Goal: Information Seeking & Learning: Find specific fact

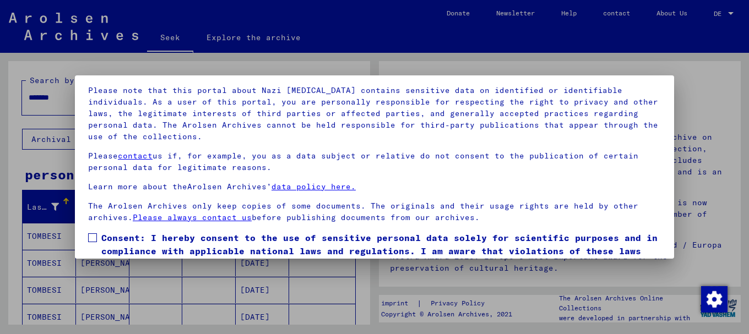
scroll to position [89, 0]
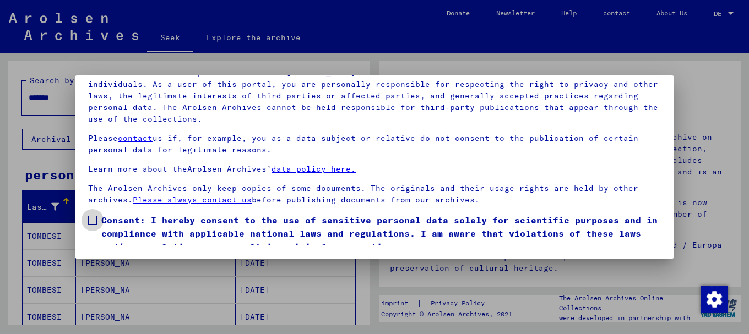
click at [94, 221] on span at bounding box center [92, 220] width 9 height 9
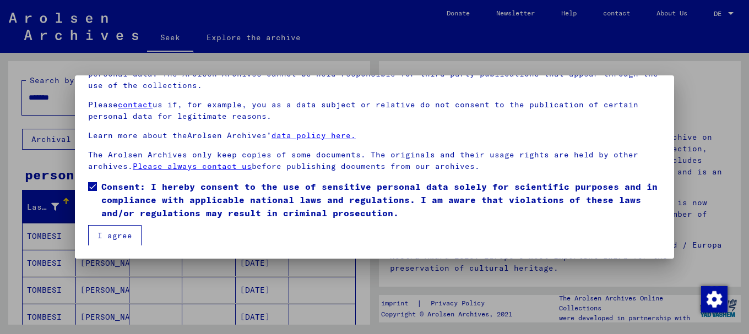
click at [121, 236] on font "I agree" at bounding box center [114, 236] width 35 height 10
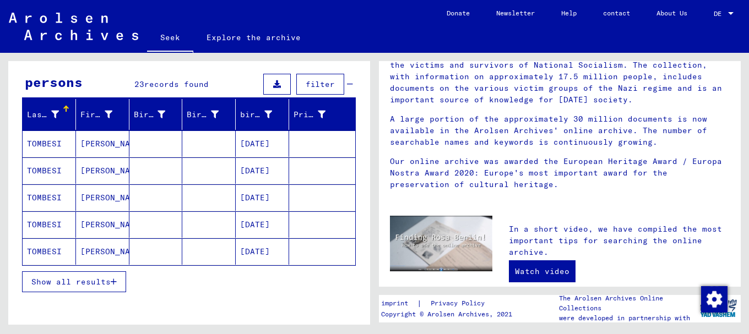
scroll to position [94, 0]
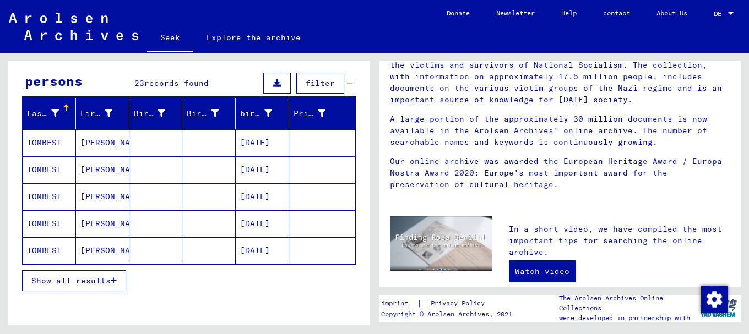
click at [89, 279] on font "Show all results" at bounding box center [70, 281] width 79 height 10
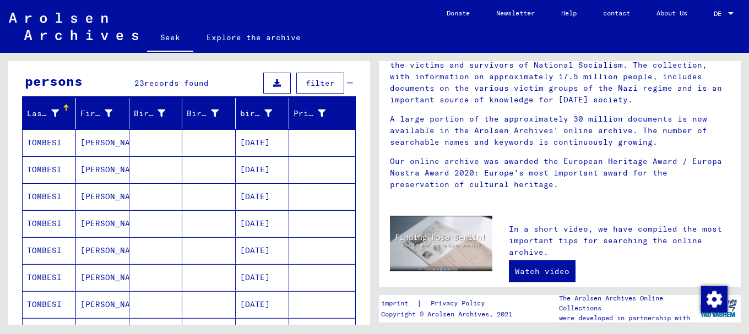
click at [58, 140] on font "TOMBESI" at bounding box center [44, 143] width 35 height 10
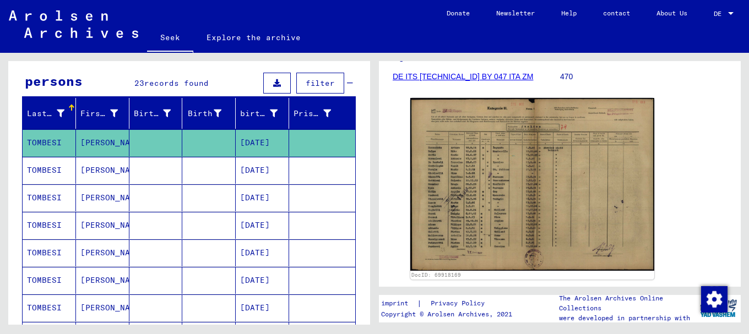
scroll to position [192, 0]
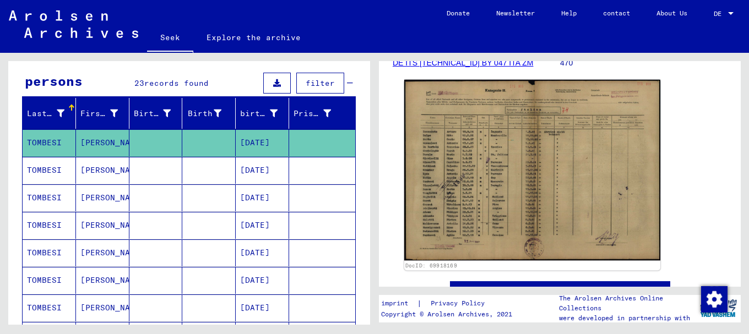
click at [478, 189] on img at bounding box center [532, 170] width 256 height 181
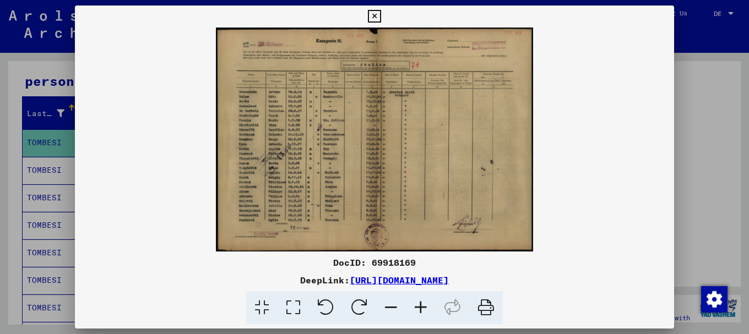
click at [421, 304] on icon at bounding box center [421, 308] width 30 height 34
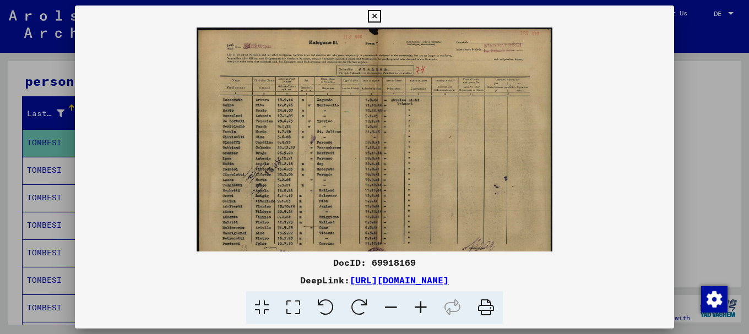
click at [421, 304] on icon at bounding box center [421, 308] width 30 height 34
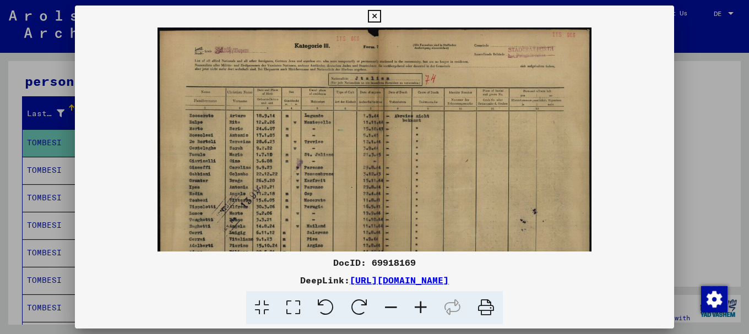
click at [421, 304] on icon at bounding box center [421, 308] width 30 height 34
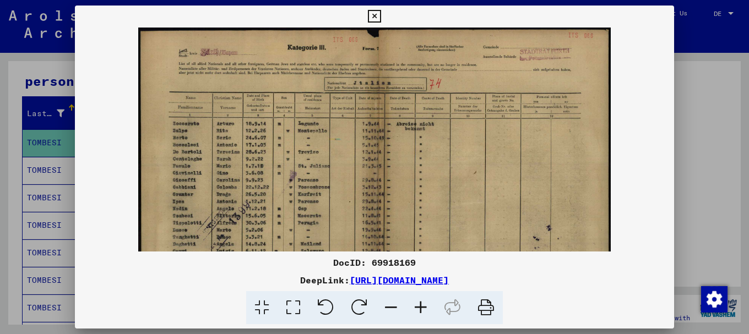
click at [421, 304] on icon at bounding box center [421, 308] width 30 height 34
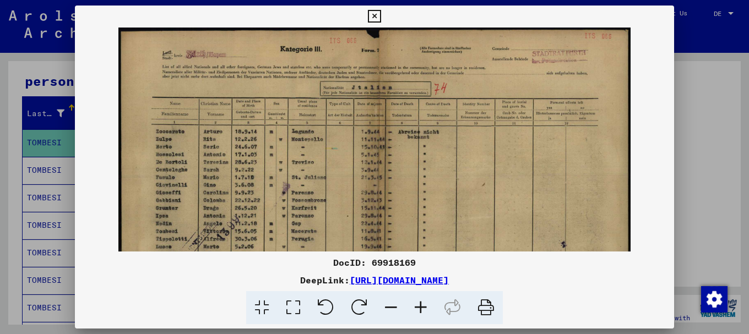
click at [421, 304] on icon at bounding box center [421, 308] width 30 height 34
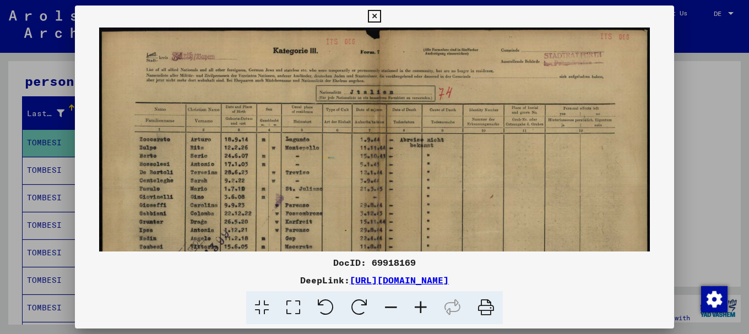
click at [421, 304] on icon at bounding box center [421, 308] width 30 height 34
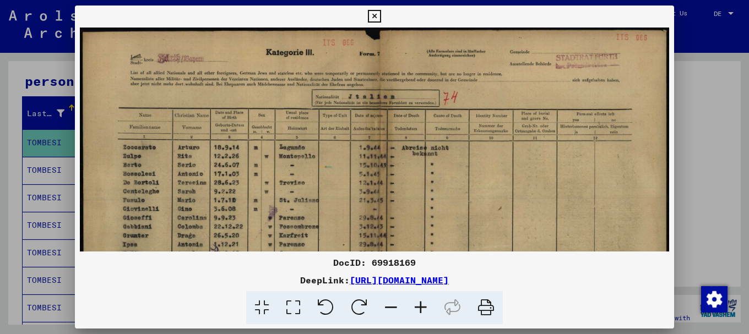
click at [421, 304] on icon at bounding box center [421, 308] width 30 height 34
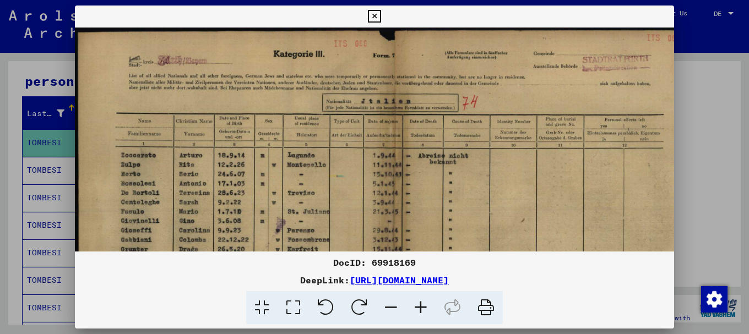
click at [421, 304] on icon at bounding box center [421, 308] width 30 height 34
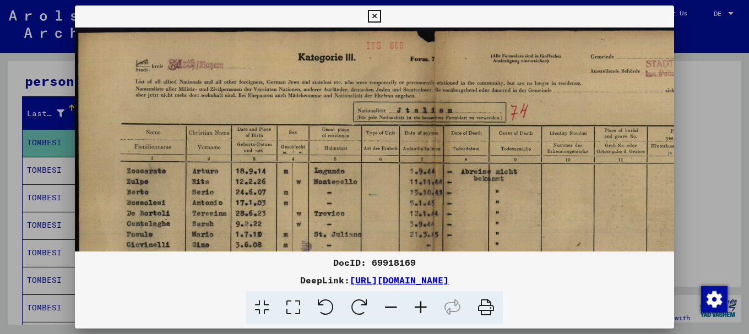
click at [421, 304] on icon at bounding box center [421, 308] width 30 height 34
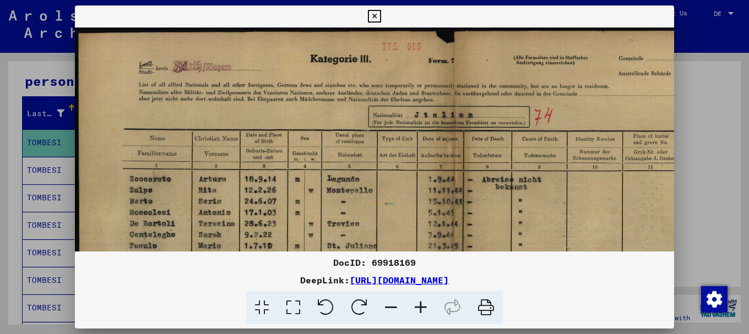
click at [421, 304] on icon at bounding box center [421, 308] width 30 height 34
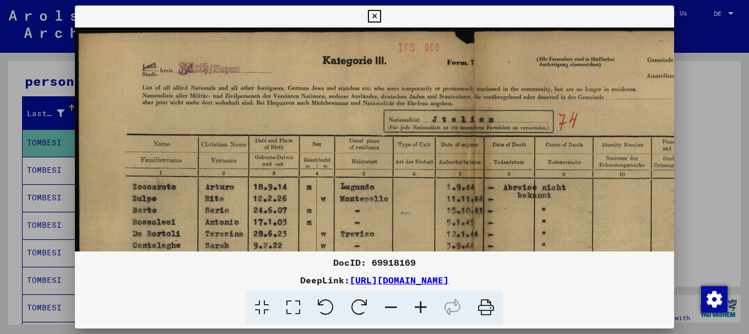
click at [421, 304] on icon at bounding box center [421, 308] width 30 height 34
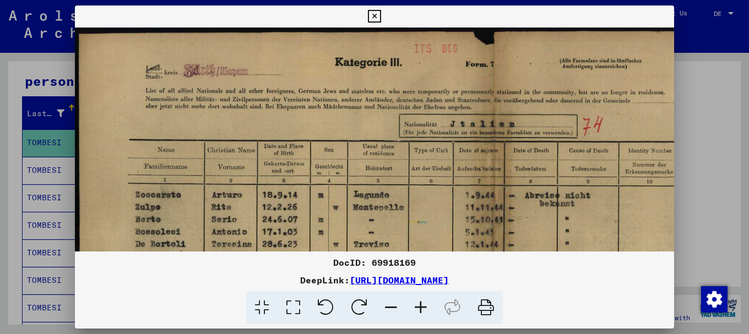
click at [421, 304] on icon at bounding box center [421, 308] width 30 height 34
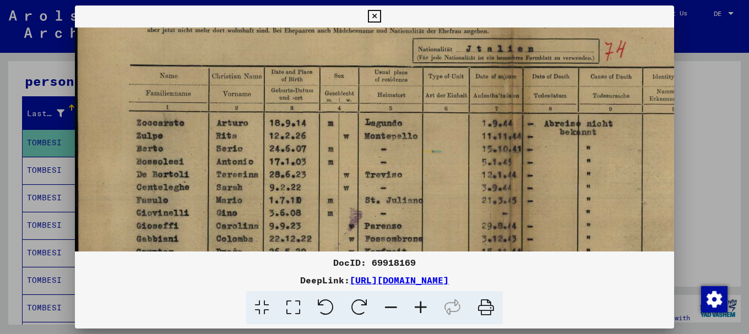
drag, startPoint x: 449, startPoint y: 227, endPoint x: 444, endPoint y: 135, distance: 91.5
click at [447, 134] on img at bounding box center [504, 252] width 862 height 609
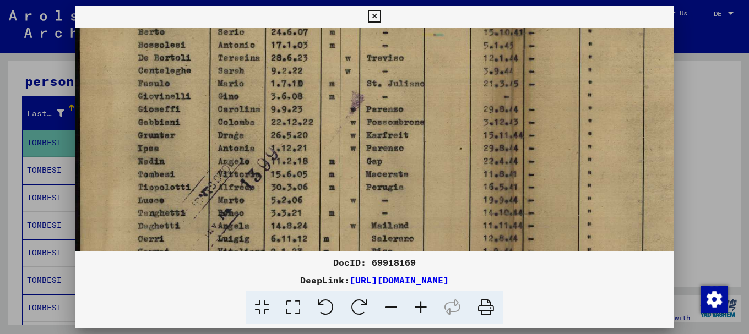
drag, startPoint x: 414, startPoint y: 241, endPoint x: 428, endPoint y: 141, distance: 100.6
click at [428, 141] on img at bounding box center [506, 135] width 862 height 609
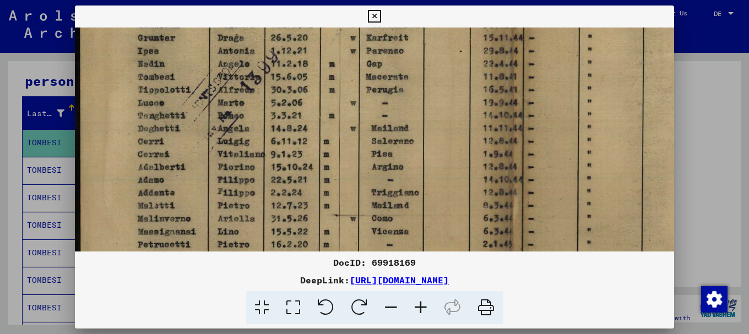
drag, startPoint x: 428, startPoint y: 181, endPoint x: 437, endPoint y: 80, distance: 101.2
click at [437, 80] on img at bounding box center [506, 38] width 862 height 609
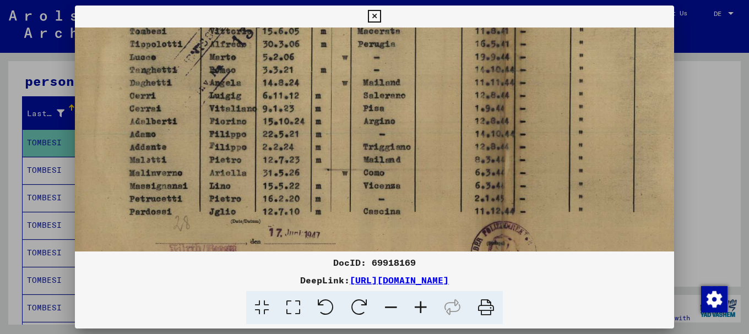
scroll to position [385, 2]
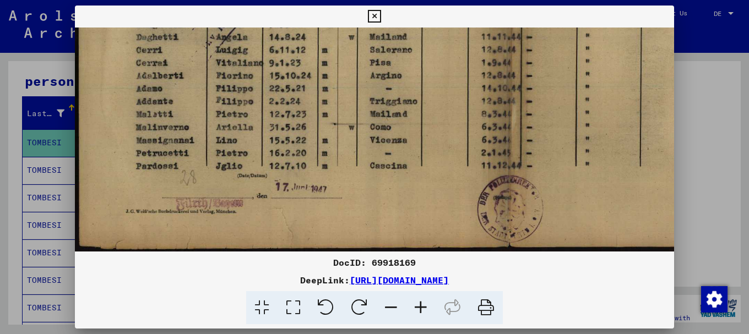
drag, startPoint x: 421, startPoint y: 192, endPoint x: 429, endPoint y: 46, distance: 145.6
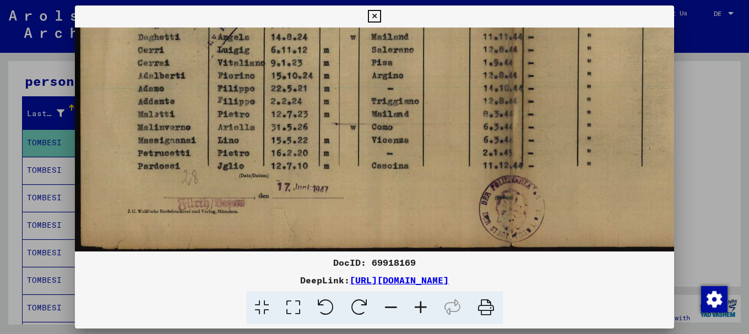
drag, startPoint x: 395, startPoint y: 218, endPoint x: 410, endPoint y: 62, distance: 157.1
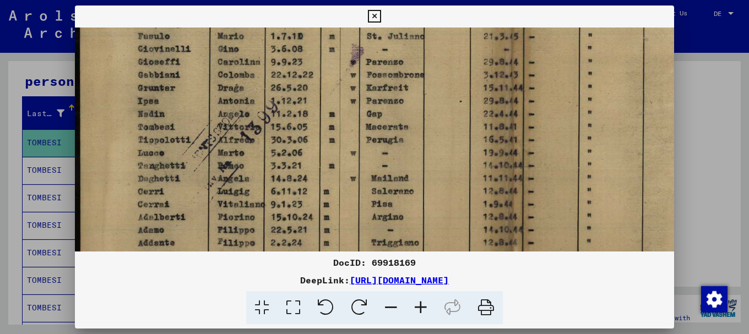
drag, startPoint x: 423, startPoint y: 105, endPoint x: 447, endPoint y: 261, distance: 158.1
click at [447, 261] on div "DocID: 69918169 DeepLink: [URL][DOMAIN_NAME]" at bounding box center [374, 165] width 599 height 319
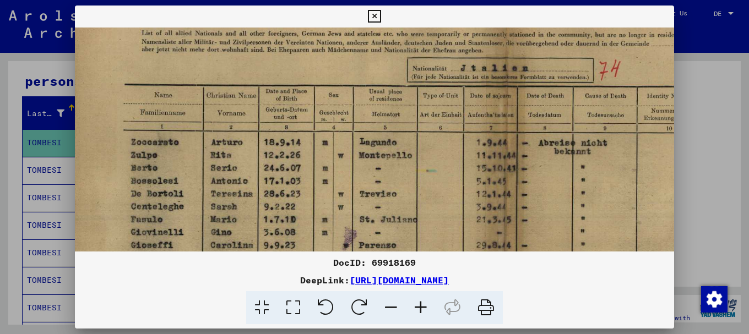
drag, startPoint x: 412, startPoint y: 85, endPoint x: 404, endPoint y: 246, distance: 161.5
click at [404, 246] on img at bounding box center [499, 271] width 862 height 609
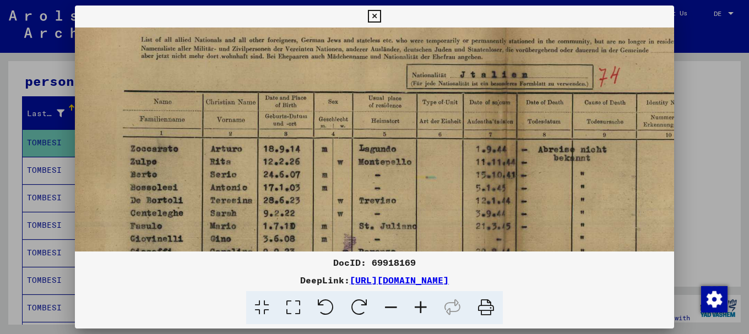
click at [705, 118] on div at bounding box center [374, 167] width 749 height 334
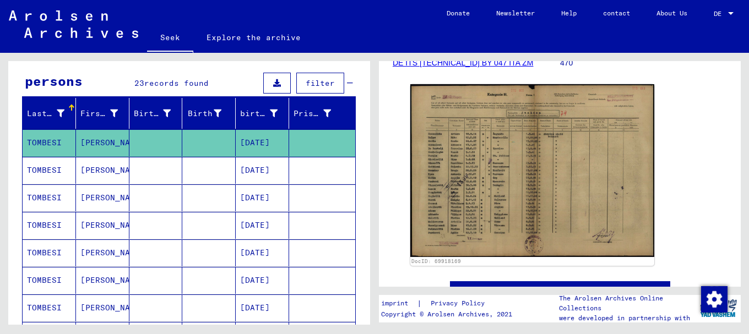
click at [60, 170] on font "TOMBESI" at bounding box center [44, 170] width 35 height 10
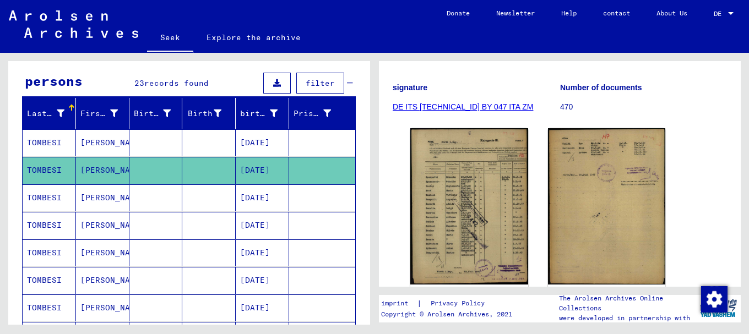
scroll to position [161, 0]
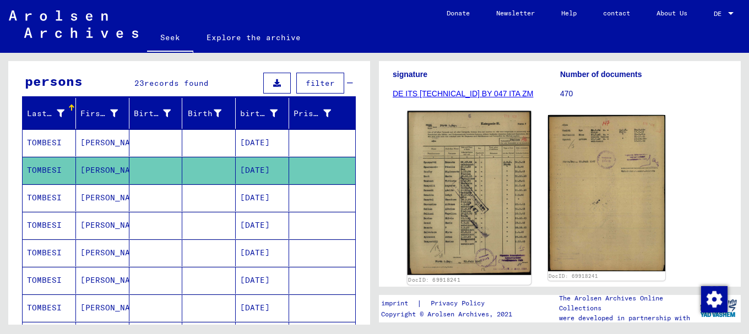
click at [457, 186] on img at bounding box center [468, 193] width 123 height 164
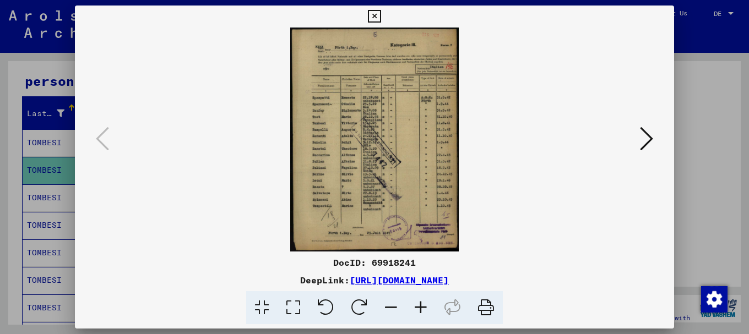
click at [420, 304] on icon at bounding box center [421, 308] width 30 height 34
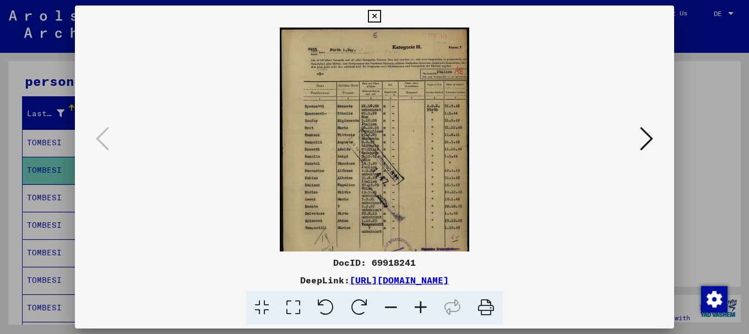
click at [420, 304] on icon at bounding box center [421, 308] width 30 height 34
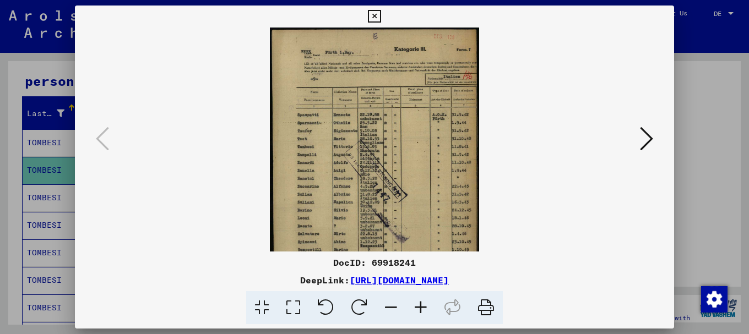
click at [420, 304] on icon at bounding box center [421, 308] width 30 height 34
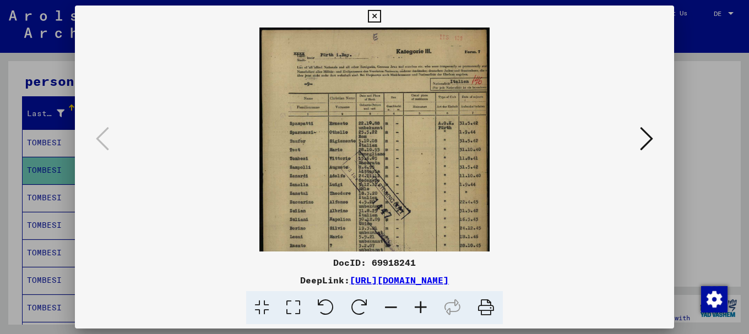
click at [420, 304] on icon at bounding box center [421, 308] width 30 height 34
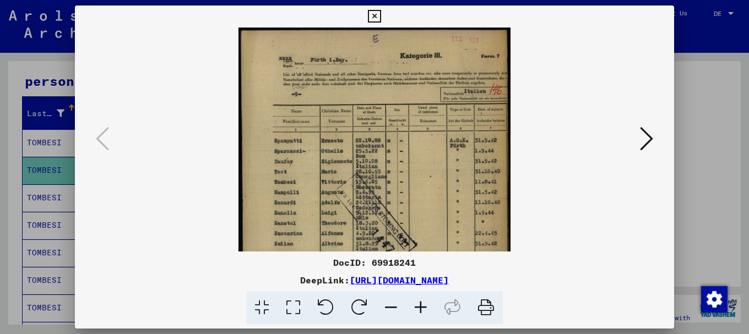
click at [420, 304] on icon at bounding box center [421, 308] width 30 height 34
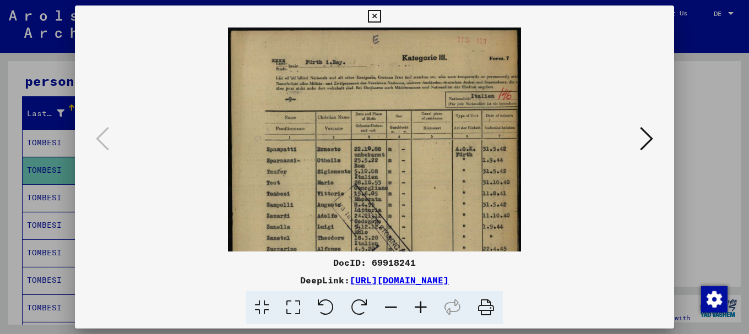
click at [420, 304] on icon at bounding box center [421, 308] width 30 height 34
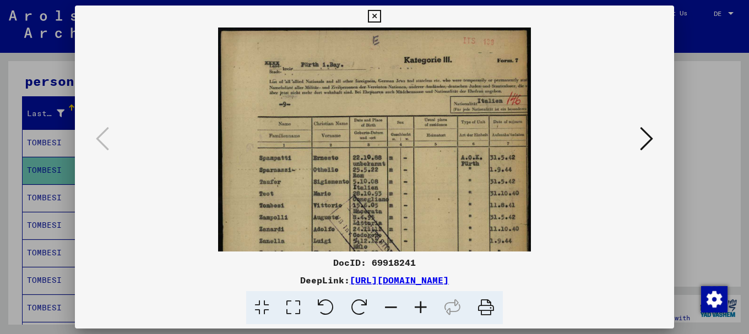
click at [420, 304] on icon at bounding box center [421, 308] width 30 height 34
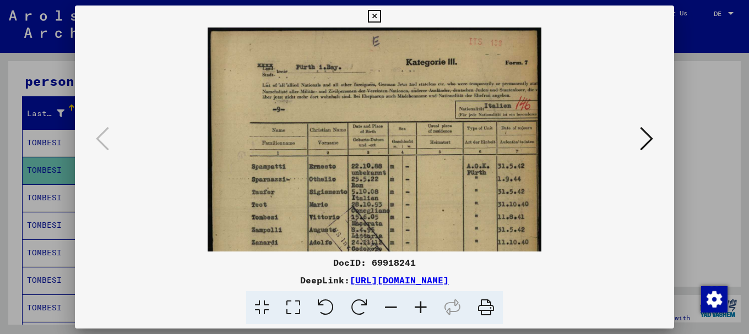
click at [420, 304] on icon at bounding box center [421, 308] width 30 height 34
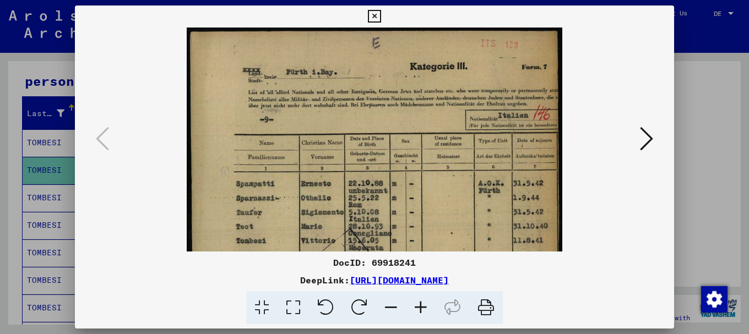
click at [420, 304] on icon at bounding box center [421, 308] width 30 height 34
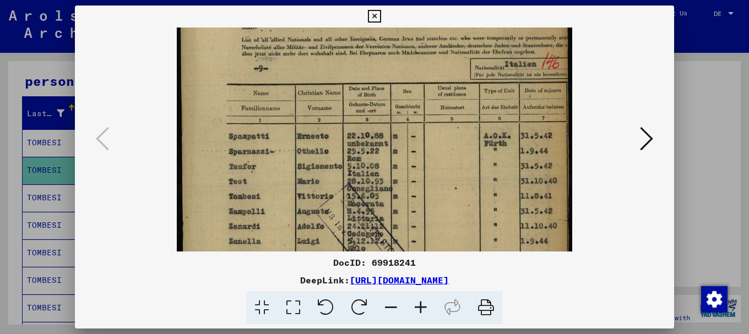
drag, startPoint x: 395, startPoint y: 199, endPoint x: 413, endPoint y: 109, distance: 92.1
click at [413, 110] on img at bounding box center [375, 234] width 396 height 527
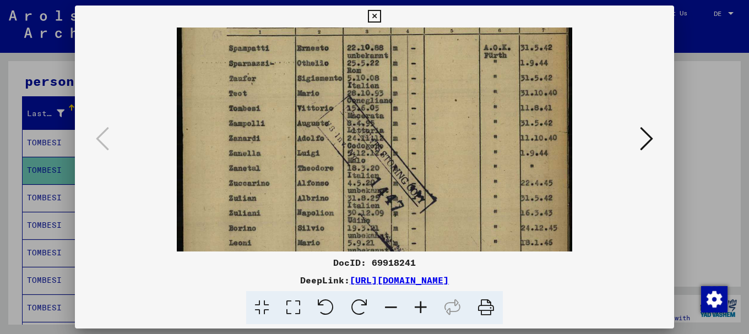
drag, startPoint x: 390, startPoint y: 208, endPoint x: 405, endPoint y: 128, distance: 81.1
click at [405, 129] on img at bounding box center [375, 146] width 396 height 527
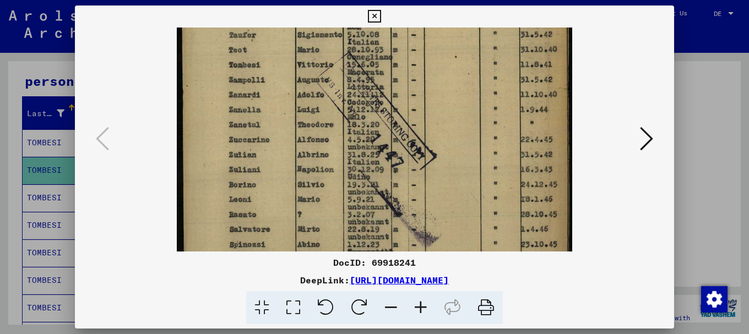
drag, startPoint x: 402, startPoint y: 190, endPoint x: 405, endPoint y: 156, distance: 34.3
click at [405, 156] on img at bounding box center [375, 103] width 396 height 527
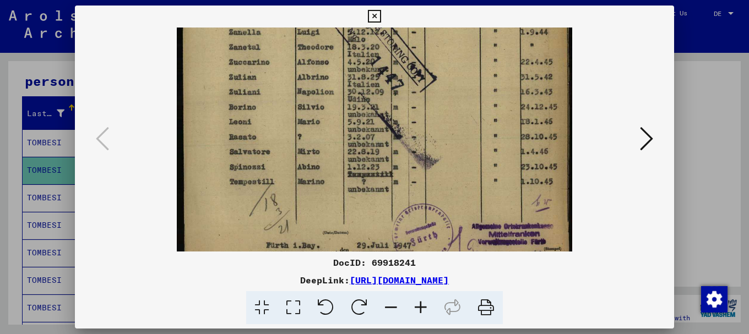
drag, startPoint x: 394, startPoint y: 197, endPoint x: 404, endPoint y: 135, distance: 63.0
click at [404, 135] on img at bounding box center [375, 25] width 396 height 527
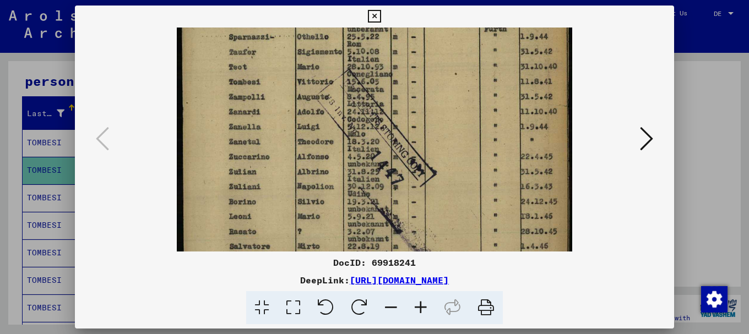
drag, startPoint x: 399, startPoint y: 125, endPoint x: 385, endPoint y: 225, distance: 100.5
click at [385, 225] on img at bounding box center [375, 120] width 396 height 527
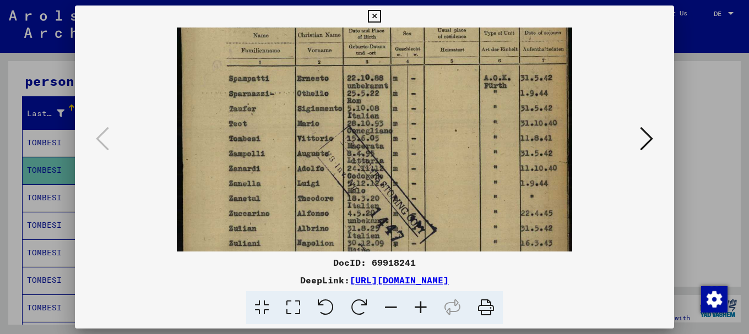
scroll to position [104, 0]
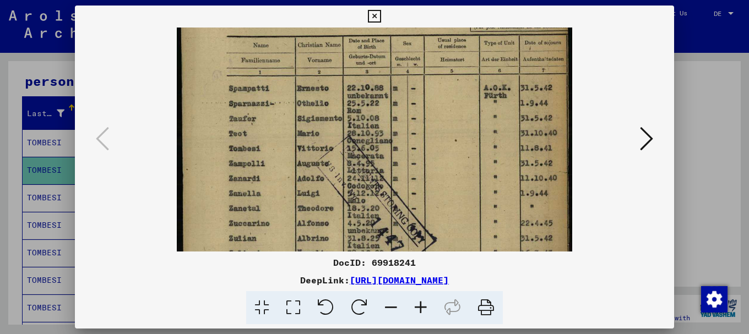
drag, startPoint x: 387, startPoint y: 127, endPoint x: 385, endPoint y: 190, distance: 62.8
click at [383, 194] on img at bounding box center [375, 186] width 396 height 527
click at [688, 69] on div at bounding box center [374, 167] width 749 height 334
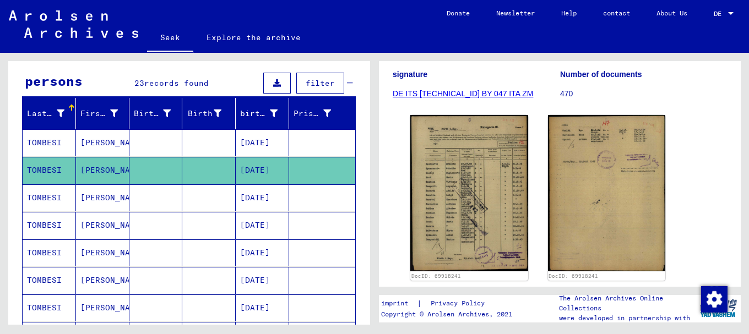
click at [64, 195] on mat-cell "TOMBESI" at bounding box center [49, 197] width 53 height 27
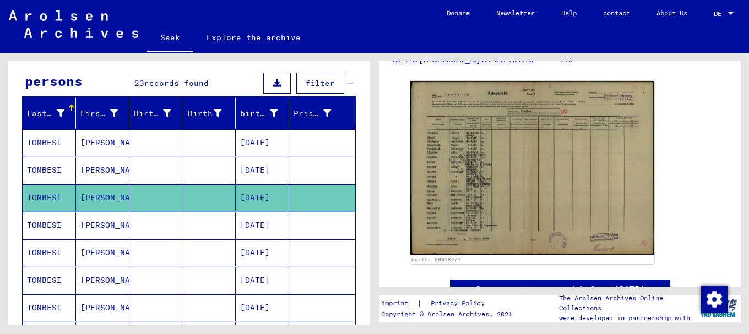
scroll to position [202, 0]
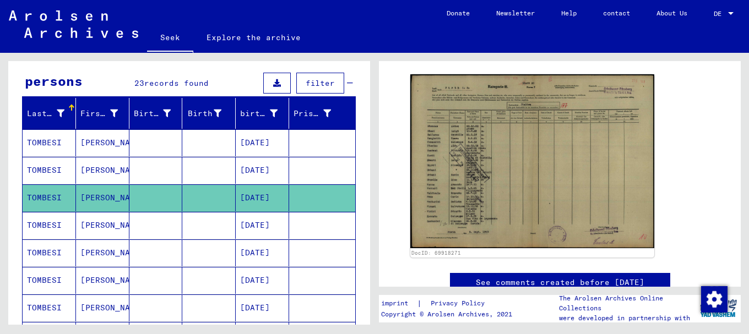
click at [41, 225] on font "TOMBESI" at bounding box center [44, 225] width 35 height 10
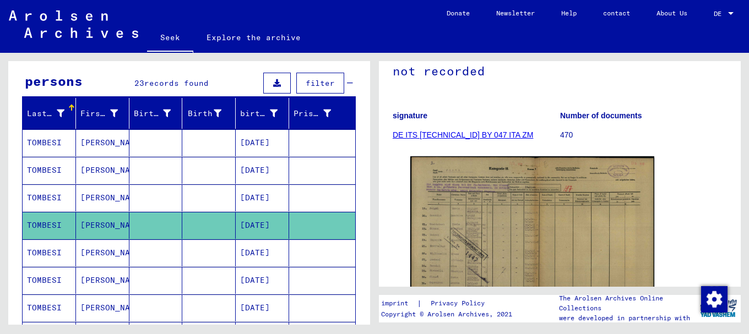
scroll to position [118, 0]
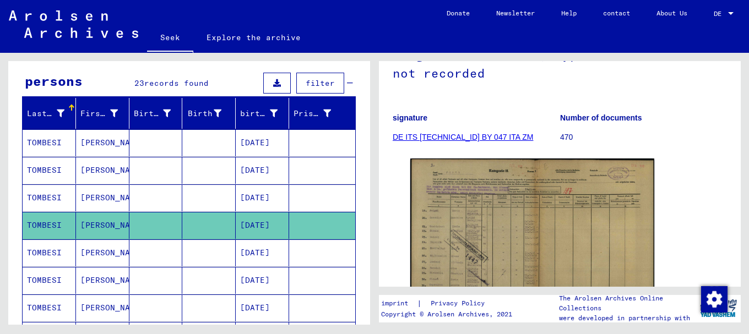
click at [48, 254] on font "TOMBESI" at bounding box center [44, 253] width 35 height 10
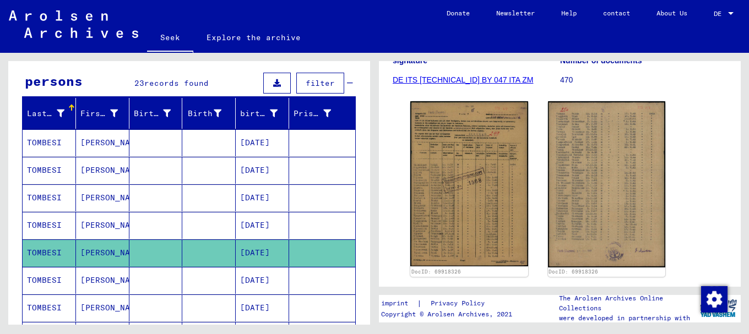
scroll to position [177, 0]
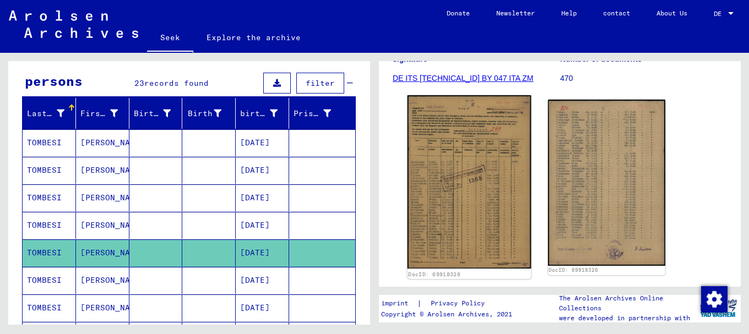
click at [451, 188] on img at bounding box center [468, 181] width 123 height 173
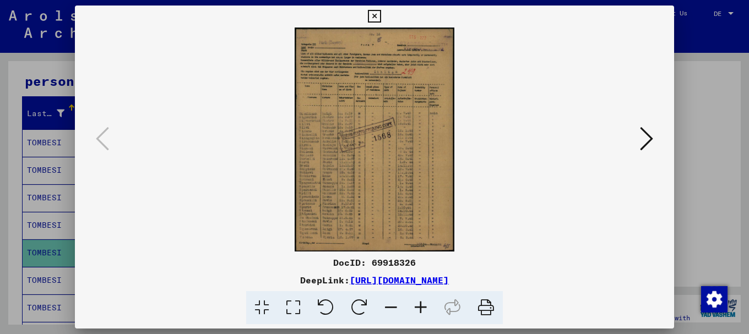
click at [420, 303] on icon at bounding box center [421, 308] width 30 height 34
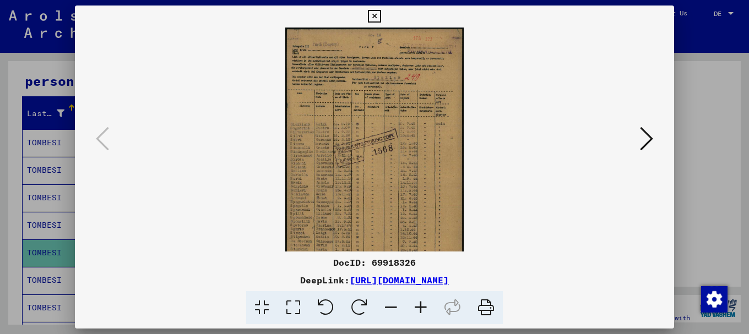
click at [420, 303] on icon at bounding box center [421, 308] width 30 height 34
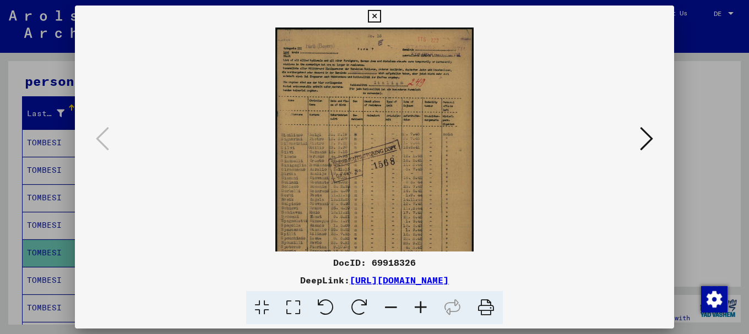
click at [420, 303] on icon at bounding box center [421, 308] width 30 height 34
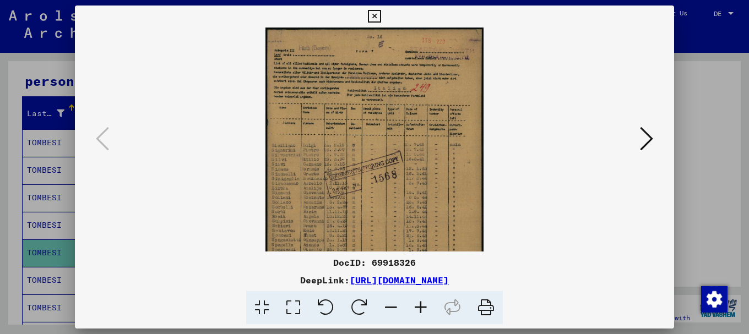
click at [420, 303] on icon at bounding box center [421, 308] width 30 height 34
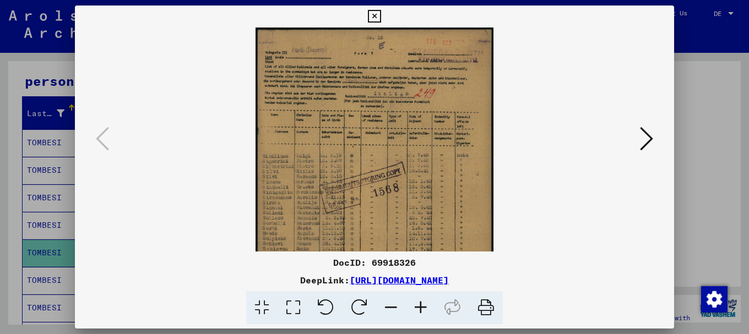
click at [420, 303] on icon at bounding box center [421, 308] width 30 height 34
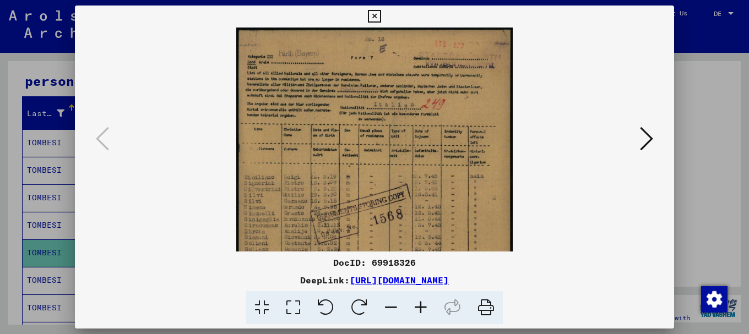
click at [420, 303] on icon at bounding box center [421, 308] width 30 height 34
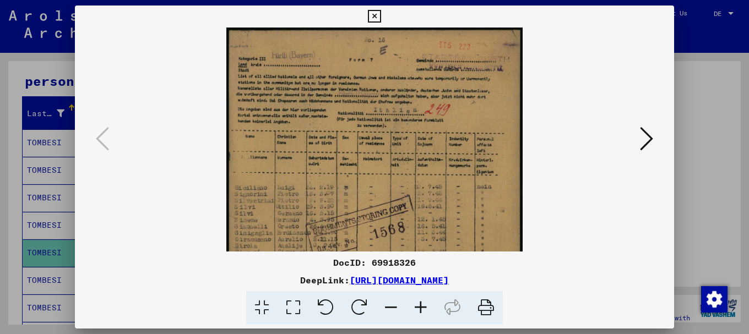
click at [420, 303] on icon at bounding box center [421, 308] width 30 height 34
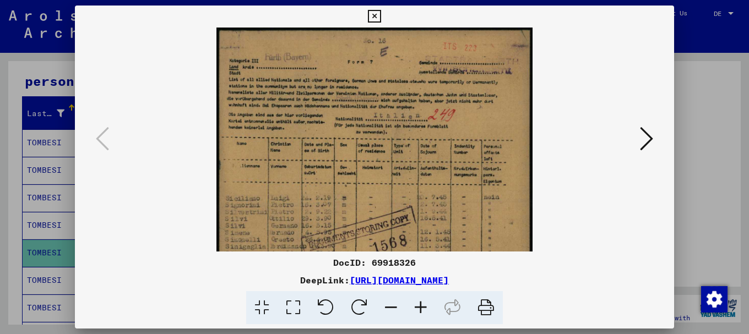
click at [420, 303] on icon at bounding box center [421, 308] width 30 height 34
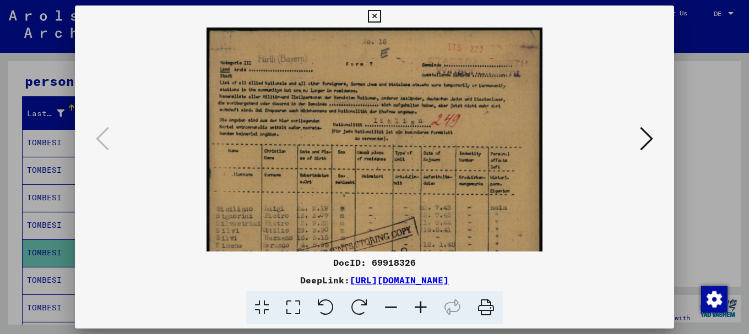
click at [420, 303] on icon at bounding box center [421, 308] width 30 height 34
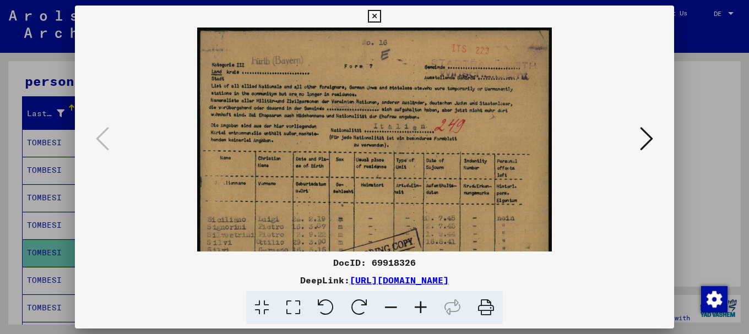
drag, startPoint x: 369, startPoint y: 205, endPoint x: 404, endPoint y: 118, distance: 93.1
click at [392, 138] on img at bounding box center [374, 277] width 355 height 499
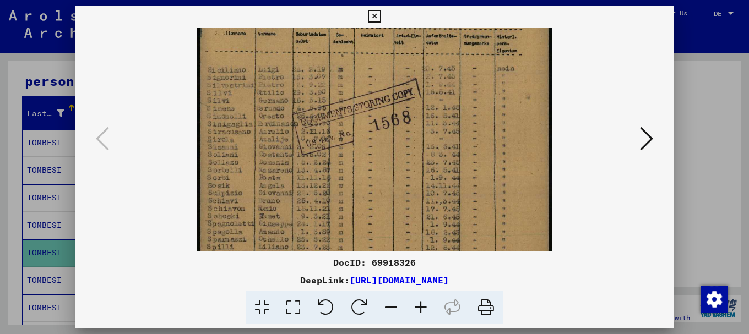
drag, startPoint x: 410, startPoint y: 150, endPoint x: 412, endPoint y: 121, distance: 29.3
click at [411, 123] on img at bounding box center [374, 127] width 355 height 499
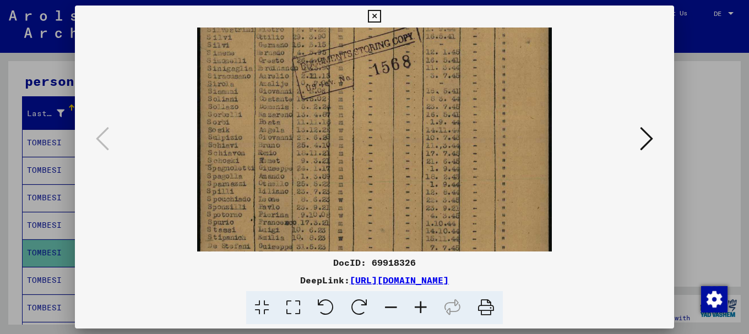
drag, startPoint x: 406, startPoint y: 197, endPoint x: 424, endPoint y: 115, distance: 84.0
click at [423, 116] on img at bounding box center [374, 71] width 355 height 499
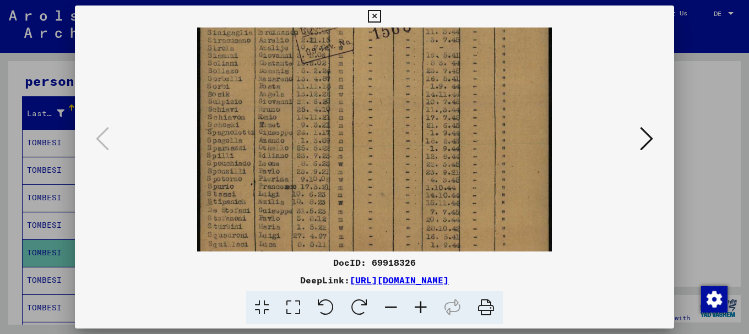
scroll to position [275, 0]
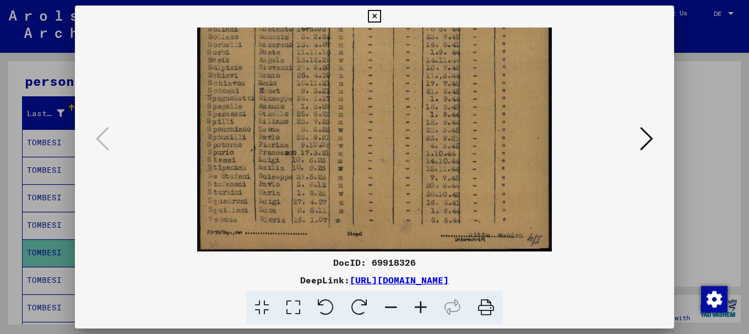
drag, startPoint x: 417, startPoint y: 192, endPoint x: 424, endPoint y: 129, distance: 63.2
click at [424, 129] on img at bounding box center [374, 1] width 355 height 499
click at [649, 138] on icon at bounding box center [646, 139] width 13 height 26
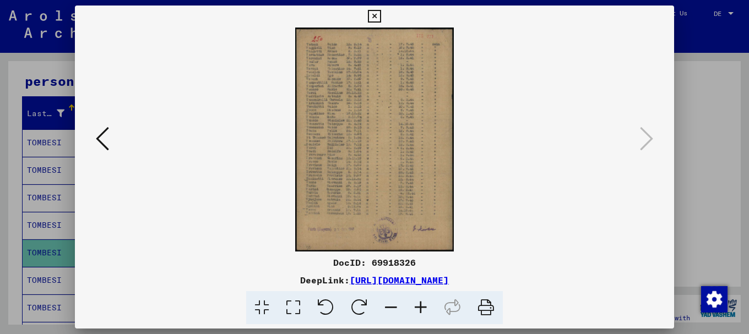
click at [700, 99] on div at bounding box center [374, 167] width 749 height 334
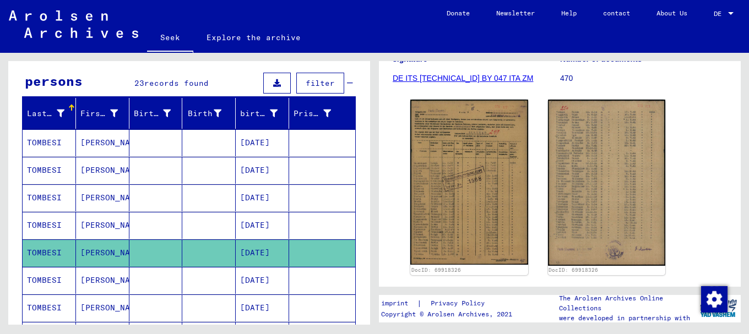
click at [57, 277] on icon at bounding box center [46, 290] width 28 height 44
click at [108, 280] on font "[PERSON_NAME]" at bounding box center [112, 280] width 64 height 10
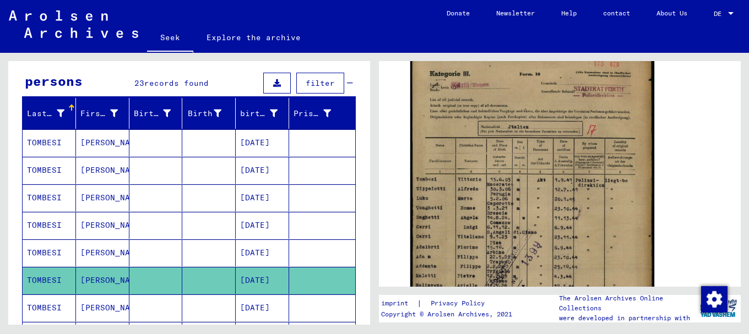
scroll to position [256, 0]
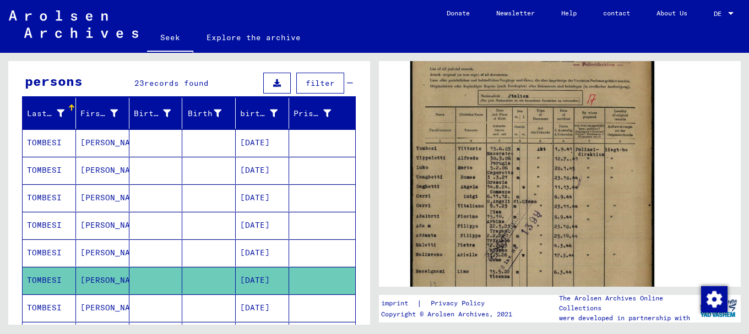
click at [106, 309] on font "[PERSON_NAME]" at bounding box center [112, 308] width 64 height 10
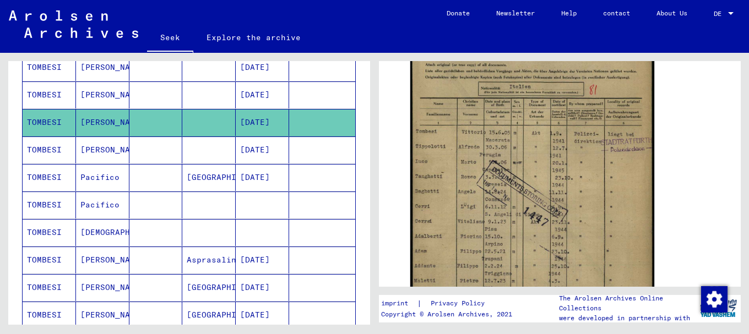
scroll to position [286, 0]
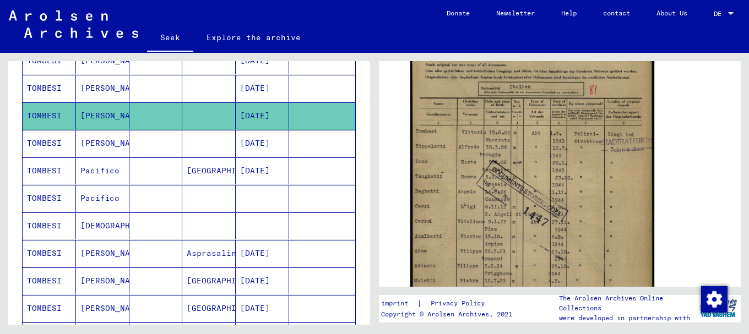
click at [55, 144] on font "TOMBESI" at bounding box center [44, 143] width 35 height 10
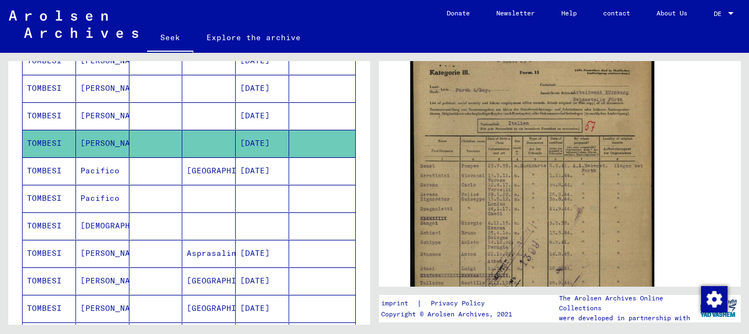
scroll to position [261, 0]
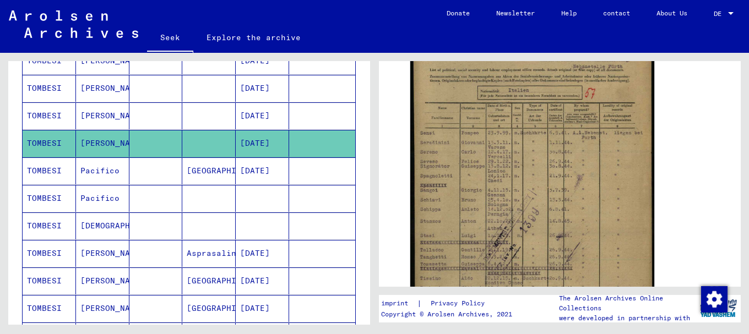
click at [46, 170] on font "TOMBESI" at bounding box center [44, 171] width 35 height 10
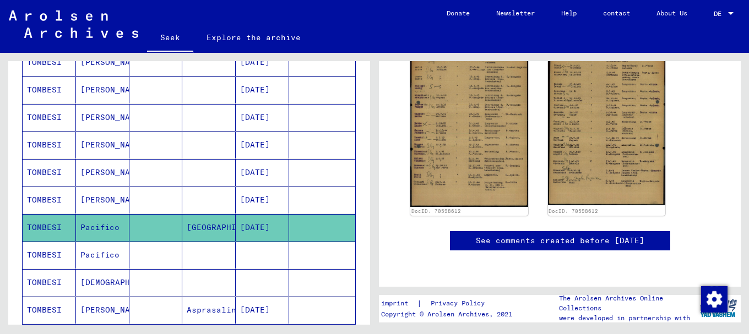
scroll to position [247, 0]
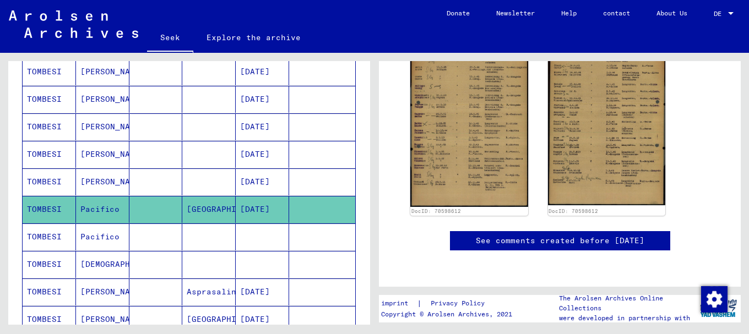
click at [53, 235] on font "TOMBESI" at bounding box center [44, 237] width 35 height 10
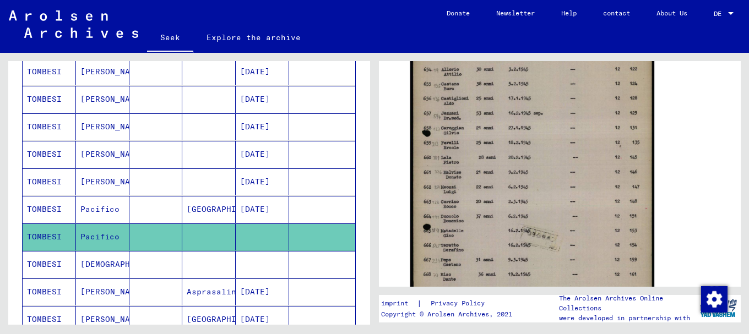
scroll to position [310, 0]
click at [51, 260] on font "TOMBESI" at bounding box center [44, 264] width 35 height 10
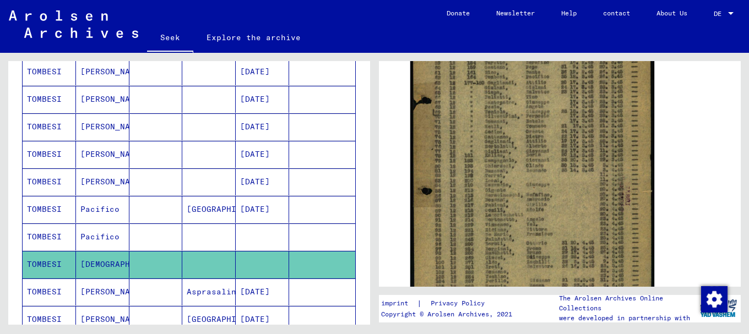
scroll to position [346, 0]
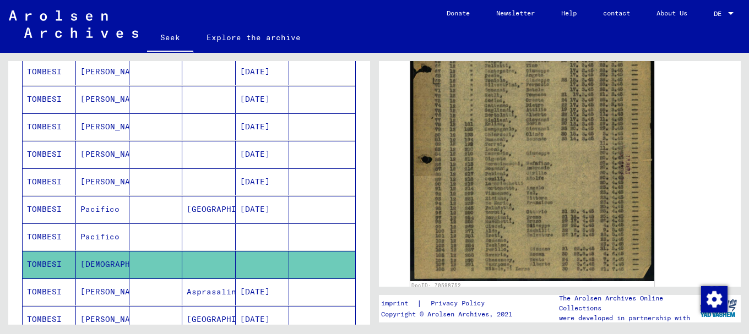
click at [44, 288] on icon at bounding box center [46, 290] width 28 height 44
click at [91, 291] on font "[PERSON_NAME]" at bounding box center [112, 292] width 64 height 10
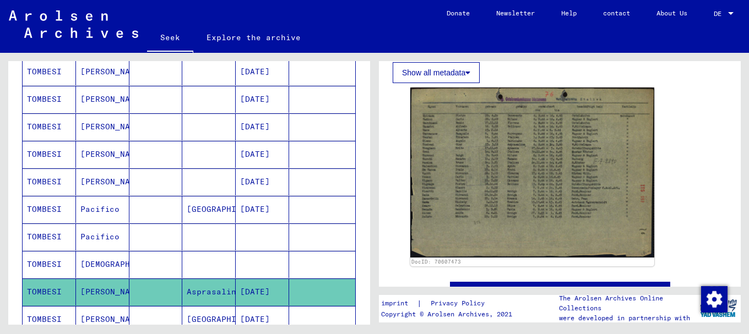
scroll to position [213, 0]
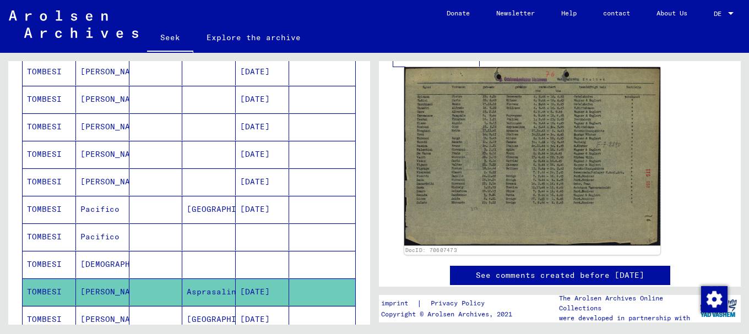
click at [518, 176] on img at bounding box center [532, 156] width 256 height 178
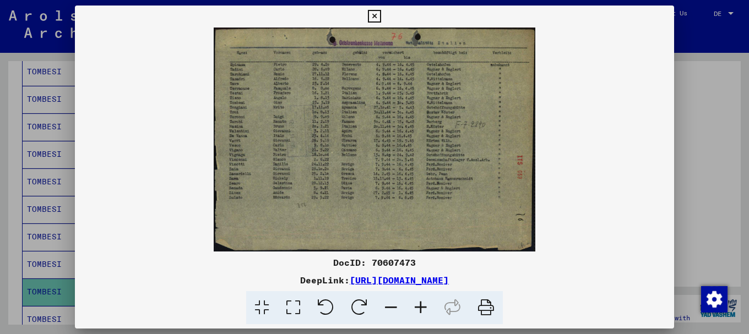
click at [421, 307] on icon at bounding box center [421, 308] width 30 height 34
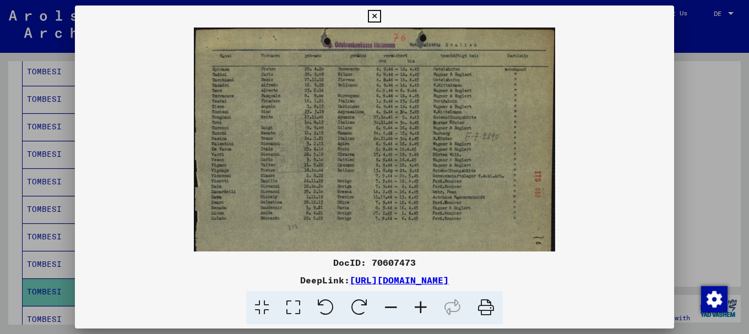
click at [421, 307] on icon at bounding box center [421, 308] width 30 height 34
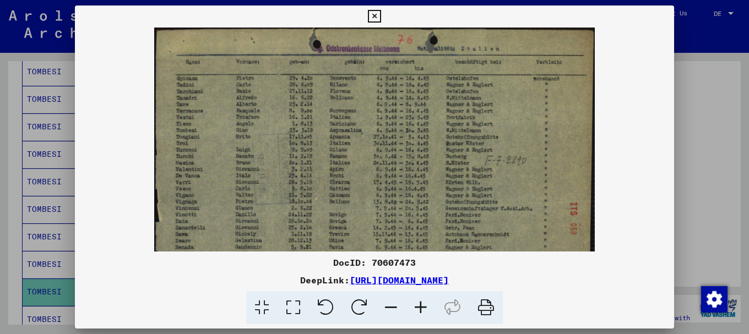
click at [421, 307] on icon at bounding box center [421, 308] width 30 height 34
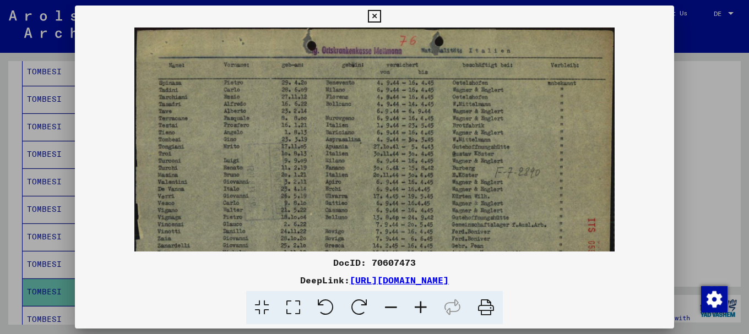
click at [421, 307] on icon at bounding box center [421, 308] width 30 height 34
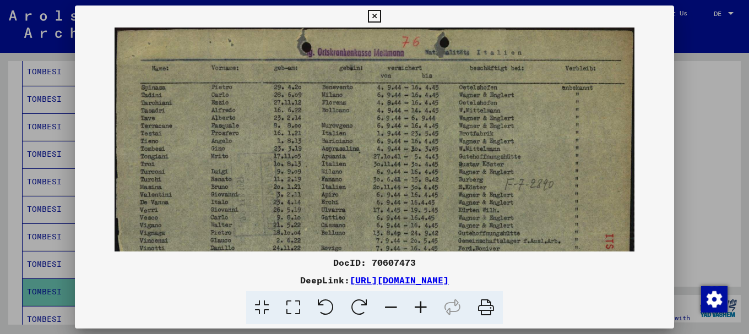
click at [421, 307] on icon at bounding box center [421, 308] width 30 height 34
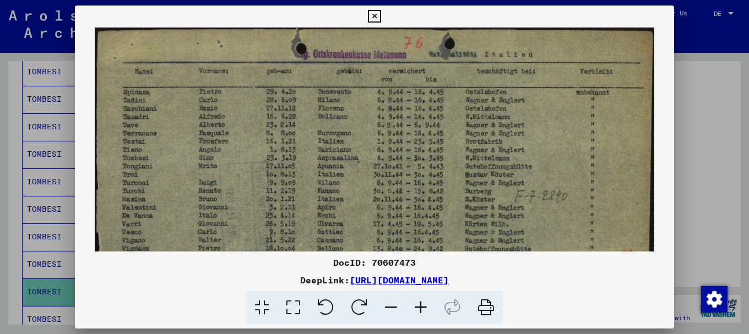
click at [421, 307] on icon at bounding box center [421, 308] width 30 height 34
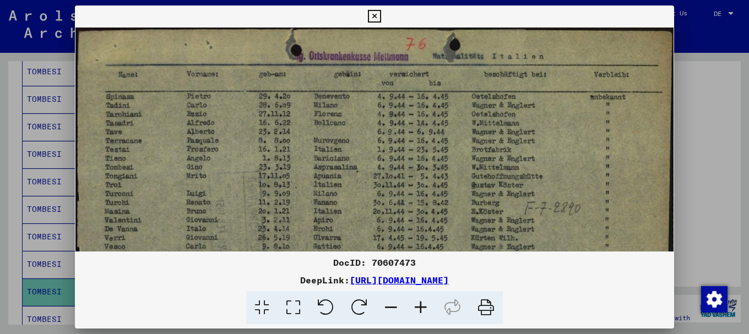
click at [421, 307] on icon at bounding box center [421, 308] width 30 height 34
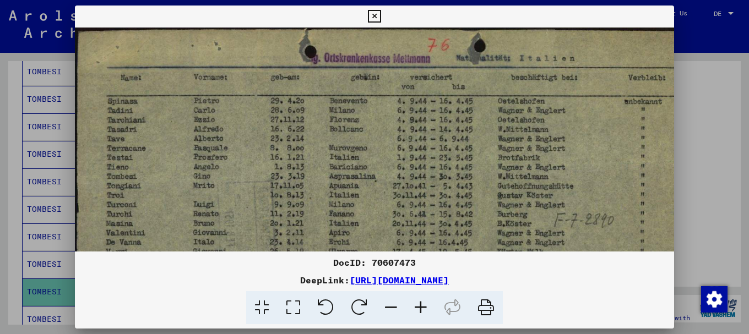
click at [421, 307] on icon at bounding box center [421, 308] width 30 height 34
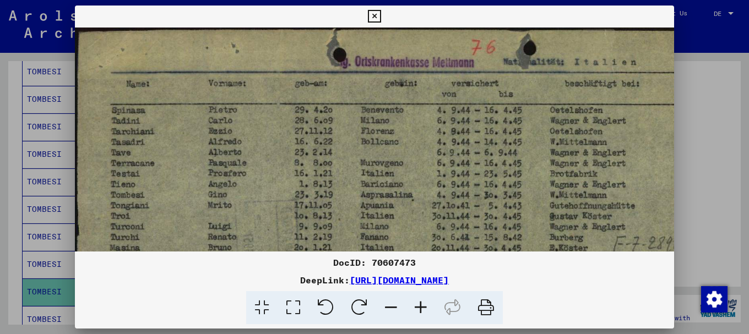
click at [421, 307] on icon at bounding box center [421, 308] width 30 height 34
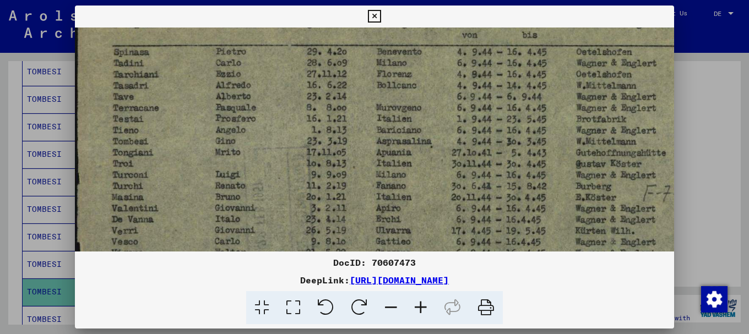
drag, startPoint x: 405, startPoint y: 190, endPoint x: 403, endPoint y: 163, distance: 27.6
click at [410, 128] on img at bounding box center [453, 228] width 756 height 527
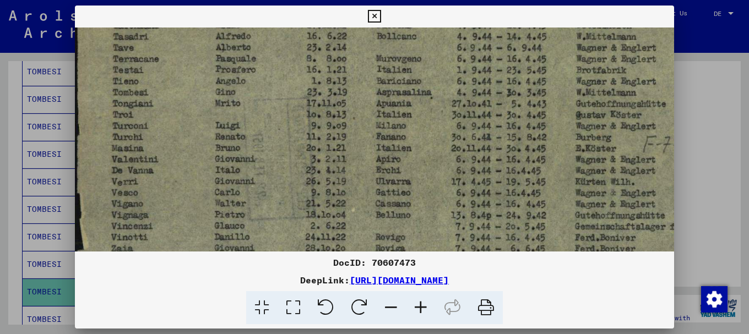
scroll to position [126, 0]
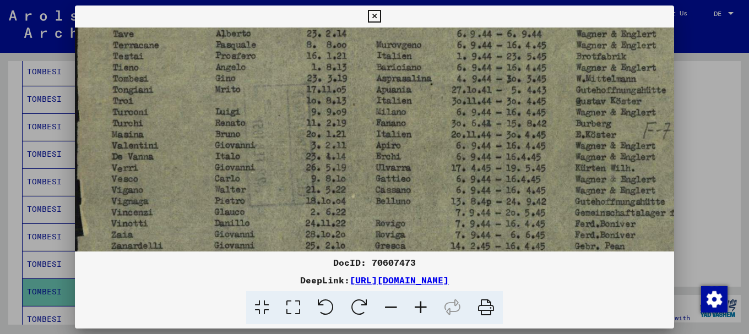
drag, startPoint x: 350, startPoint y: 189, endPoint x: 379, endPoint y: 127, distance: 68.0
click at [379, 127] on img at bounding box center [453, 165] width 756 height 527
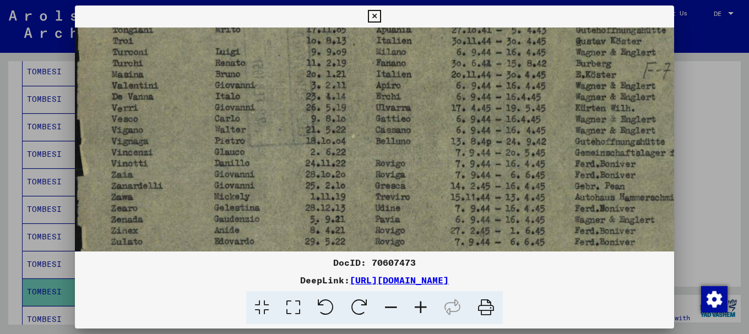
drag, startPoint x: 330, startPoint y: 163, endPoint x: 332, endPoint y: 122, distance: 41.4
click at [334, 114] on img at bounding box center [453, 105] width 756 height 527
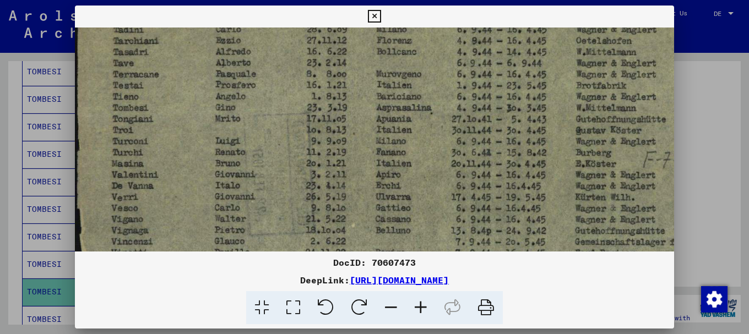
scroll to position [96, 0]
drag, startPoint x: 264, startPoint y: 68, endPoint x: 271, endPoint y: 169, distance: 101.0
click at [271, 170] on img at bounding box center [453, 193] width 756 height 527
click at [709, 89] on div at bounding box center [374, 167] width 749 height 334
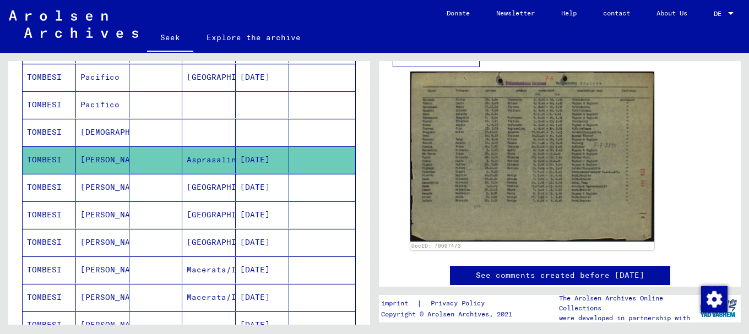
scroll to position [382, 0]
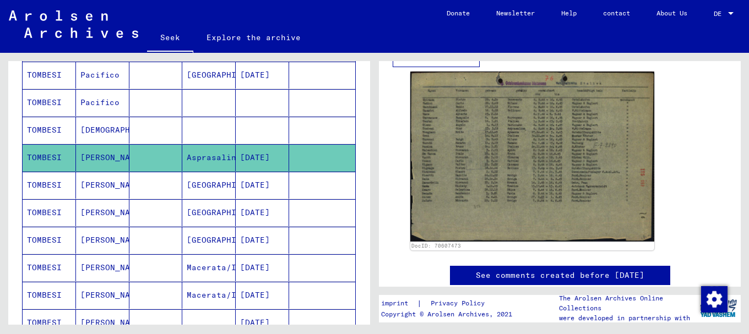
click at [52, 186] on font "TOMBESI" at bounding box center [44, 185] width 35 height 10
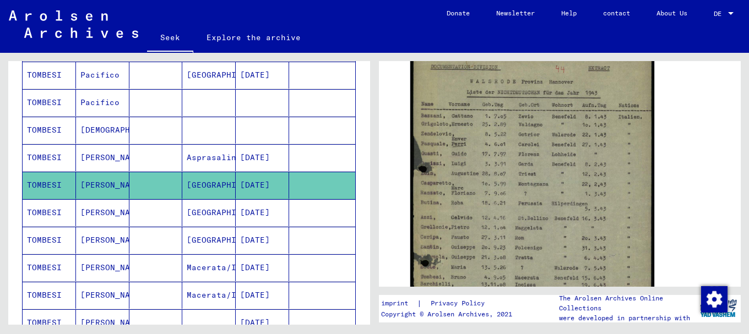
scroll to position [267, 0]
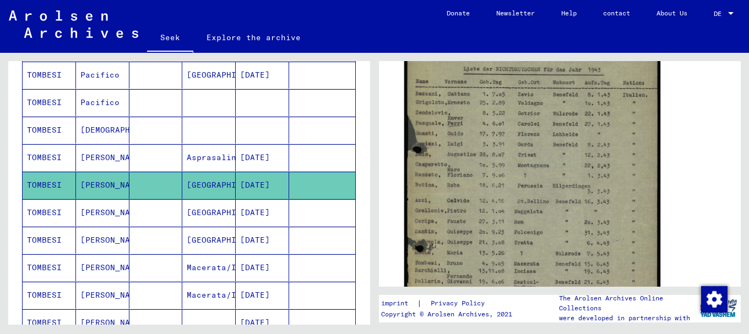
click at [521, 216] on img at bounding box center [532, 193] width 256 height 369
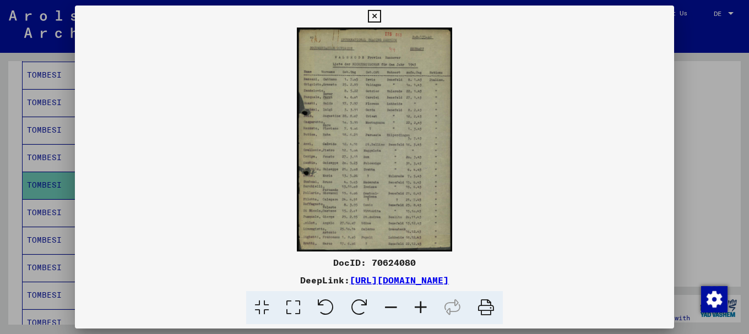
click at [421, 306] on icon at bounding box center [421, 308] width 30 height 34
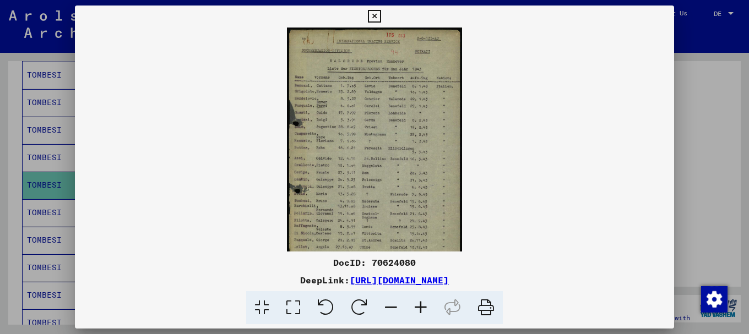
click at [421, 306] on icon at bounding box center [421, 308] width 30 height 34
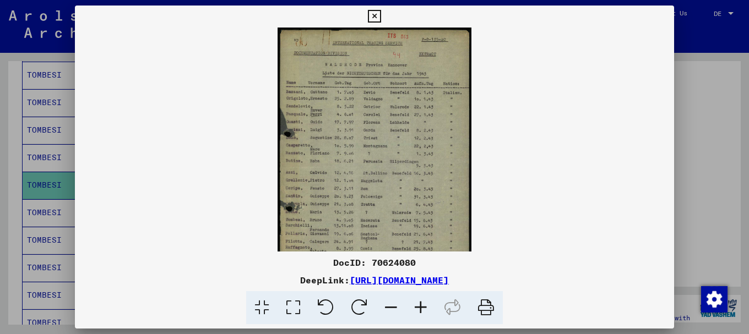
click at [421, 306] on icon at bounding box center [421, 308] width 30 height 34
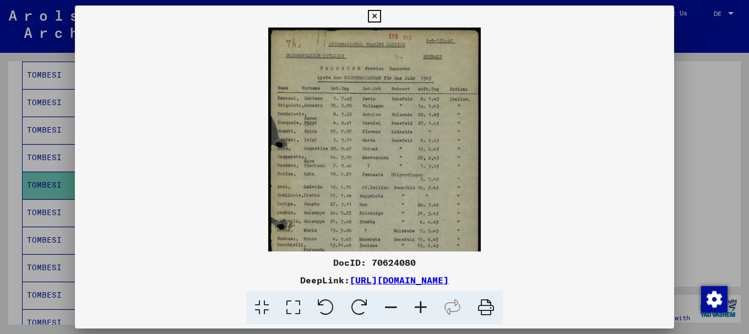
click at [421, 306] on icon at bounding box center [421, 308] width 30 height 34
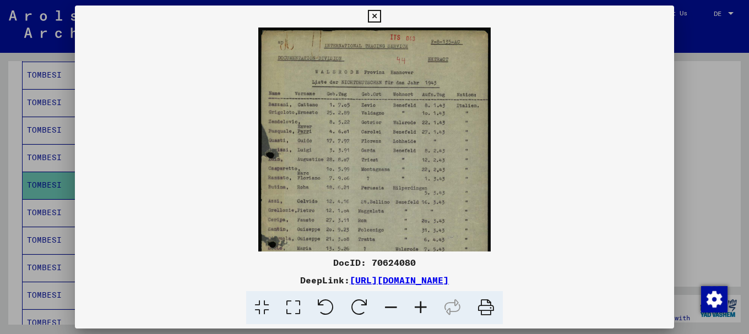
click at [421, 306] on icon at bounding box center [421, 308] width 30 height 34
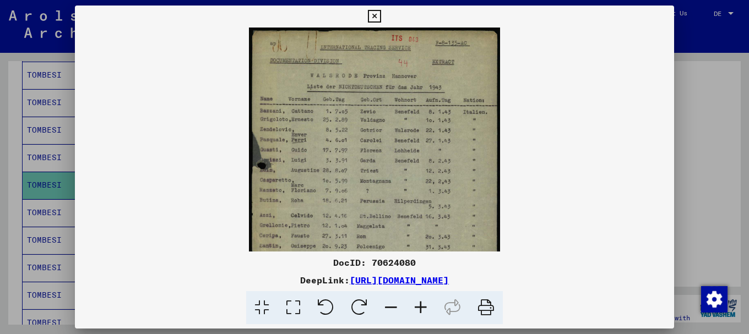
click at [421, 306] on icon at bounding box center [421, 308] width 30 height 34
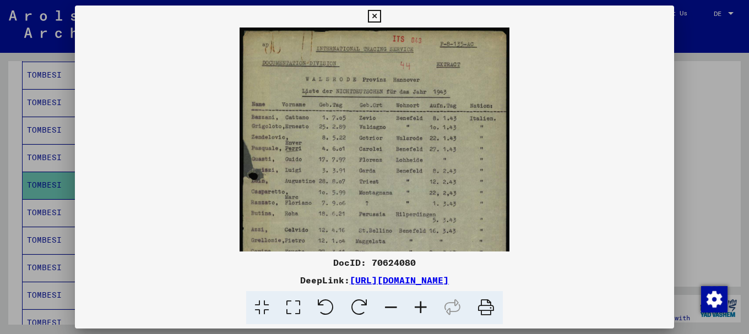
click at [420, 307] on icon at bounding box center [421, 308] width 30 height 34
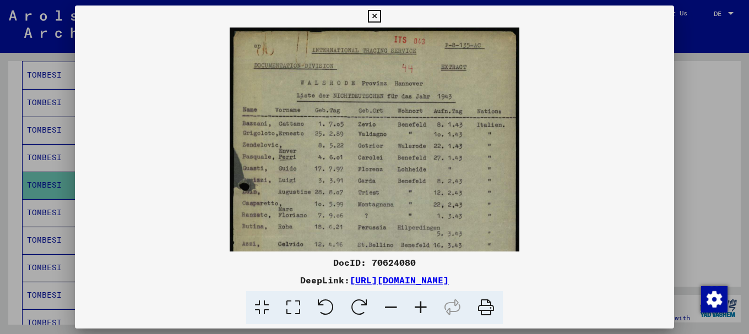
click at [419, 307] on icon at bounding box center [421, 308] width 30 height 34
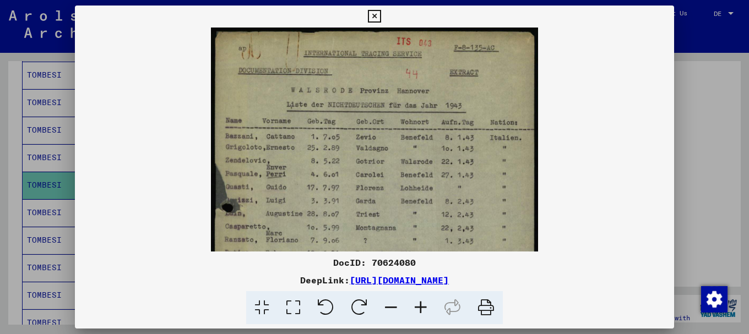
click at [419, 307] on icon at bounding box center [421, 308] width 30 height 34
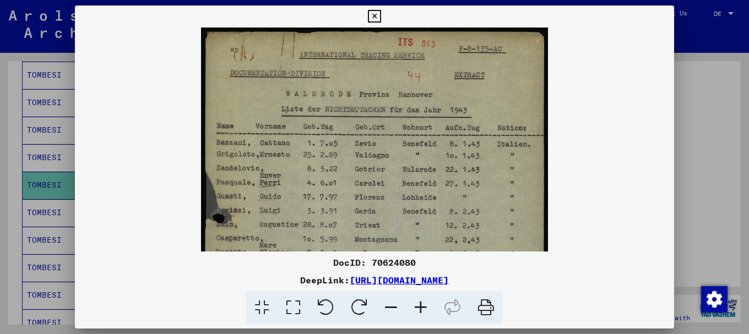
click at [419, 307] on icon at bounding box center [421, 308] width 30 height 34
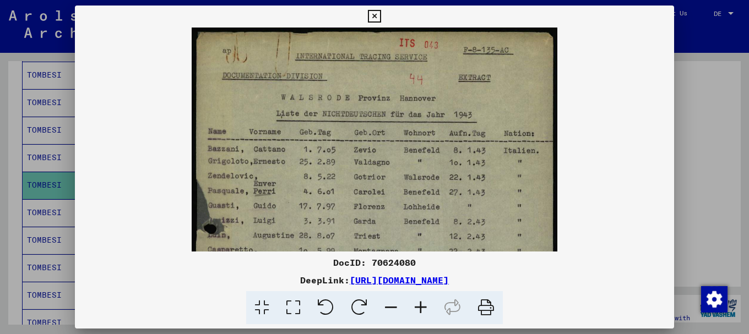
click at [419, 307] on icon at bounding box center [421, 308] width 30 height 34
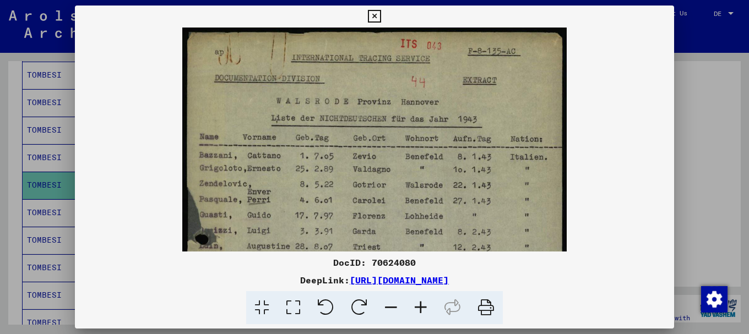
click at [419, 307] on icon at bounding box center [421, 308] width 30 height 34
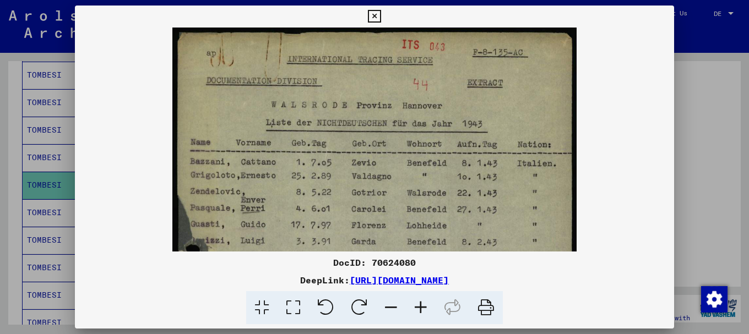
click at [419, 307] on icon at bounding box center [421, 308] width 30 height 34
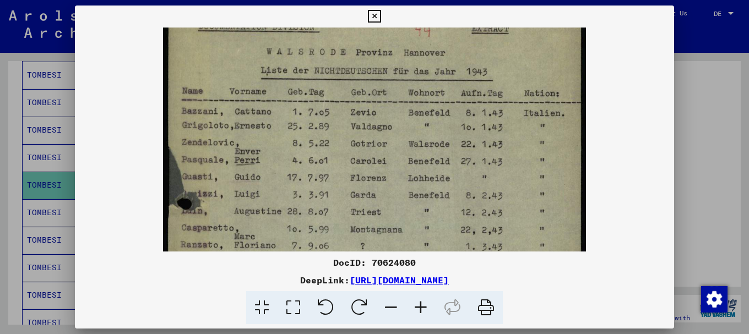
drag, startPoint x: 376, startPoint y: 210, endPoint x: 379, endPoint y: 145, distance: 64.5
click at [379, 146] on img at bounding box center [374, 275] width 423 height 609
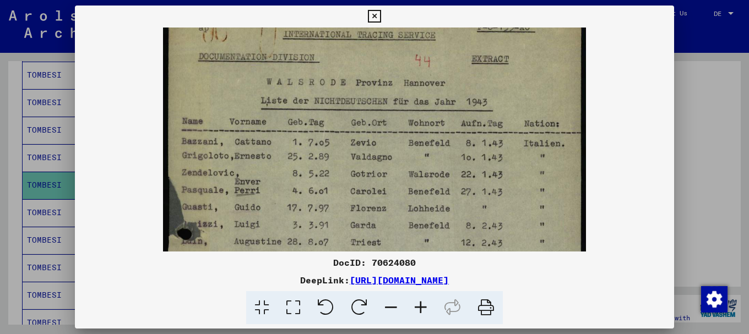
scroll to position [0, 0]
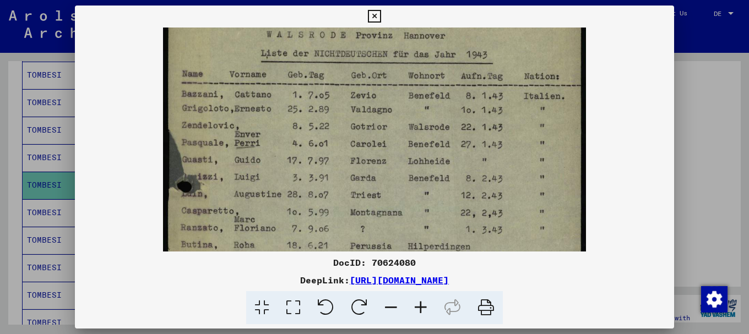
drag, startPoint x: 388, startPoint y: 110, endPoint x: 411, endPoint y: 96, distance: 27.1
click at [411, 98] on img at bounding box center [374, 258] width 423 height 609
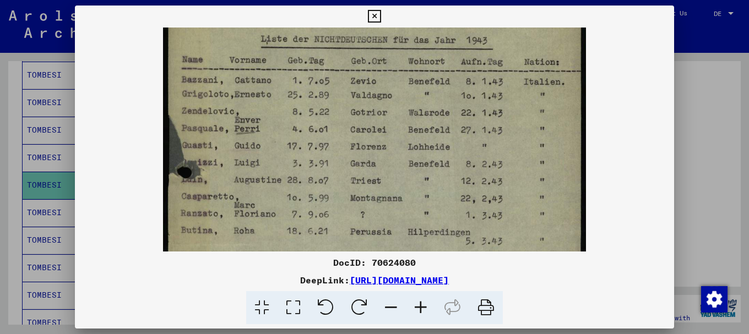
drag, startPoint x: 404, startPoint y: 187, endPoint x: 404, endPoint y: 130, distance: 57.3
click at [404, 135] on img at bounding box center [374, 243] width 423 height 609
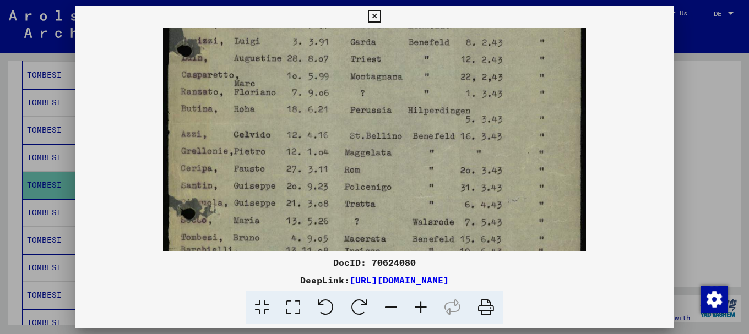
drag, startPoint x: 382, startPoint y: 189, endPoint x: 375, endPoint y: 152, distance: 38.1
click at [386, 91] on img at bounding box center [374, 122] width 423 height 609
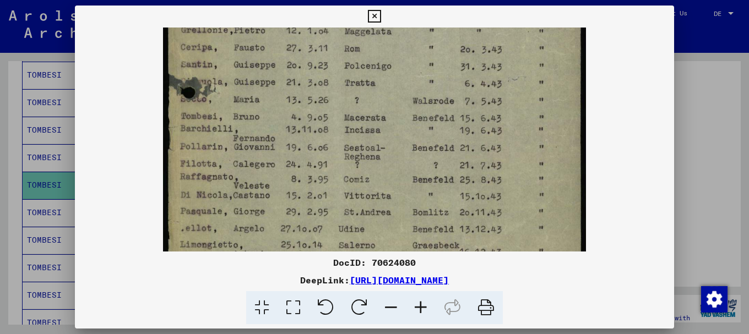
drag, startPoint x: 381, startPoint y: 190, endPoint x: 403, endPoint y: 97, distance: 95.6
click at [403, 97] on img at bounding box center [374, 1] width 423 height 609
click at [701, 108] on div at bounding box center [374, 167] width 749 height 334
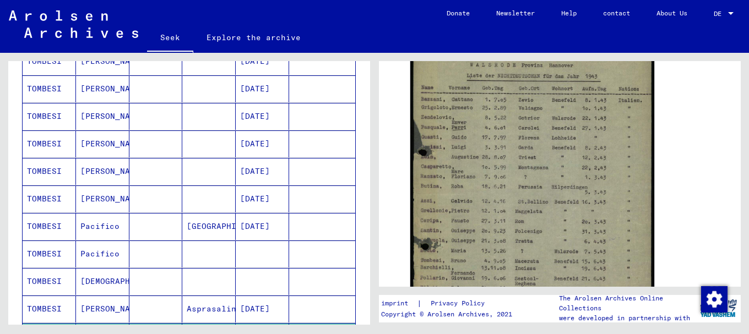
scroll to position [0, 0]
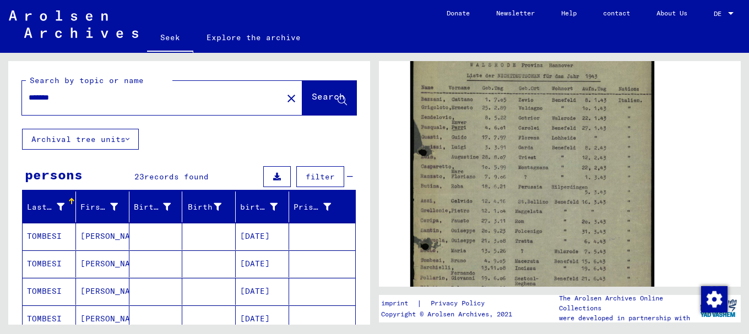
click at [68, 97] on input "*******" at bounding box center [152, 98] width 247 height 12
type input "**********"
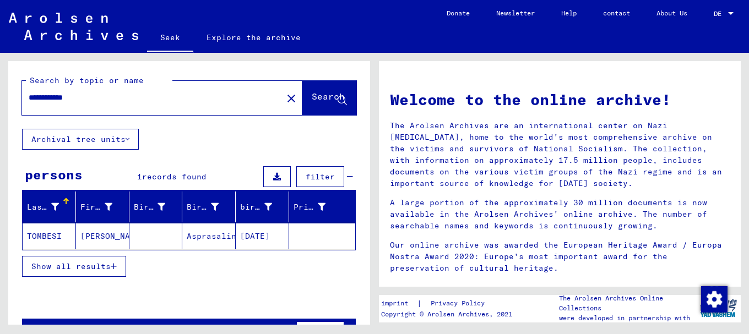
click at [58, 235] on font "TOMBESI" at bounding box center [44, 236] width 35 height 10
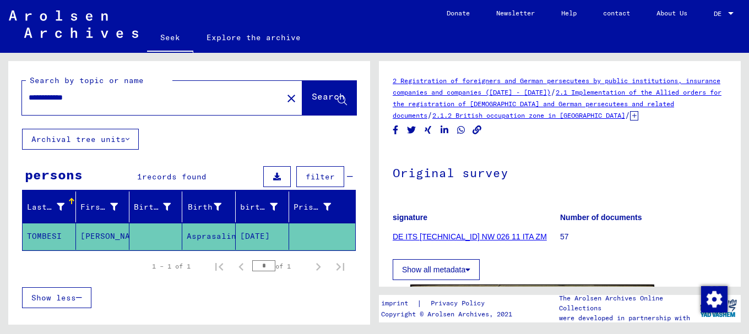
drag, startPoint x: 90, startPoint y: 96, endPoint x: 0, endPoint y: 104, distance: 90.6
click at [0, 104] on div "**********" at bounding box center [187, 189] width 374 height 272
type input "**********"
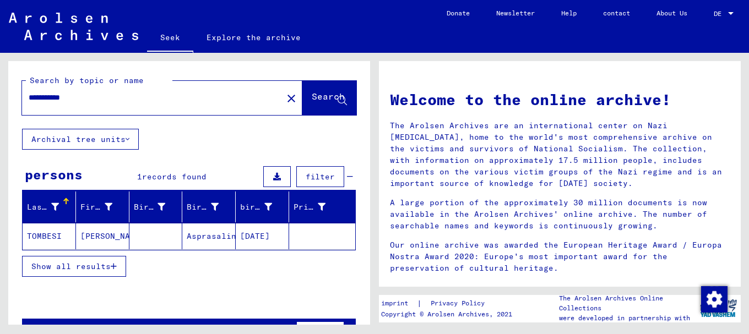
click at [51, 236] on font "TOMBESI" at bounding box center [44, 236] width 35 height 10
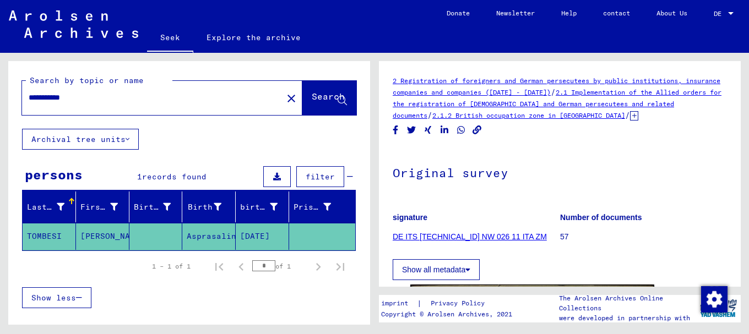
drag, startPoint x: 86, startPoint y: 98, endPoint x: 0, endPoint y: 99, distance: 85.9
click at [0, 99] on div "**********" at bounding box center [187, 189] width 374 height 272
type input "********"
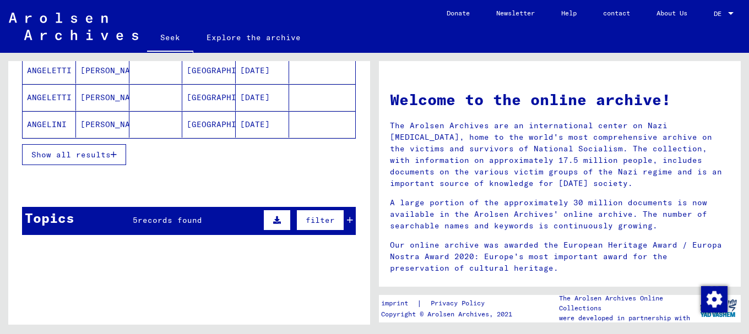
scroll to position [239, 0]
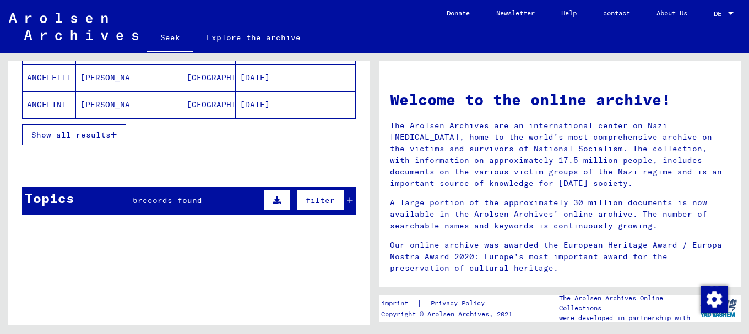
click at [155, 200] on font "records found" at bounding box center [170, 200] width 64 height 10
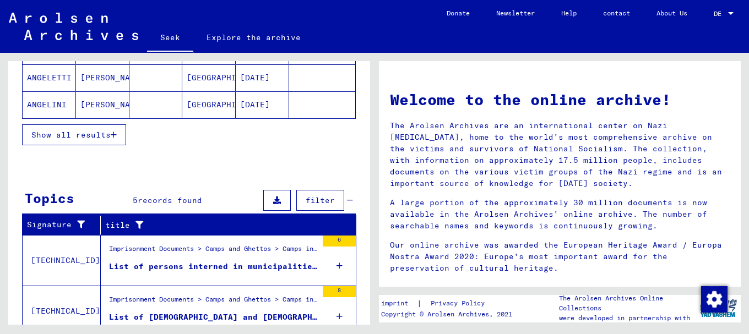
click at [177, 264] on font "List of persons interned in municipalities of the province of [GEOGRAPHIC_DATA]…" at bounding box center [376, 267] width 535 height 10
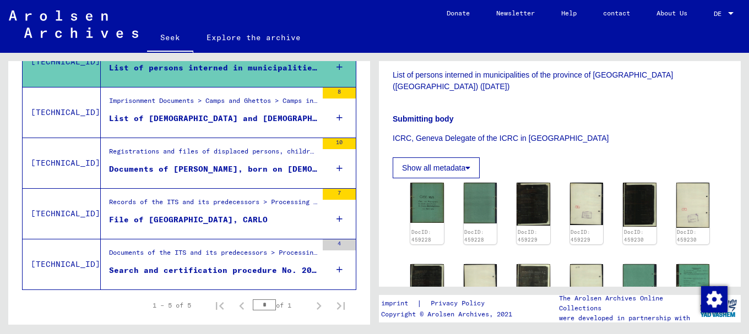
scroll to position [254, 0]
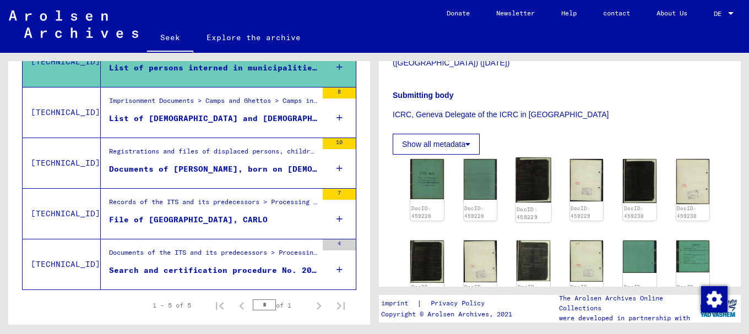
click at [527, 166] on img at bounding box center [532, 179] width 35 height 45
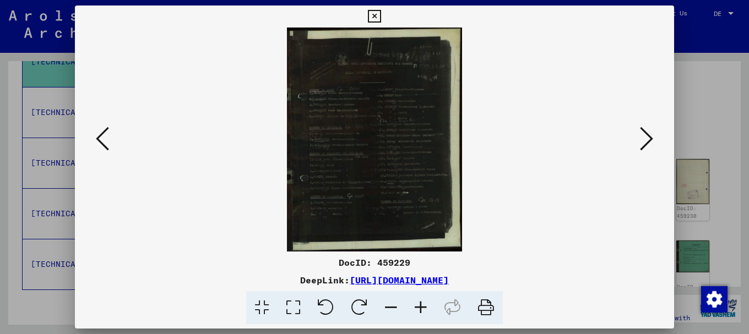
click at [422, 307] on icon at bounding box center [421, 308] width 30 height 34
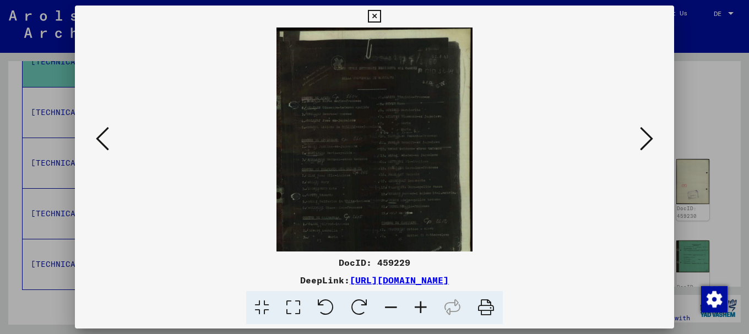
click at [422, 307] on icon at bounding box center [421, 308] width 30 height 34
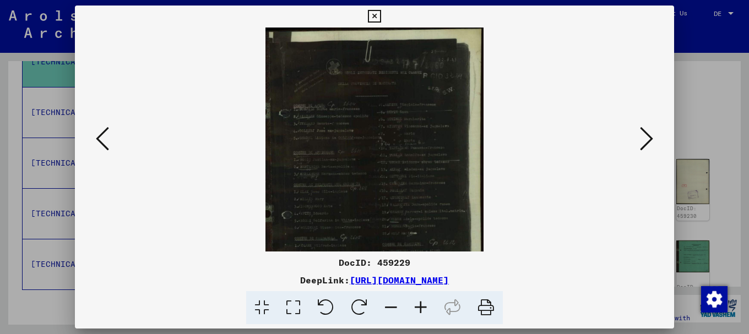
click at [422, 307] on icon at bounding box center [421, 308] width 30 height 34
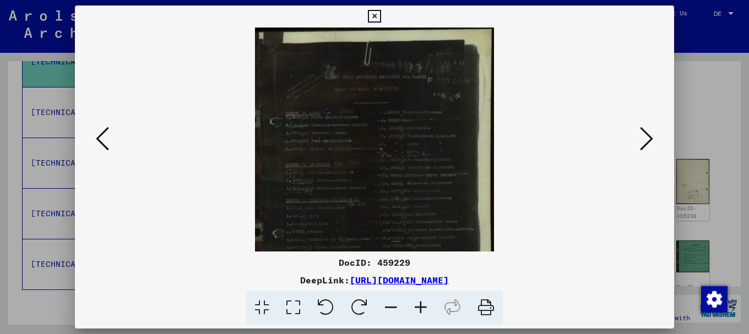
click at [422, 307] on icon at bounding box center [421, 308] width 30 height 34
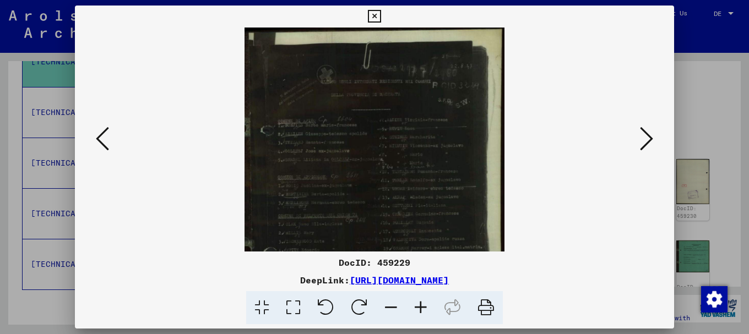
click at [422, 307] on icon at bounding box center [421, 308] width 30 height 34
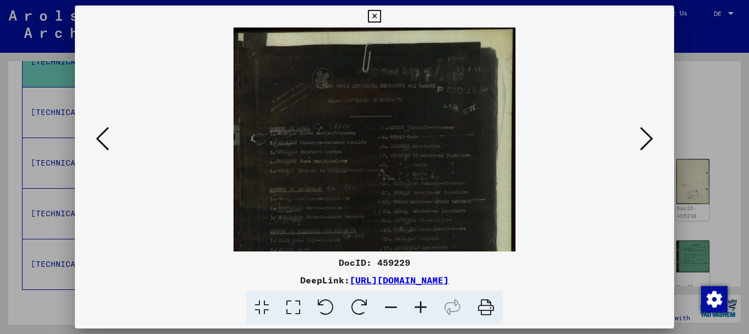
click at [422, 307] on icon at bounding box center [421, 308] width 30 height 34
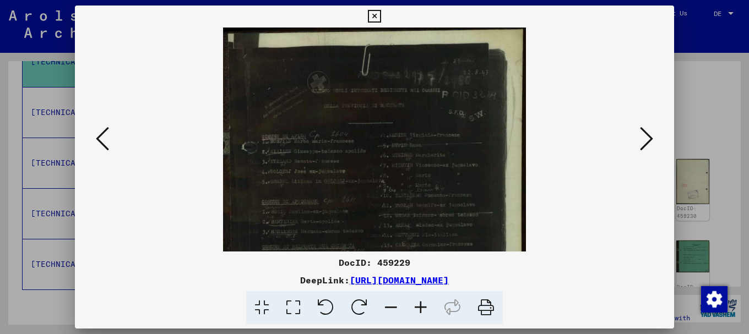
click at [422, 307] on icon at bounding box center [421, 308] width 30 height 34
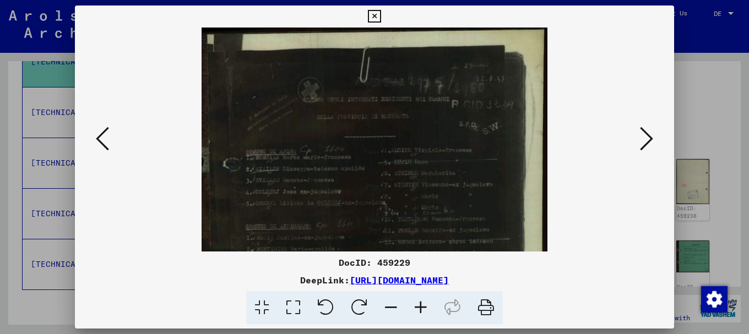
click at [422, 307] on icon at bounding box center [421, 308] width 30 height 34
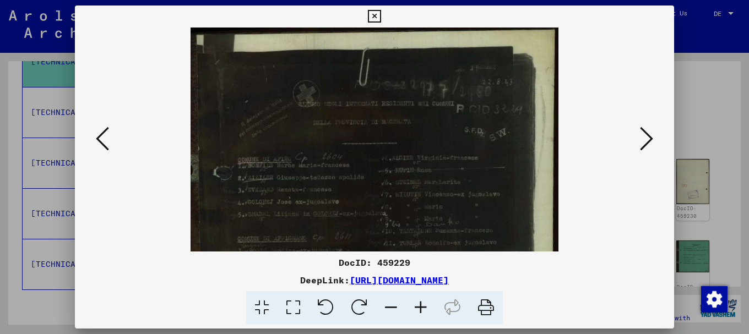
click at [422, 307] on icon at bounding box center [421, 308] width 30 height 34
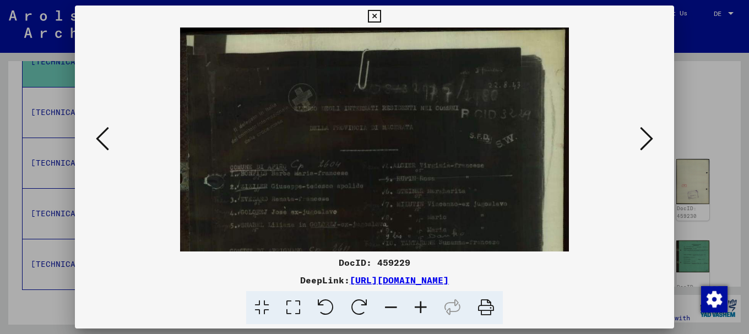
click at [422, 307] on icon at bounding box center [421, 308] width 30 height 34
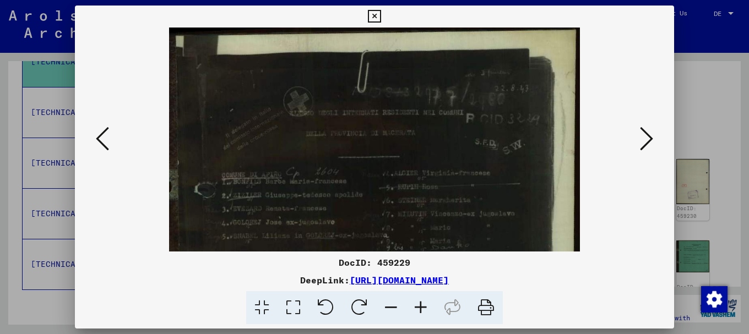
click at [422, 307] on icon at bounding box center [421, 308] width 30 height 34
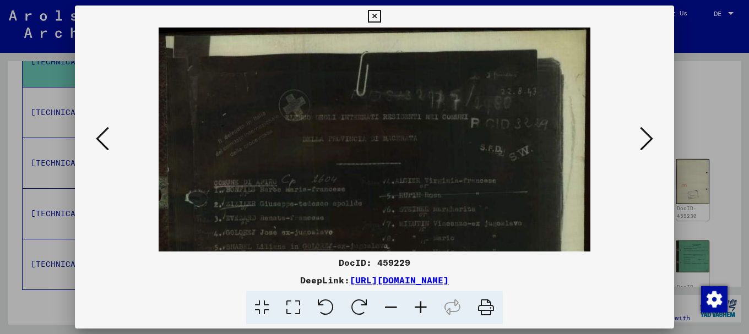
click at [422, 307] on icon at bounding box center [421, 308] width 30 height 34
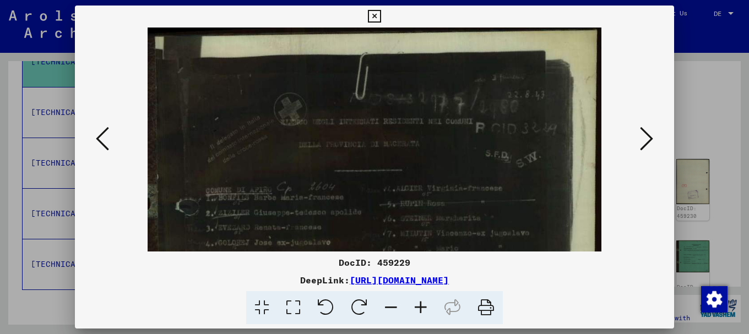
click at [422, 307] on icon at bounding box center [421, 308] width 30 height 34
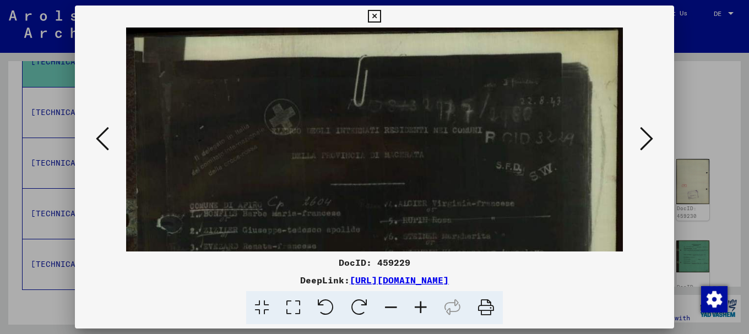
click at [422, 307] on icon at bounding box center [421, 308] width 30 height 34
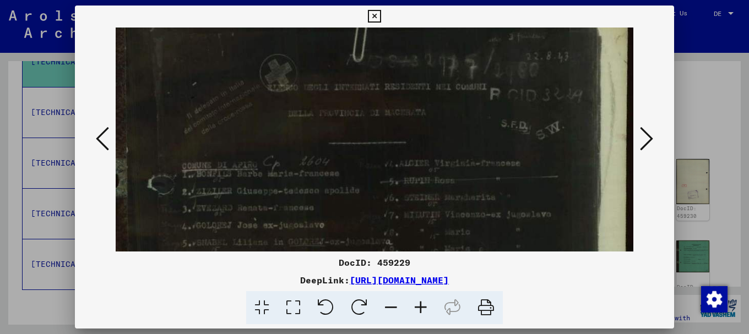
drag, startPoint x: 369, startPoint y: 237, endPoint x: 375, endPoint y: 132, distance: 105.3
click at [375, 132] on img at bounding box center [375, 312] width 518 height 665
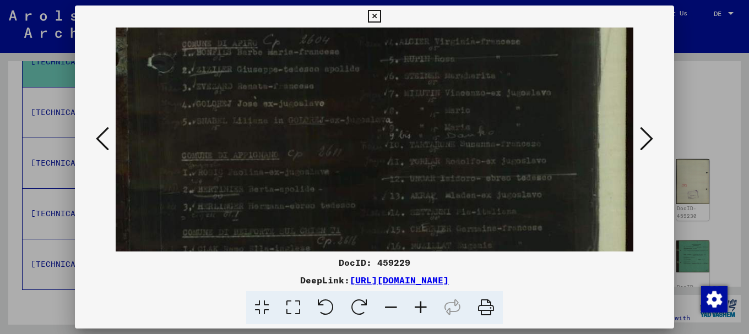
scroll to position [173, 0]
drag, startPoint x: 303, startPoint y: 197, endPoint x: 319, endPoint y: 129, distance: 69.5
click at [319, 129] on img at bounding box center [375, 186] width 518 height 665
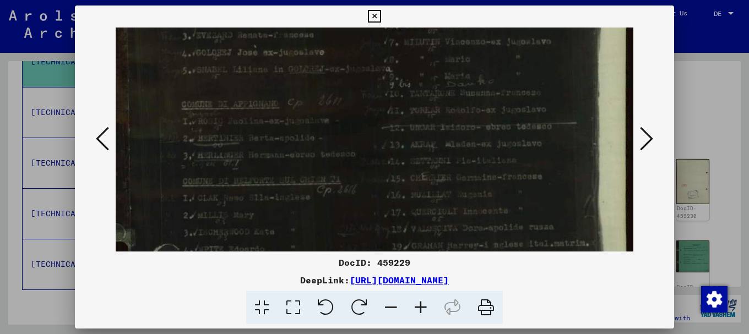
drag, startPoint x: 332, startPoint y: 197, endPoint x: 344, endPoint y: 149, distance: 49.8
click at [344, 149] on img at bounding box center [375, 139] width 518 height 665
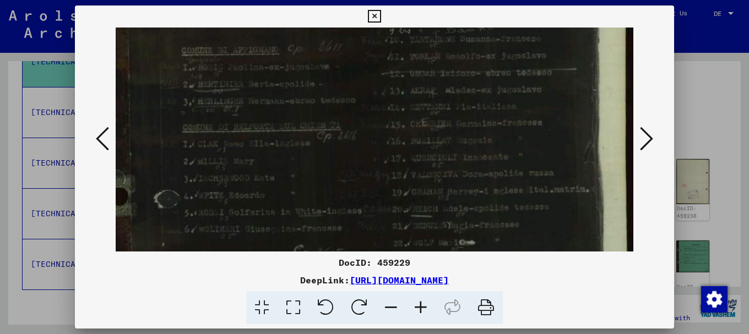
drag, startPoint x: 342, startPoint y: 189, endPoint x: 348, endPoint y: 130, distance: 59.2
click at [352, 119] on img at bounding box center [375, 85] width 518 height 665
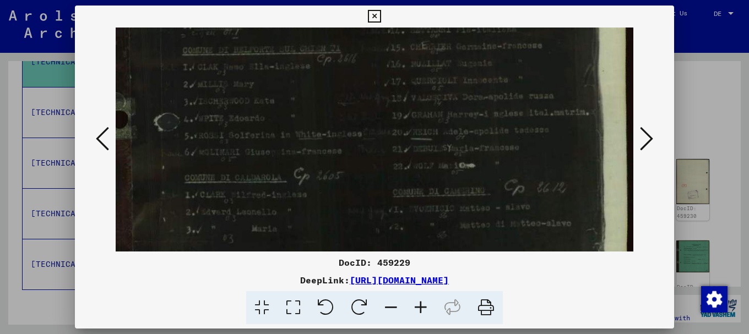
drag, startPoint x: 349, startPoint y: 179, endPoint x: 368, endPoint y: 104, distance: 77.3
click at [367, 108] on img at bounding box center [375, 8] width 518 height 665
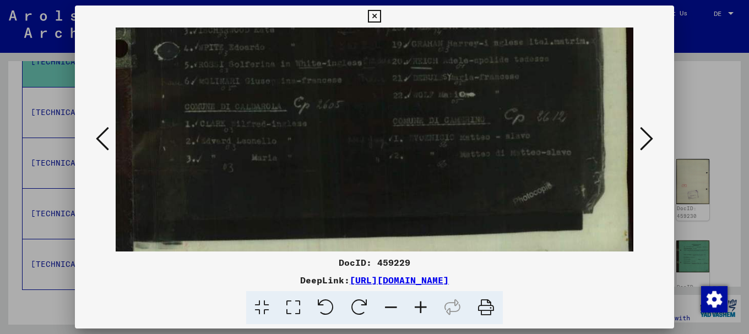
drag, startPoint x: 369, startPoint y: 183, endPoint x: 389, endPoint y: 100, distance: 85.9
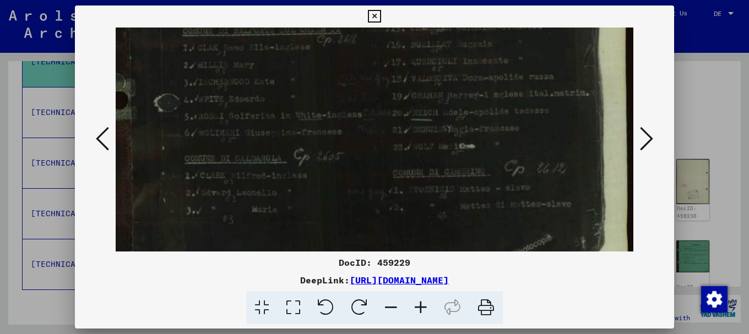
scroll to position [343, 0]
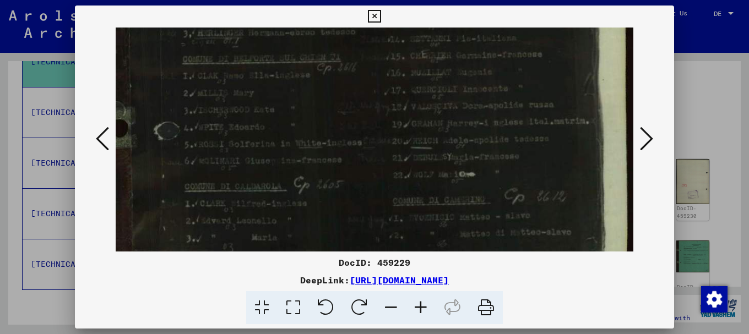
drag, startPoint x: 399, startPoint y: 130, endPoint x: 396, endPoint y: 227, distance: 97.5
click at [397, 227] on img at bounding box center [375, 17] width 518 height 665
click at [649, 135] on icon at bounding box center [646, 139] width 13 height 26
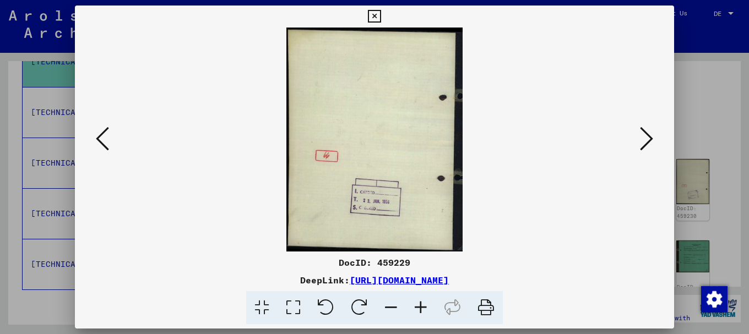
click at [650, 135] on icon at bounding box center [646, 139] width 13 height 26
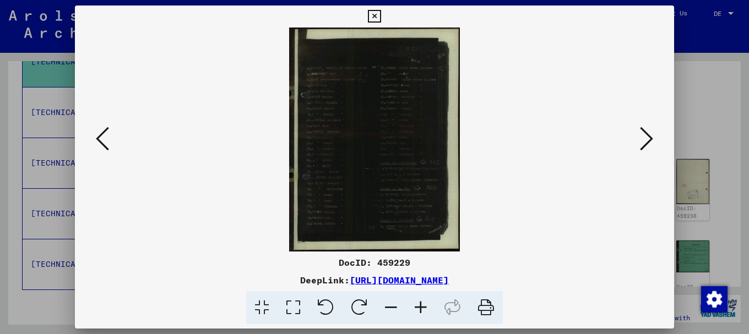
click at [422, 306] on icon at bounding box center [421, 308] width 30 height 34
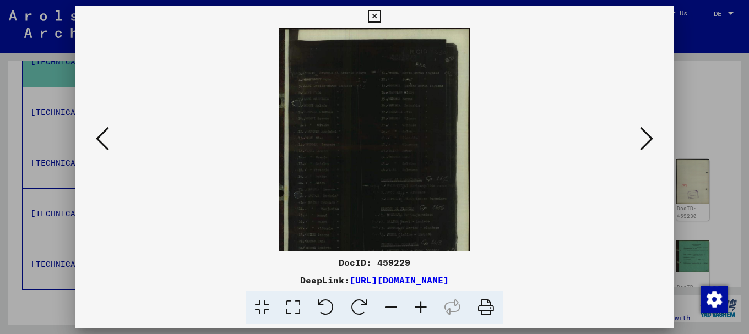
click at [422, 306] on icon at bounding box center [421, 308] width 30 height 34
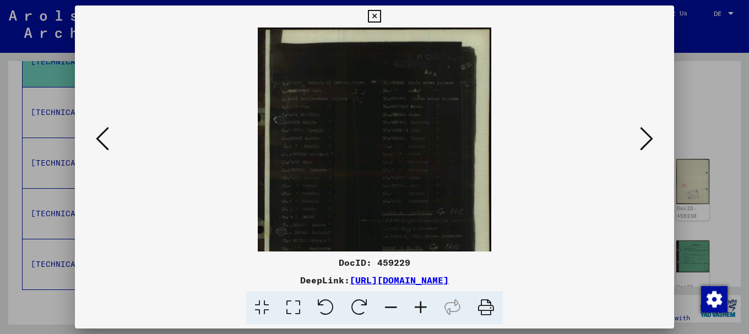
click at [422, 306] on icon at bounding box center [421, 308] width 30 height 34
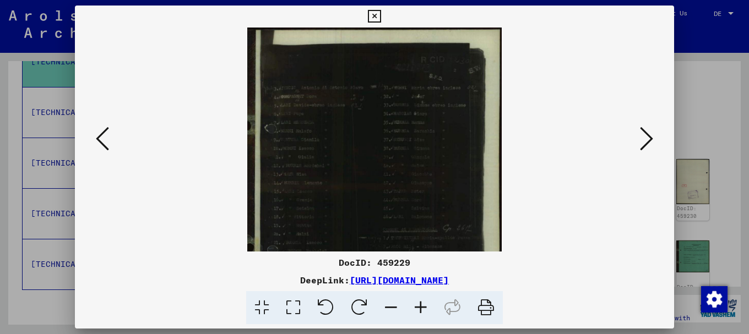
click at [422, 306] on icon at bounding box center [421, 308] width 30 height 34
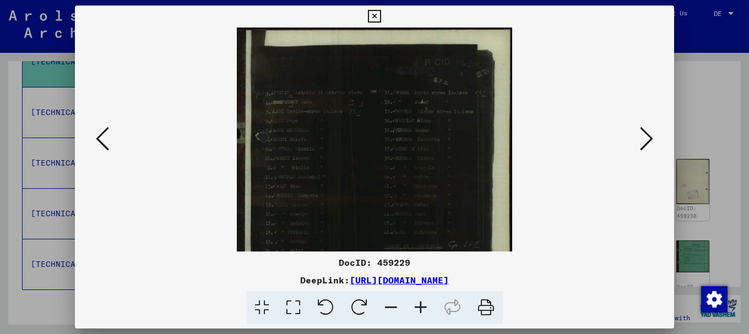
click at [422, 306] on icon at bounding box center [421, 308] width 30 height 34
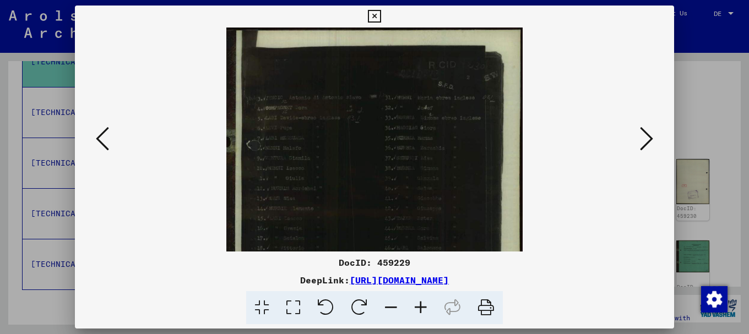
click at [422, 306] on icon at bounding box center [421, 308] width 30 height 34
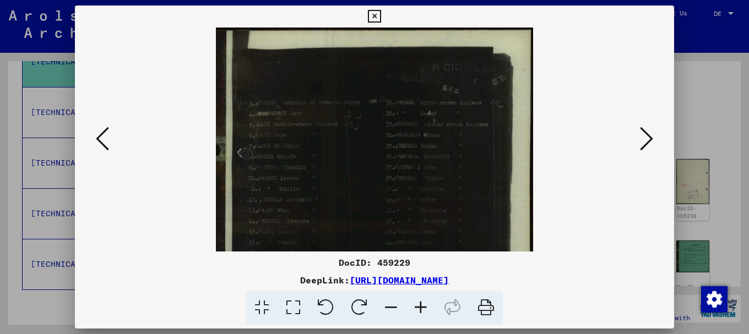
click at [421, 305] on icon at bounding box center [421, 308] width 30 height 34
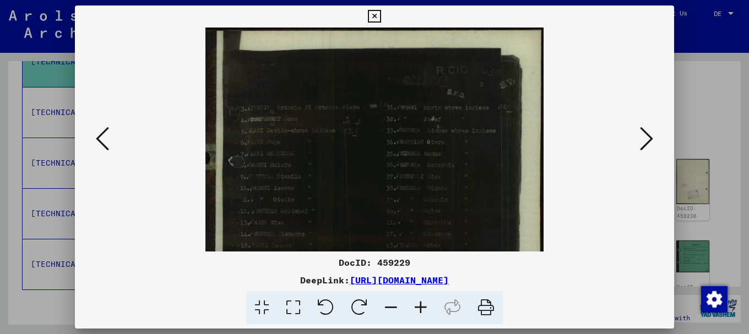
click at [421, 305] on icon at bounding box center [421, 308] width 30 height 34
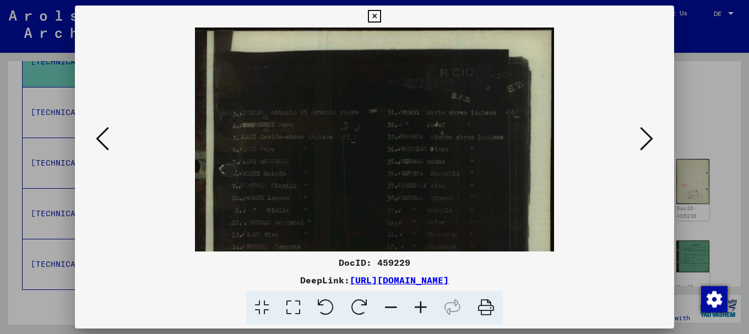
click at [421, 305] on icon at bounding box center [421, 308] width 30 height 34
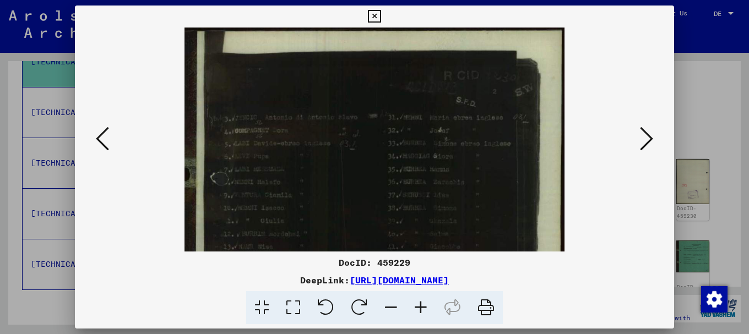
click at [421, 305] on icon at bounding box center [421, 308] width 30 height 34
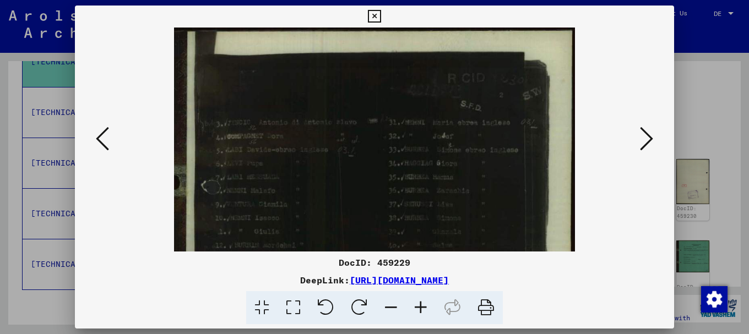
click at [421, 305] on icon at bounding box center [421, 308] width 30 height 34
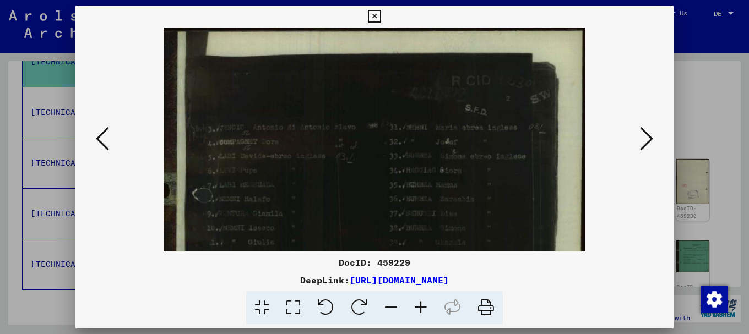
click at [421, 305] on icon at bounding box center [421, 308] width 30 height 34
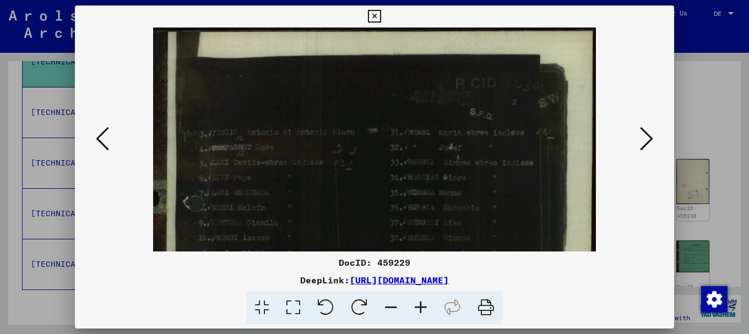
click at [421, 305] on icon at bounding box center [421, 308] width 30 height 34
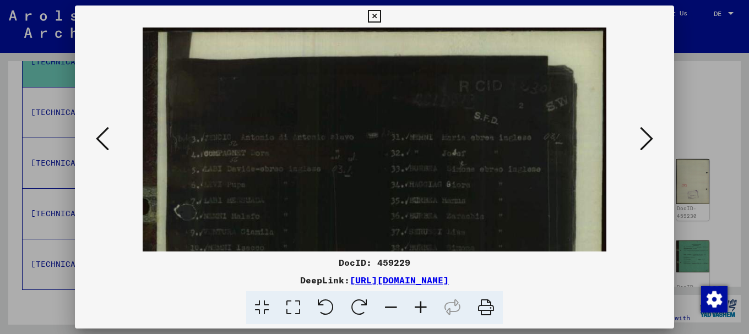
click at [421, 305] on icon at bounding box center [421, 308] width 30 height 34
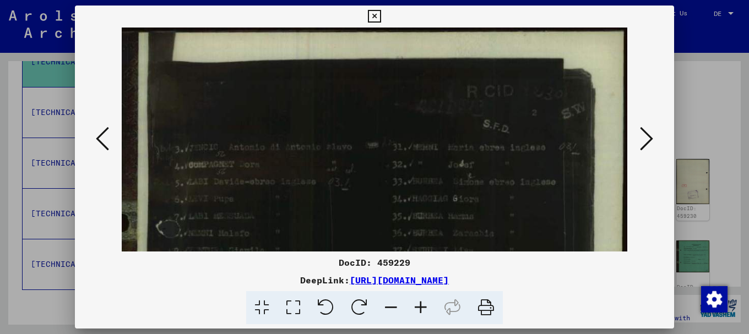
click at [421, 305] on icon at bounding box center [421, 308] width 30 height 34
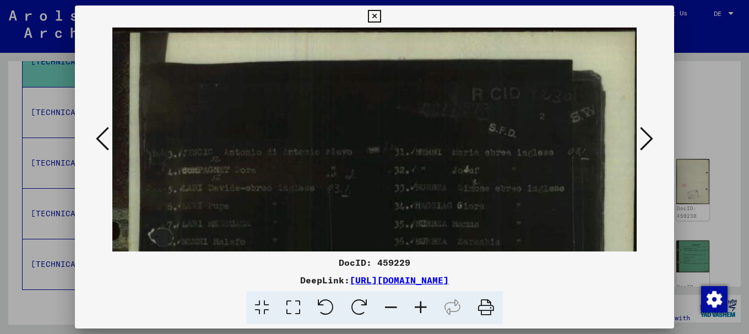
click at [421, 305] on icon at bounding box center [421, 308] width 30 height 34
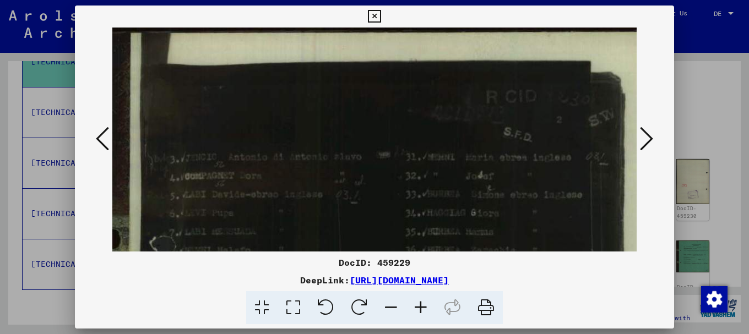
click at [421, 305] on icon at bounding box center [421, 308] width 30 height 34
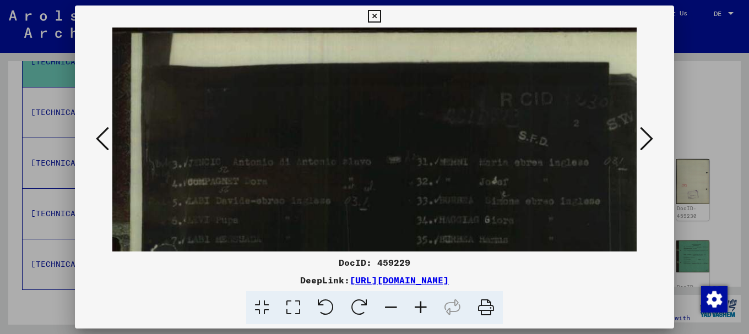
click at [421, 305] on icon at bounding box center [421, 308] width 30 height 34
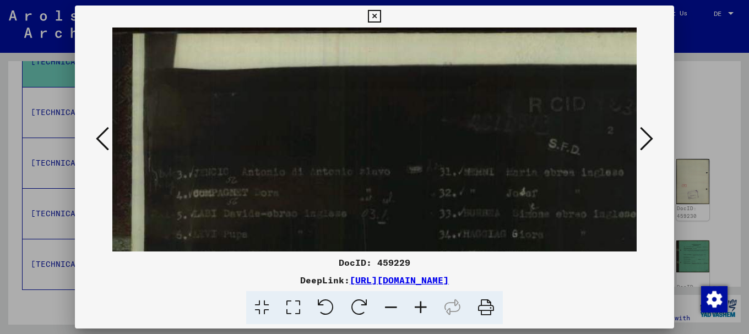
click at [421, 305] on icon at bounding box center [421, 308] width 30 height 34
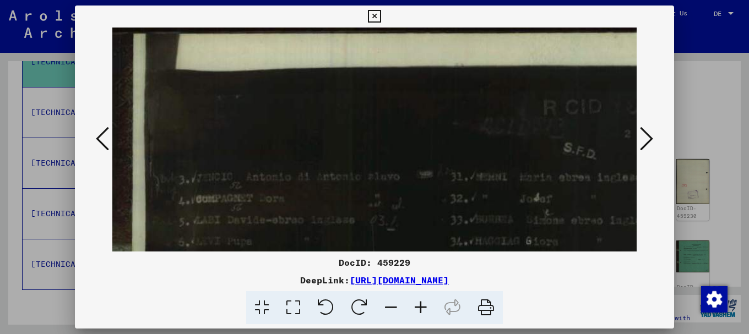
click at [421, 304] on icon at bounding box center [421, 308] width 30 height 34
click at [421, 303] on icon at bounding box center [421, 308] width 30 height 34
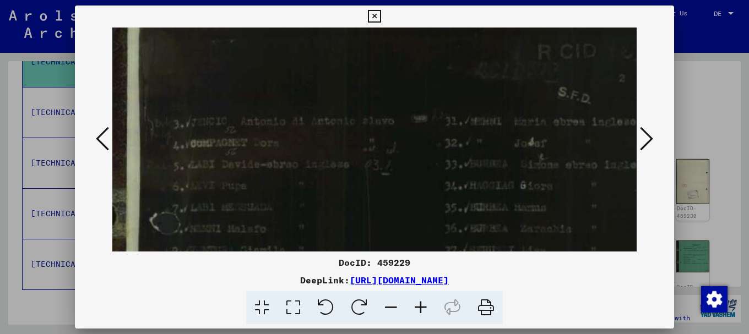
drag, startPoint x: 313, startPoint y: 187, endPoint x: 311, endPoint y: 146, distance: 41.4
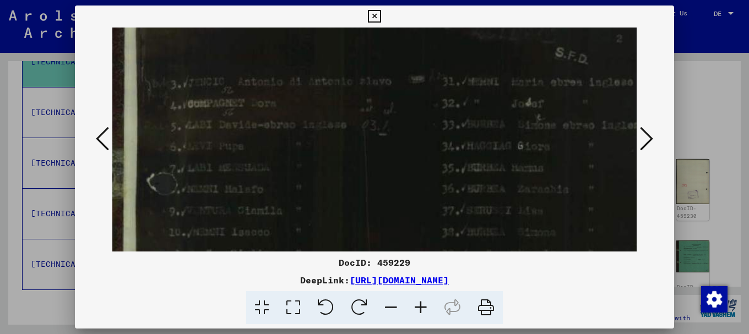
drag, startPoint x: 373, startPoint y: 184, endPoint x: 371, endPoint y: 151, distance: 32.6
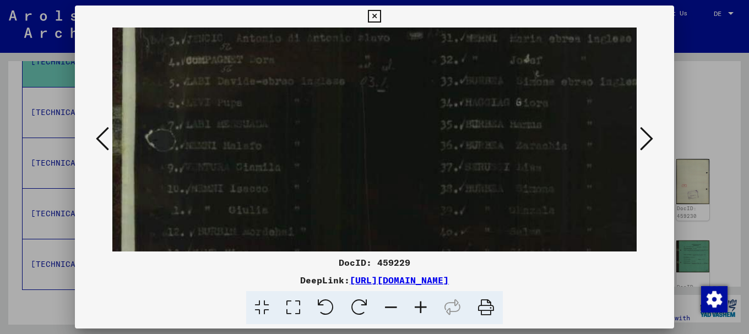
drag, startPoint x: 367, startPoint y: 200, endPoint x: 363, endPoint y: 130, distance: 70.0
click at [364, 131] on img at bounding box center [417, 304] width 631 height 830
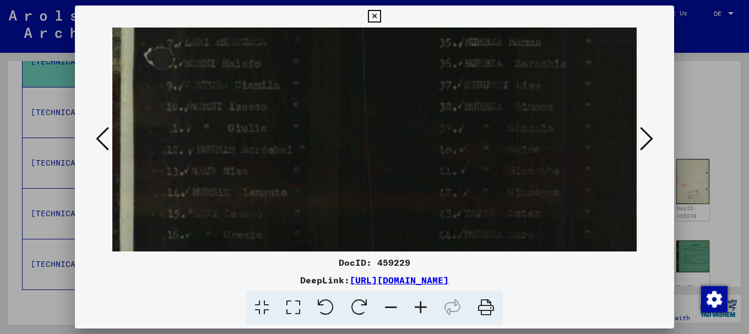
drag, startPoint x: 367, startPoint y: 186, endPoint x: 368, endPoint y: 102, distance: 83.7
click at [368, 101] on img at bounding box center [416, 222] width 631 height 830
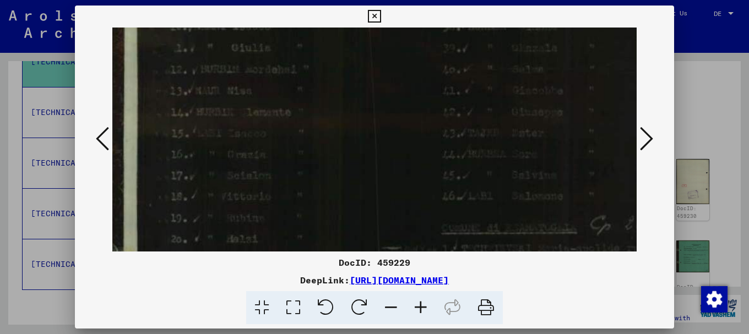
drag, startPoint x: 376, startPoint y: 170, endPoint x: 384, endPoint y: 79, distance: 90.6
click at [383, 85] on img at bounding box center [420, 141] width 631 height 830
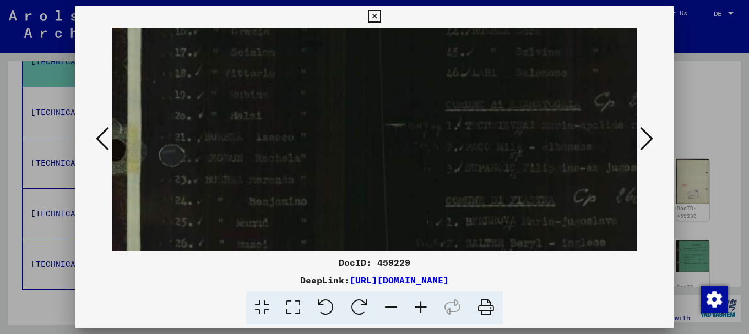
drag, startPoint x: 386, startPoint y: 170, endPoint x: 386, endPoint y: 62, distance: 108.5
click at [386, 63] on img at bounding box center [424, 18] width 631 height 830
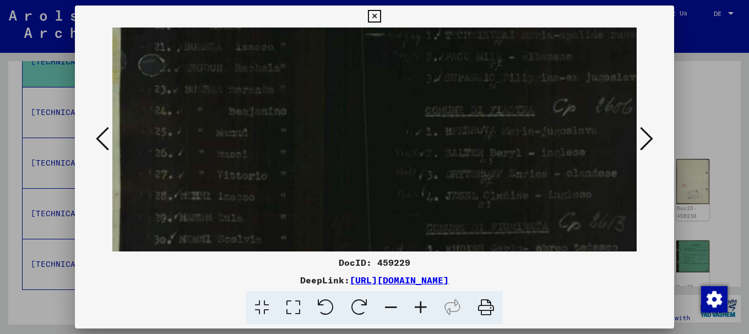
drag, startPoint x: 406, startPoint y: 176, endPoint x: 383, endPoint y: 101, distance: 78.9
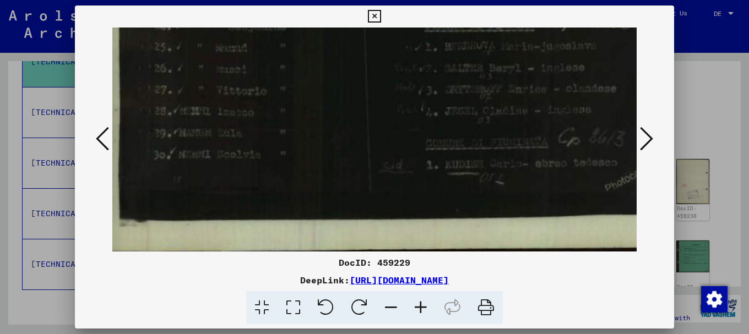
drag, startPoint x: 383, startPoint y: 173, endPoint x: 382, endPoint y: 88, distance: 84.8
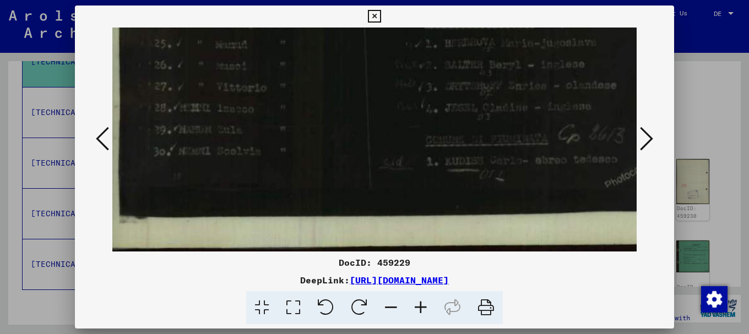
click at [651, 138] on icon at bounding box center [646, 139] width 13 height 26
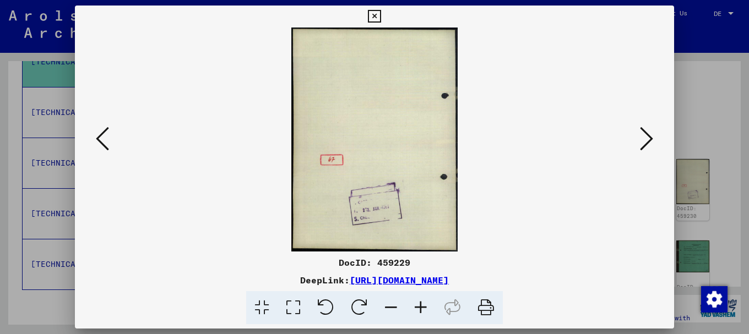
click at [651, 138] on icon at bounding box center [646, 139] width 13 height 26
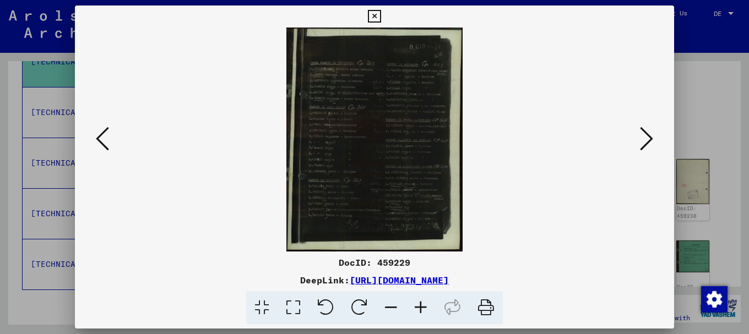
click at [422, 306] on icon at bounding box center [421, 308] width 30 height 34
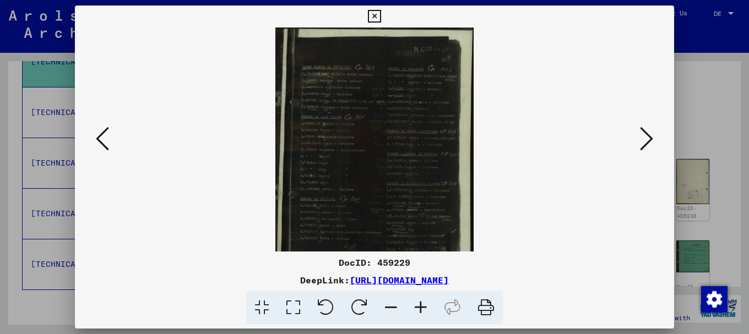
click at [422, 306] on icon at bounding box center [421, 308] width 30 height 34
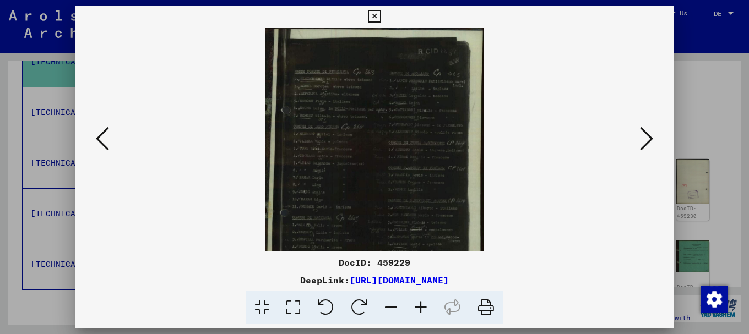
click at [422, 306] on icon at bounding box center [421, 308] width 30 height 34
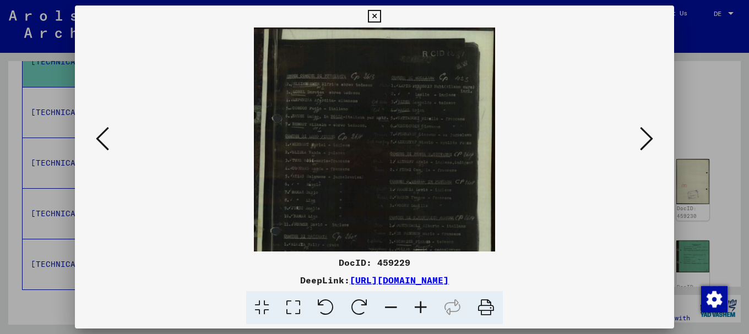
click at [423, 306] on icon at bounding box center [421, 308] width 30 height 34
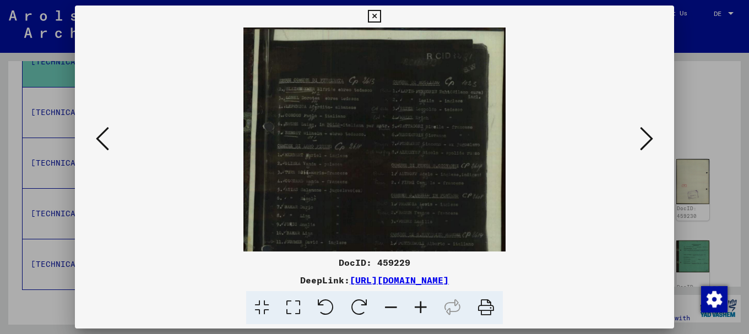
click at [423, 306] on icon at bounding box center [421, 308] width 30 height 34
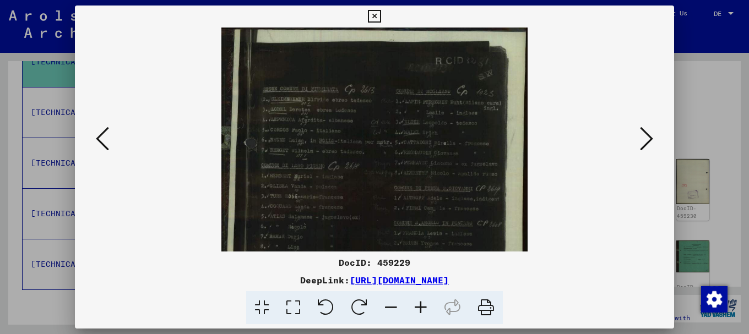
click at [423, 306] on icon at bounding box center [421, 308] width 30 height 34
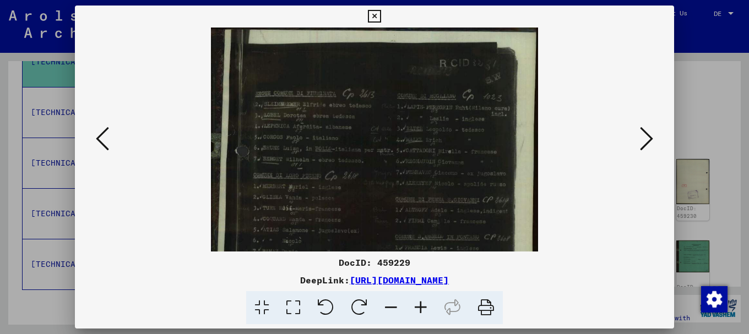
click at [423, 306] on icon at bounding box center [421, 308] width 30 height 34
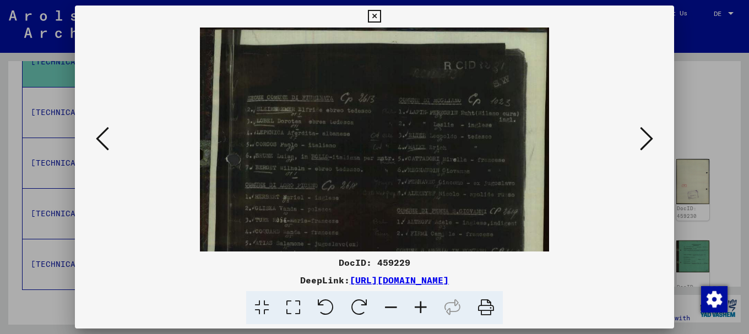
click at [423, 306] on icon at bounding box center [421, 308] width 30 height 34
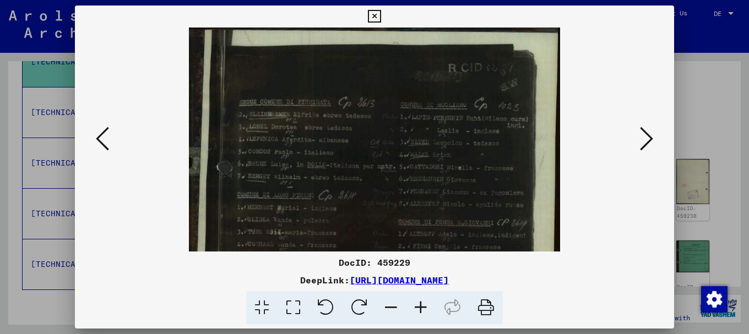
click at [423, 306] on icon at bounding box center [421, 308] width 30 height 34
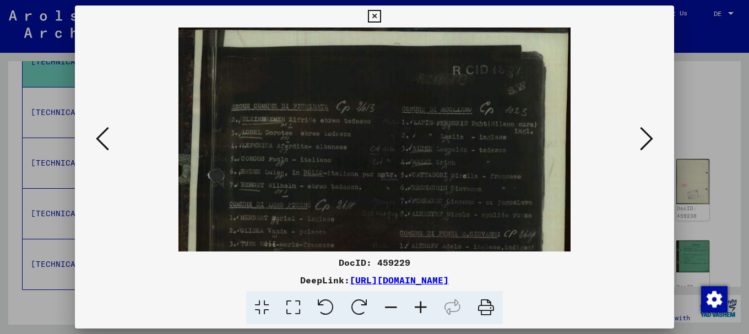
click at [423, 306] on icon at bounding box center [421, 308] width 30 height 34
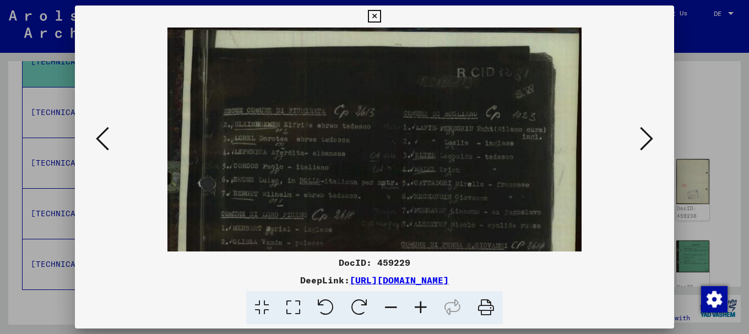
click at [423, 306] on icon at bounding box center [421, 308] width 30 height 34
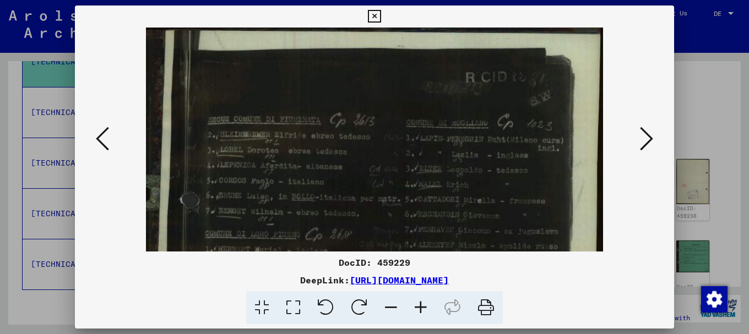
click at [423, 306] on icon at bounding box center [421, 308] width 30 height 34
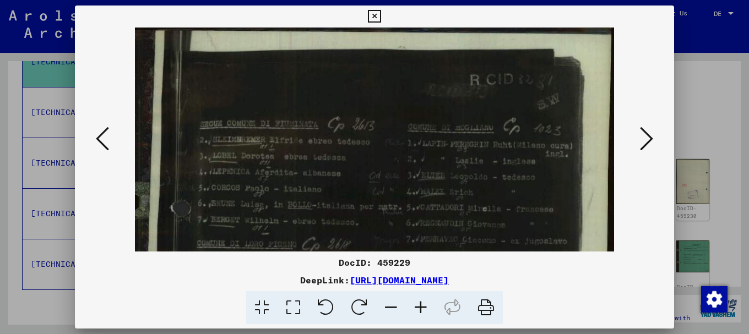
click at [423, 306] on icon at bounding box center [421, 308] width 30 height 34
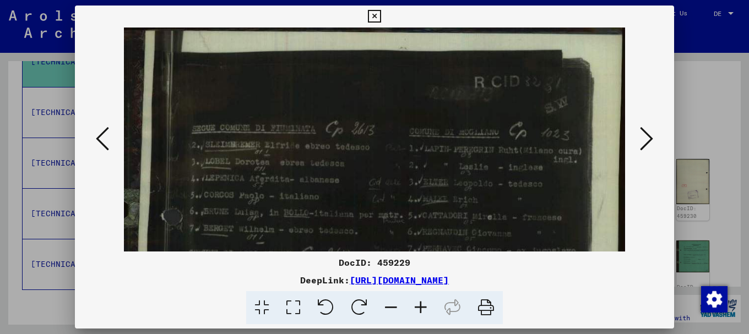
click at [423, 306] on icon at bounding box center [421, 308] width 30 height 34
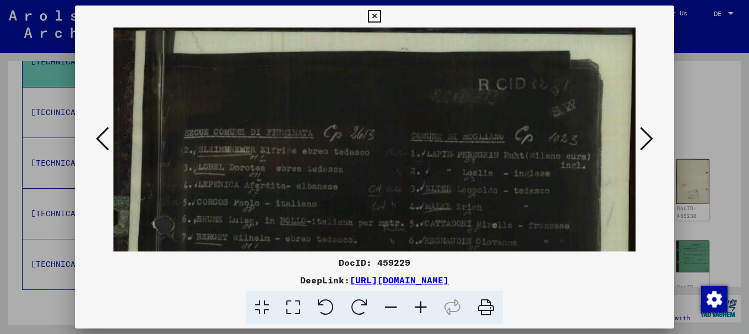
click at [423, 306] on icon at bounding box center [421, 308] width 30 height 34
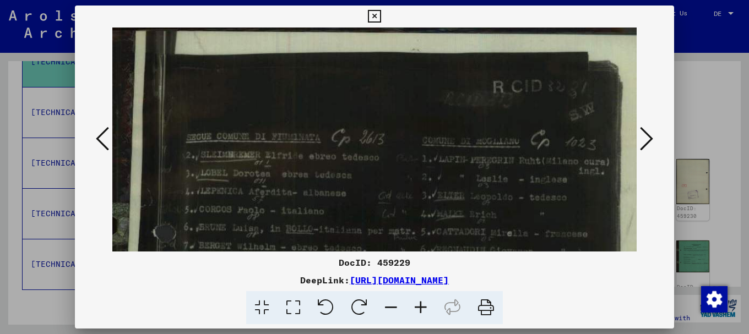
click at [423, 306] on icon at bounding box center [421, 308] width 30 height 34
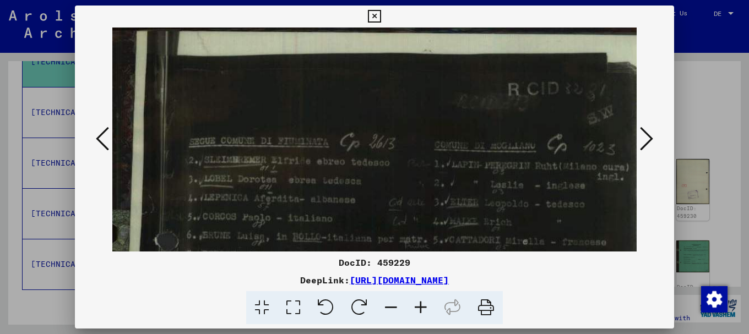
click at [423, 306] on icon at bounding box center [421, 308] width 30 height 34
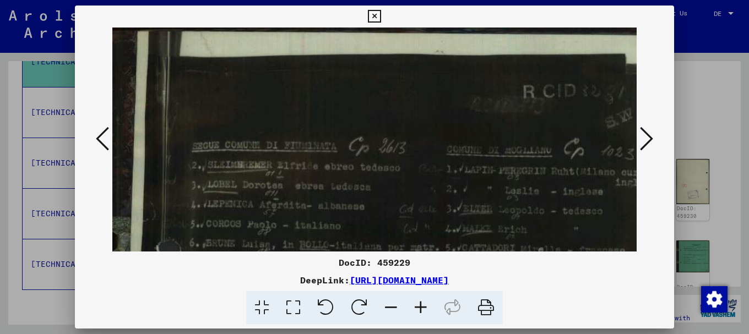
click at [423, 306] on icon at bounding box center [421, 308] width 30 height 34
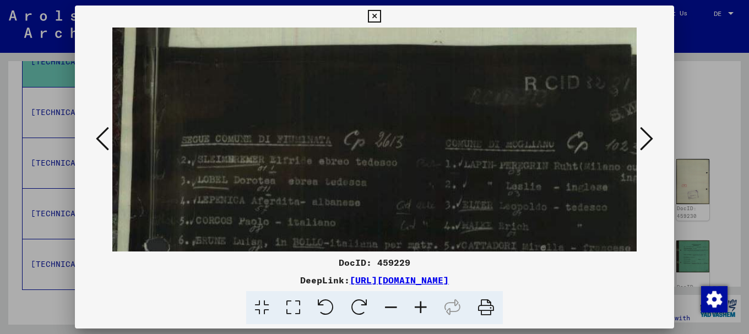
scroll to position [11, 14]
drag, startPoint x: 336, startPoint y: 182, endPoint x: 322, endPoint y: 171, distance: 17.6
click at [420, 304] on icon at bounding box center [421, 308] width 30 height 34
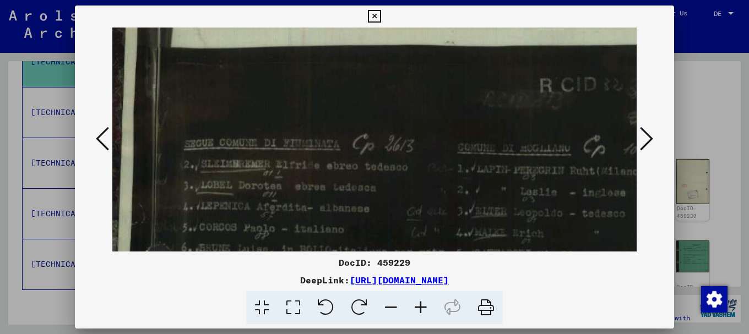
click at [420, 304] on icon at bounding box center [421, 308] width 30 height 34
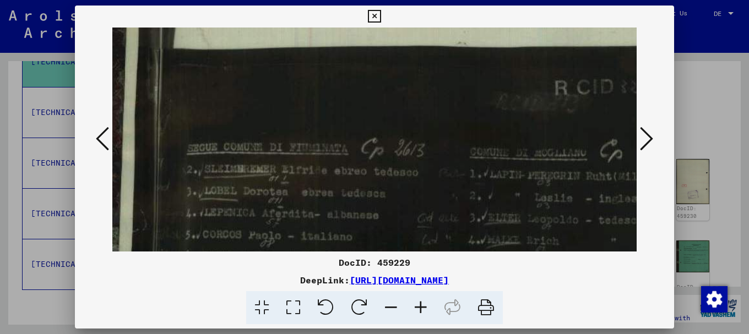
click at [420, 304] on icon at bounding box center [421, 308] width 30 height 34
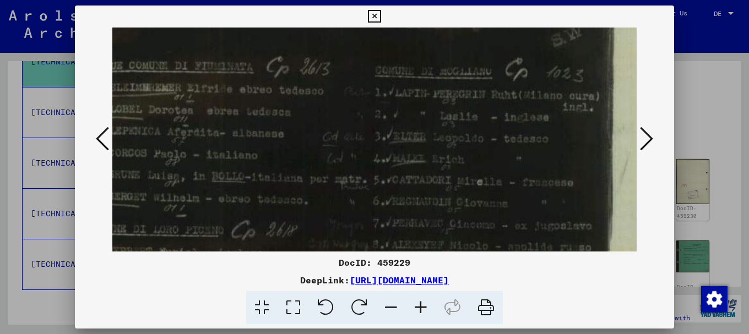
scroll to position [128, 97]
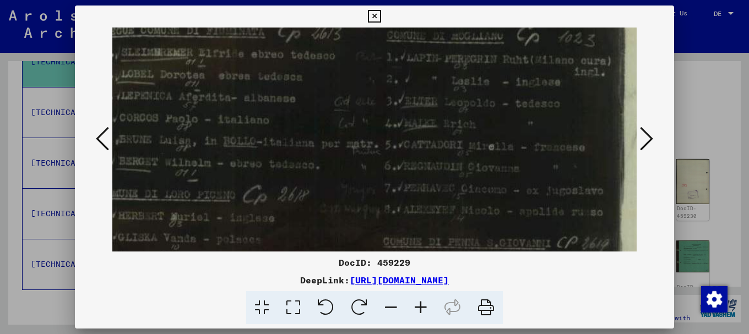
drag, startPoint x: 553, startPoint y: 178, endPoint x: 452, endPoint y: 62, distance: 154.2
click at [452, 62] on img at bounding box center [341, 315] width 652 height 830
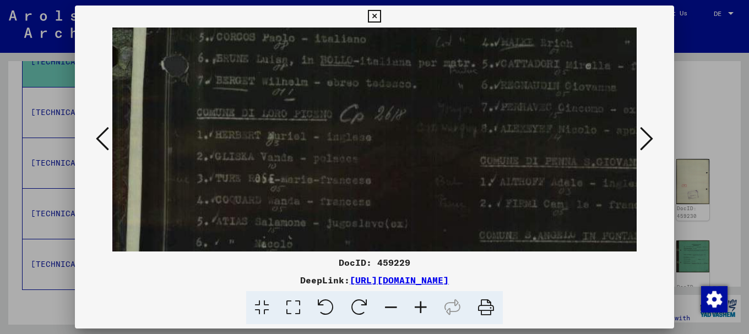
scroll to position [209, 0]
drag, startPoint x: 323, startPoint y: 197, endPoint x: 441, endPoint y: 116, distance: 143.7
click at [441, 116] on img at bounding box center [438, 233] width 652 height 830
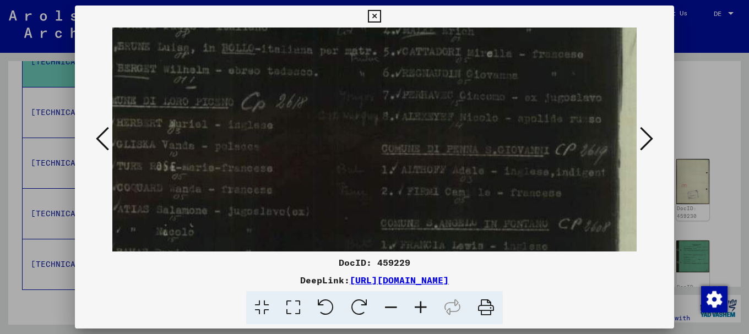
drag, startPoint x: 579, startPoint y: 186, endPoint x: 487, endPoint y: 194, distance: 92.3
click at [488, 177] on img at bounding box center [340, 222] width 652 height 830
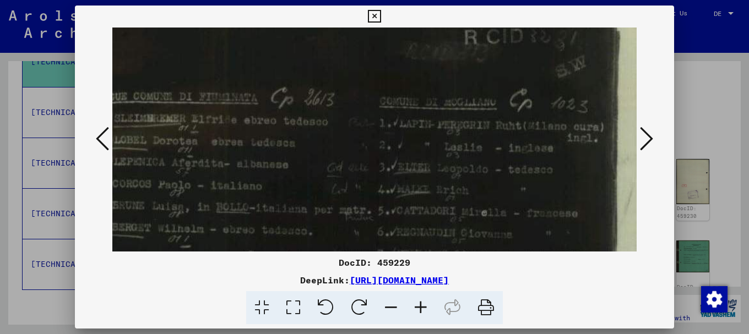
scroll to position [61, 104]
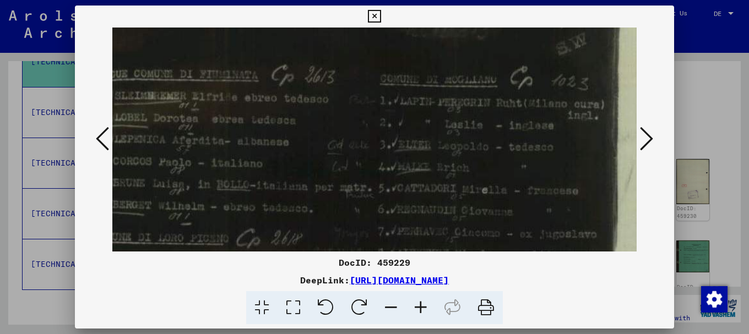
drag, startPoint x: 564, startPoint y: 66, endPoint x: 546, endPoint y: 193, distance: 128.4
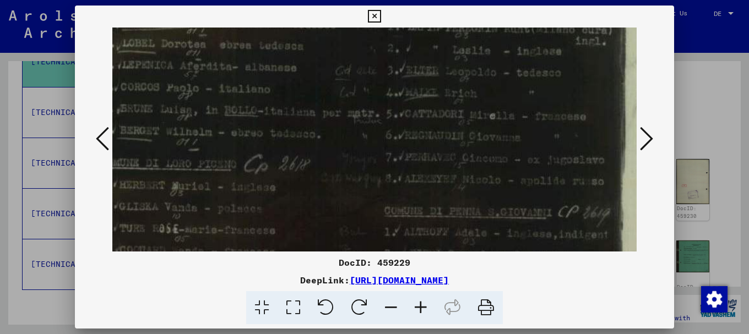
scroll to position [197, 95]
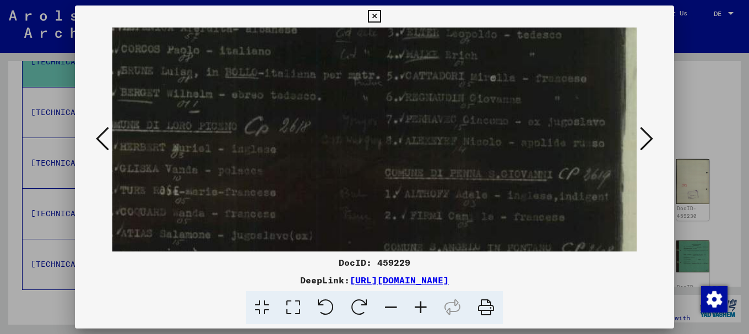
drag, startPoint x: 529, startPoint y: 203, endPoint x: 538, endPoint y: 90, distance: 112.7
click at [538, 90] on img at bounding box center [343, 246] width 652 height 830
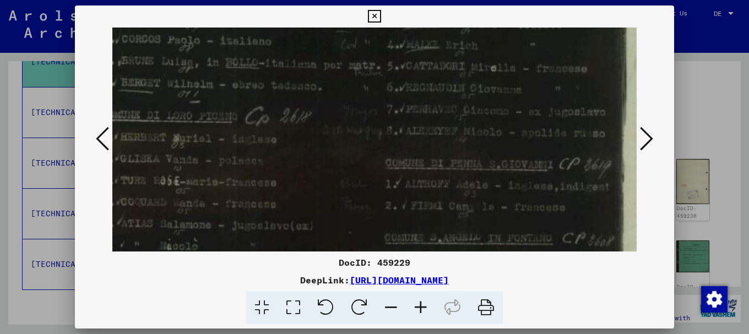
scroll to position [210, 94]
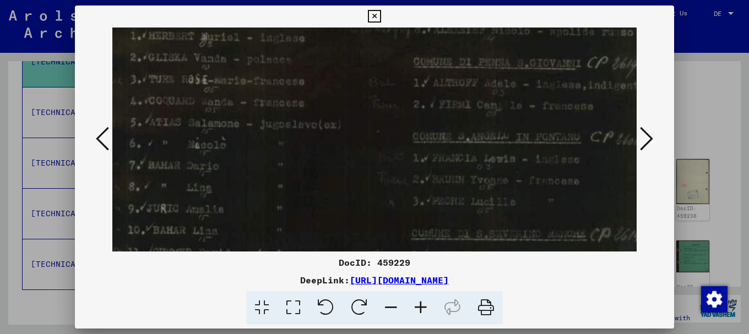
drag, startPoint x: 506, startPoint y: 209, endPoint x: 535, endPoint y: 121, distance: 92.3
click at [535, 97] on img at bounding box center [372, 135] width 652 height 830
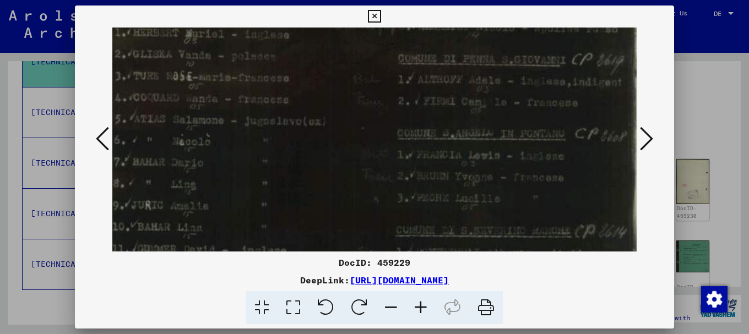
scroll to position [312, 128]
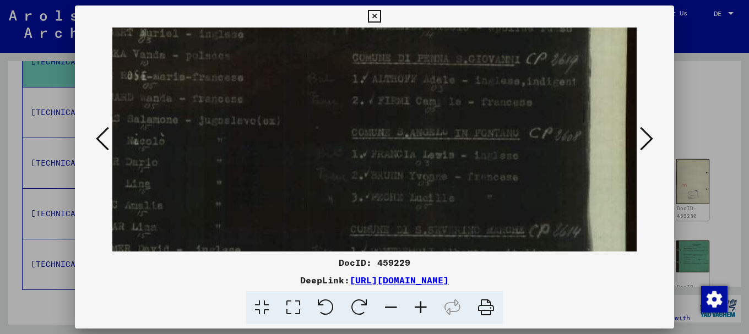
drag, startPoint x: 540, startPoint y: 186, endPoint x: 464, endPoint y: 182, distance: 75.5
click at [464, 182] on img at bounding box center [311, 131] width 652 height 830
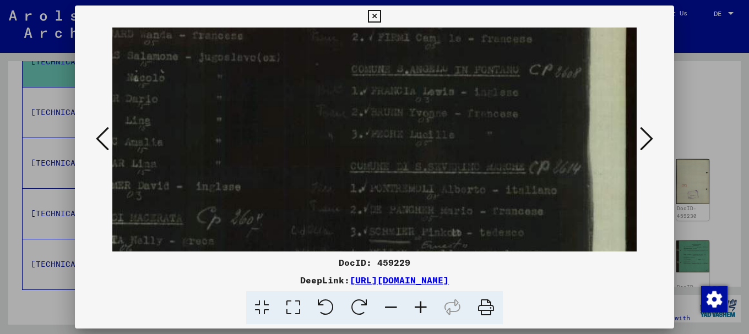
drag, startPoint x: 496, startPoint y: 216, endPoint x: 498, endPoint y: 134, distance: 82.0
click at [498, 137] on img at bounding box center [311, 68] width 652 height 830
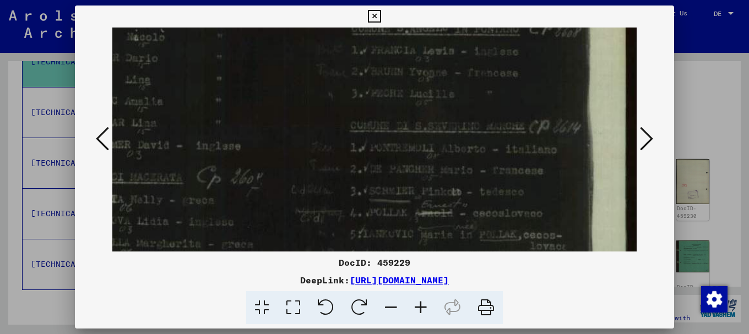
drag, startPoint x: 486, startPoint y: 188, endPoint x: 479, endPoint y: 175, distance: 15.5
click at [480, 175] on img at bounding box center [311, 27] width 652 height 830
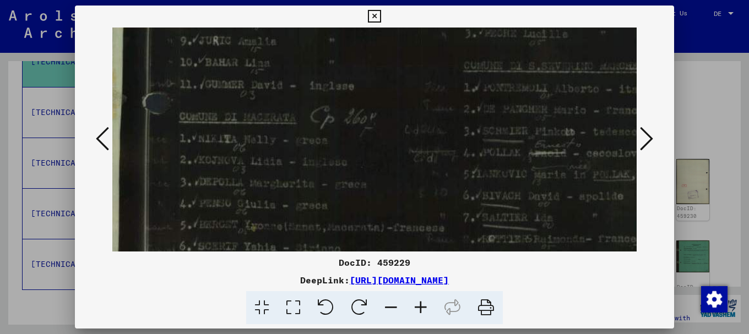
drag, startPoint x: 165, startPoint y: 183, endPoint x: 271, endPoint y: 128, distance: 119.7
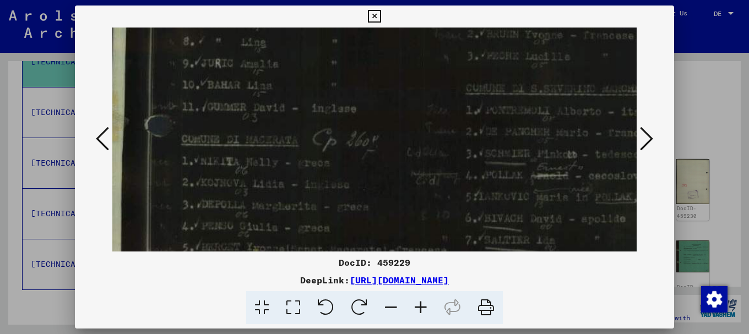
scroll to position [453, 12]
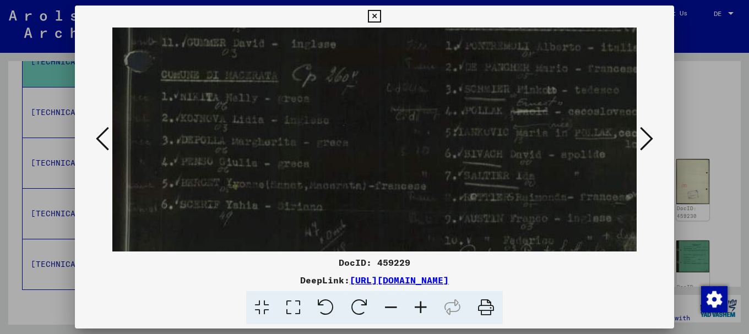
drag, startPoint x: 276, startPoint y: 146, endPoint x: 260, endPoint y: 99, distance: 49.3
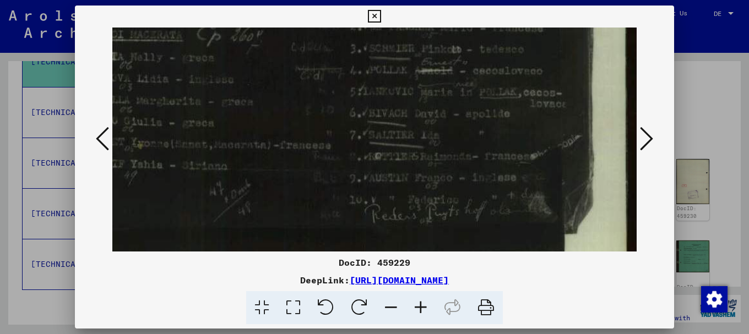
drag, startPoint x: 504, startPoint y: 154, endPoint x: 394, endPoint y: 95, distance: 125.1
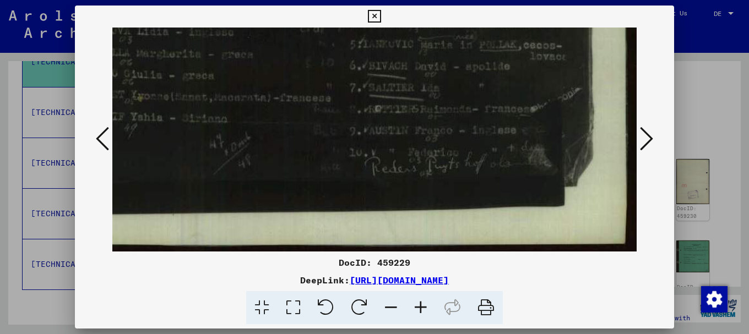
drag, startPoint x: 465, startPoint y: 179, endPoint x: 464, endPoint y: 105, distance: 74.3
click at [648, 136] on icon at bounding box center [646, 139] width 13 height 26
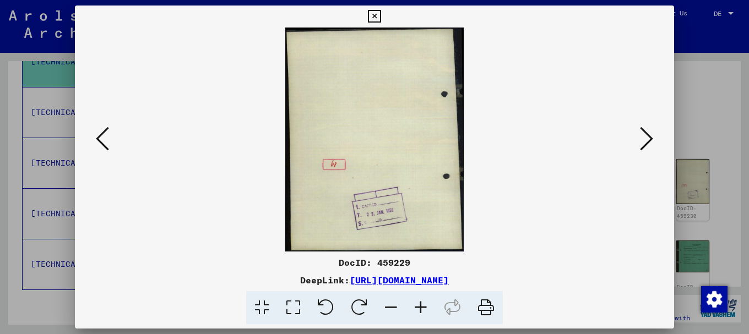
click at [648, 136] on icon at bounding box center [646, 139] width 13 height 26
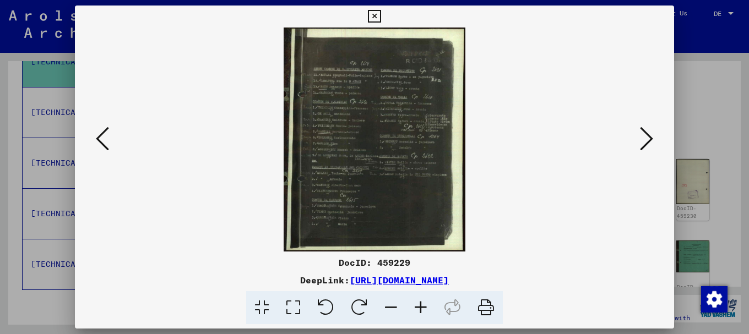
click at [421, 305] on icon at bounding box center [421, 308] width 30 height 34
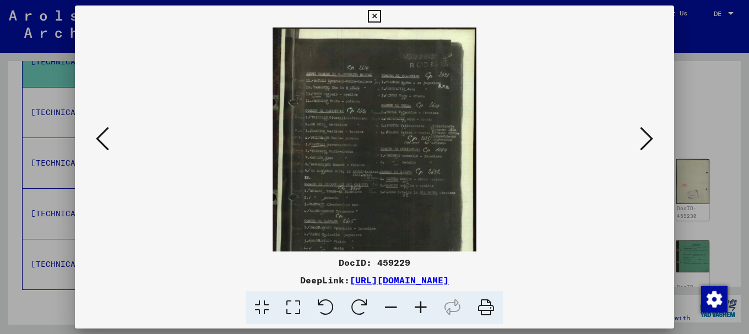
click at [421, 305] on icon at bounding box center [421, 308] width 30 height 34
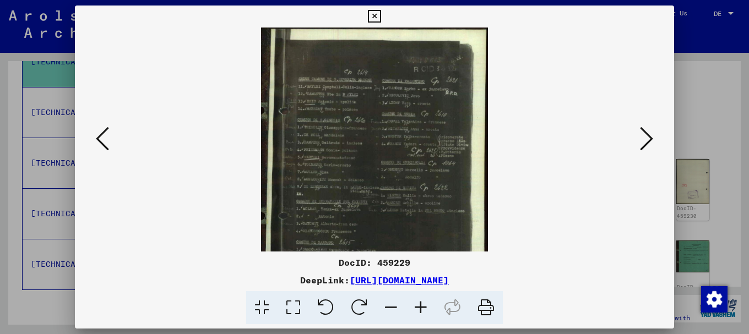
click at [421, 305] on icon at bounding box center [421, 308] width 30 height 34
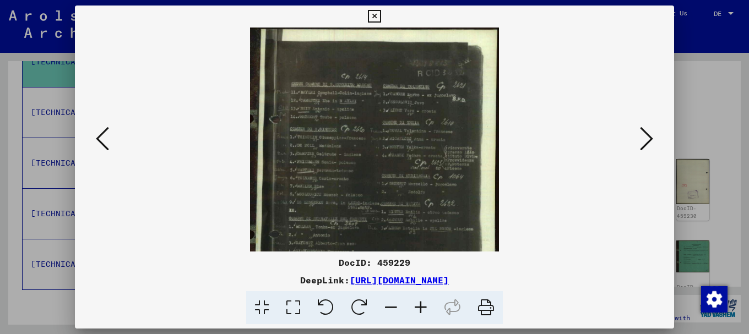
click at [421, 305] on icon at bounding box center [421, 308] width 30 height 34
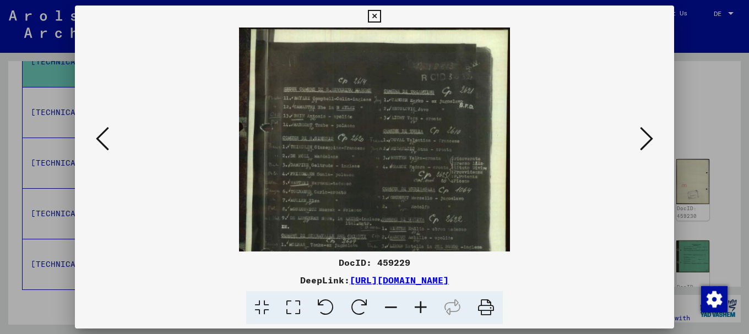
click at [420, 306] on icon at bounding box center [421, 308] width 30 height 34
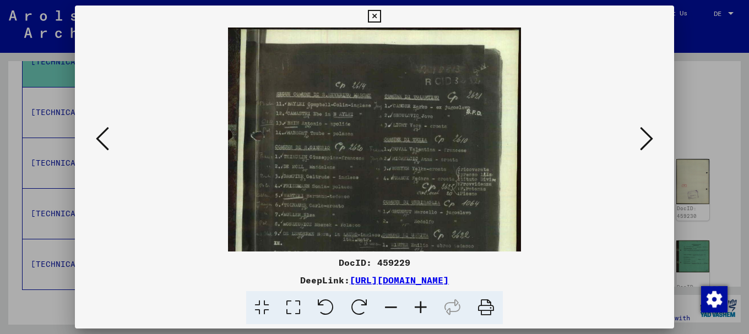
click at [420, 306] on icon at bounding box center [421, 308] width 30 height 34
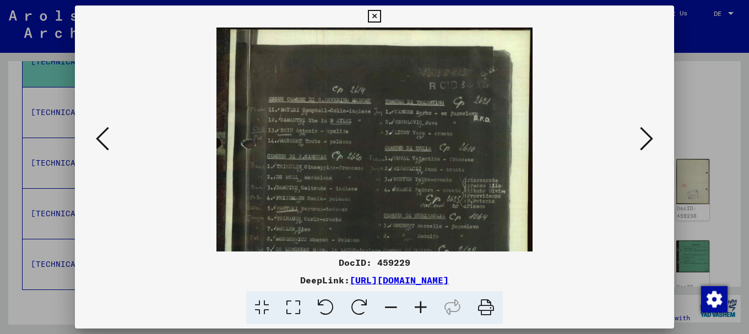
click at [418, 307] on icon at bounding box center [421, 308] width 30 height 34
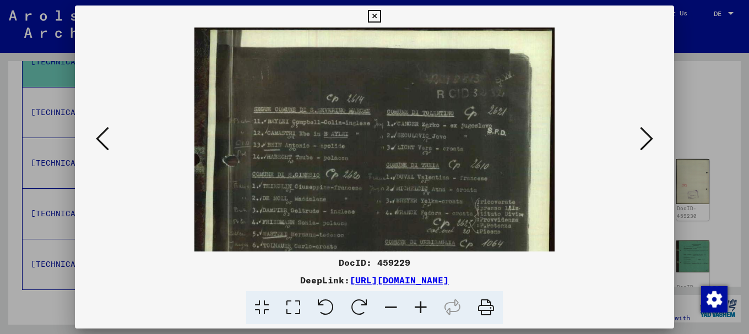
click at [418, 307] on icon at bounding box center [421, 308] width 30 height 34
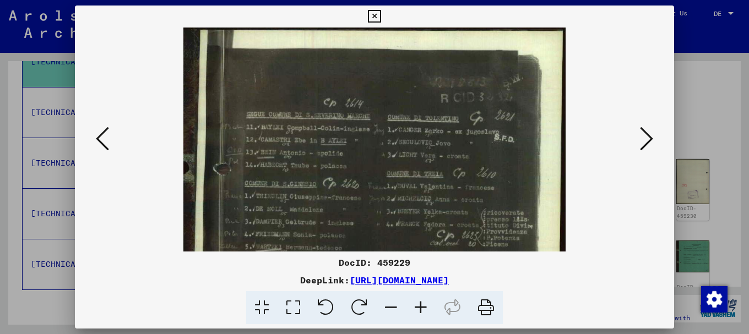
click at [418, 307] on icon at bounding box center [421, 308] width 30 height 34
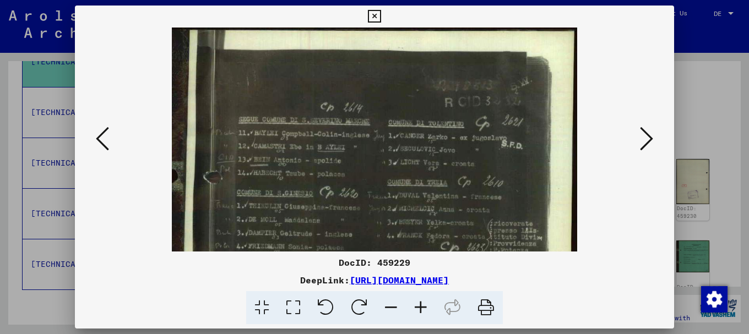
click at [418, 307] on icon at bounding box center [421, 308] width 30 height 34
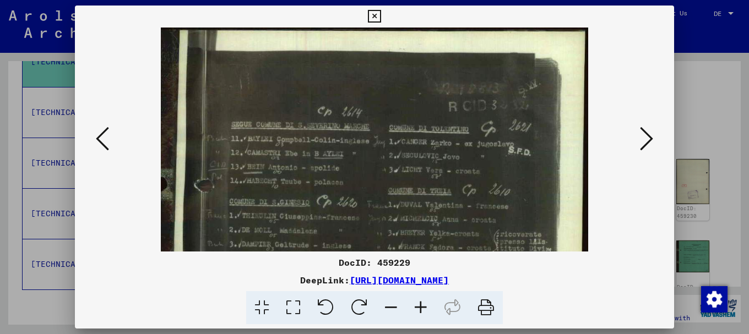
click at [418, 307] on icon at bounding box center [421, 308] width 30 height 34
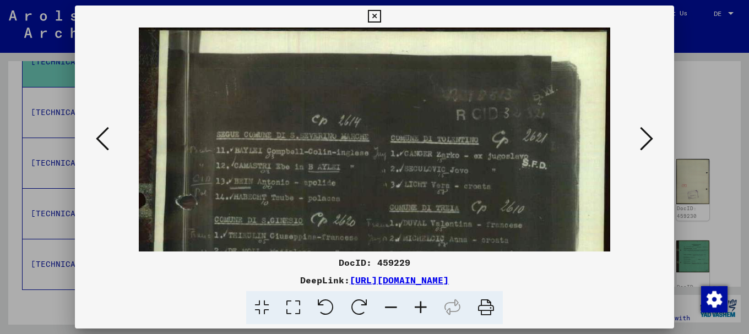
click at [417, 307] on icon at bounding box center [421, 308] width 30 height 34
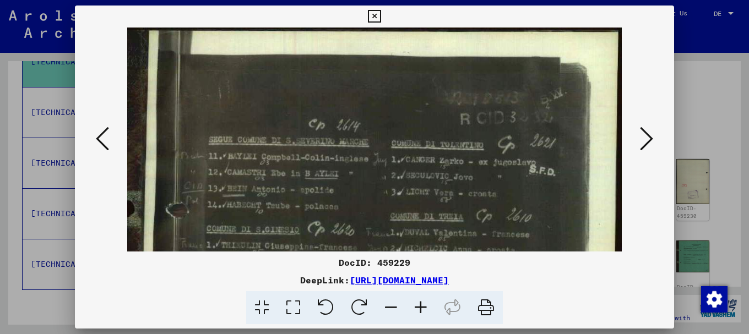
click at [416, 307] on icon at bounding box center [421, 308] width 30 height 34
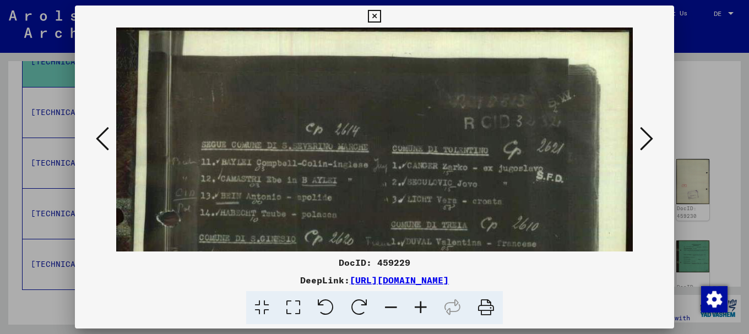
click at [416, 307] on icon at bounding box center [421, 308] width 30 height 34
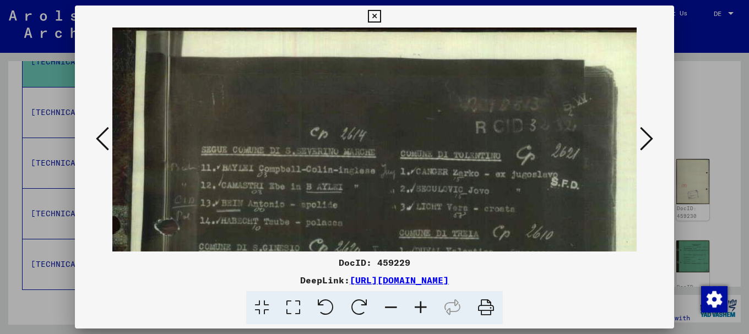
click at [416, 307] on icon at bounding box center [421, 308] width 30 height 34
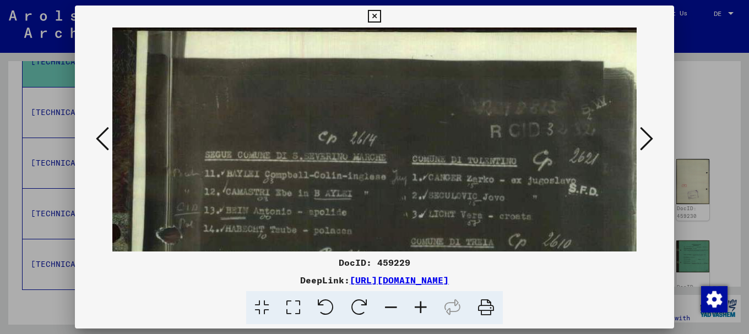
click at [414, 307] on icon at bounding box center [421, 308] width 30 height 34
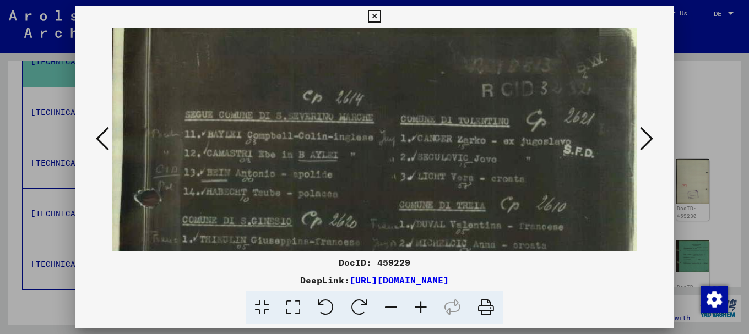
drag, startPoint x: 398, startPoint y: 145, endPoint x: 393, endPoint y: 122, distance: 23.1
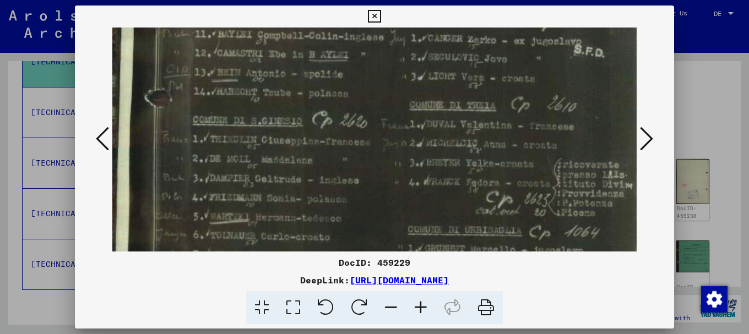
drag, startPoint x: 361, startPoint y: 214, endPoint x: 377, endPoint y: 139, distance: 76.0
click at [377, 140] on img at bounding box center [391, 242] width 584 height 720
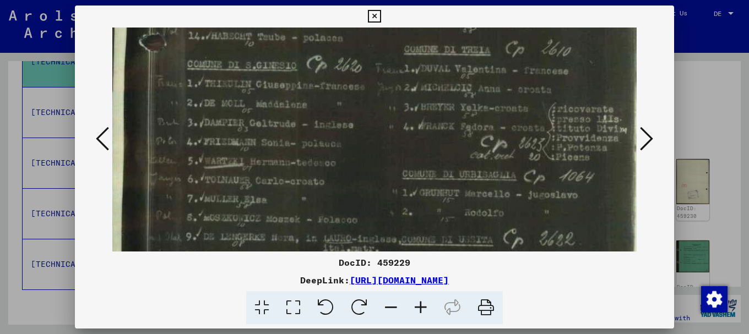
scroll to position [236, 19]
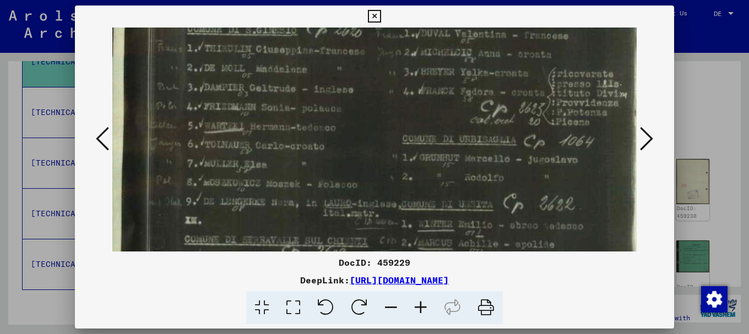
drag, startPoint x: 366, startPoint y: 195, endPoint x: 360, endPoint y: 106, distance: 89.9
click at [360, 106] on img at bounding box center [386, 151] width 584 height 720
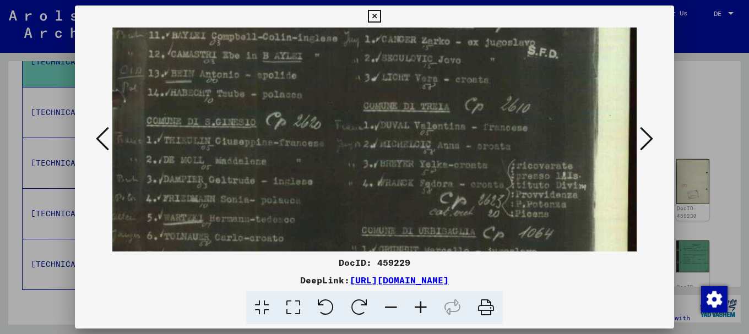
drag, startPoint x: 467, startPoint y: 116, endPoint x: 402, endPoint y: 188, distance: 97.4
click at [407, 198] on img at bounding box center [345, 243] width 584 height 720
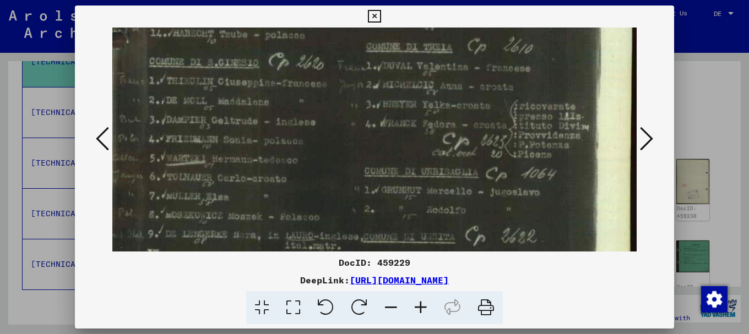
drag, startPoint x: 485, startPoint y: 188, endPoint x: 491, endPoint y: 119, distance: 68.5
click at [491, 120] on img at bounding box center [348, 184] width 584 height 720
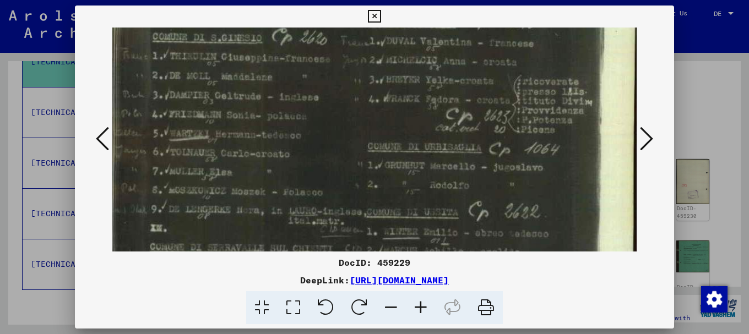
scroll to position [236, 53]
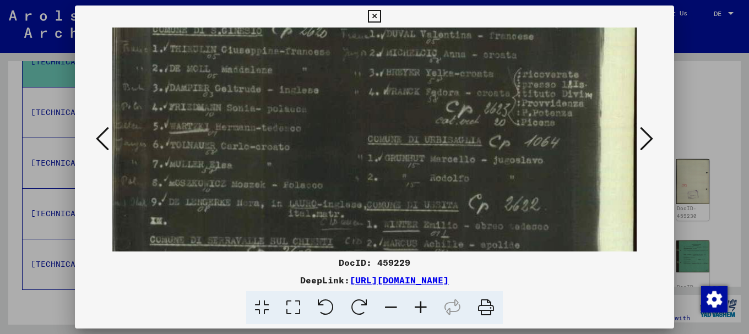
drag, startPoint x: 486, startPoint y: 187, endPoint x: 486, endPoint y: 164, distance: 23.1
click at [486, 164] on img at bounding box center [351, 152] width 584 height 720
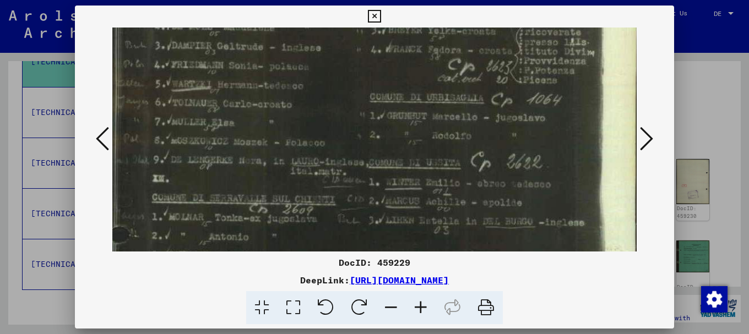
scroll to position [339, 49]
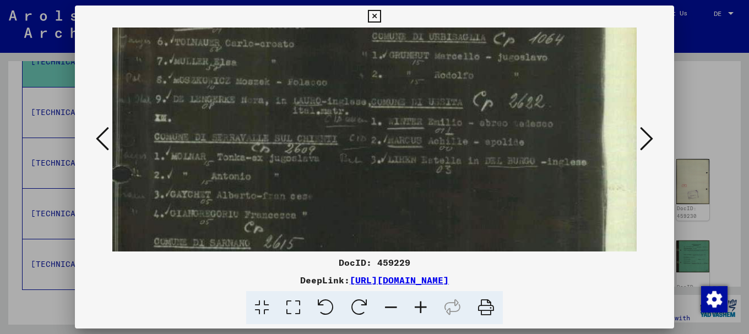
drag, startPoint x: 508, startPoint y: 204, endPoint x: 513, endPoint y: 101, distance: 103.0
click at [513, 101] on img at bounding box center [355, 49] width 584 height 720
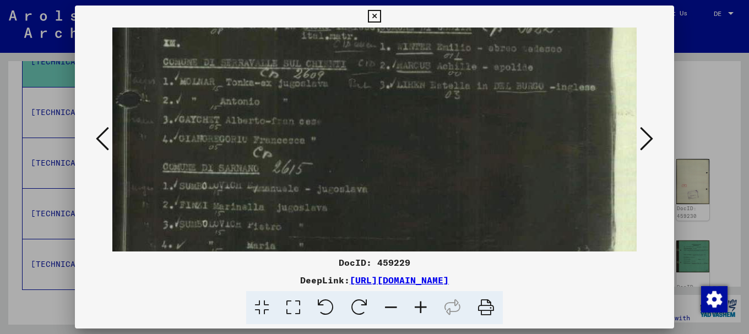
drag, startPoint x: 457, startPoint y: 203, endPoint x: 466, endPoint y: 128, distance: 75.4
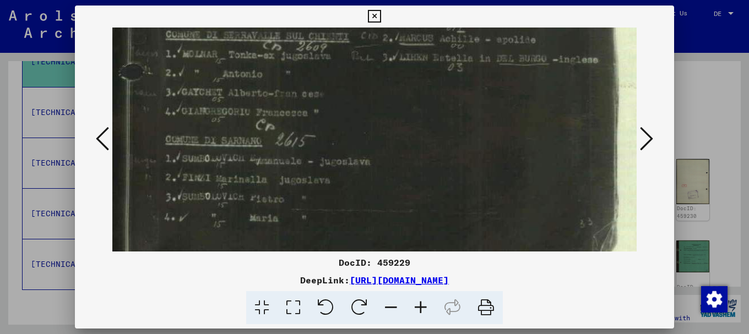
scroll to position [467, 35]
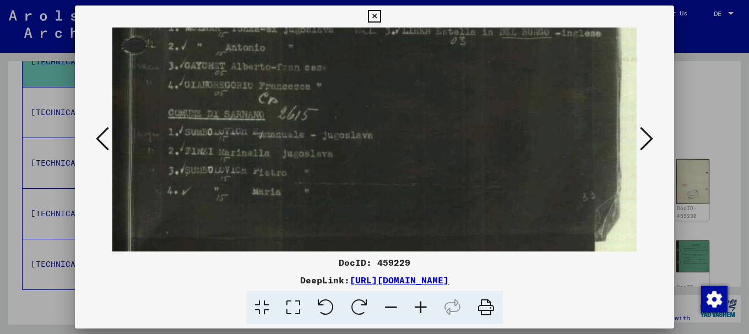
drag, startPoint x: 462, startPoint y: 153, endPoint x: 468, endPoint y: 99, distance: 54.2
click at [650, 138] on icon at bounding box center [646, 139] width 13 height 26
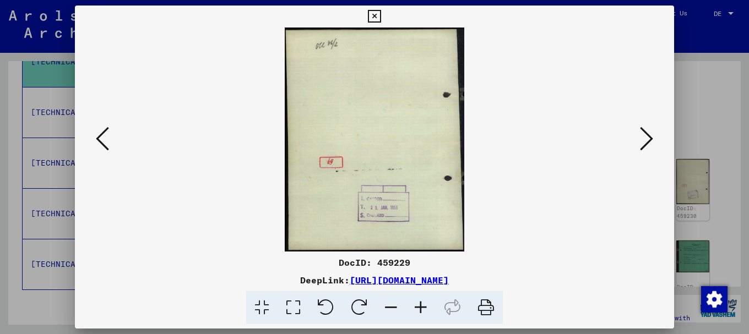
scroll to position [0, 0]
click at [650, 138] on icon at bounding box center [646, 139] width 13 height 26
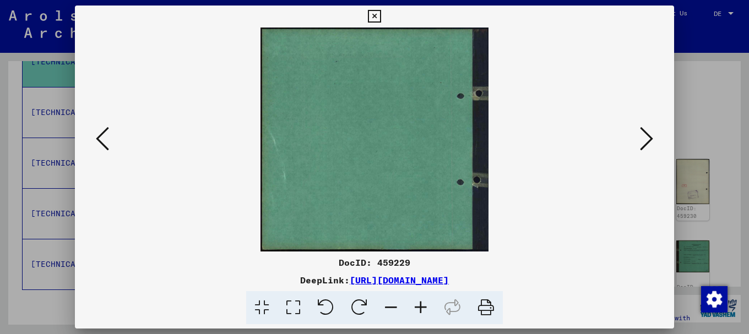
click at [650, 138] on icon at bounding box center [646, 139] width 13 height 26
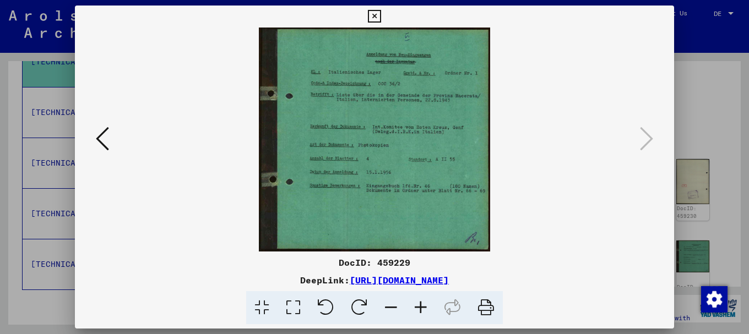
click at [709, 107] on div at bounding box center [374, 167] width 749 height 334
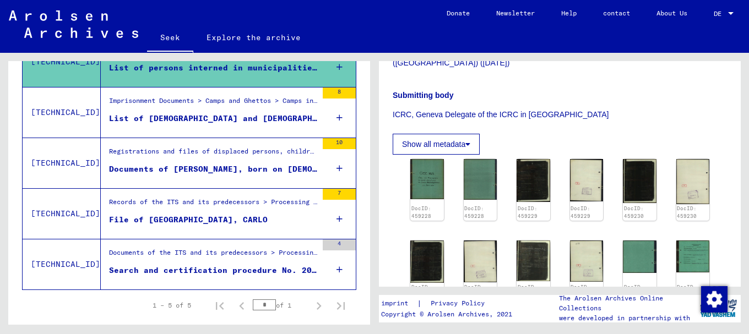
click at [163, 119] on font "List of [DEMOGRAPHIC_DATA] and [DEMOGRAPHIC_DATA] interned in [GEOGRAPHIC_DATA]…" at bounding box center [632, 118] width 1046 height 10
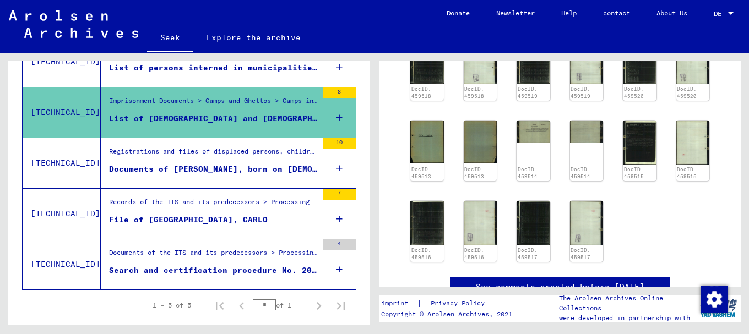
scroll to position [222, 0]
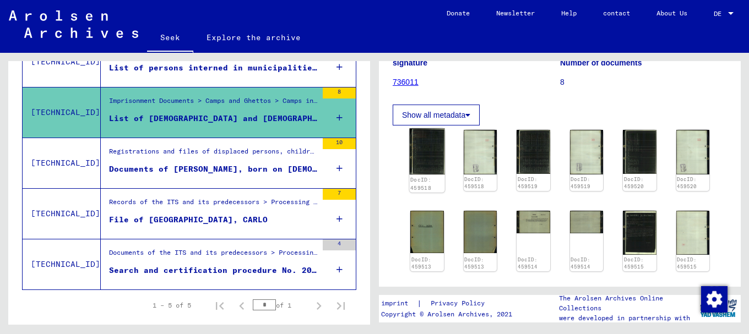
click at [431, 135] on img at bounding box center [426, 151] width 35 height 46
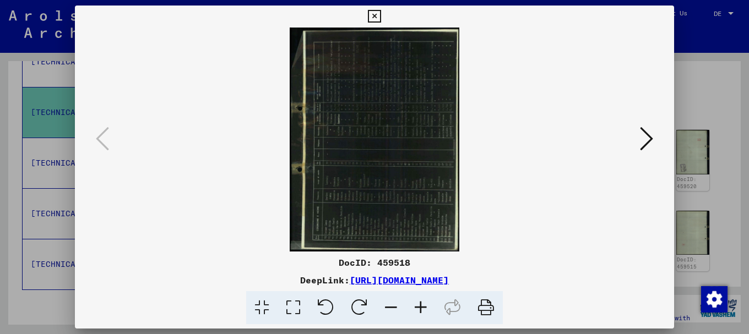
click at [421, 307] on icon at bounding box center [421, 308] width 30 height 34
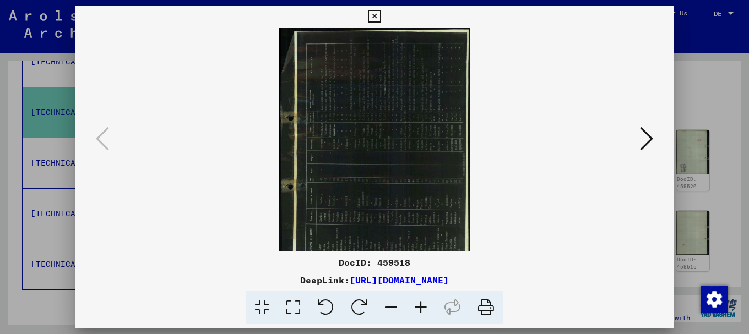
click at [421, 307] on icon at bounding box center [421, 308] width 30 height 34
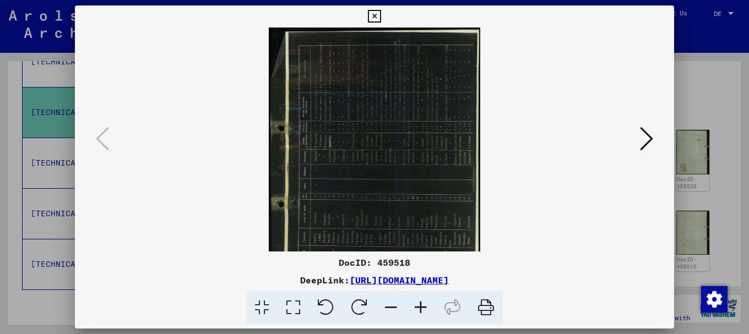
click at [421, 307] on icon at bounding box center [421, 308] width 30 height 34
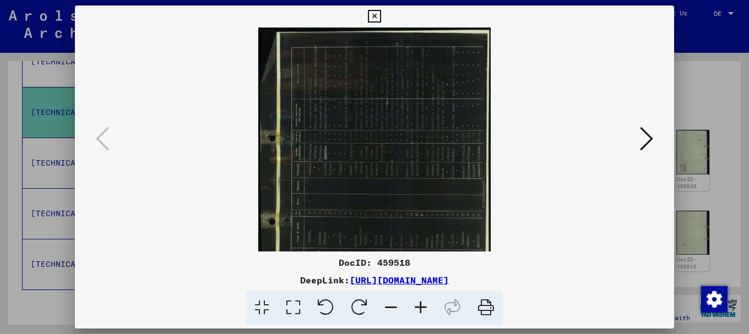
click at [421, 307] on icon at bounding box center [421, 308] width 30 height 34
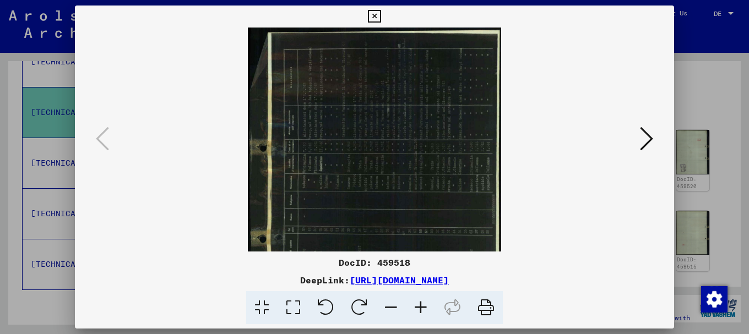
click at [421, 307] on icon at bounding box center [421, 308] width 30 height 34
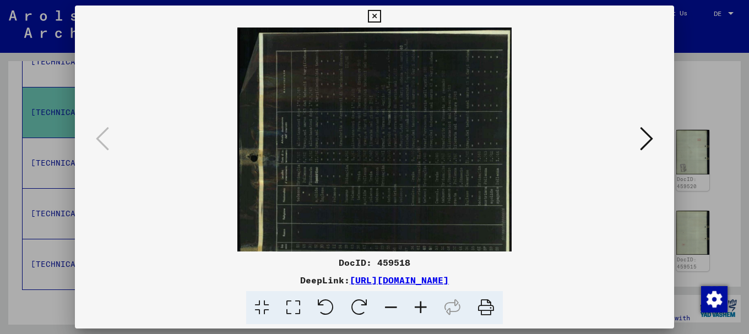
click at [421, 307] on icon at bounding box center [421, 308] width 30 height 34
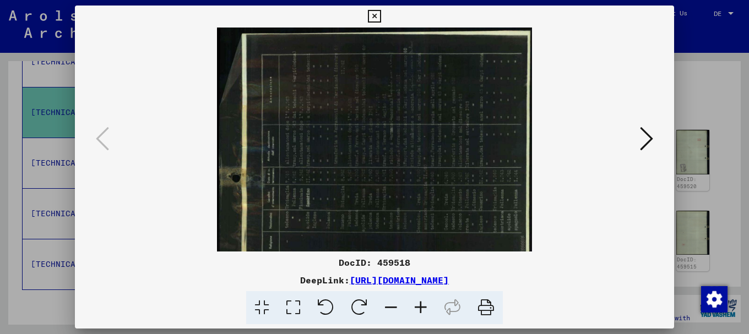
click at [421, 307] on icon at bounding box center [421, 308] width 30 height 34
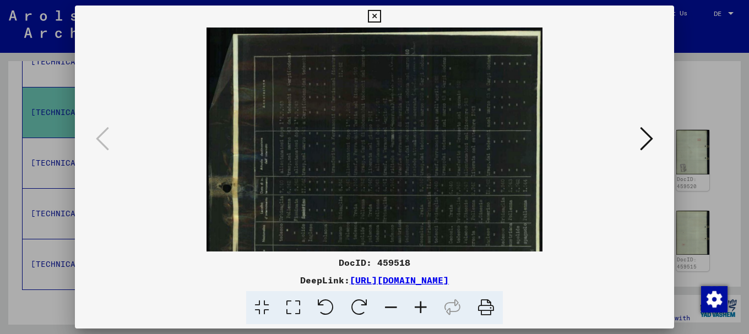
click at [421, 307] on icon at bounding box center [421, 308] width 30 height 34
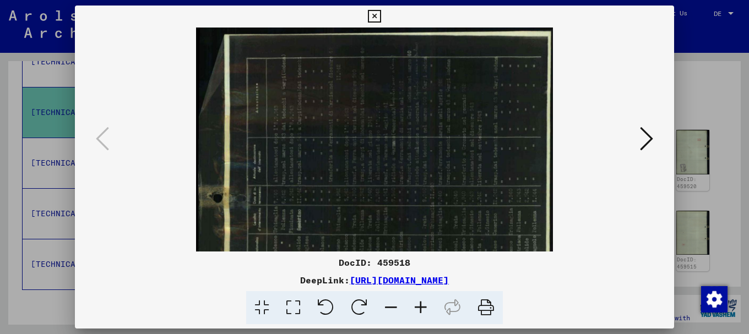
click at [421, 307] on icon at bounding box center [421, 308] width 30 height 34
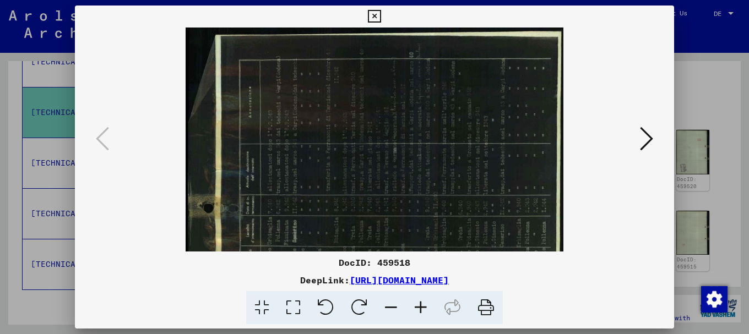
click at [421, 307] on icon at bounding box center [421, 308] width 30 height 34
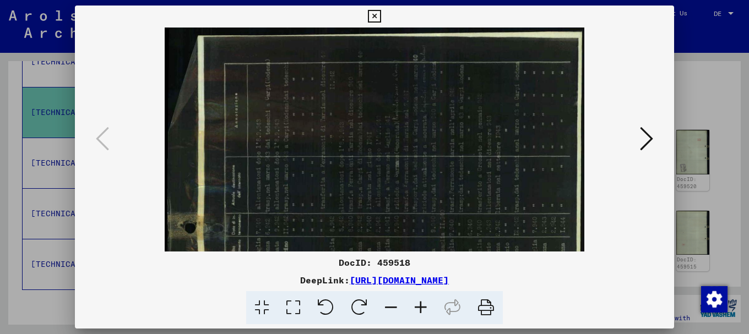
click at [421, 307] on icon at bounding box center [421, 308] width 30 height 34
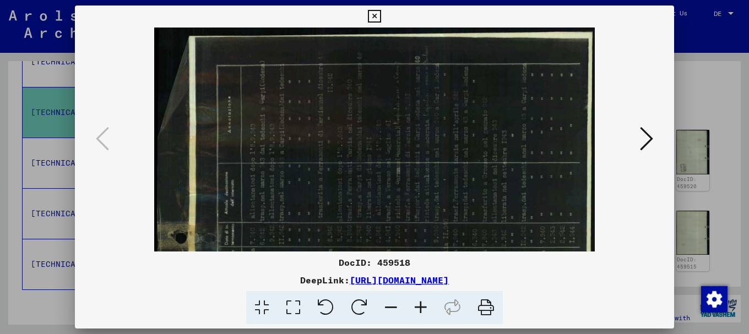
click at [421, 307] on icon at bounding box center [421, 308] width 30 height 34
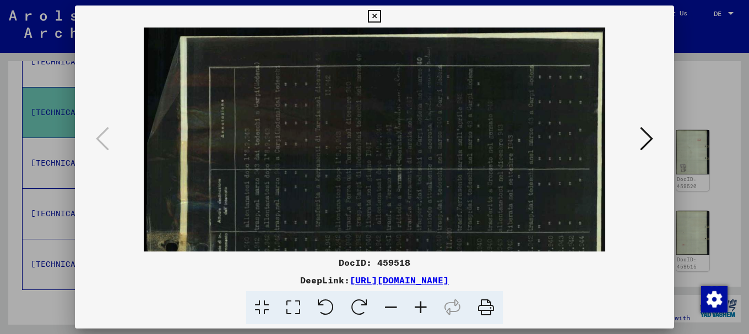
click at [421, 307] on icon at bounding box center [421, 308] width 30 height 34
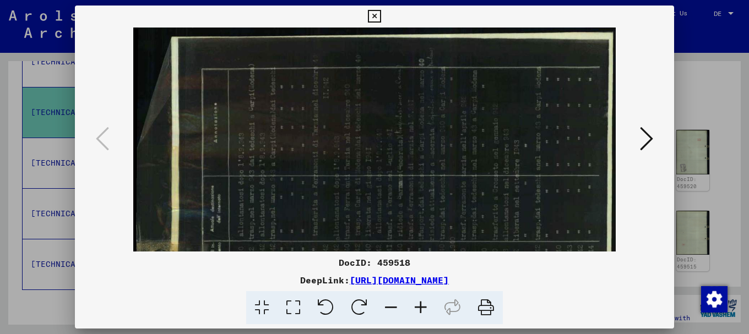
click at [421, 307] on icon at bounding box center [421, 308] width 30 height 34
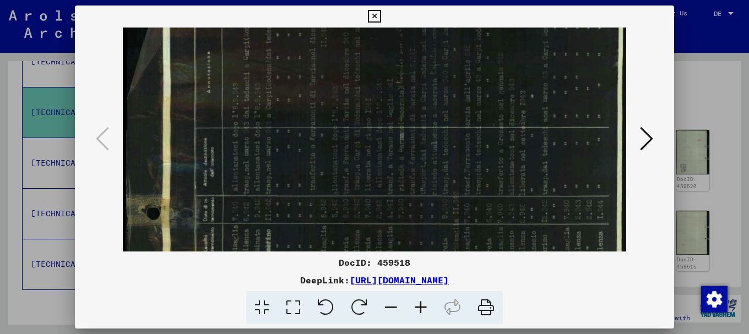
drag, startPoint x: 353, startPoint y: 202, endPoint x: 382, endPoint y: 138, distance: 70.0
click at [382, 138] on img at bounding box center [374, 305] width 503 height 665
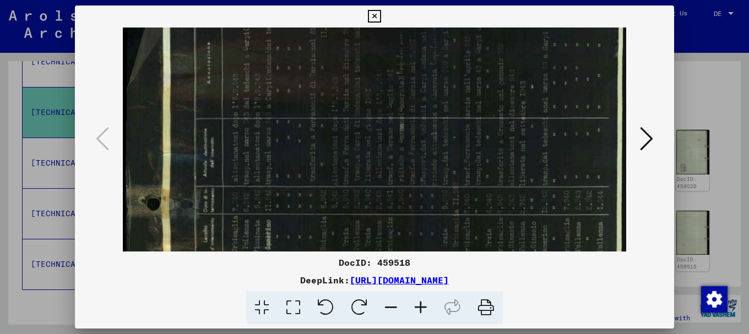
click at [361, 301] on icon at bounding box center [359, 308] width 34 height 34
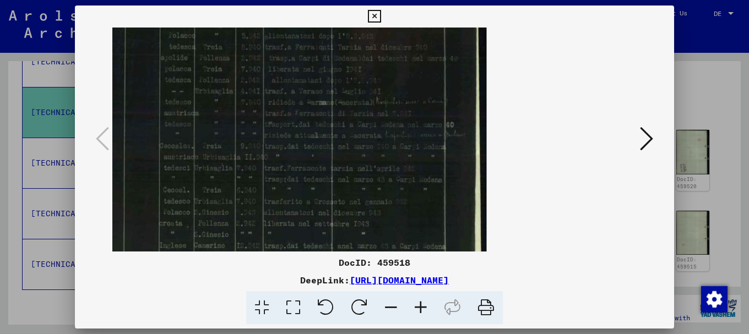
click at [419, 307] on icon at bounding box center [421, 308] width 30 height 34
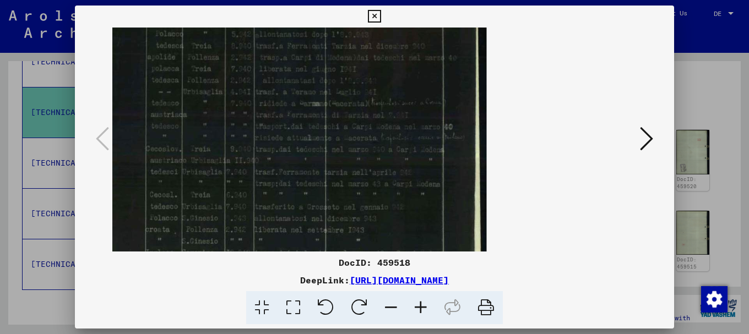
click at [419, 307] on icon at bounding box center [421, 308] width 30 height 34
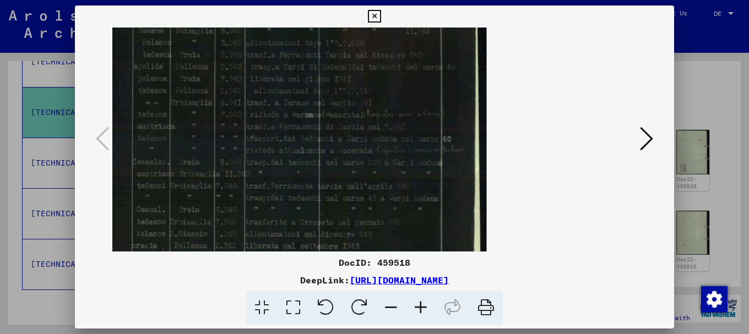
click at [419, 307] on icon at bounding box center [421, 308] width 30 height 34
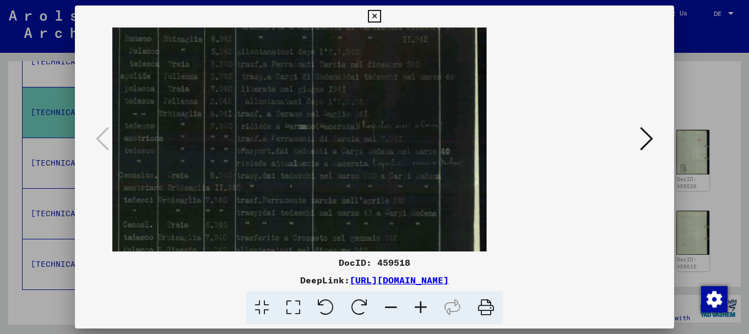
click at [419, 307] on icon at bounding box center [421, 308] width 30 height 34
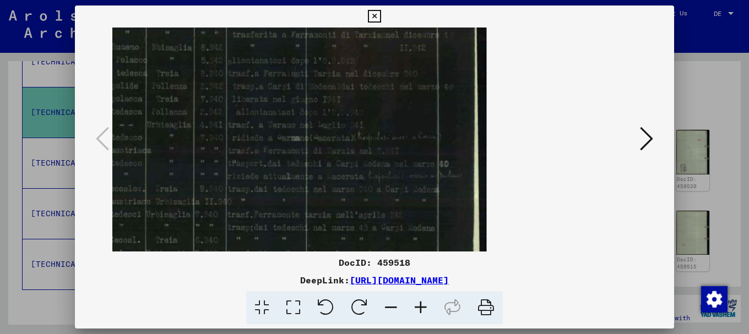
click at [419, 307] on icon at bounding box center [421, 308] width 30 height 34
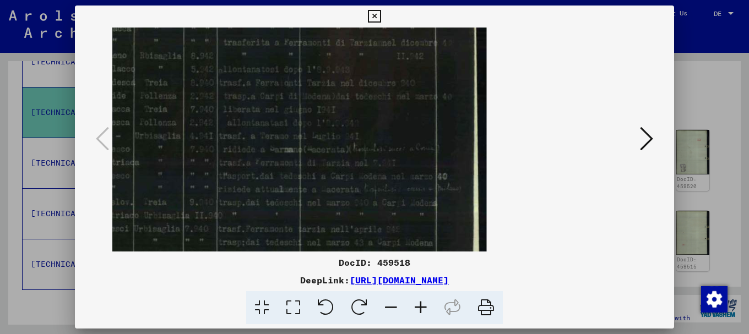
click at [418, 308] on icon at bounding box center [421, 308] width 30 height 34
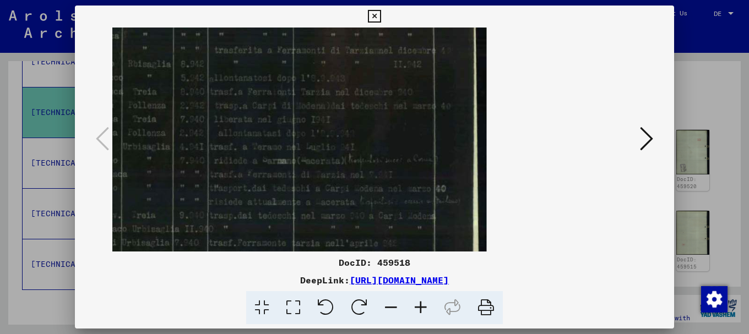
click at [418, 308] on icon at bounding box center [421, 308] width 30 height 34
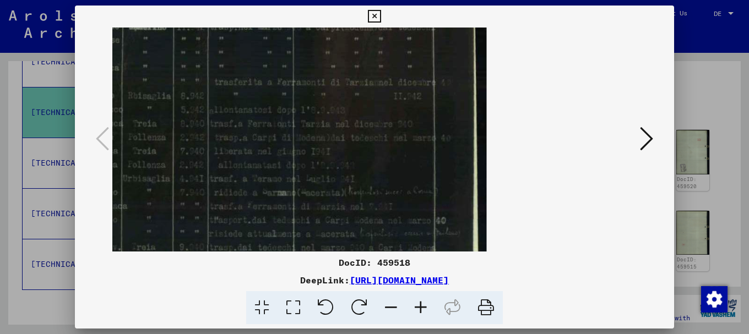
scroll to position [0, 0]
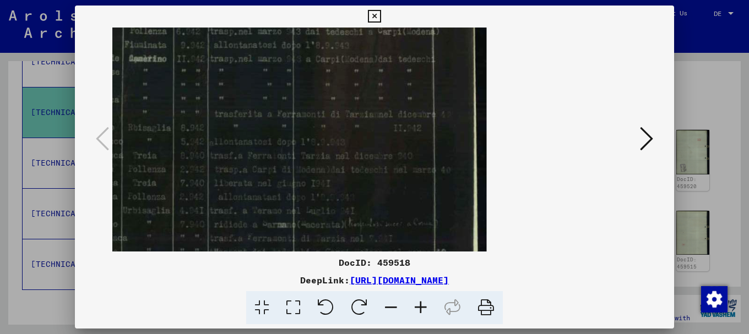
drag, startPoint x: 208, startPoint y: 121, endPoint x: 406, endPoint y: 270, distance: 248.4
click at [427, 278] on div "DocID: 459518 DeepLink: [URL][DOMAIN_NAME]" at bounding box center [374, 165] width 599 height 319
drag, startPoint x: 252, startPoint y: 160, endPoint x: 337, endPoint y: 264, distance: 134.2
click at [337, 264] on div "DocID: 459518 DeepLink: [URL][DOMAIN_NAME]" at bounding box center [374, 165] width 599 height 319
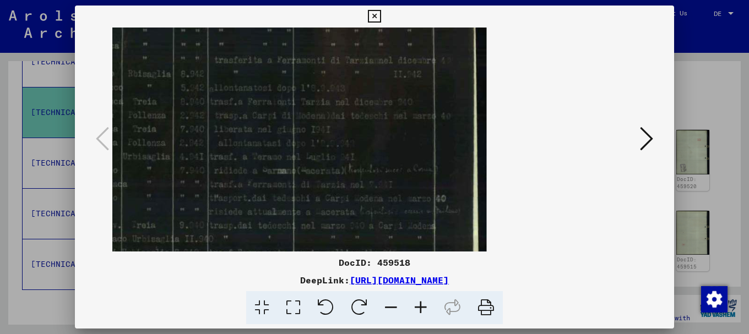
drag, startPoint x: 333, startPoint y: 209, endPoint x: 351, endPoint y: 139, distance: 71.6
click at [350, 142] on img at bounding box center [72, 137] width 830 height 628
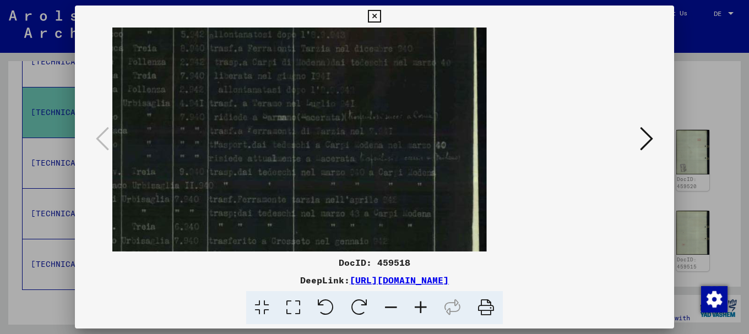
scroll to position [111, 0]
drag, startPoint x: 352, startPoint y: 200, endPoint x: 356, endPoint y: 163, distance: 37.7
click at [356, 163] on img at bounding box center [72, 80] width 830 height 628
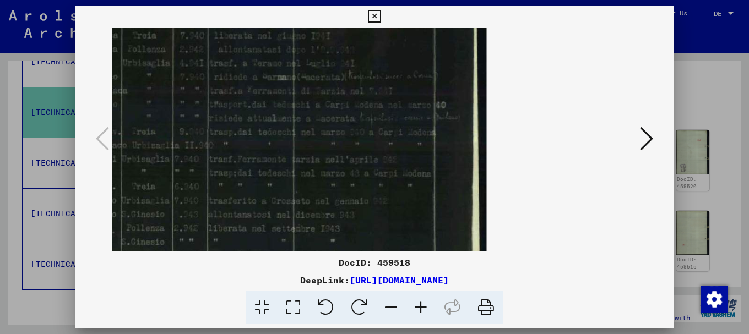
drag, startPoint x: 328, startPoint y: 150, endPoint x: 345, endPoint y: 118, distance: 36.4
click at [344, 118] on img at bounding box center [72, 44] width 830 height 628
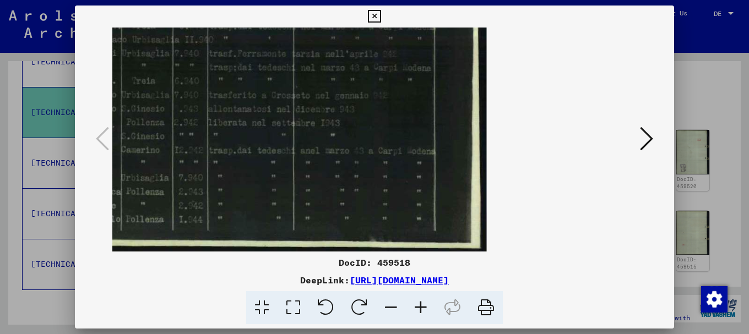
drag, startPoint x: 330, startPoint y: 200, endPoint x: 350, endPoint y: 133, distance: 70.2
drag, startPoint x: 324, startPoint y: 185, endPoint x: 341, endPoint y: 127, distance: 60.1
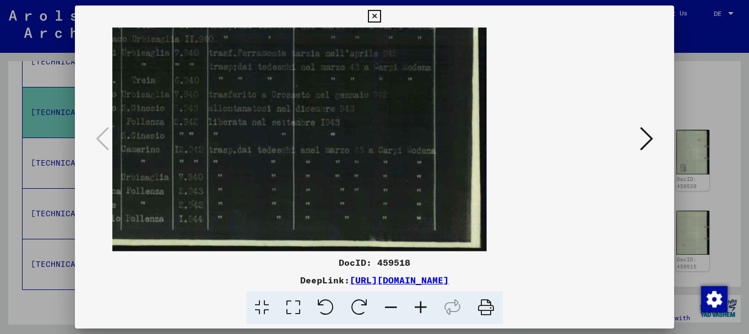
click at [649, 136] on icon at bounding box center [646, 139] width 13 height 26
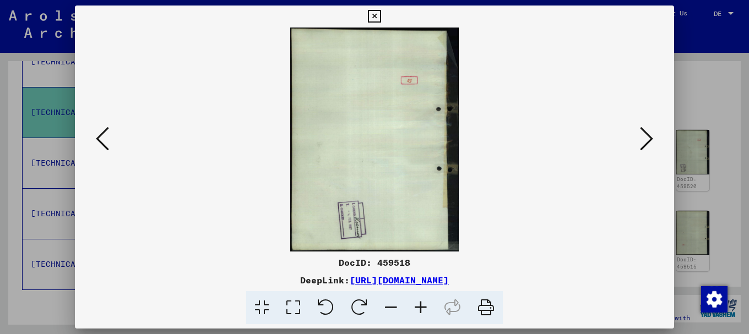
scroll to position [0, 0]
click at [650, 138] on icon at bounding box center [646, 139] width 13 height 26
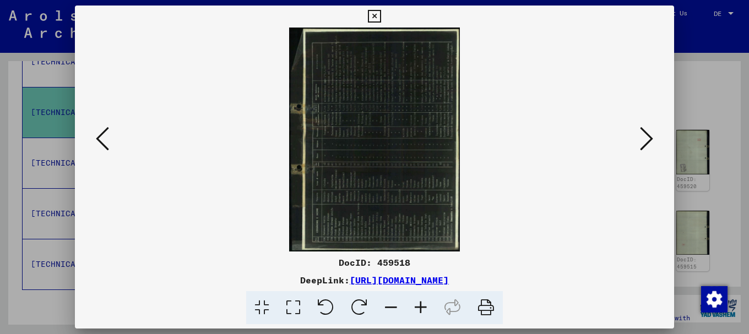
click at [363, 300] on icon at bounding box center [359, 308] width 34 height 34
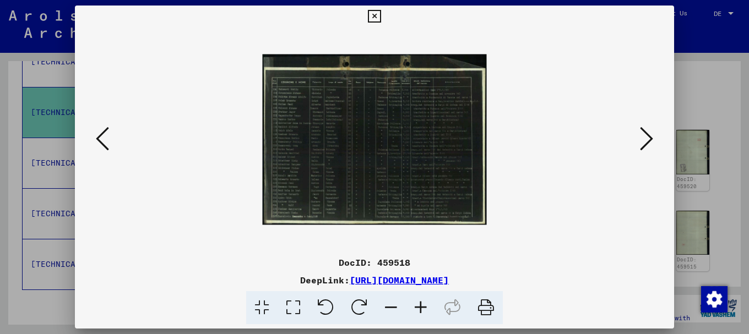
click at [363, 300] on icon at bounding box center [359, 308] width 34 height 34
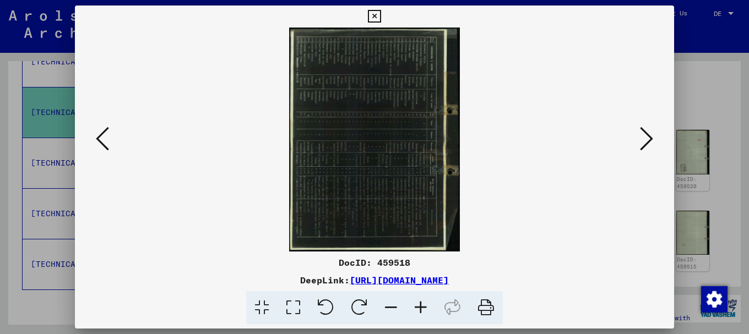
click at [363, 300] on icon at bounding box center [359, 308] width 34 height 34
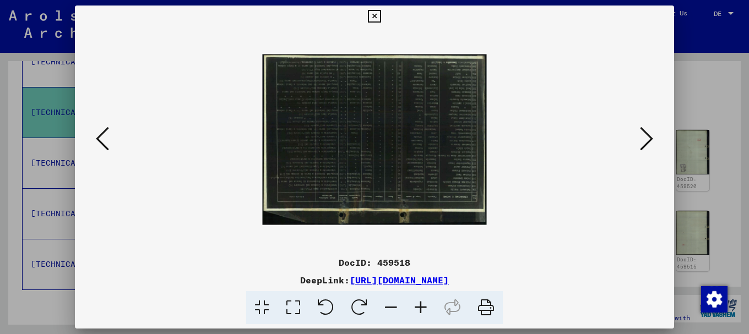
click at [422, 308] on icon at bounding box center [421, 308] width 30 height 34
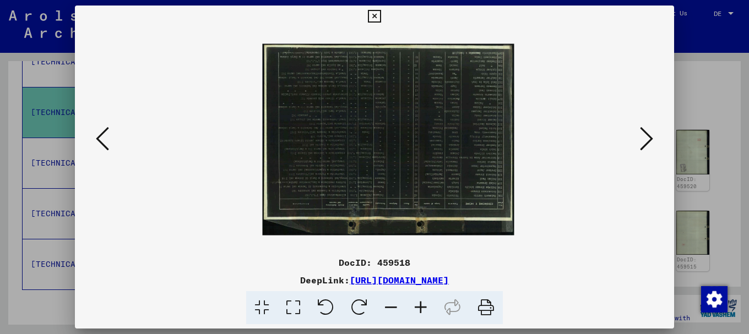
click at [422, 308] on icon at bounding box center [421, 308] width 30 height 34
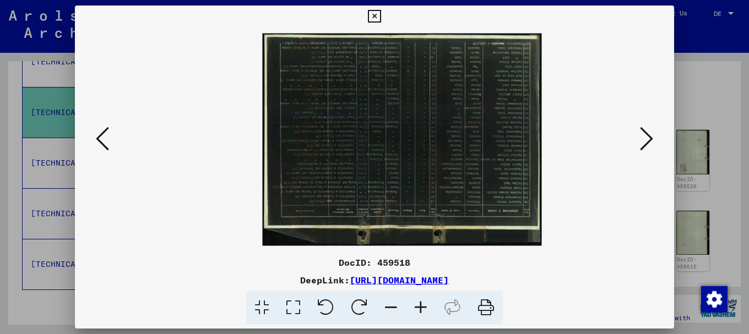
click at [422, 308] on icon at bounding box center [421, 308] width 30 height 34
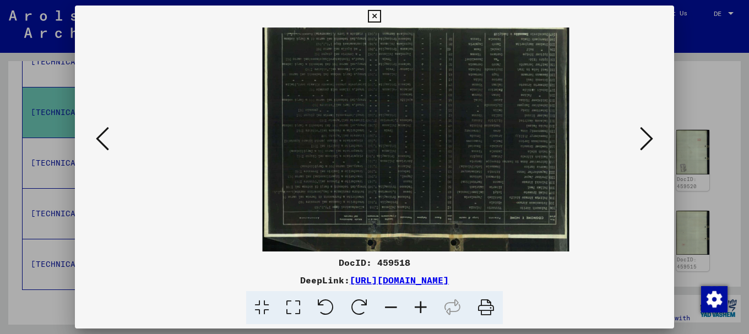
click at [422, 308] on icon at bounding box center [421, 308] width 30 height 34
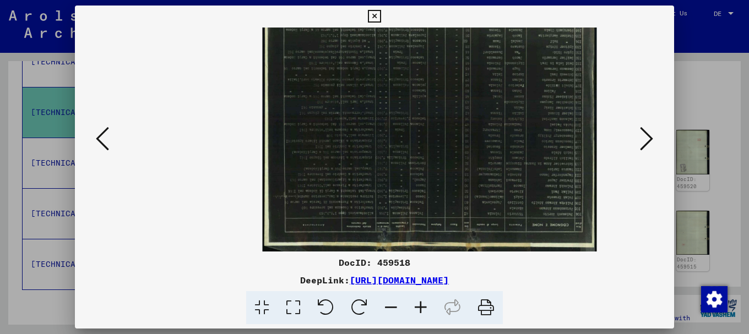
click at [422, 308] on icon at bounding box center [421, 308] width 30 height 34
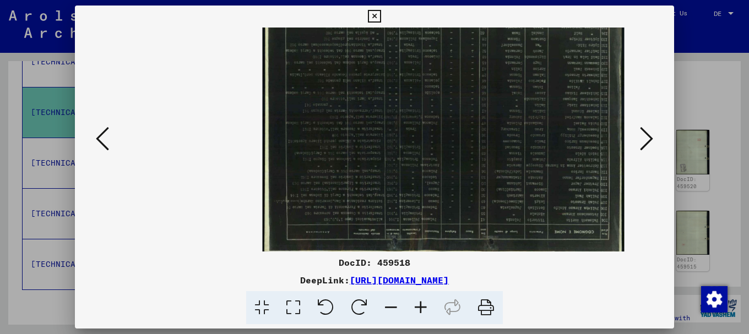
click at [422, 308] on icon at bounding box center [421, 308] width 30 height 34
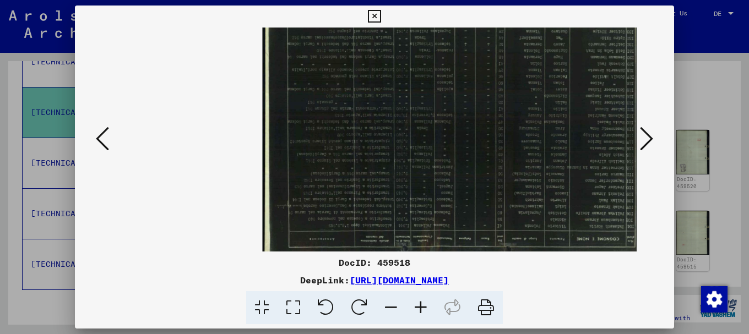
click at [422, 308] on icon at bounding box center [421, 308] width 30 height 34
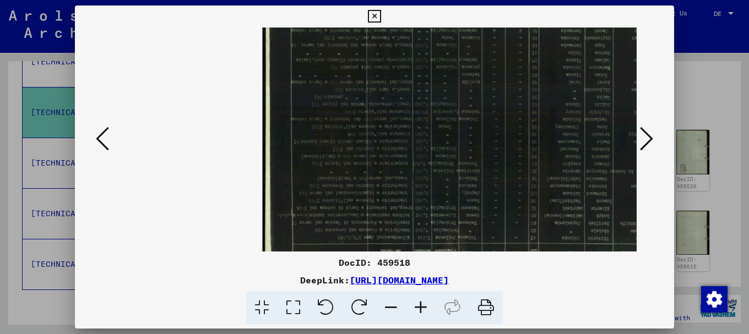
click at [422, 308] on icon at bounding box center [421, 308] width 30 height 34
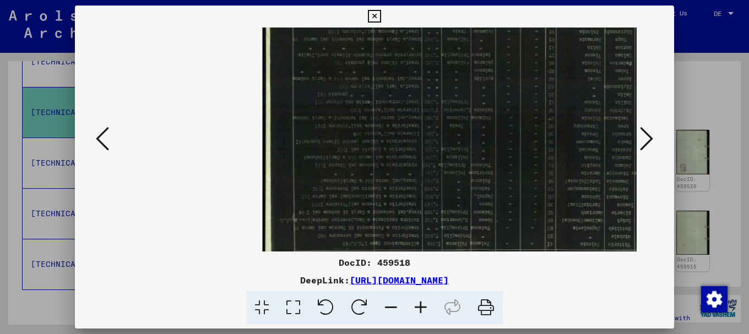
click at [422, 308] on icon at bounding box center [421, 308] width 30 height 34
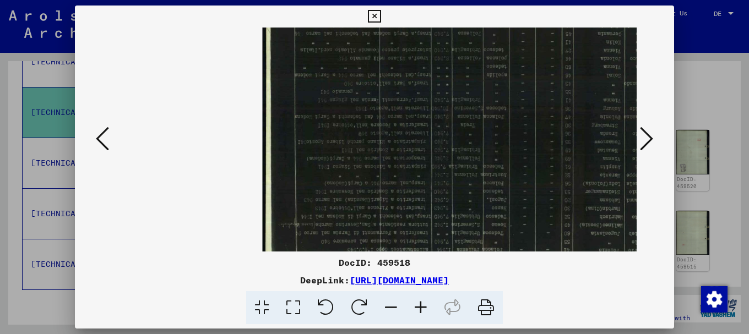
click at [422, 308] on icon at bounding box center [421, 308] width 30 height 34
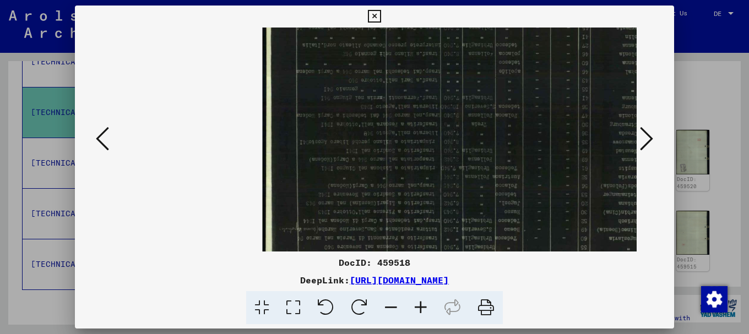
click at [422, 308] on icon at bounding box center [421, 308] width 30 height 34
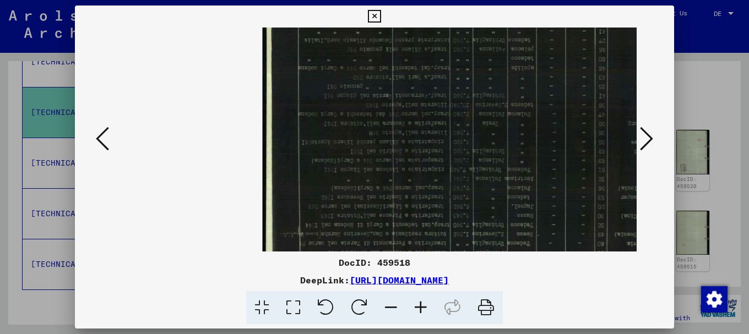
click at [422, 308] on icon at bounding box center [421, 308] width 30 height 34
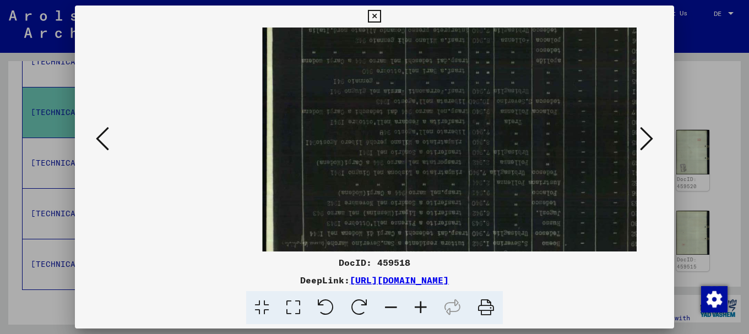
click at [421, 308] on icon at bounding box center [421, 308] width 30 height 34
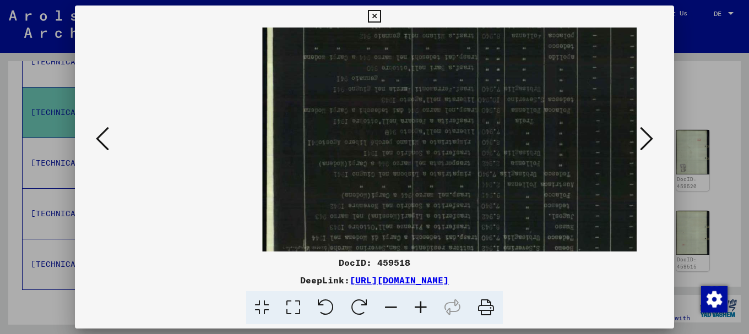
click at [421, 308] on icon at bounding box center [421, 308] width 30 height 34
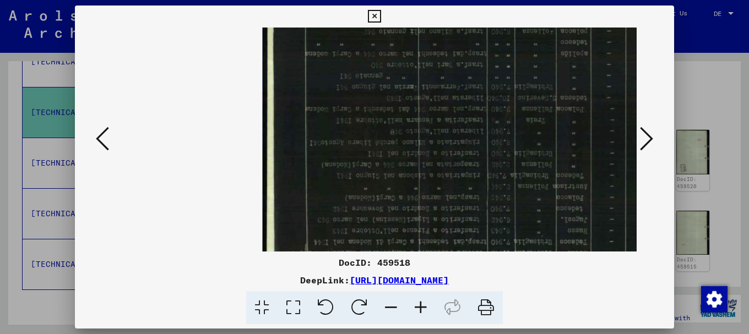
click at [421, 308] on icon at bounding box center [421, 308] width 30 height 34
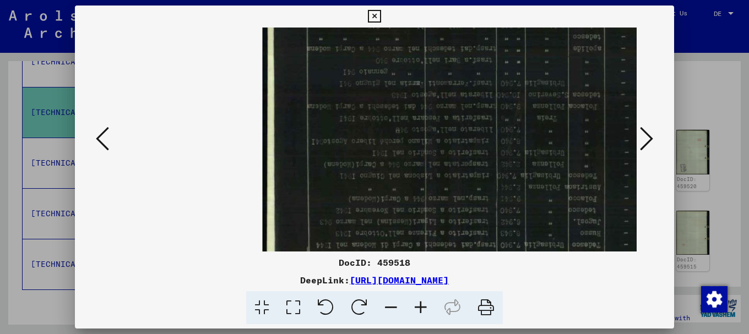
click at [421, 308] on icon at bounding box center [421, 308] width 30 height 34
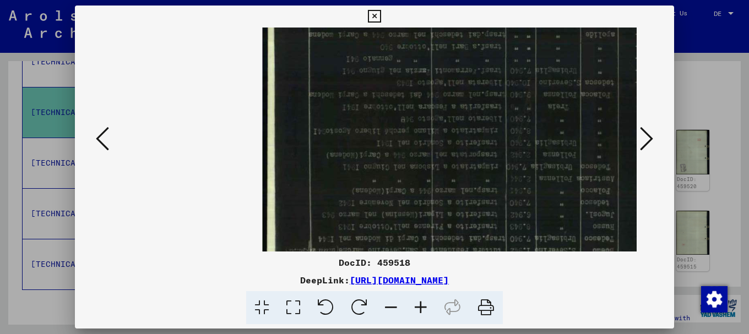
click at [421, 308] on icon at bounding box center [421, 308] width 30 height 34
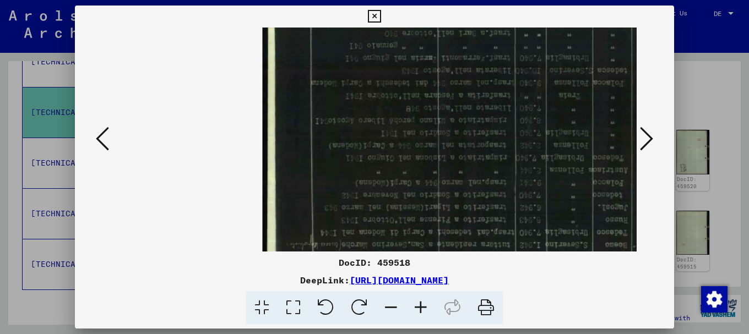
click at [421, 308] on icon at bounding box center [421, 308] width 30 height 34
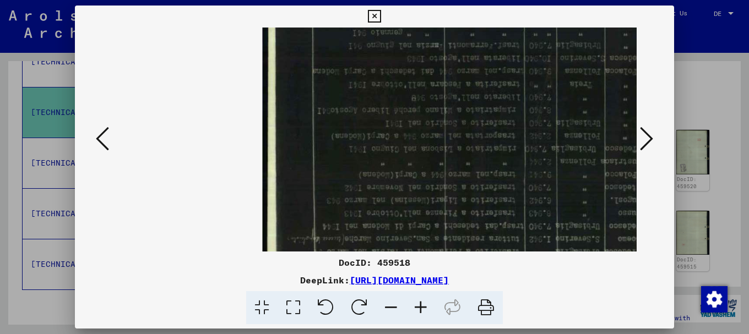
click at [330, 300] on icon at bounding box center [326, 308] width 34 height 34
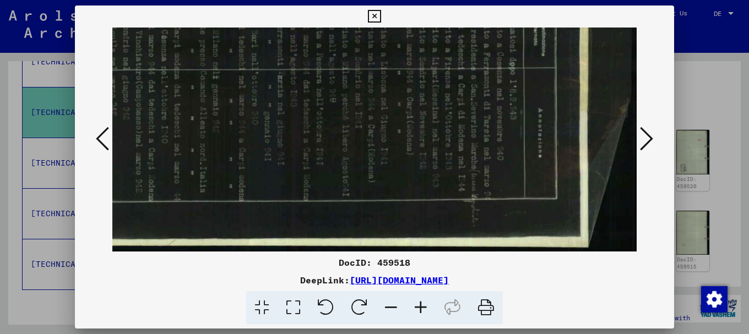
click at [330, 300] on icon at bounding box center [326, 308] width 34 height 34
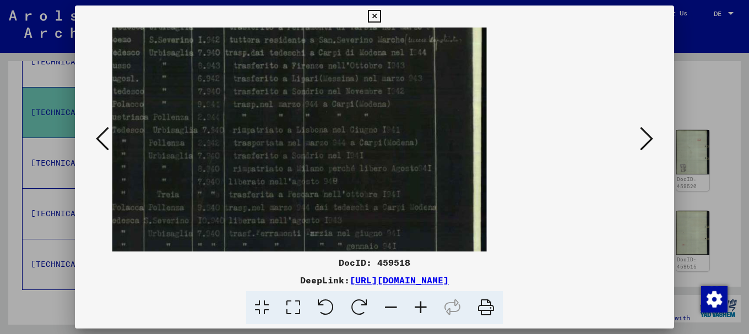
drag, startPoint x: 253, startPoint y: 151, endPoint x: 378, endPoint y: 169, distance: 126.8
click at [378, 169] on img at bounding box center [99, 172] width 775 height 590
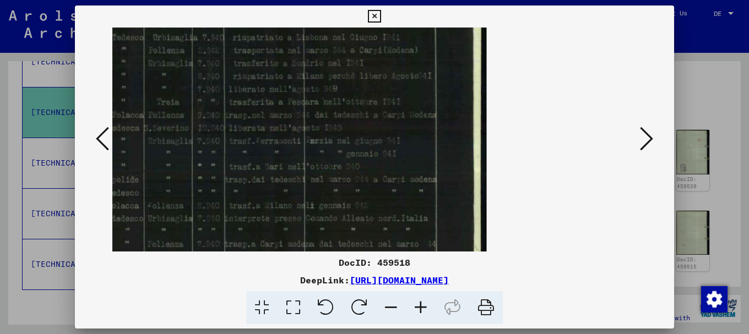
drag, startPoint x: 303, startPoint y: 216, endPoint x: 340, endPoint y: 123, distance: 100.6
click at [339, 123] on img at bounding box center [99, 80] width 775 height 590
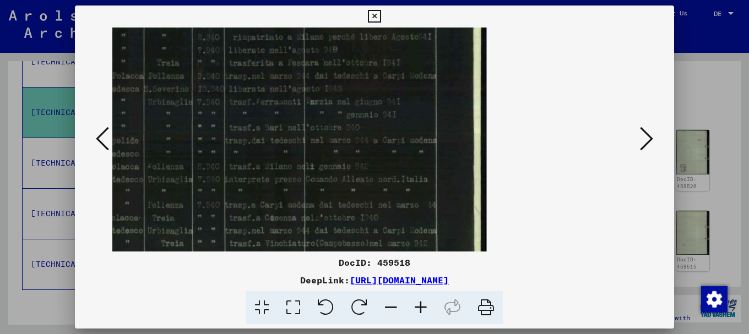
drag, startPoint x: 330, startPoint y: 199, endPoint x: 349, endPoint y: 118, distance: 82.9
click at [347, 120] on img at bounding box center [99, 41] width 775 height 590
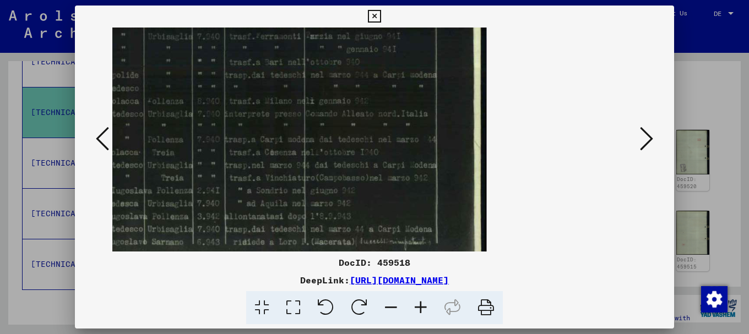
scroll to position [216, 0]
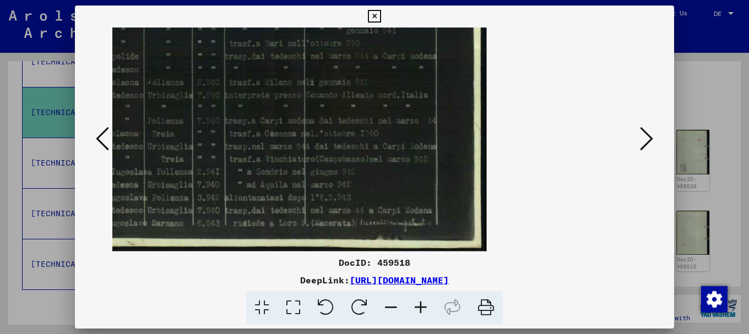
drag, startPoint x: 264, startPoint y: 187, endPoint x: 288, endPoint y: 121, distance: 71.1
drag, startPoint x: 270, startPoint y: 176, endPoint x: 285, endPoint y: 134, distance: 44.4
click at [651, 138] on icon at bounding box center [646, 139] width 13 height 26
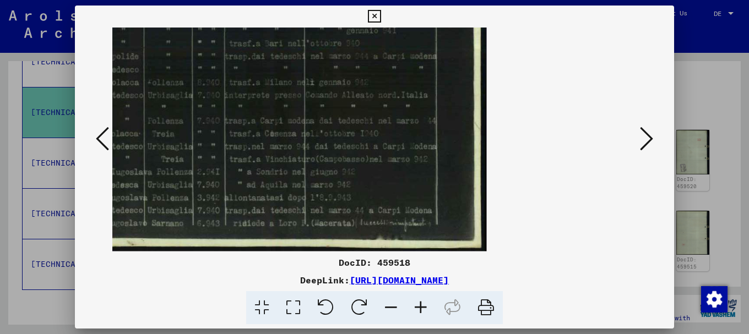
scroll to position [0, 0]
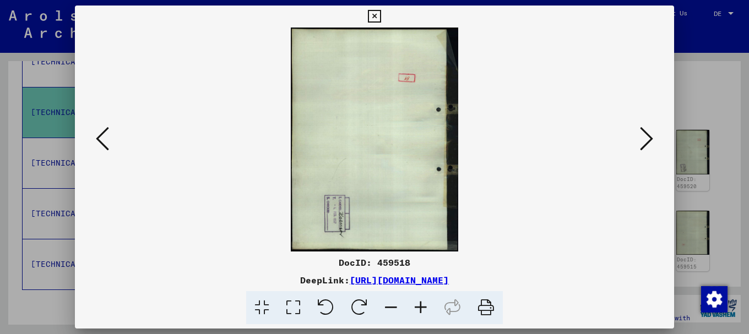
click at [679, 82] on div at bounding box center [374, 167] width 749 height 334
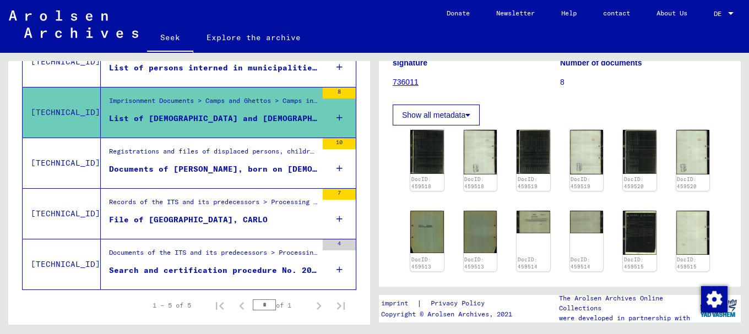
scroll to position [345, 0]
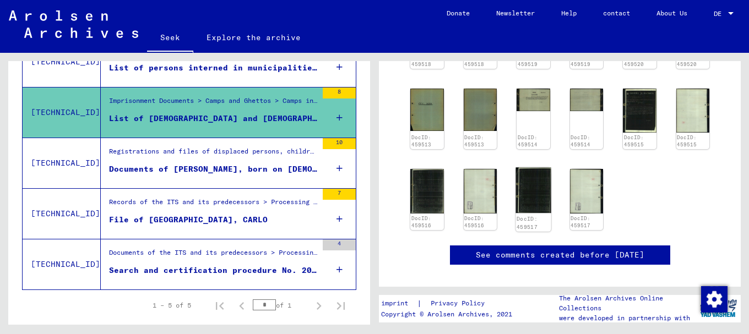
click at [532, 168] on img at bounding box center [532, 191] width 35 height 46
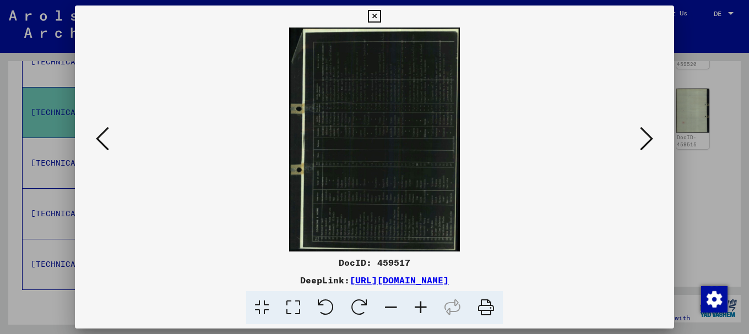
click at [365, 301] on icon at bounding box center [359, 308] width 34 height 34
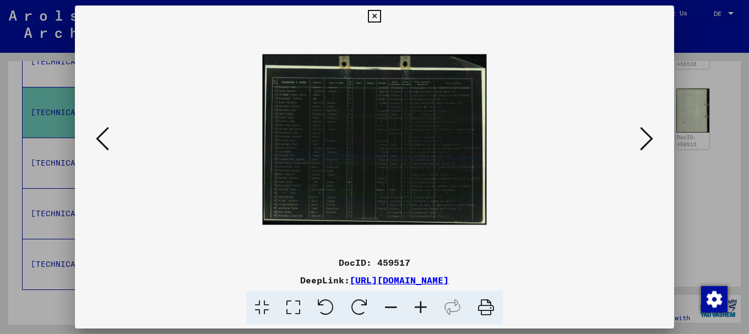
click at [420, 306] on icon at bounding box center [421, 308] width 30 height 34
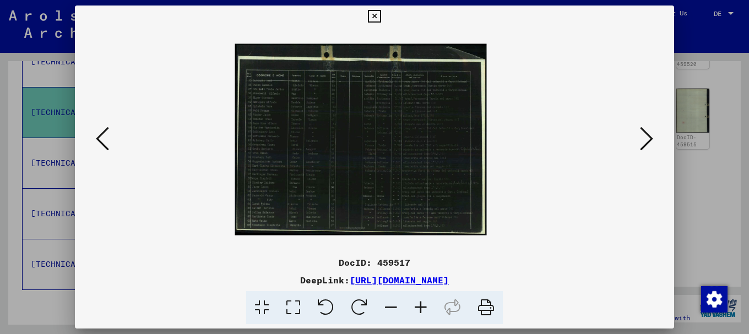
click at [420, 306] on icon at bounding box center [421, 308] width 30 height 34
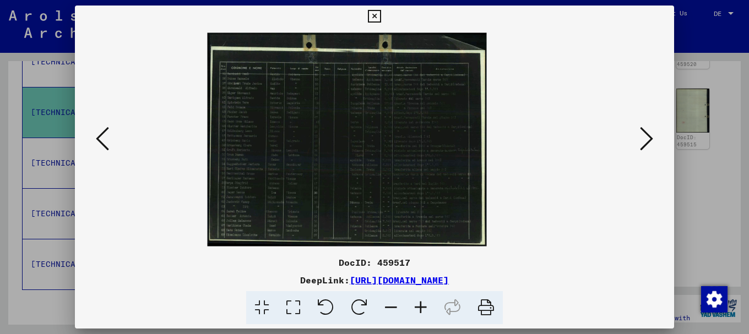
click at [420, 306] on icon at bounding box center [421, 308] width 30 height 34
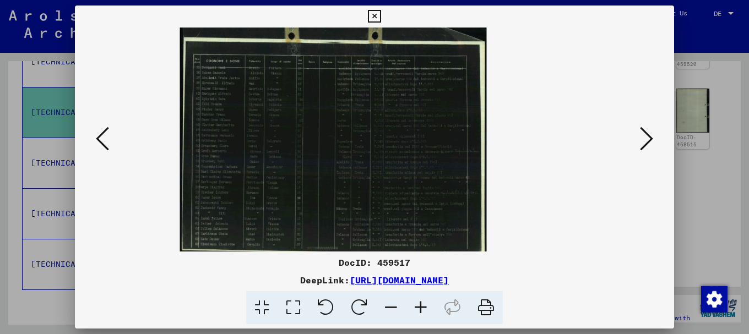
click at [420, 306] on icon at bounding box center [421, 308] width 30 height 34
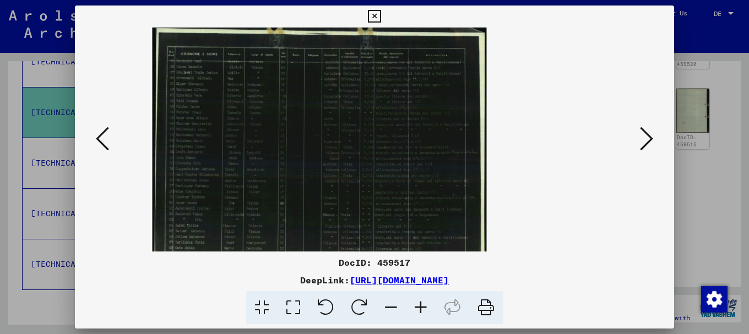
drag, startPoint x: 228, startPoint y: 122, endPoint x: 263, endPoint y: 215, distance: 99.8
click at [274, 178] on img at bounding box center [320, 139] width 334 height 255
click at [417, 307] on icon at bounding box center [421, 308] width 30 height 34
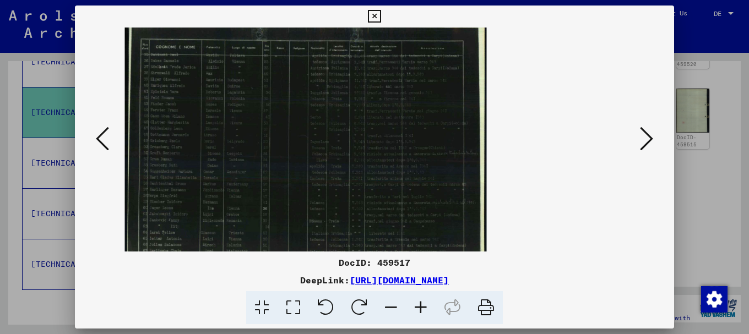
click at [417, 307] on icon at bounding box center [421, 308] width 30 height 34
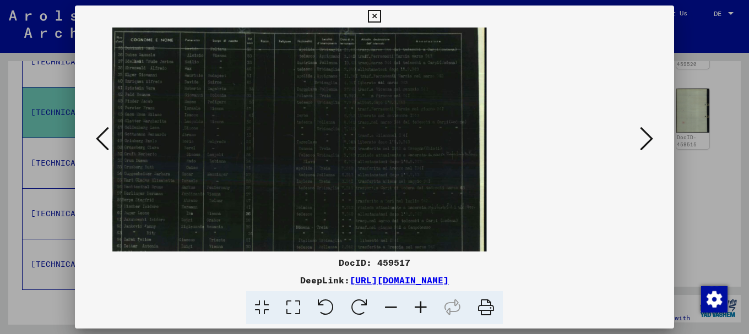
click at [417, 307] on icon at bounding box center [421, 308] width 30 height 34
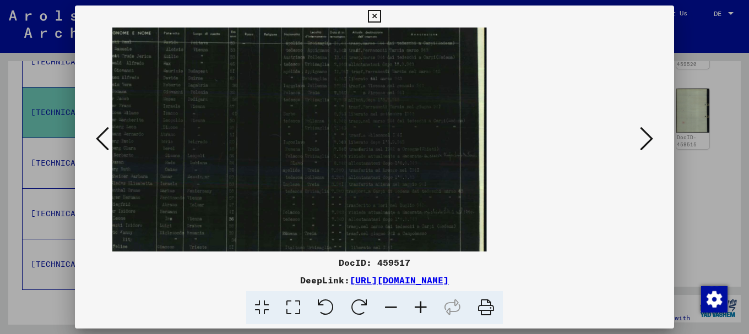
click at [417, 307] on icon at bounding box center [421, 308] width 30 height 34
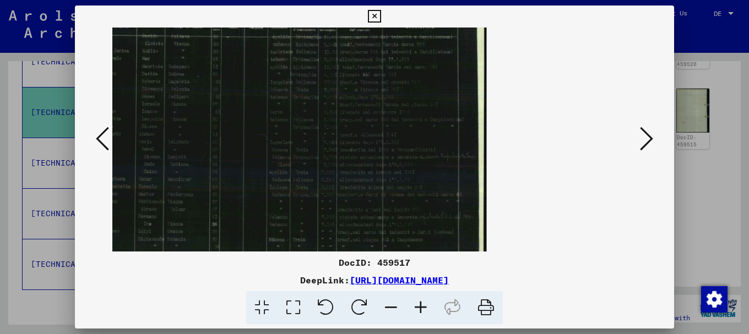
click at [417, 307] on icon at bounding box center [421, 308] width 30 height 34
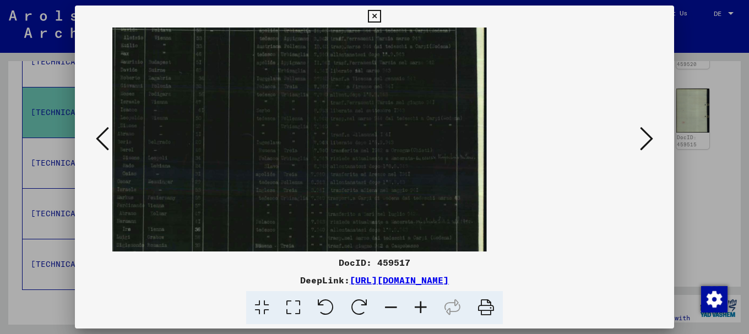
drag, startPoint x: 177, startPoint y: 105, endPoint x: 424, endPoint y: 123, distance: 247.4
click at [420, 122] on img at bounding box center [251, 139] width 472 height 360
click at [715, 73] on div at bounding box center [374, 167] width 749 height 334
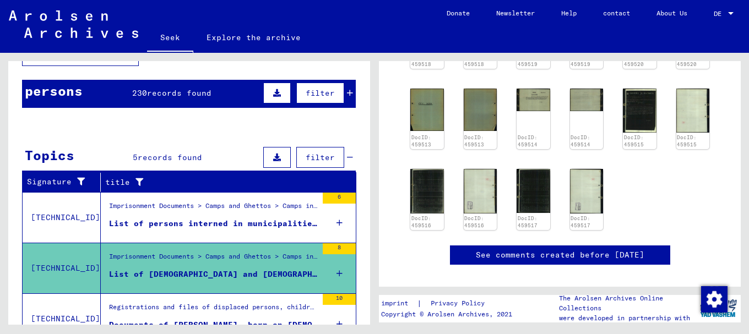
scroll to position [0, 0]
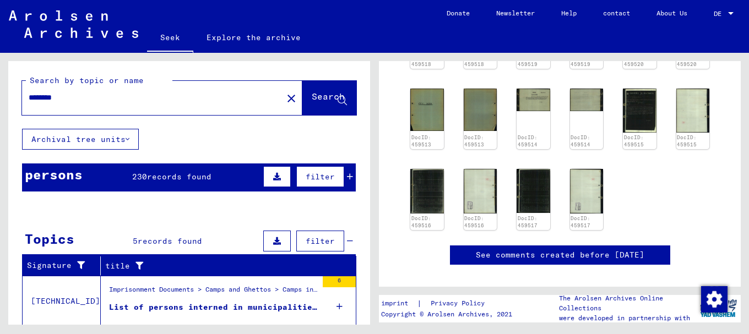
drag, startPoint x: 56, startPoint y: 95, endPoint x: 0, endPoint y: 99, distance: 56.3
click at [0, 99] on div "Search by topic or name ******** close Search Archival tree units persons 230 r…" at bounding box center [187, 189] width 374 height 272
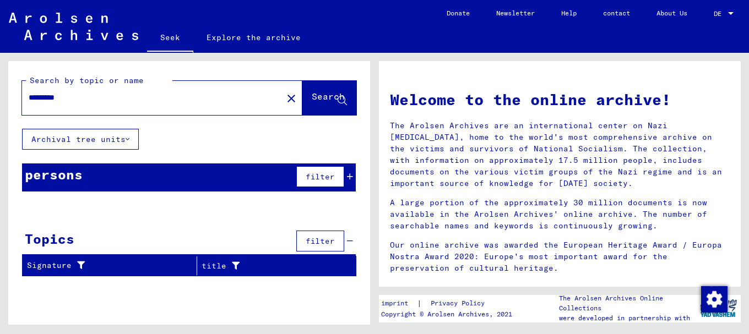
click at [55, 97] on input "*********" at bounding box center [149, 98] width 241 height 12
type input "*********"
click at [315, 97] on font "Search" at bounding box center [328, 96] width 33 height 11
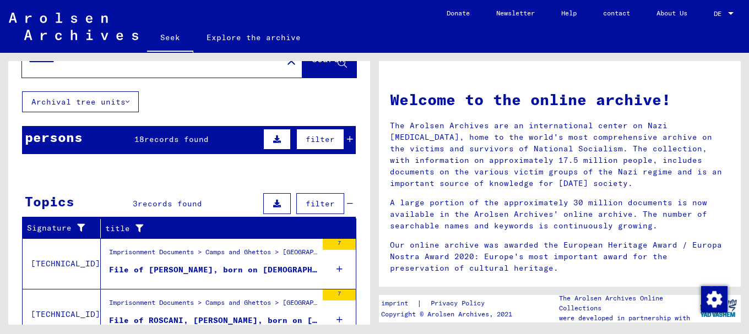
scroll to position [45, 0]
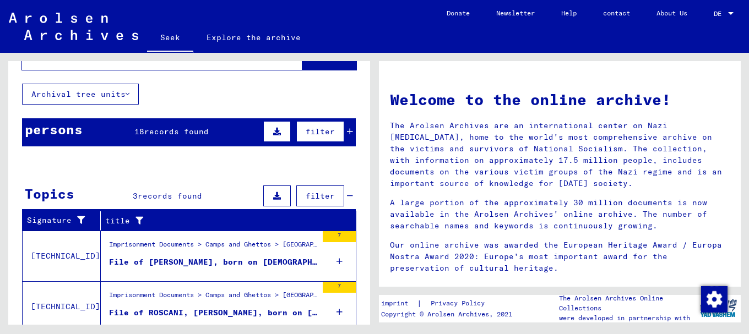
click at [154, 130] on font "records found" at bounding box center [176, 132] width 64 height 10
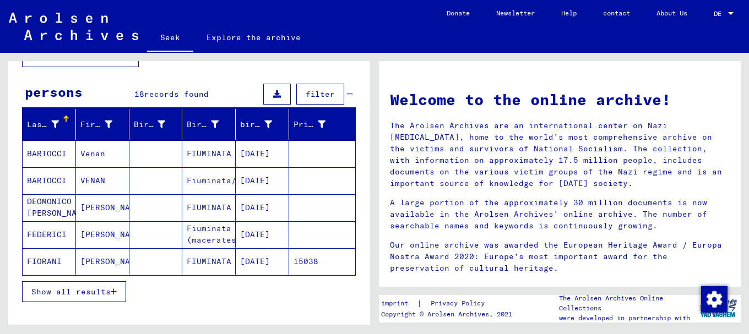
scroll to position [70, 0]
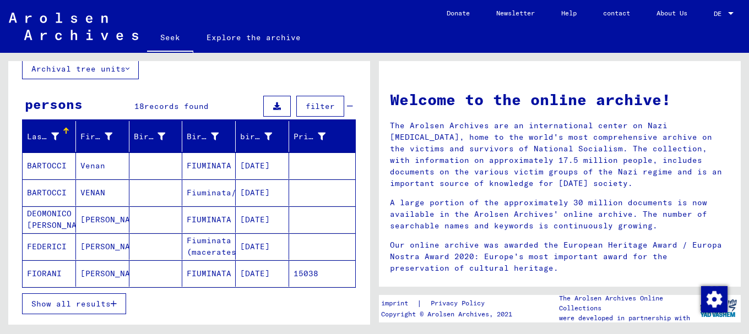
click at [75, 303] on font "Show all results" at bounding box center [70, 304] width 79 height 10
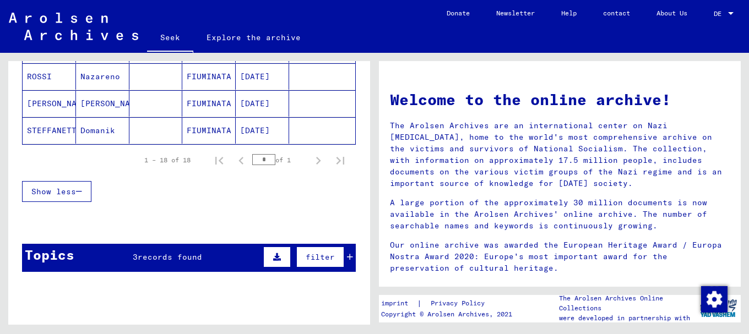
scroll to position [567, 0]
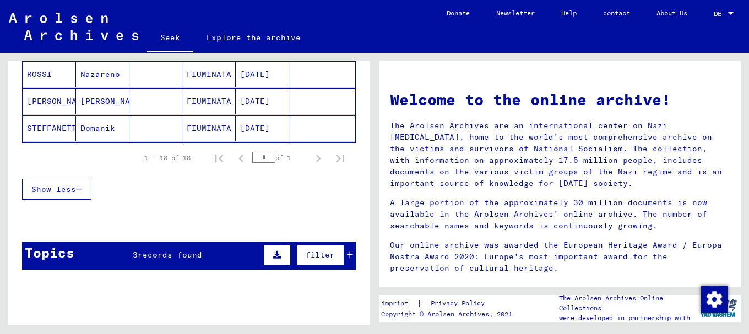
click at [144, 254] on font "records found" at bounding box center [170, 255] width 64 height 10
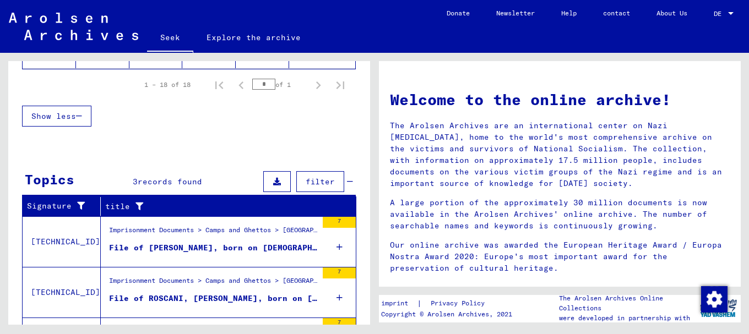
scroll to position [642, 0]
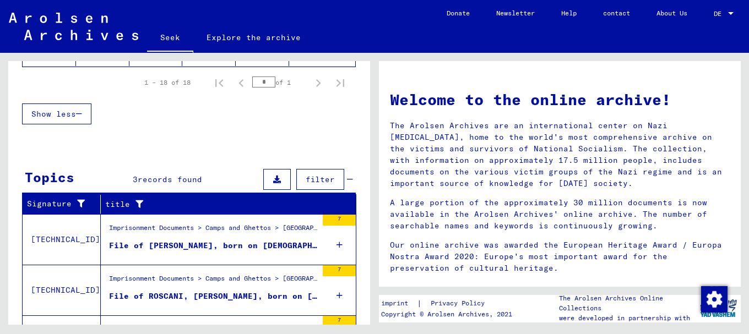
click at [156, 242] on font "File of [PERSON_NAME], born on [DEMOGRAPHIC_DATA], born in [GEOGRAPHIC_DATA]" at bounding box center [297, 246] width 377 height 10
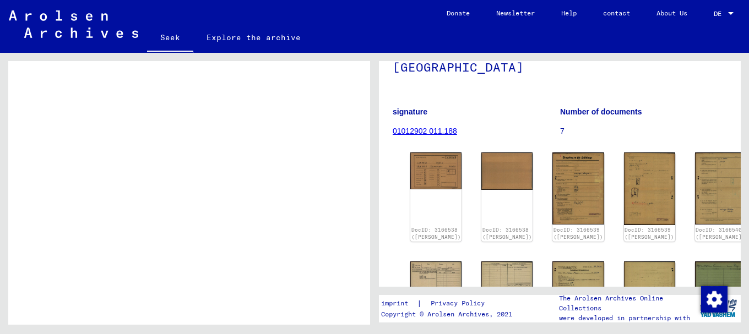
scroll to position [123, 0]
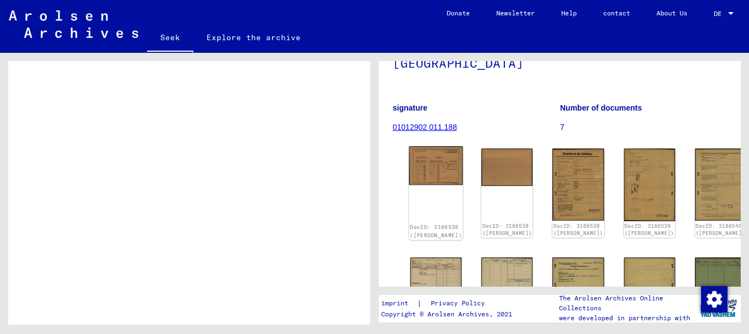
click at [421, 146] on img at bounding box center [436, 165] width 54 height 39
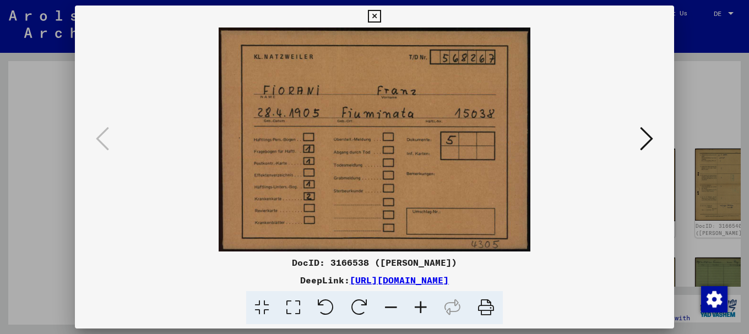
click at [653, 137] on button at bounding box center [646, 139] width 20 height 31
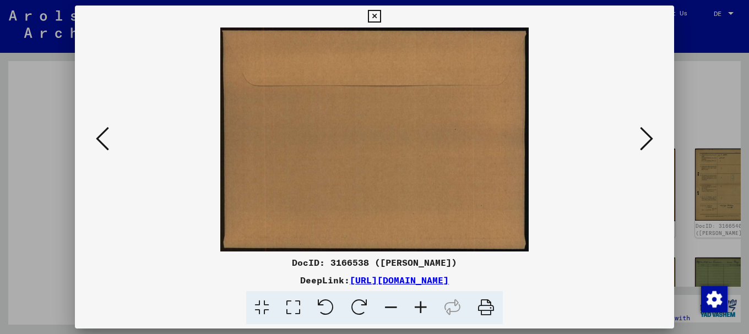
click at [653, 137] on button at bounding box center [646, 139] width 20 height 31
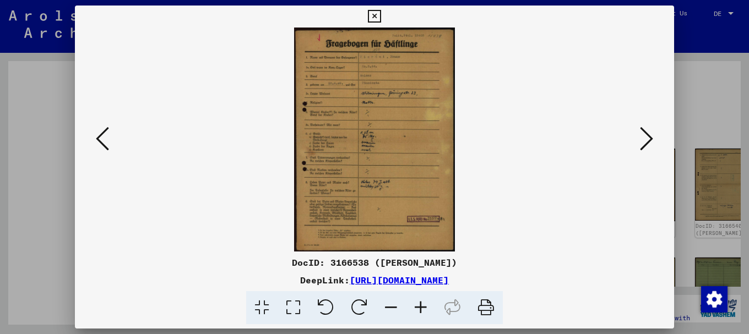
click at [654, 137] on button at bounding box center [646, 139] width 20 height 31
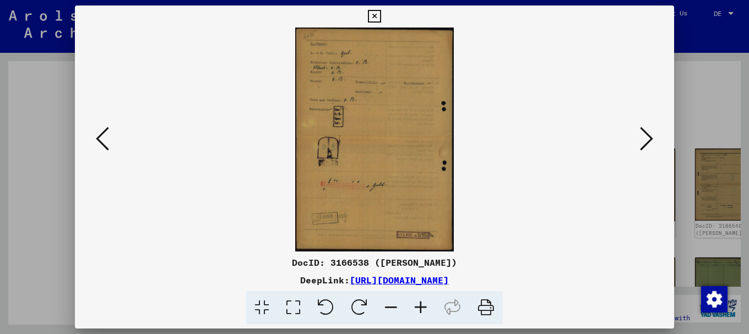
click at [654, 137] on button at bounding box center [646, 139] width 20 height 31
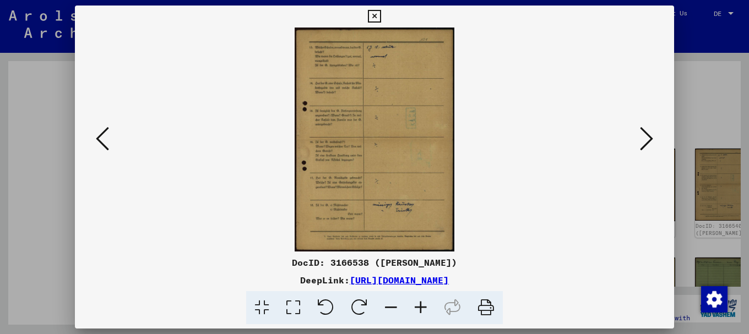
click at [654, 137] on button at bounding box center [646, 139] width 20 height 31
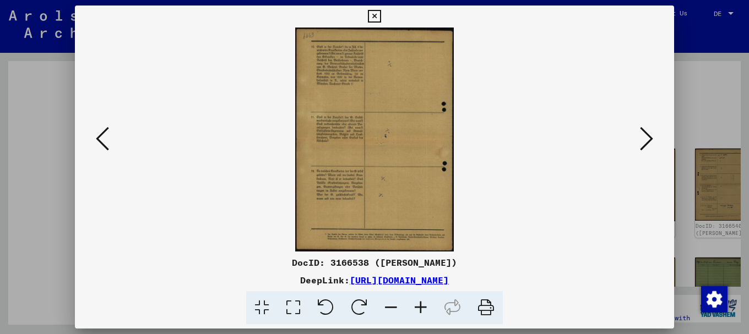
click at [654, 137] on button at bounding box center [646, 139] width 20 height 31
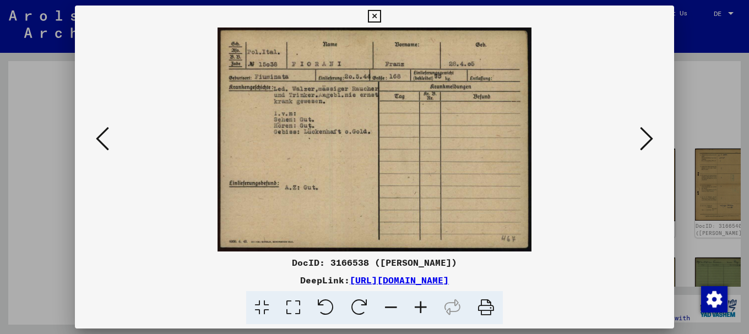
click at [420, 303] on icon at bounding box center [421, 308] width 30 height 34
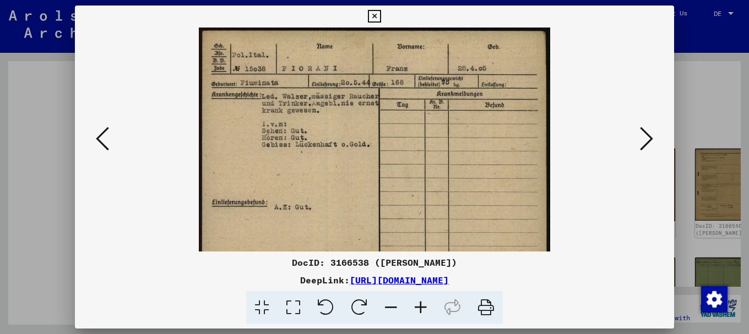
click at [420, 303] on icon at bounding box center [421, 308] width 30 height 34
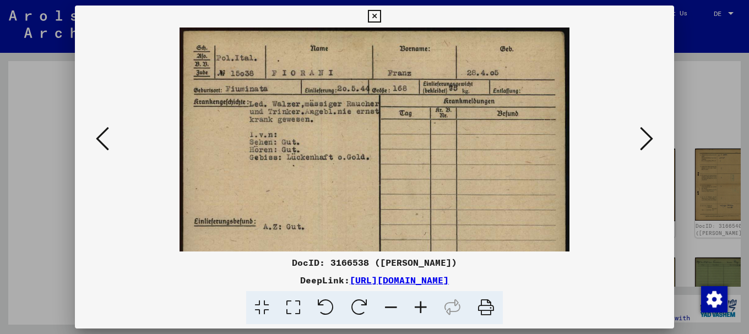
click at [420, 303] on icon at bounding box center [421, 308] width 30 height 34
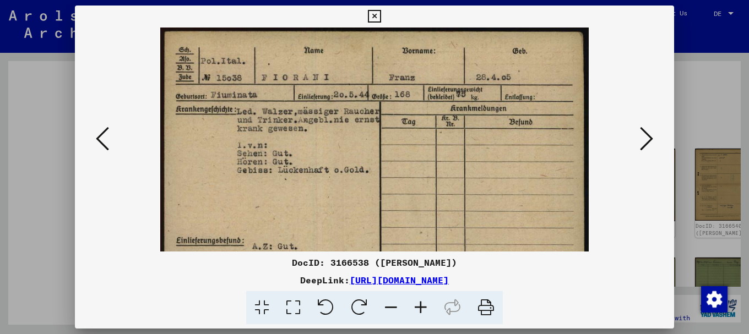
click at [420, 303] on icon at bounding box center [421, 308] width 30 height 34
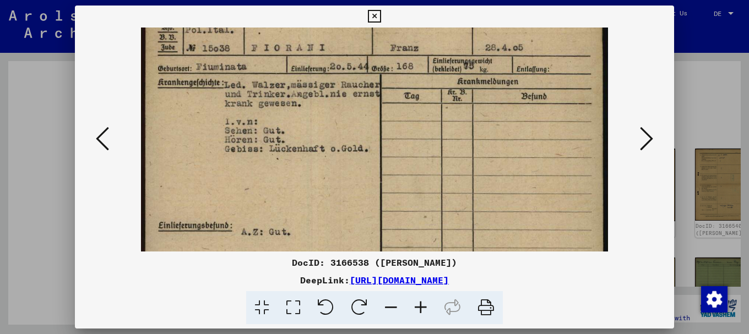
drag, startPoint x: 358, startPoint y: 162, endPoint x: 358, endPoint y: 128, distance: 34.1
click at [358, 128] on img at bounding box center [374, 160] width 467 height 334
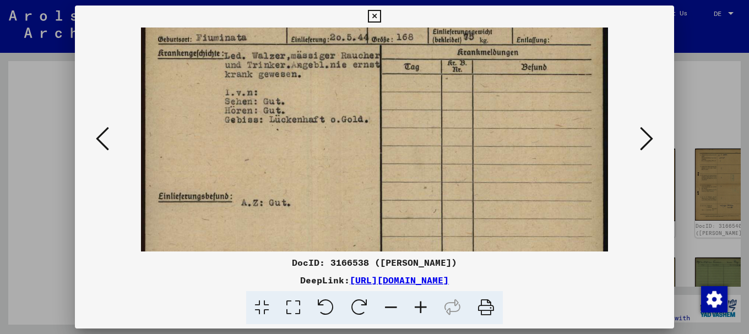
drag, startPoint x: 361, startPoint y: 178, endPoint x: 409, endPoint y: 154, distance: 53.2
click at [365, 135] on img at bounding box center [374, 131] width 467 height 334
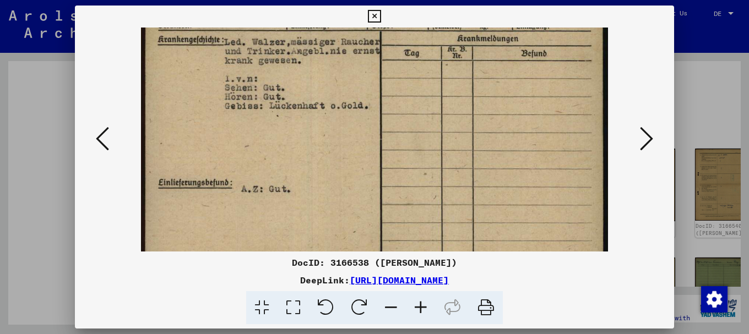
click at [649, 138] on icon at bounding box center [646, 139] width 13 height 26
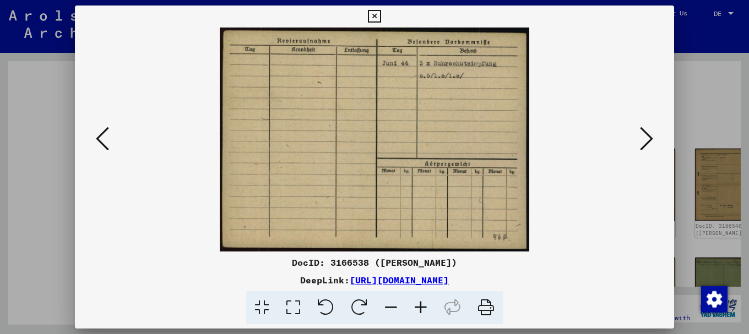
click at [650, 138] on icon at bounding box center [646, 139] width 13 height 26
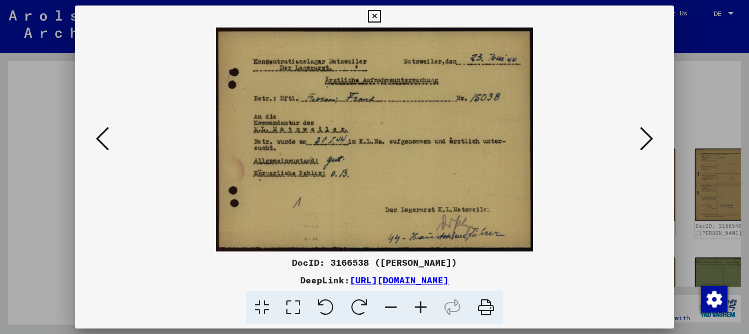
click at [422, 304] on icon at bounding box center [421, 308] width 30 height 34
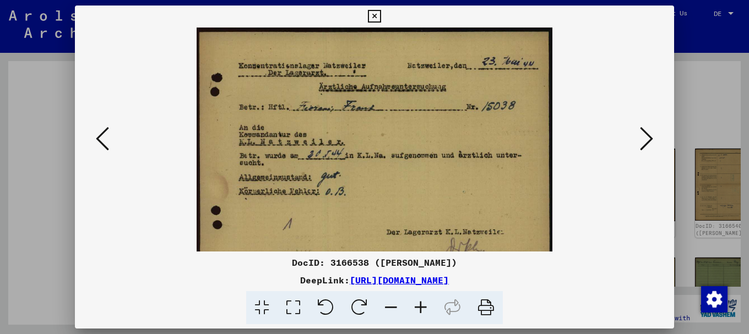
click at [422, 304] on icon at bounding box center [421, 308] width 30 height 34
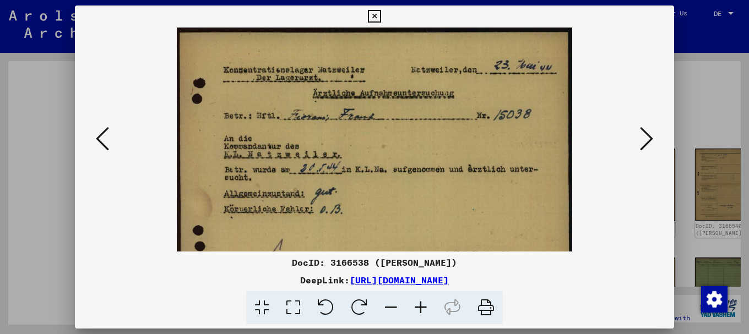
click at [423, 306] on icon at bounding box center [421, 308] width 30 height 34
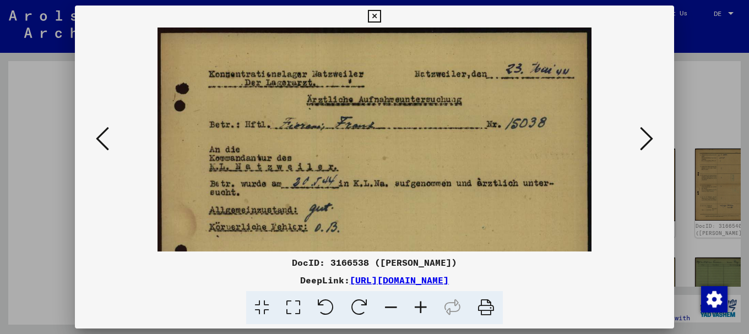
click at [423, 306] on icon at bounding box center [421, 308] width 30 height 34
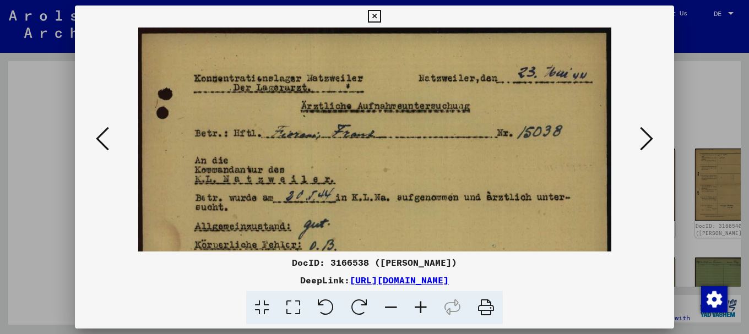
click at [423, 307] on icon at bounding box center [421, 308] width 30 height 34
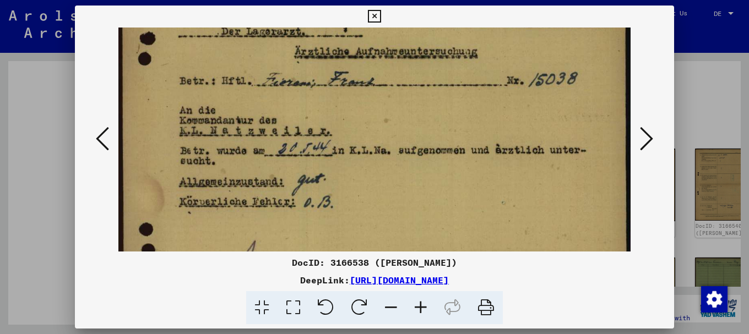
drag, startPoint x: 351, startPoint y: 154, endPoint x: 358, endPoint y: 124, distance: 30.6
click at [358, 124] on img at bounding box center [374, 147] width 512 height 362
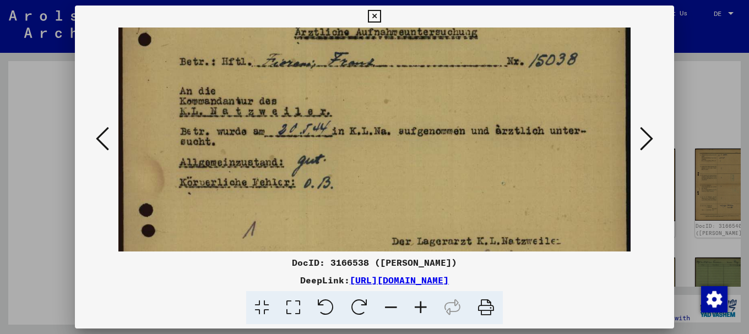
drag, startPoint x: 421, startPoint y: 155, endPoint x: 422, endPoint y: 146, distance: 9.5
click at [422, 146] on img at bounding box center [374, 128] width 512 height 362
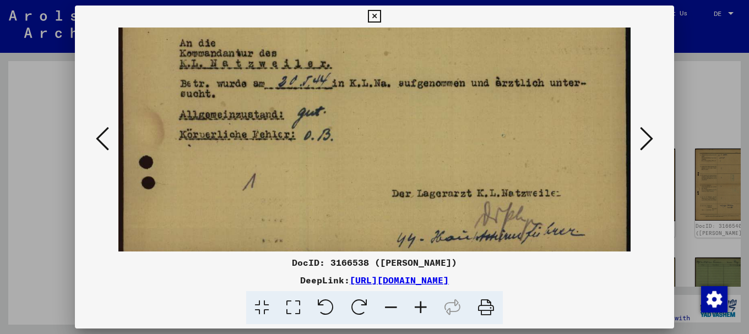
drag, startPoint x: 396, startPoint y: 187, endPoint x: 416, endPoint y: 107, distance: 82.3
click at [412, 116] on img at bounding box center [374, 80] width 512 height 362
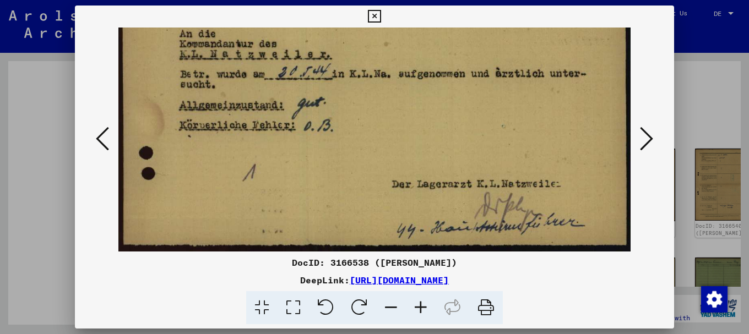
click at [651, 135] on icon at bounding box center [646, 139] width 13 height 26
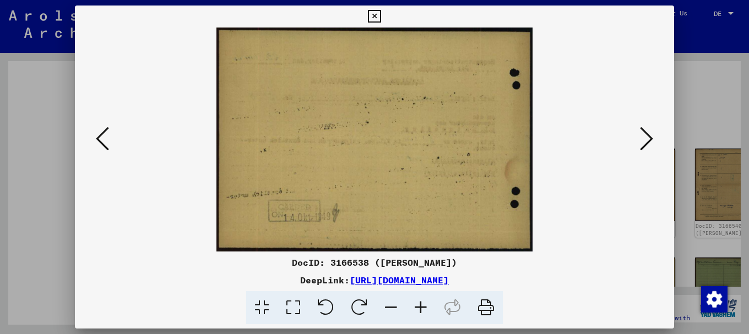
click at [651, 135] on icon at bounding box center [646, 139] width 13 height 26
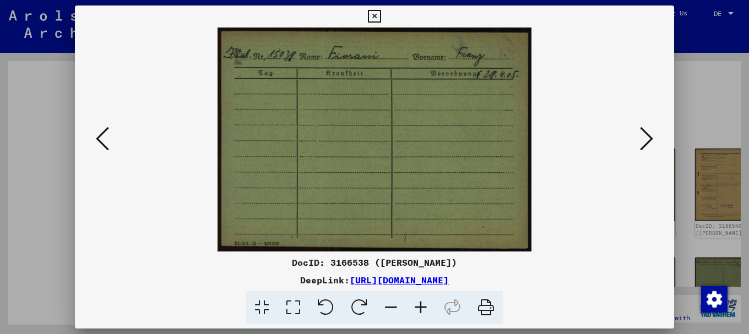
click at [651, 135] on icon at bounding box center [646, 139] width 13 height 26
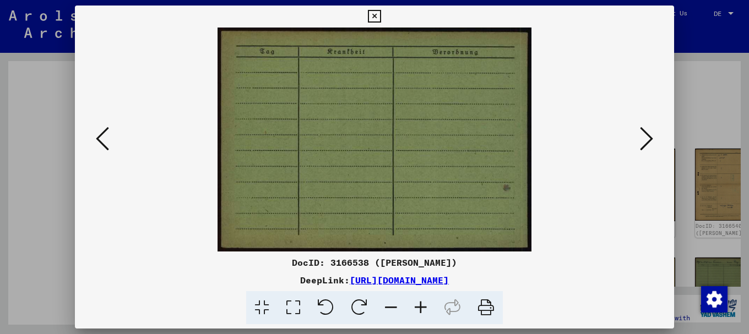
click at [651, 135] on icon at bounding box center [646, 139] width 13 height 26
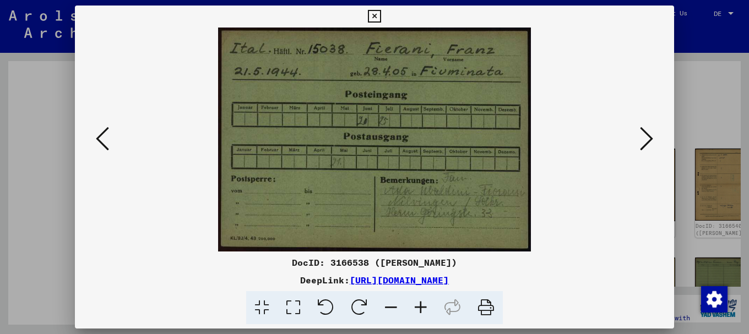
click at [651, 135] on icon at bounding box center [646, 139] width 13 height 26
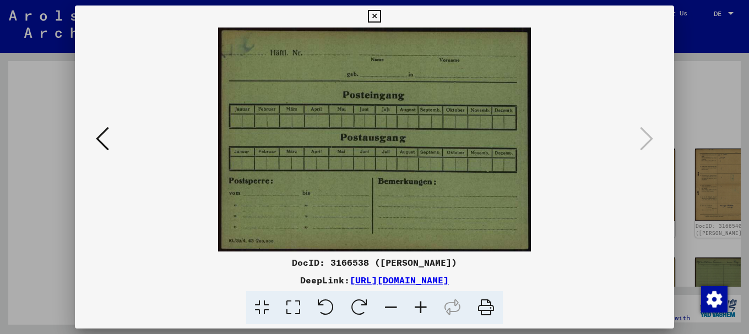
click at [706, 106] on div at bounding box center [374, 167] width 749 height 334
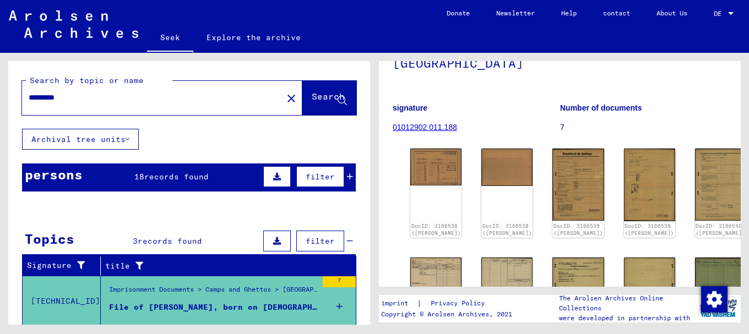
click at [143, 177] on font "18" at bounding box center [139, 177] width 10 height 10
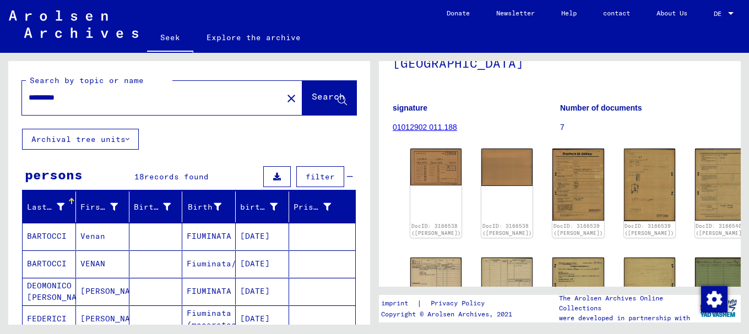
click at [50, 231] on font "BARTOCCI" at bounding box center [47, 236] width 40 height 10
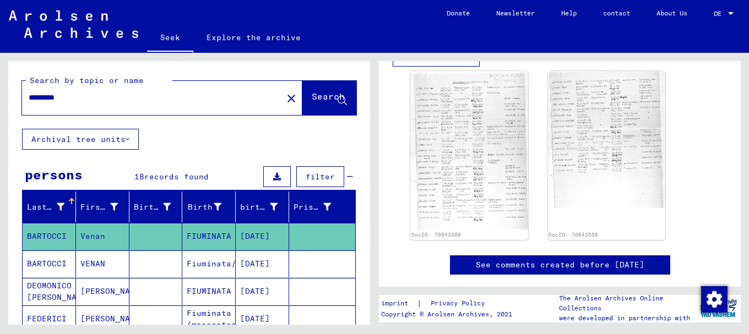
scroll to position [285, 0]
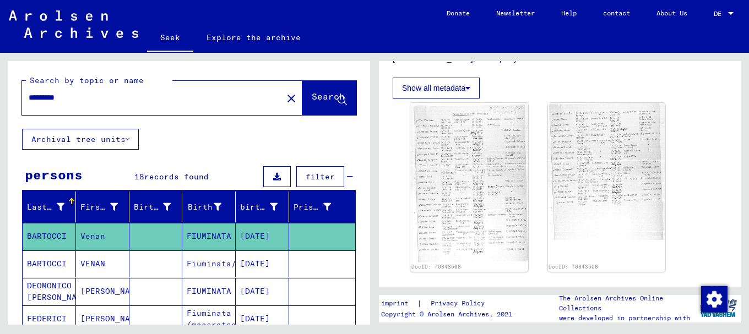
click at [40, 265] on font "BARTOCCI" at bounding box center [47, 264] width 40 height 10
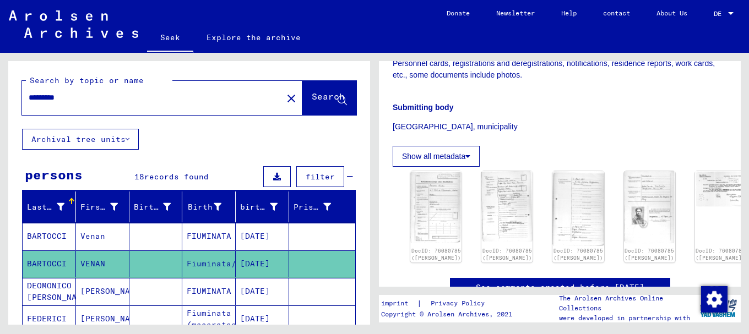
scroll to position [278, 0]
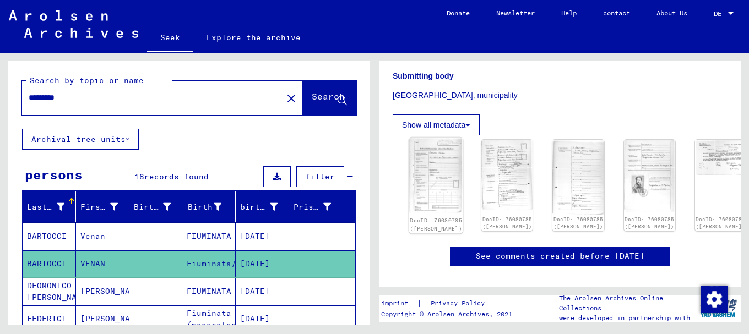
click at [439, 166] on img at bounding box center [436, 176] width 54 height 76
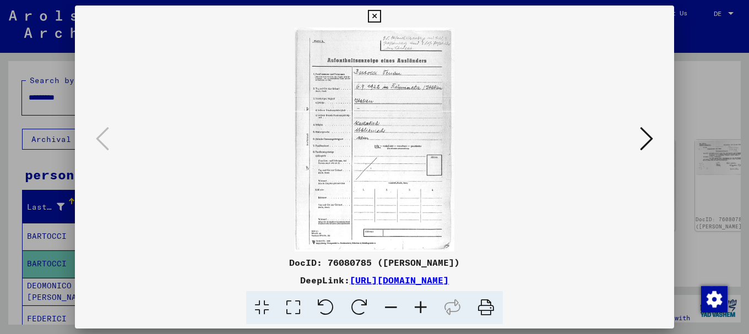
click at [421, 307] on icon at bounding box center [421, 308] width 30 height 34
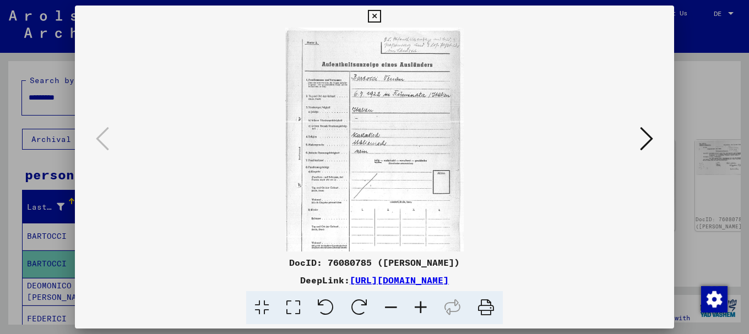
click at [421, 307] on icon at bounding box center [421, 308] width 30 height 34
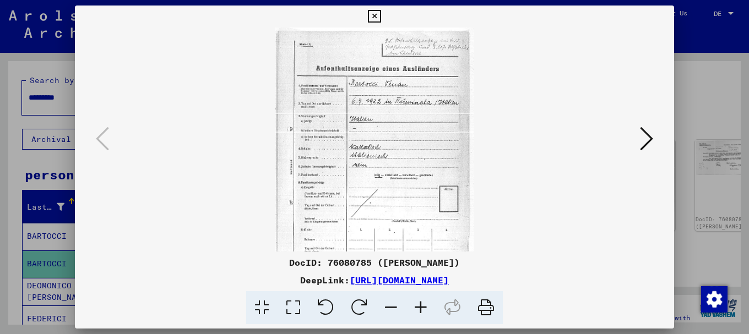
click at [421, 307] on icon at bounding box center [421, 308] width 30 height 34
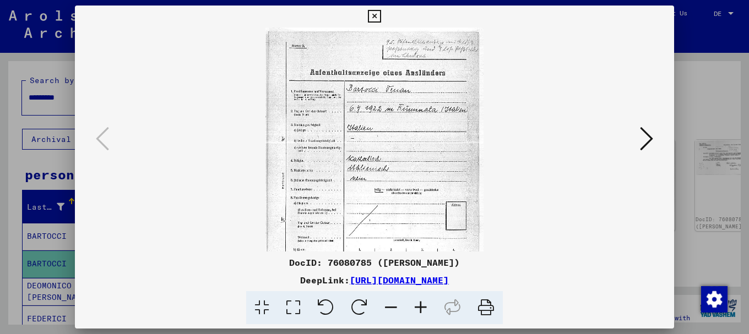
click at [421, 307] on icon at bounding box center [421, 308] width 30 height 34
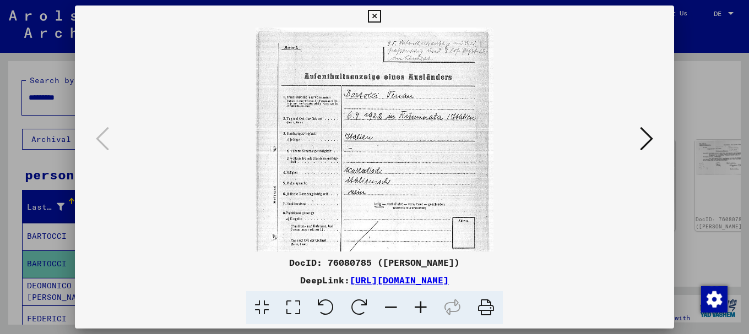
click at [421, 307] on icon at bounding box center [421, 308] width 30 height 34
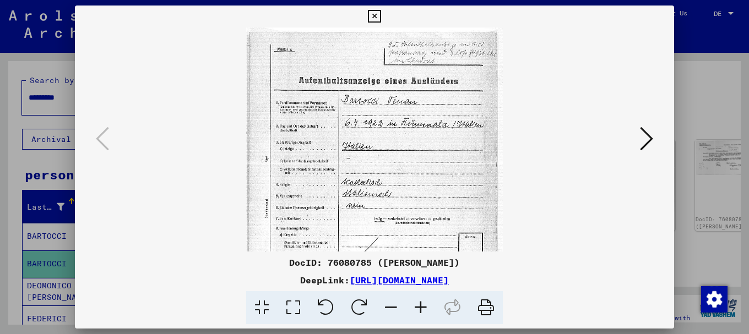
click at [421, 307] on icon at bounding box center [421, 308] width 30 height 34
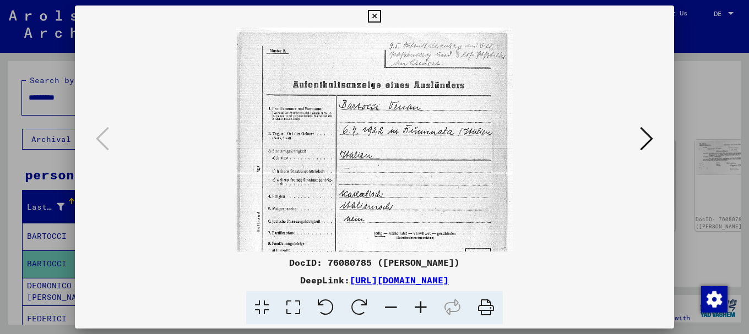
click at [421, 308] on icon at bounding box center [421, 308] width 30 height 34
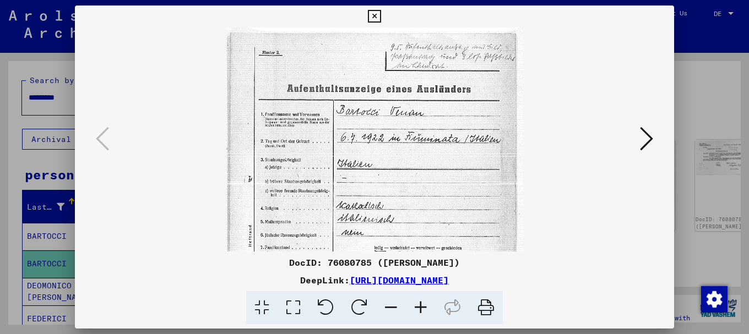
click at [421, 308] on icon at bounding box center [421, 308] width 30 height 34
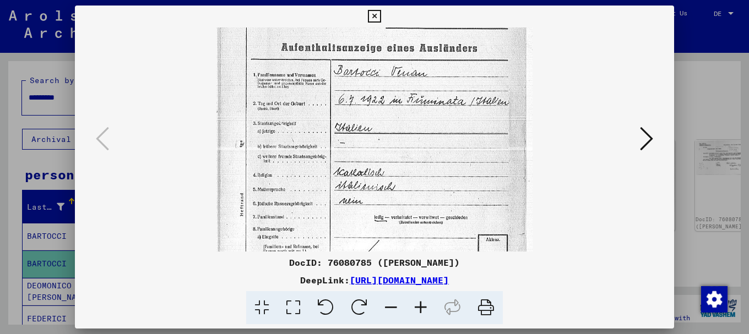
drag, startPoint x: 411, startPoint y: 219, endPoint x: 411, endPoint y: 148, distance: 71.6
click at [411, 150] on img at bounding box center [373, 204] width 315 height 444
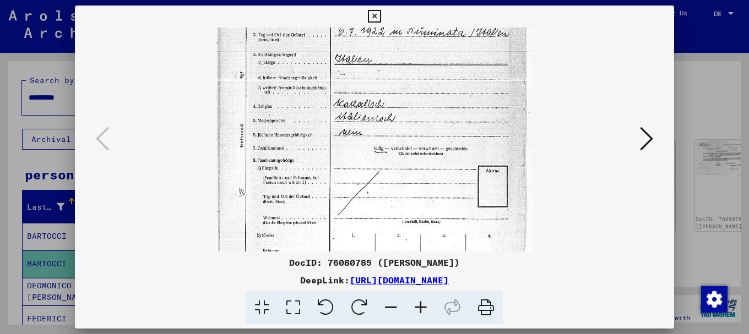
drag, startPoint x: 416, startPoint y: 221, endPoint x: 416, endPoint y: 133, distance: 88.6
click at [416, 137] on img at bounding box center [373, 136] width 315 height 444
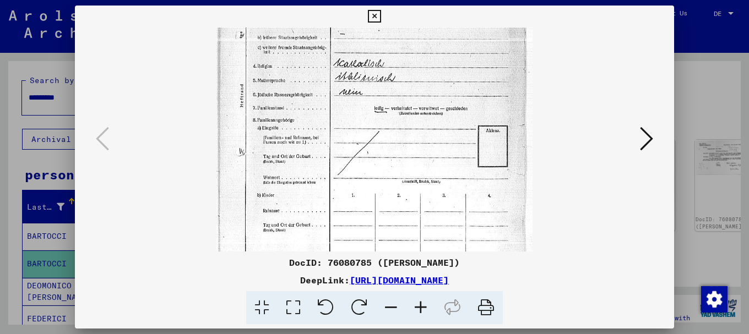
scroll to position [220, 0]
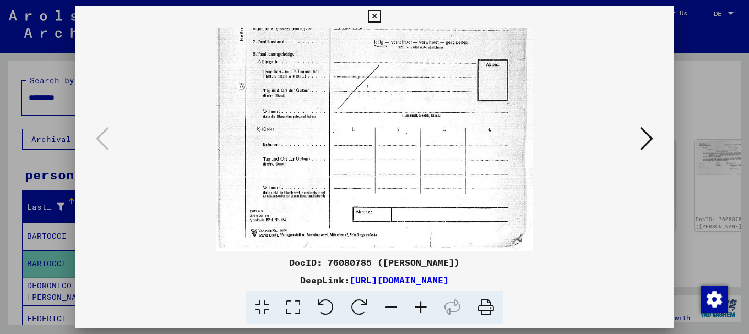
drag, startPoint x: 421, startPoint y: 209, endPoint x: 429, endPoint y: 108, distance: 101.1
click at [427, 117] on img at bounding box center [373, 29] width 315 height 444
drag, startPoint x: 440, startPoint y: 108, endPoint x: 441, endPoint y: 94, distance: 13.8
click at [441, 94] on img at bounding box center [373, 29] width 315 height 444
click at [652, 137] on icon at bounding box center [646, 139] width 13 height 26
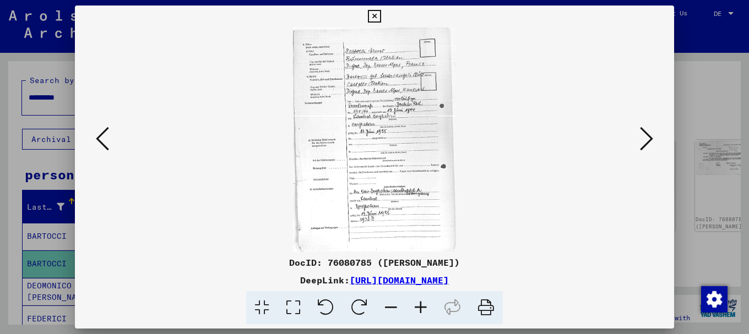
scroll to position [0, 0]
click at [421, 307] on icon at bounding box center [421, 308] width 30 height 34
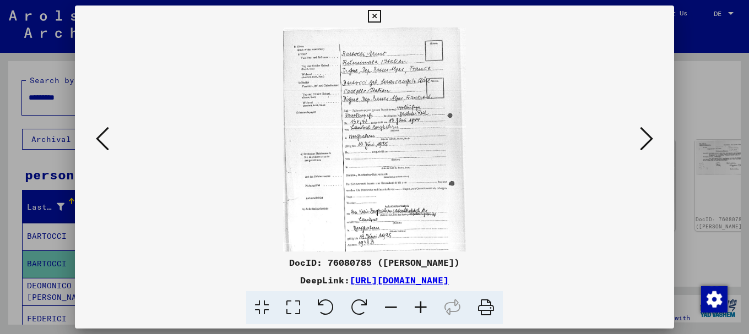
click at [421, 307] on icon at bounding box center [421, 308] width 30 height 34
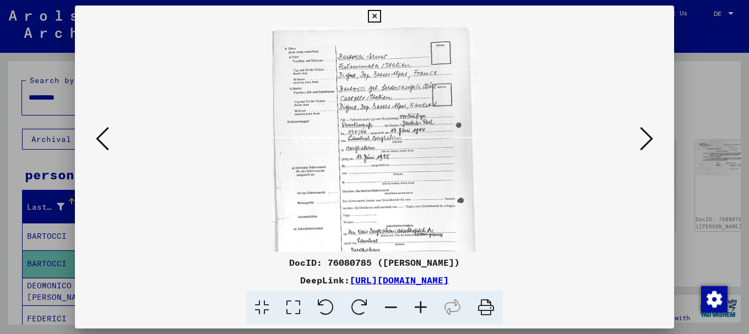
click at [421, 307] on icon at bounding box center [421, 308] width 30 height 34
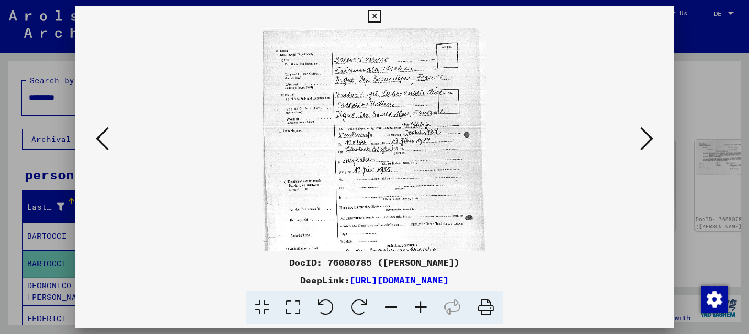
click at [421, 307] on icon at bounding box center [421, 308] width 30 height 34
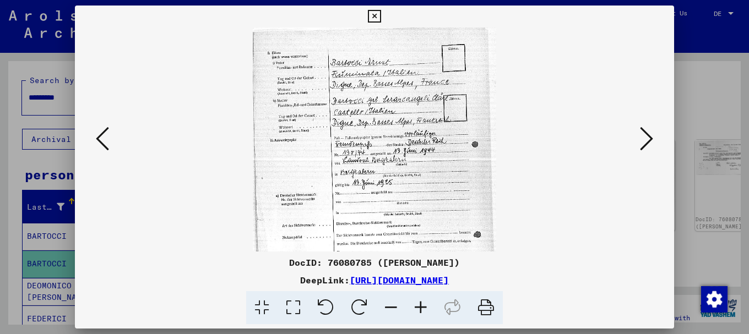
click at [421, 307] on icon at bounding box center [421, 308] width 30 height 34
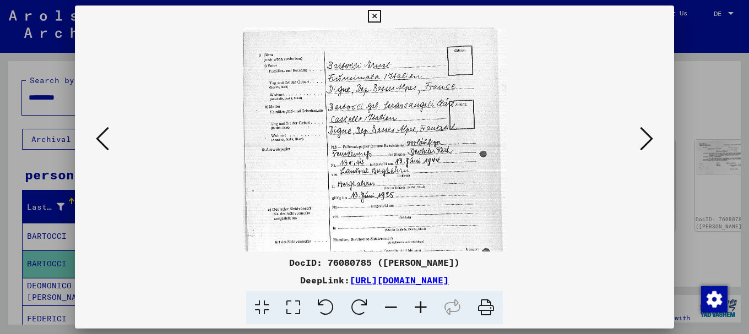
click at [421, 307] on icon at bounding box center [421, 308] width 30 height 34
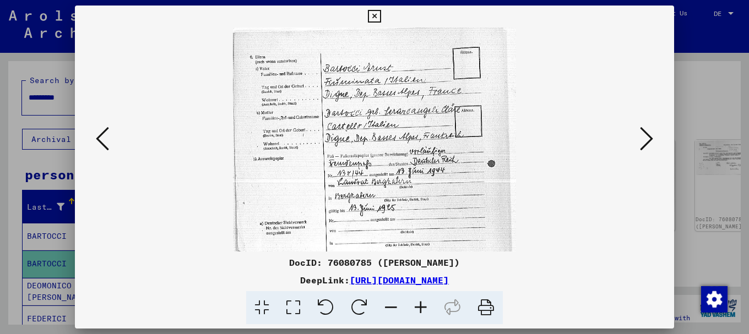
click at [421, 307] on icon at bounding box center [421, 308] width 30 height 34
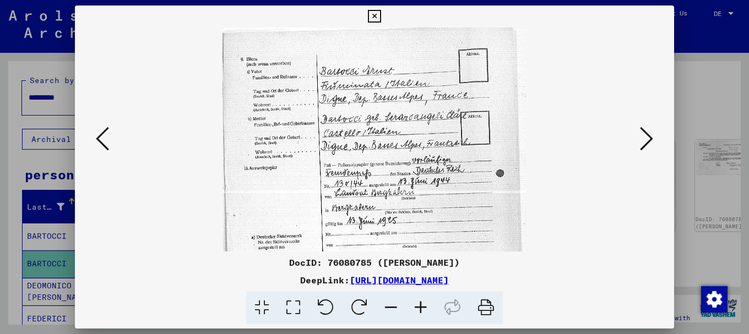
click at [421, 307] on icon at bounding box center [421, 308] width 30 height 34
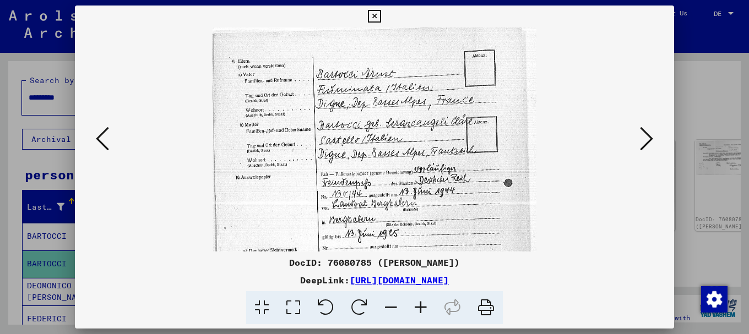
click at [421, 307] on icon at bounding box center [421, 308] width 30 height 34
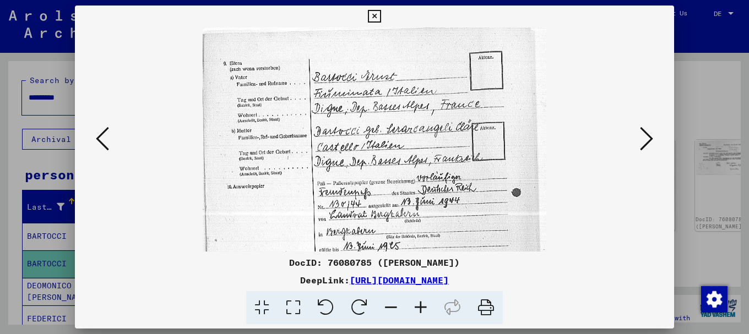
click at [421, 307] on icon at bounding box center [421, 308] width 30 height 34
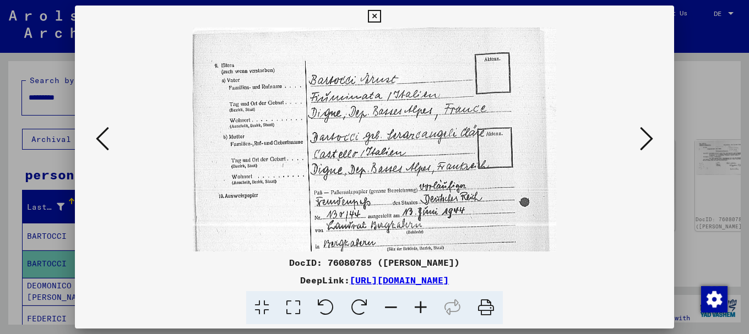
click at [421, 307] on icon at bounding box center [421, 308] width 30 height 34
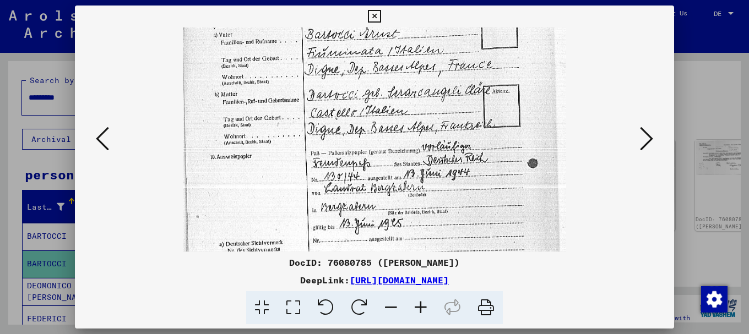
drag, startPoint x: 405, startPoint y: 151, endPoint x: 402, endPoint y: 111, distance: 40.3
click at [402, 111] on img at bounding box center [375, 242] width 384 height 527
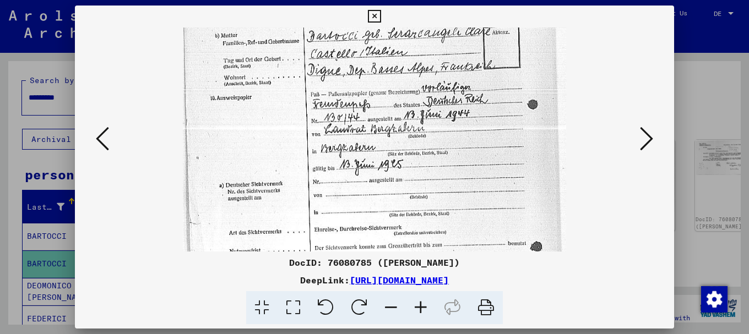
drag, startPoint x: 436, startPoint y: 193, endPoint x: 429, endPoint y: 135, distance: 57.7
click at [429, 135] on img at bounding box center [375, 183] width 384 height 527
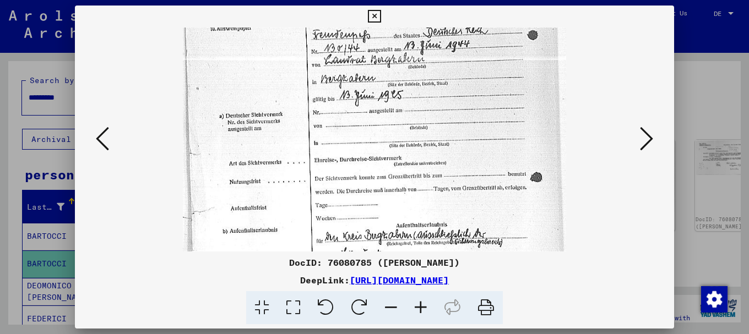
drag, startPoint x: 442, startPoint y: 192, endPoint x: 456, endPoint y: 127, distance: 66.4
click at [455, 128] on img at bounding box center [375, 114] width 384 height 527
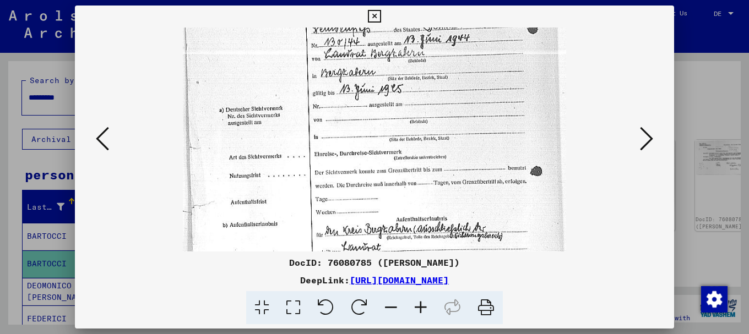
click at [650, 139] on icon at bounding box center [646, 139] width 13 height 26
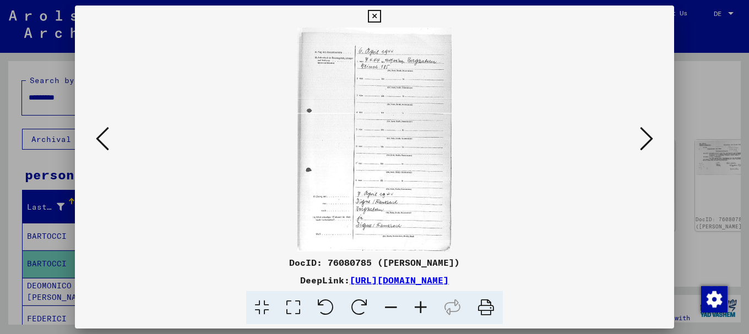
scroll to position [0, 0]
click at [420, 305] on icon at bounding box center [421, 308] width 30 height 34
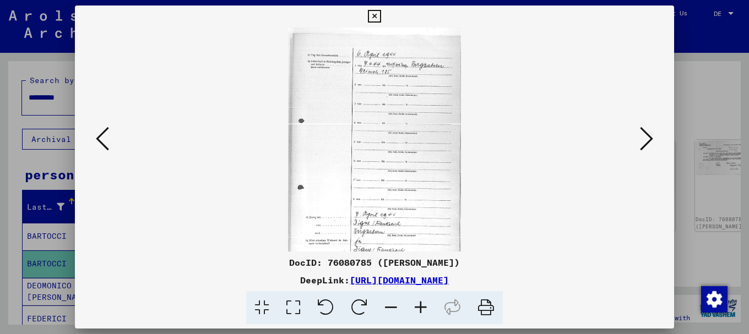
click at [420, 305] on icon at bounding box center [421, 308] width 30 height 34
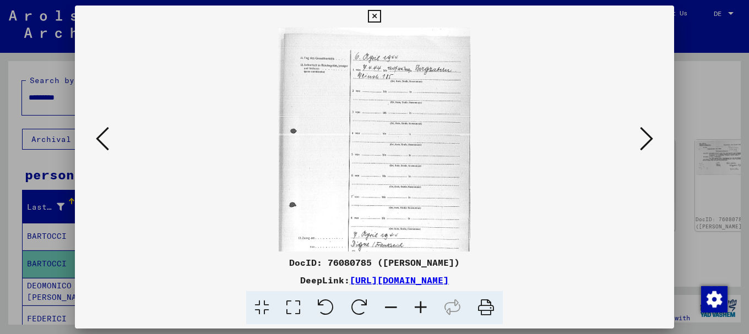
click at [420, 305] on icon at bounding box center [421, 308] width 30 height 34
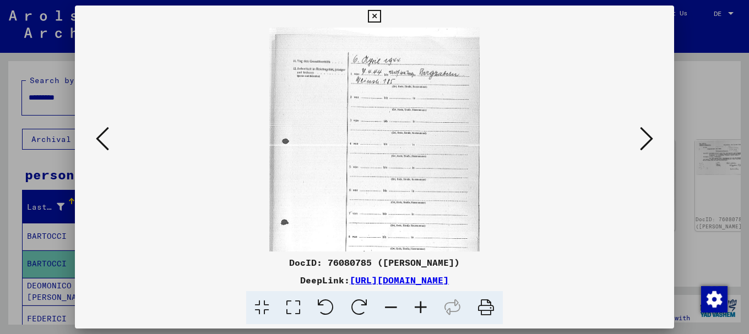
click at [420, 305] on icon at bounding box center [421, 308] width 30 height 34
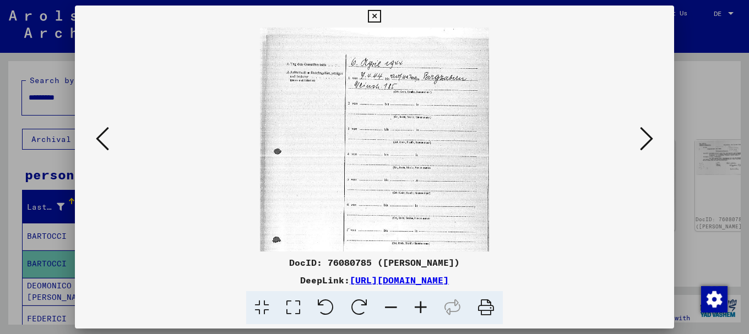
click at [420, 305] on icon at bounding box center [421, 308] width 30 height 34
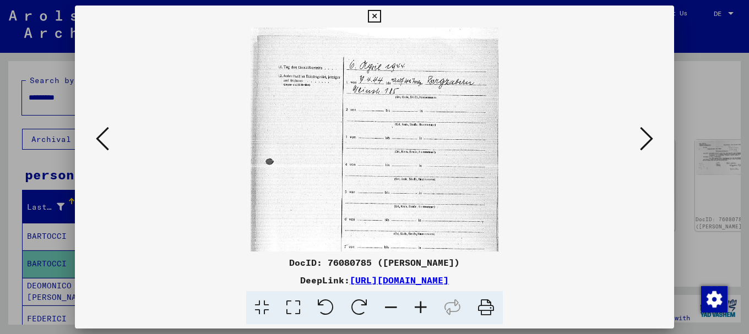
click at [420, 305] on icon at bounding box center [421, 308] width 30 height 34
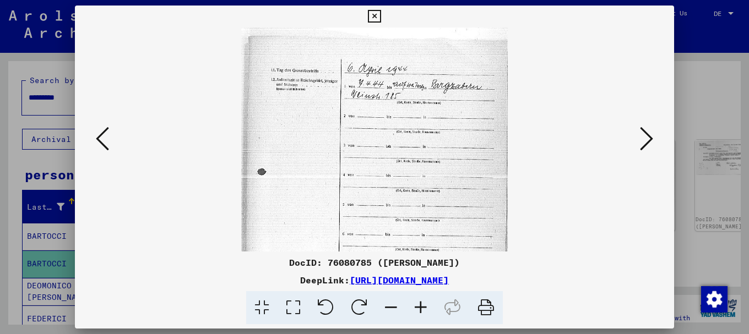
click at [418, 305] on icon at bounding box center [421, 308] width 30 height 34
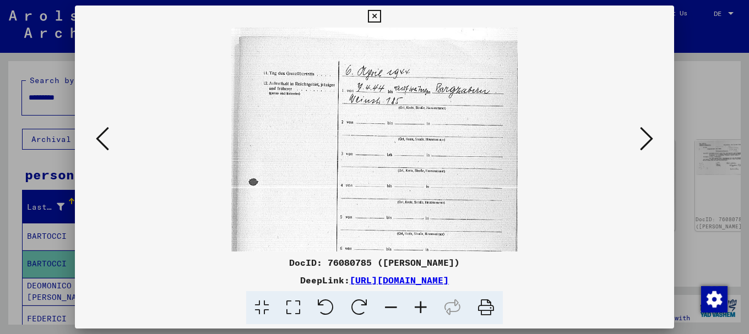
click at [418, 305] on icon at bounding box center [421, 308] width 30 height 34
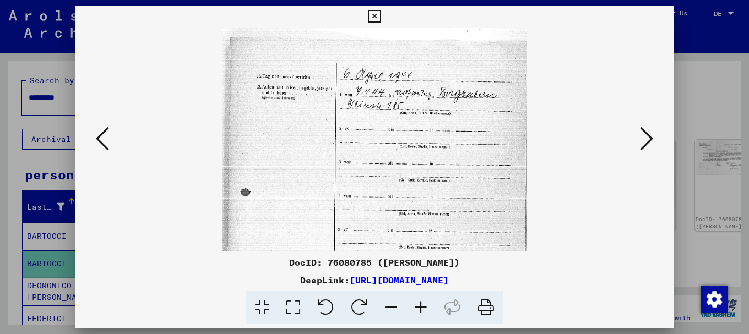
click at [418, 305] on icon at bounding box center [421, 308] width 30 height 34
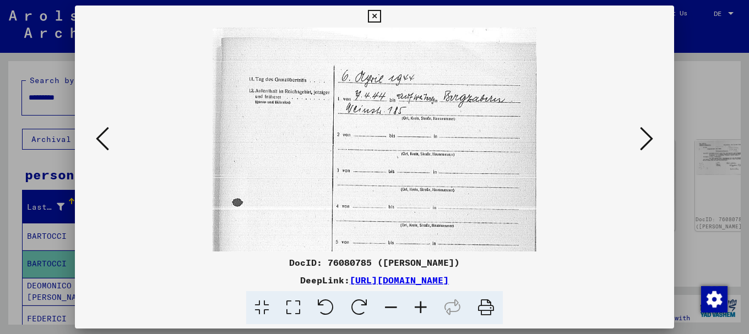
click at [418, 305] on icon at bounding box center [421, 308] width 30 height 34
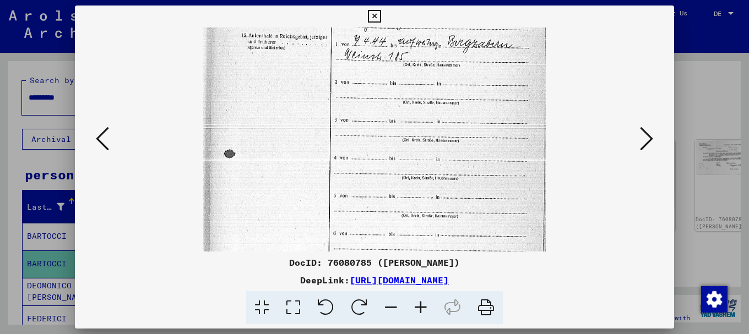
drag, startPoint x: 452, startPoint y: 232, endPoint x: 466, endPoint y: 141, distance: 92.0
click at [466, 141] on img at bounding box center [374, 218] width 342 height 499
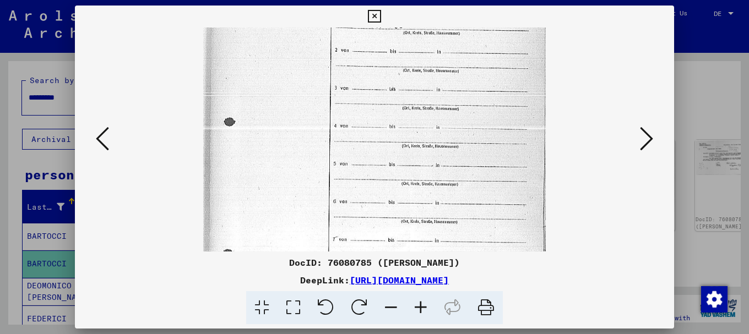
click at [650, 135] on icon at bounding box center [646, 139] width 13 height 26
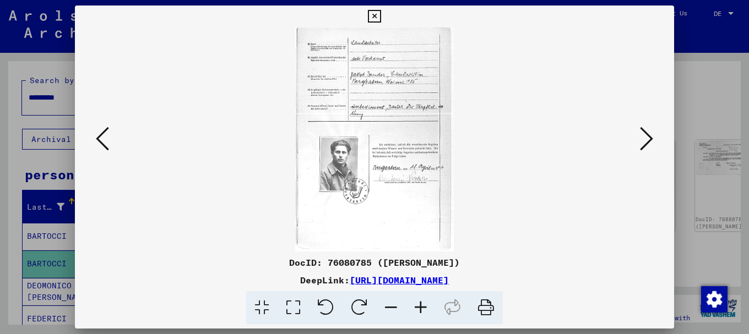
scroll to position [0, 0]
click at [420, 307] on icon at bounding box center [421, 308] width 30 height 34
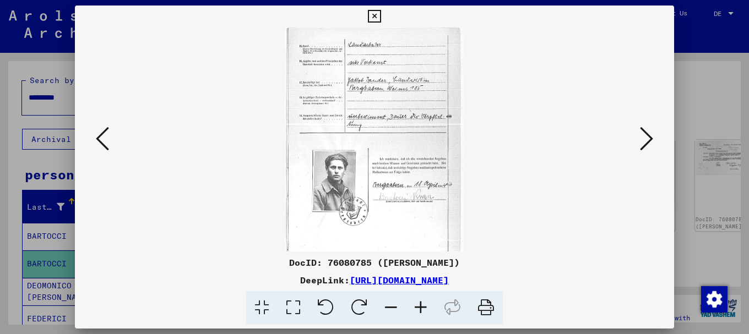
click at [420, 307] on icon at bounding box center [421, 308] width 30 height 34
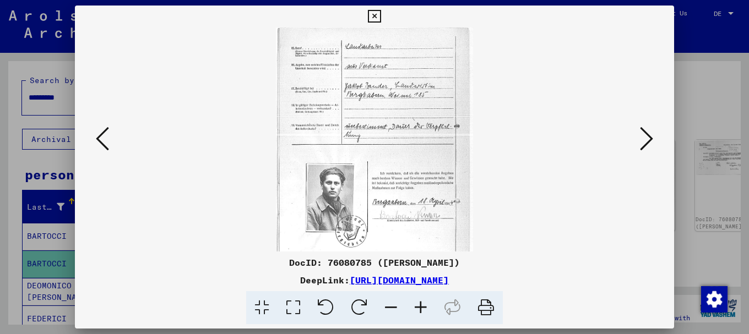
click at [420, 307] on icon at bounding box center [421, 308] width 30 height 34
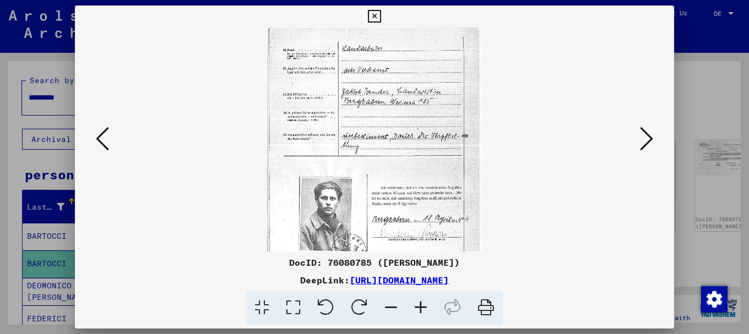
click at [419, 308] on icon at bounding box center [421, 308] width 30 height 34
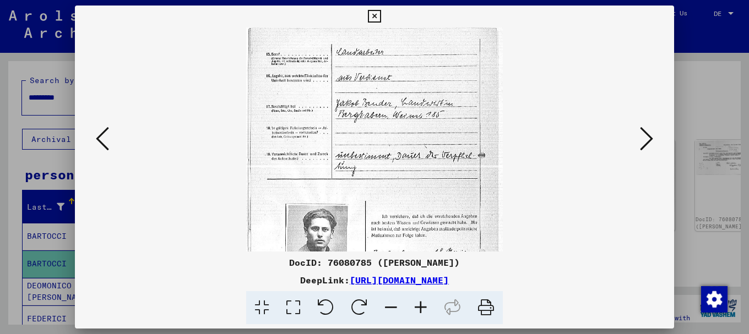
click at [419, 309] on icon at bounding box center [421, 308] width 30 height 34
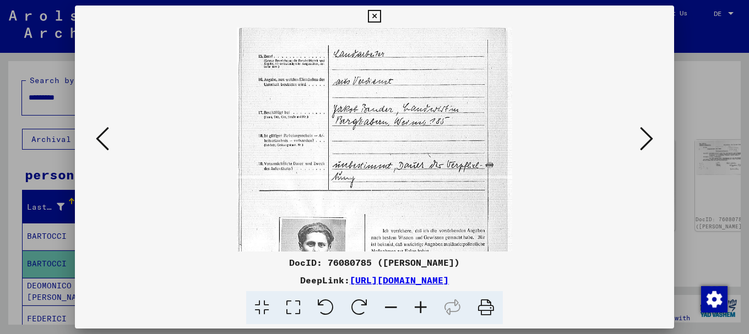
click at [418, 309] on icon at bounding box center [421, 308] width 30 height 34
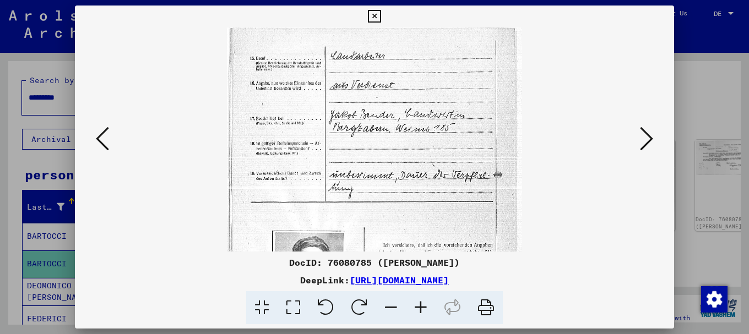
click at [418, 309] on icon at bounding box center [421, 308] width 30 height 34
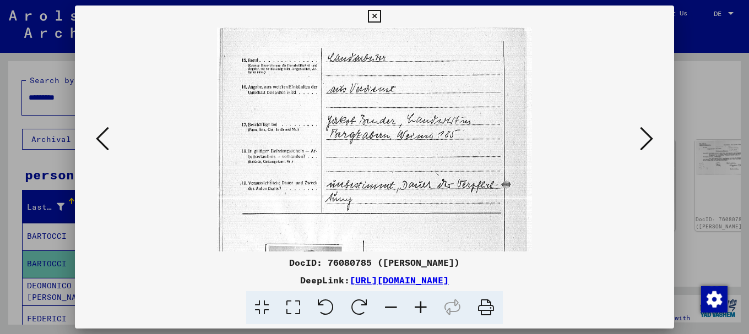
click at [418, 309] on icon at bounding box center [421, 308] width 30 height 34
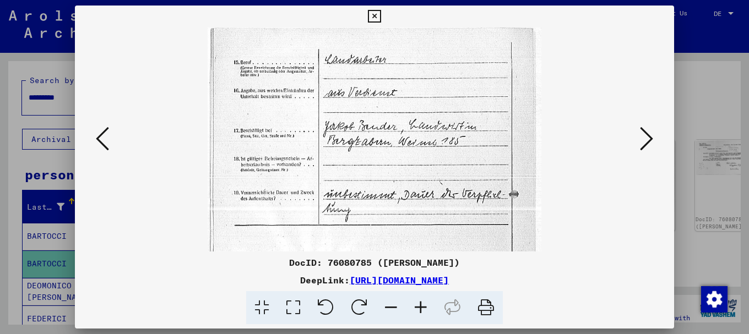
click at [418, 309] on icon at bounding box center [421, 308] width 30 height 34
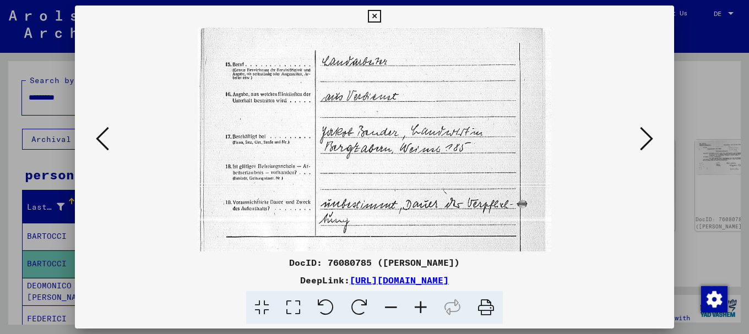
click at [417, 311] on icon at bounding box center [421, 308] width 30 height 34
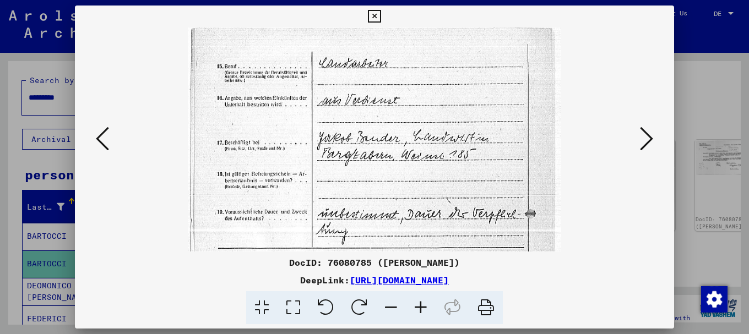
click at [416, 311] on icon at bounding box center [421, 308] width 30 height 34
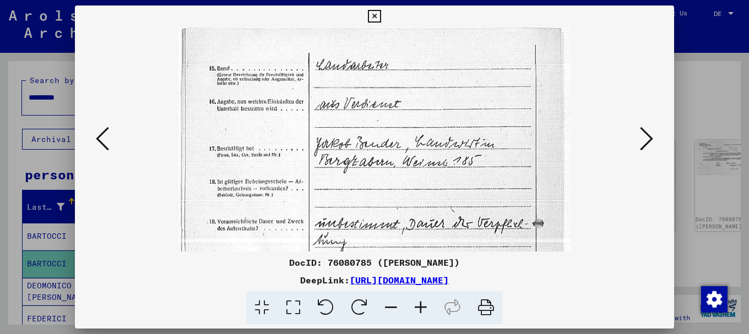
click at [415, 311] on icon at bounding box center [421, 308] width 30 height 34
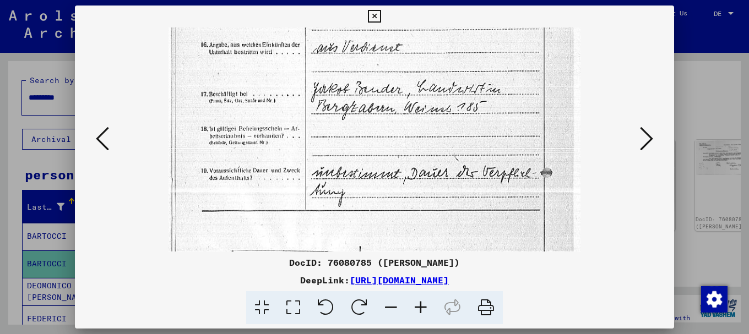
drag, startPoint x: 399, startPoint y: 211, endPoint x: 435, endPoint y: 112, distance: 105.4
click at [428, 127] on img at bounding box center [374, 258] width 412 height 582
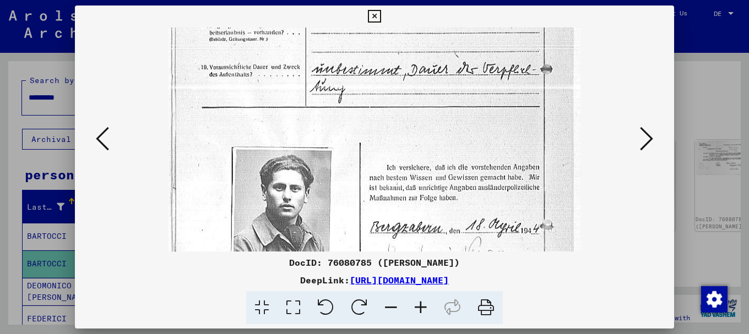
drag, startPoint x: 434, startPoint y: 178, endPoint x: 459, endPoint y: 84, distance: 97.4
click at [456, 94] on img at bounding box center [374, 154] width 412 height 582
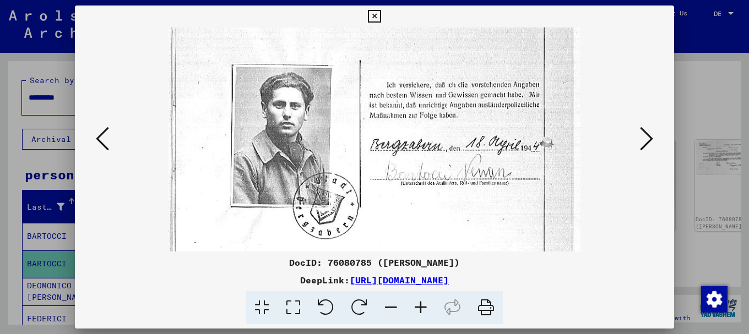
click at [478, 78] on img at bounding box center [374, 72] width 412 height 582
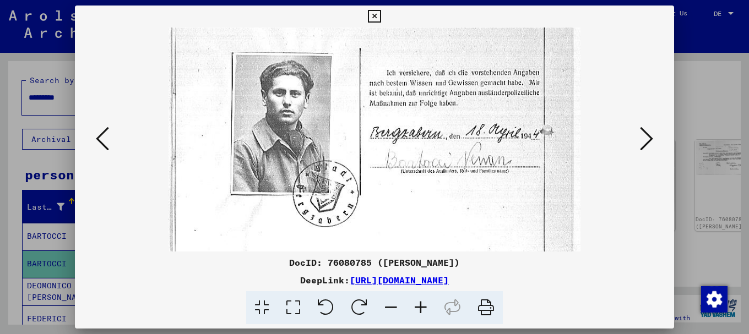
click at [650, 136] on icon at bounding box center [646, 139] width 13 height 26
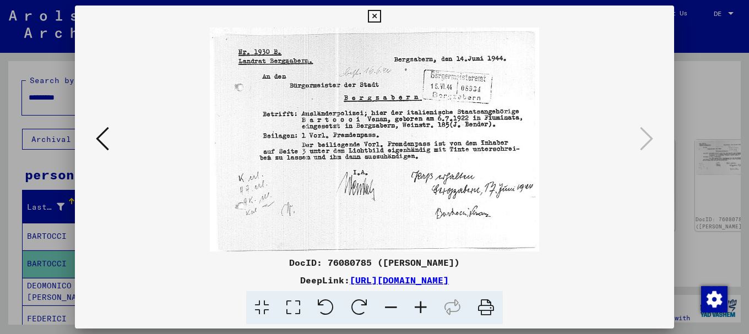
click at [680, 103] on div at bounding box center [374, 167] width 749 height 334
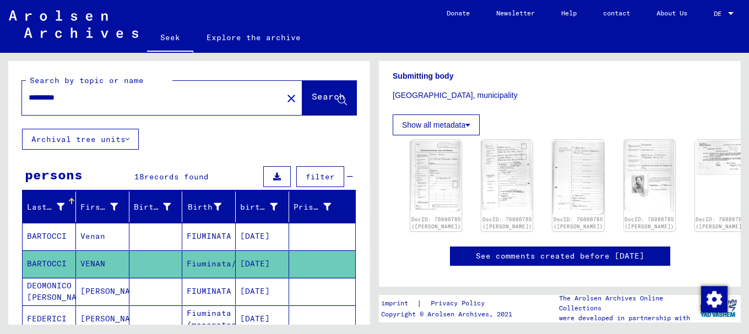
drag, startPoint x: 79, startPoint y: 98, endPoint x: 1, endPoint y: 99, distance: 78.2
click at [2, 99] on div "Search by topic or name ********* close Search Archival tree units persons 18 r…" at bounding box center [187, 189] width 374 height 272
type input "********"
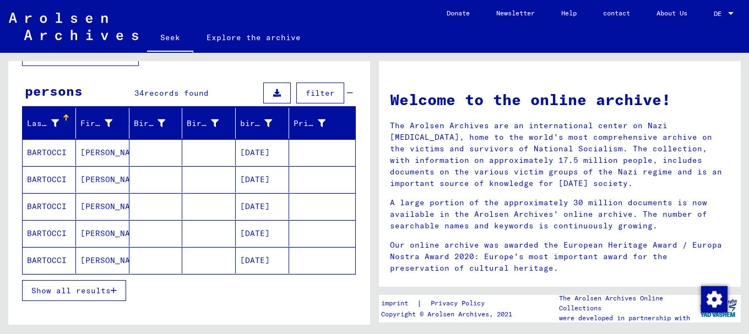
scroll to position [83, 0]
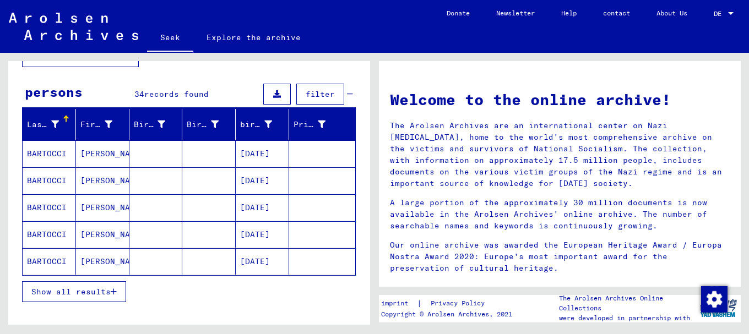
click at [92, 295] on font "Show all results" at bounding box center [70, 292] width 79 height 10
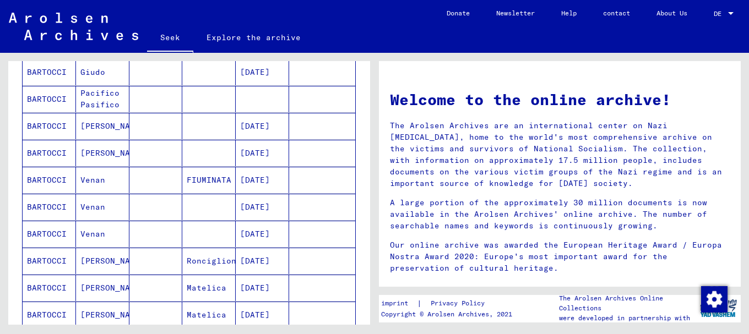
scroll to position [385, 0]
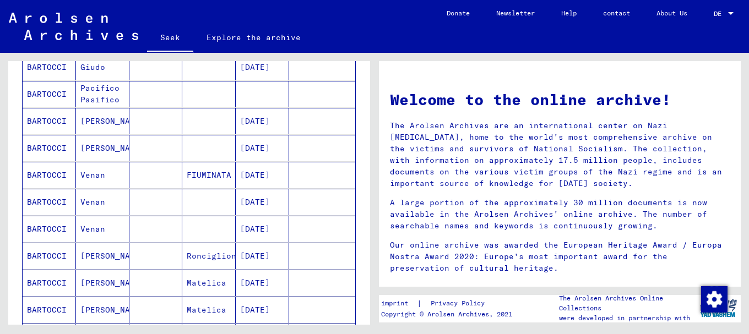
click at [38, 179] on font "BARTOCCI" at bounding box center [47, 175] width 40 height 10
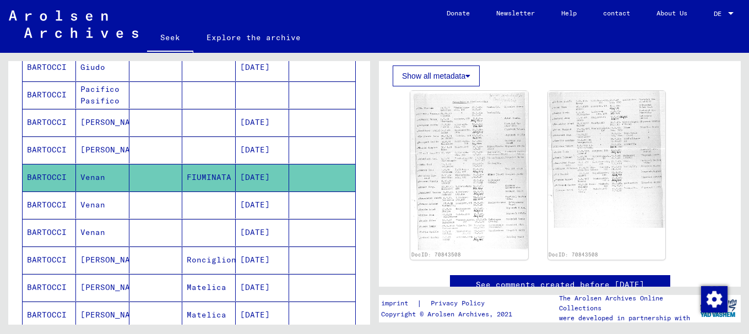
scroll to position [300, 0]
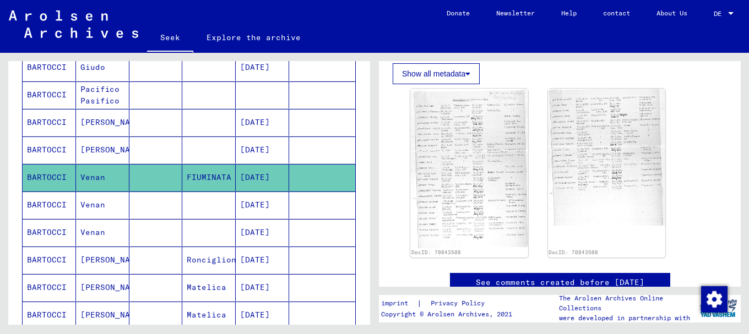
click at [40, 204] on font "BARTOCCI" at bounding box center [47, 205] width 40 height 10
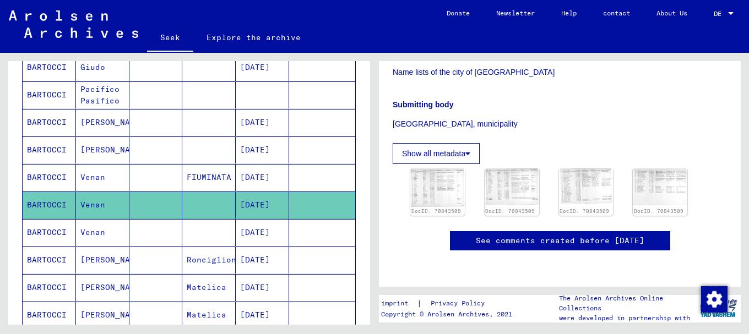
scroll to position [246, 0]
click at [434, 167] on img at bounding box center [437, 187] width 57 height 40
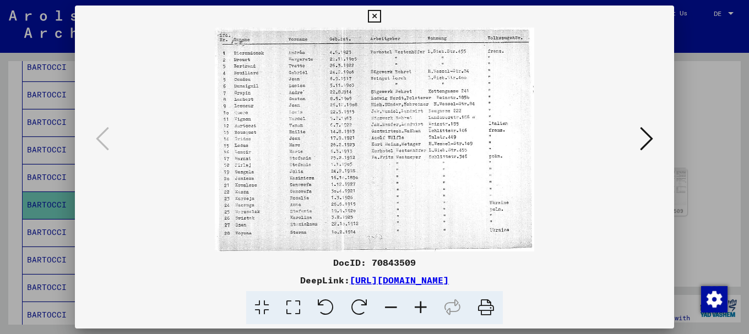
click at [423, 306] on icon at bounding box center [421, 308] width 30 height 34
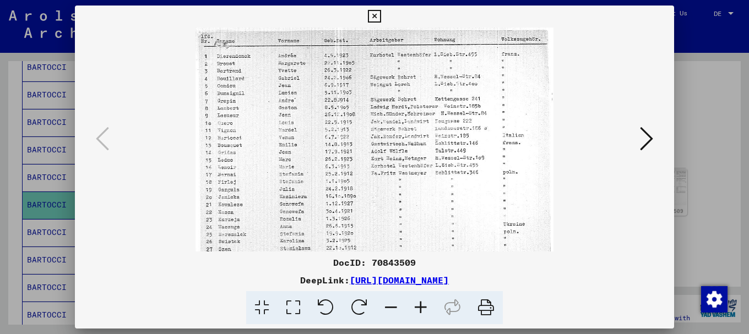
click at [423, 306] on icon at bounding box center [421, 308] width 30 height 34
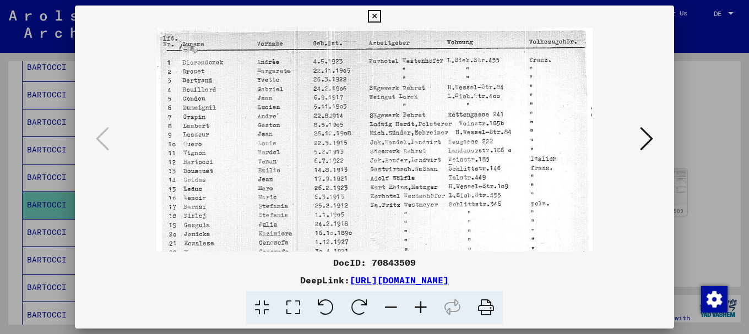
click at [423, 306] on icon at bounding box center [421, 308] width 30 height 34
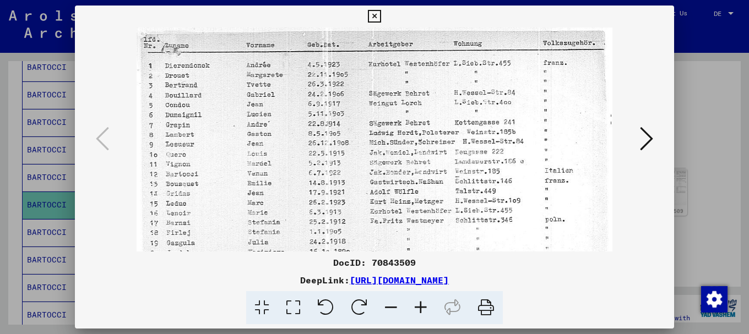
click at [423, 306] on icon at bounding box center [421, 308] width 30 height 34
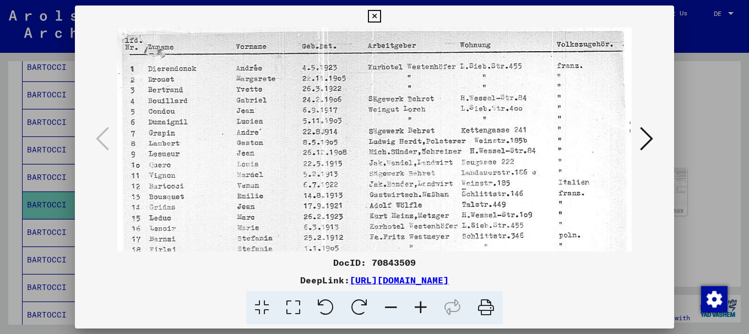
click at [423, 306] on icon at bounding box center [421, 308] width 30 height 34
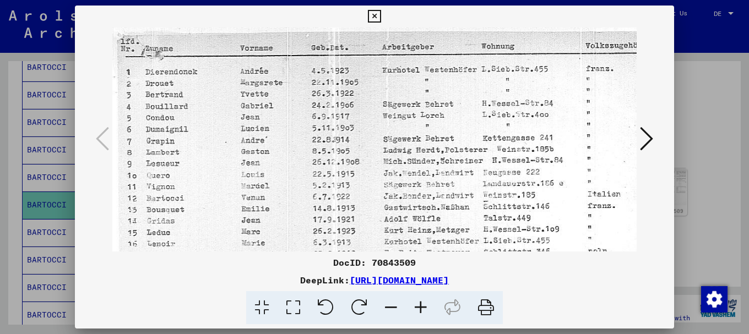
click at [423, 306] on icon at bounding box center [421, 308] width 30 height 34
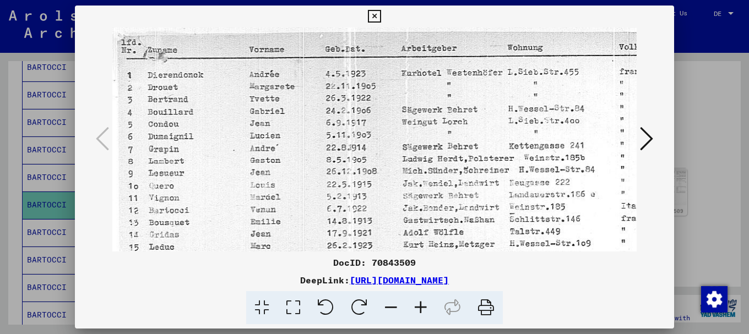
click at [423, 306] on icon at bounding box center [421, 308] width 30 height 34
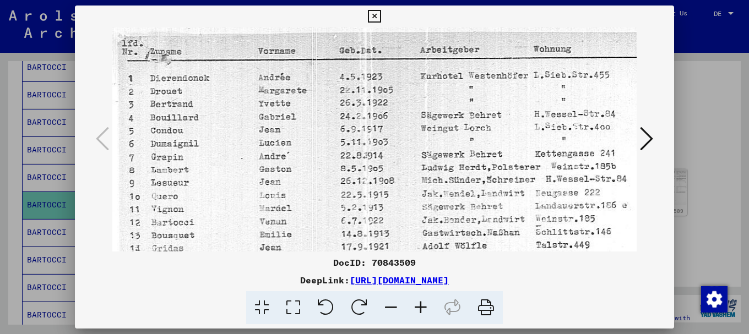
click at [423, 306] on icon at bounding box center [421, 308] width 30 height 34
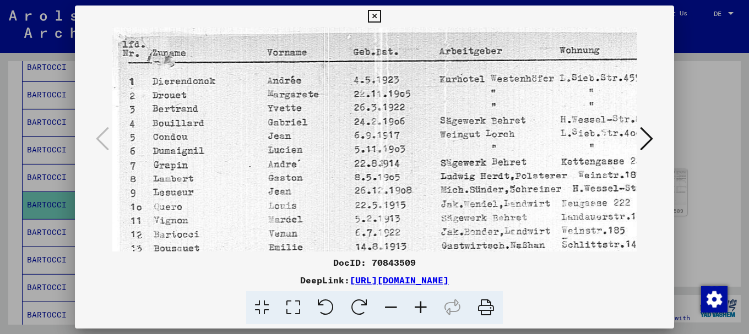
click at [423, 306] on icon at bounding box center [421, 308] width 30 height 34
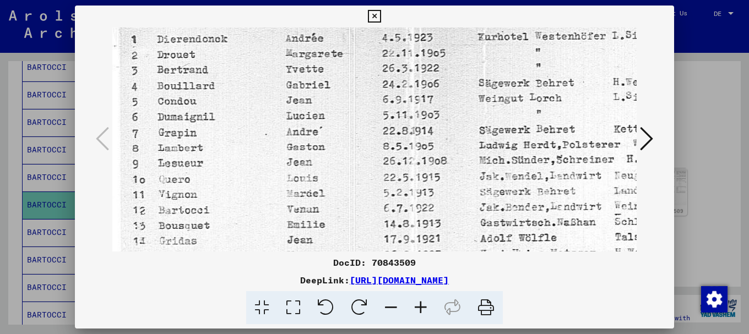
drag, startPoint x: 346, startPoint y: 220, endPoint x: 354, endPoint y: 160, distance: 61.1
click at [354, 160] on img at bounding box center [487, 242] width 750 height 527
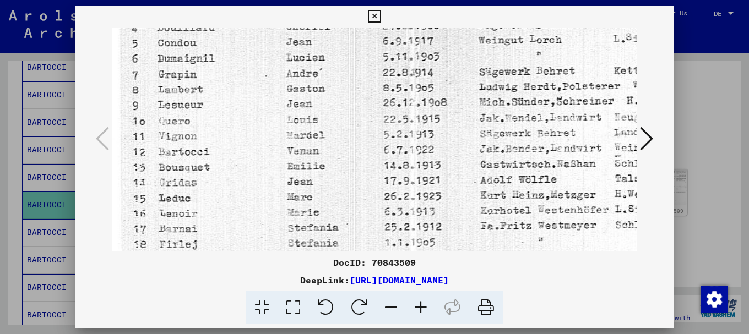
drag, startPoint x: 347, startPoint y: 202, endPoint x: 355, endPoint y: 148, distance: 54.4
click at [355, 149] on img at bounding box center [487, 184] width 750 height 527
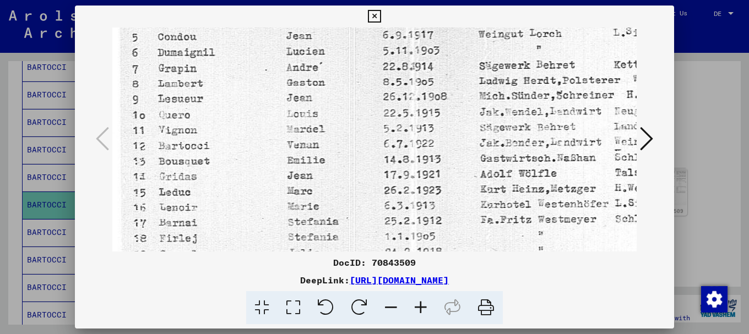
click at [649, 135] on icon at bounding box center [646, 139] width 13 height 26
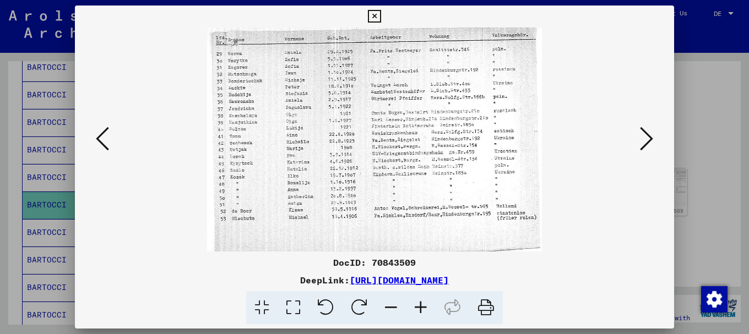
scroll to position [0, 0]
click at [713, 132] on div at bounding box center [374, 167] width 749 height 334
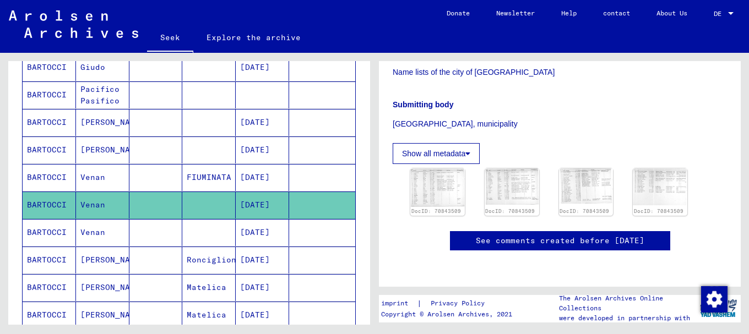
click at [38, 228] on font "BARTOCCI" at bounding box center [47, 232] width 40 height 10
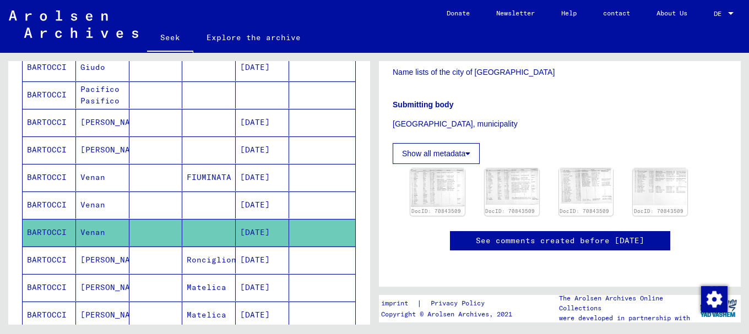
click at [101, 203] on font "Venan" at bounding box center [92, 205] width 25 height 10
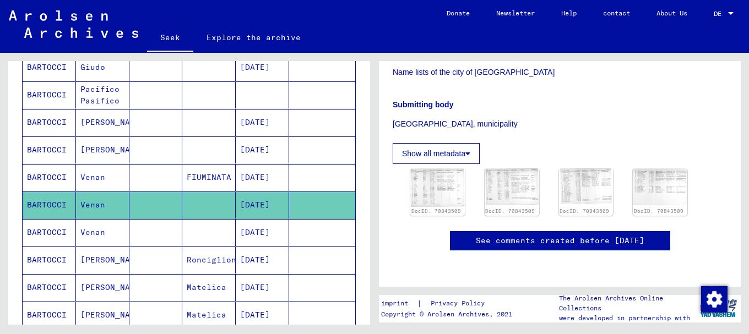
click at [89, 231] on font "Venan" at bounding box center [92, 232] width 25 height 10
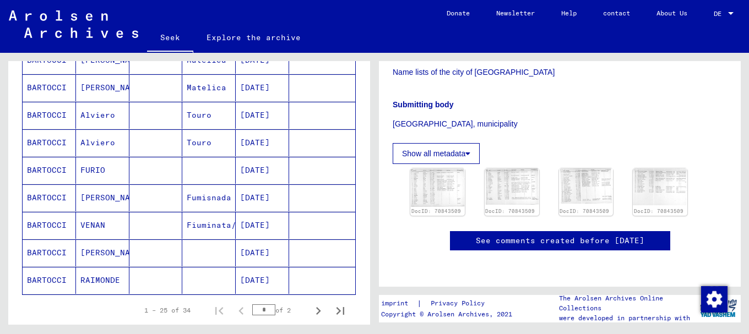
scroll to position [619, 0]
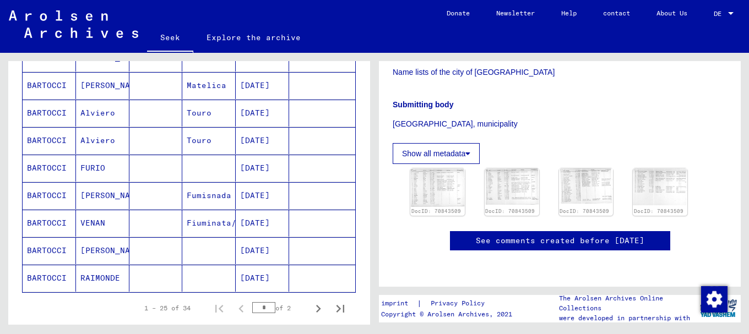
click at [46, 193] on font "BARTOCCI" at bounding box center [47, 195] width 40 height 10
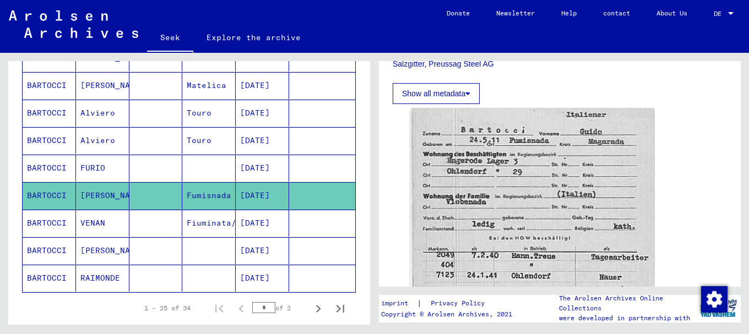
scroll to position [363, 0]
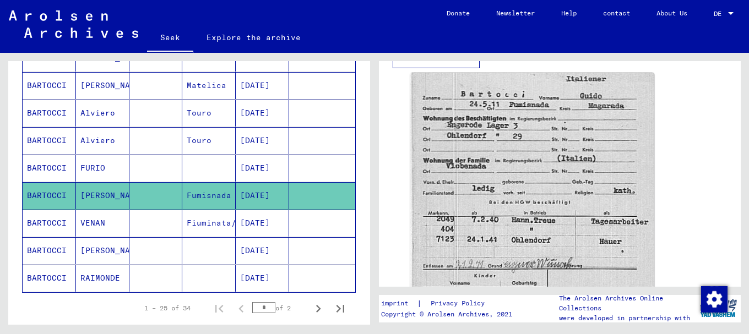
click at [51, 224] on font "BARTOCCI" at bounding box center [47, 223] width 40 height 10
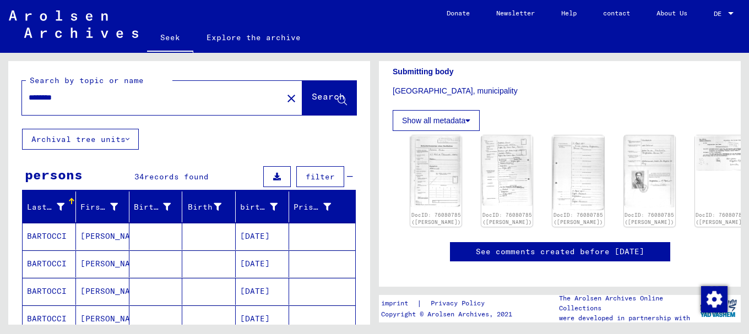
drag, startPoint x: 72, startPoint y: 96, endPoint x: 5, endPoint y: 114, distance: 68.9
click at [5, 114] on div "Search by topic or name ******** close Search Archival tree units persons 34 re…" at bounding box center [187, 189] width 374 height 272
type input "*********"
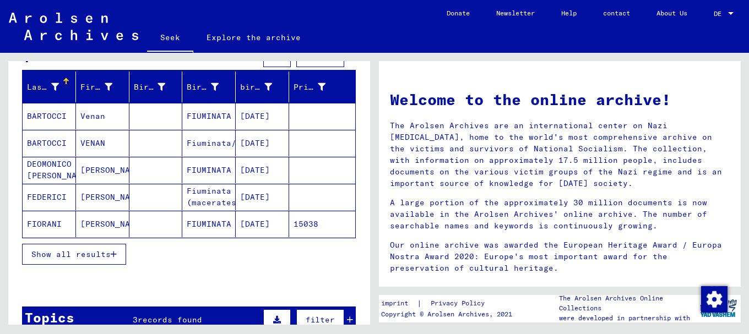
scroll to position [124, 0]
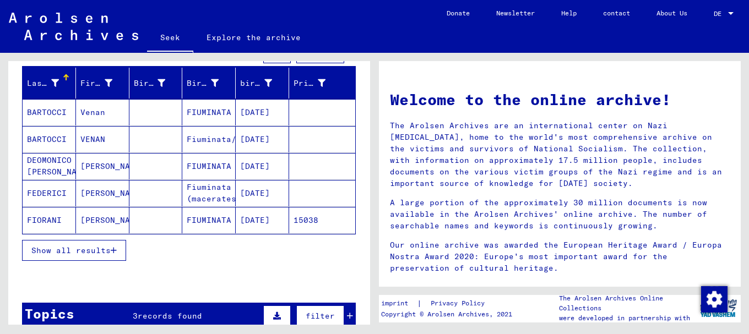
click at [85, 247] on font "Show all results" at bounding box center [70, 251] width 79 height 10
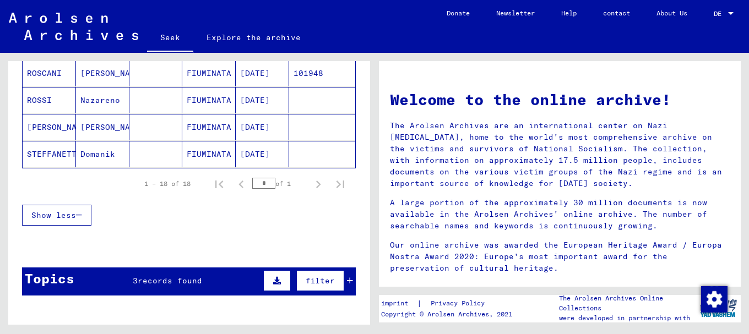
scroll to position [549, 0]
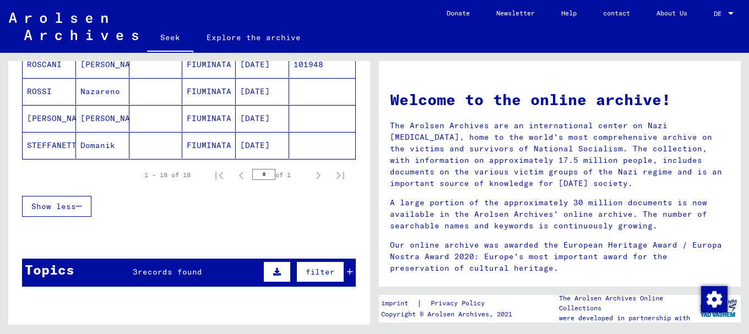
click at [162, 271] on font "records found" at bounding box center [170, 272] width 64 height 10
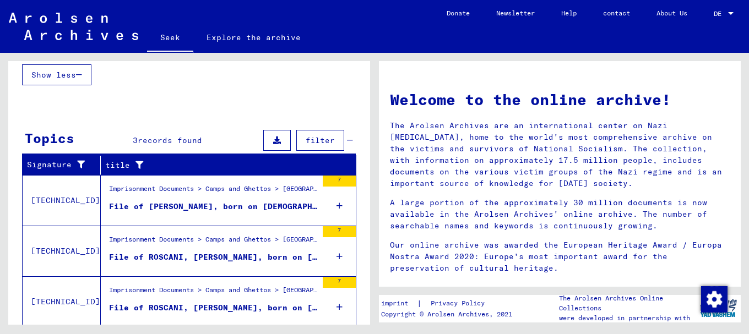
scroll to position [716, 0]
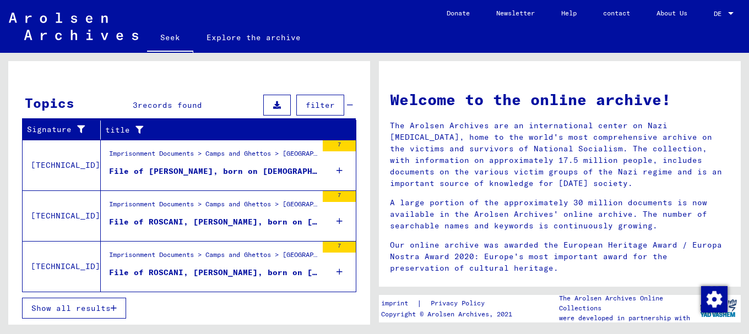
click at [166, 220] on font "File of ROSCANI, [PERSON_NAME], born on [DEMOGRAPHIC_DATA], born in [GEOGRAPHIC…" at bounding box center [319, 222] width 421 height 10
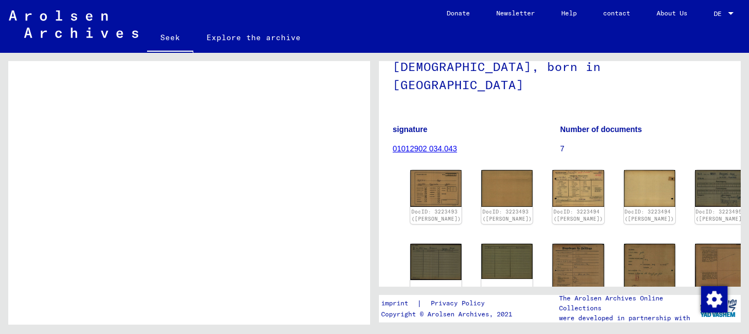
scroll to position [107, 0]
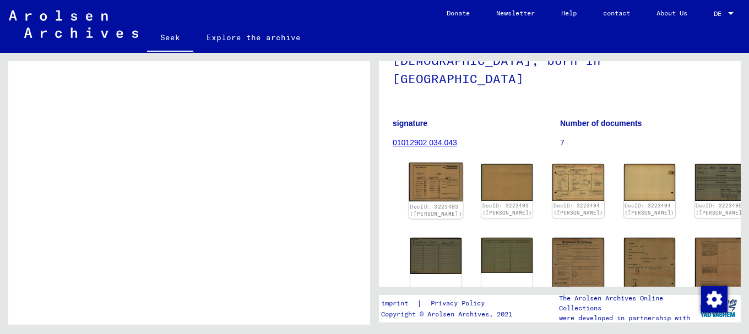
click at [432, 163] on img at bounding box center [436, 182] width 54 height 39
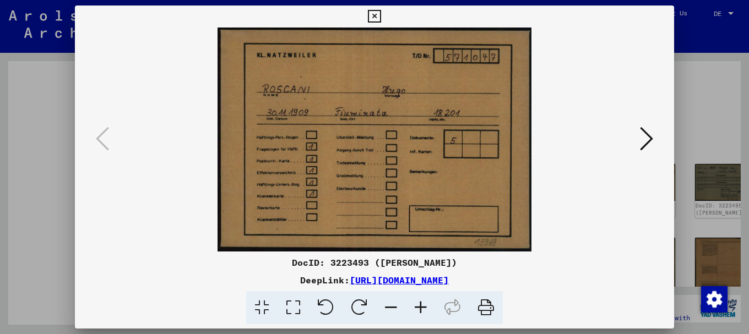
click at [651, 137] on icon at bounding box center [646, 139] width 13 height 26
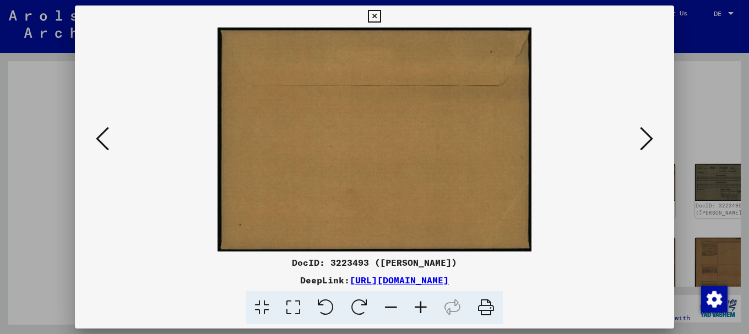
click at [651, 137] on icon at bounding box center [646, 139] width 13 height 26
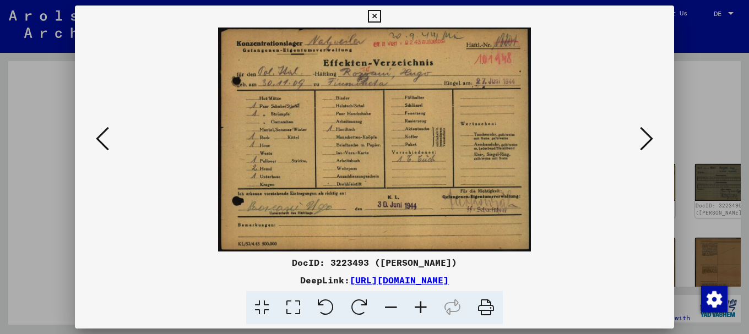
click at [420, 303] on icon at bounding box center [421, 308] width 30 height 34
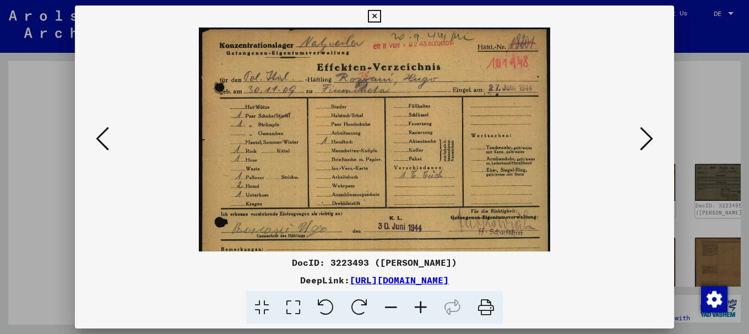
click at [420, 303] on icon at bounding box center [421, 308] width 30 height 34
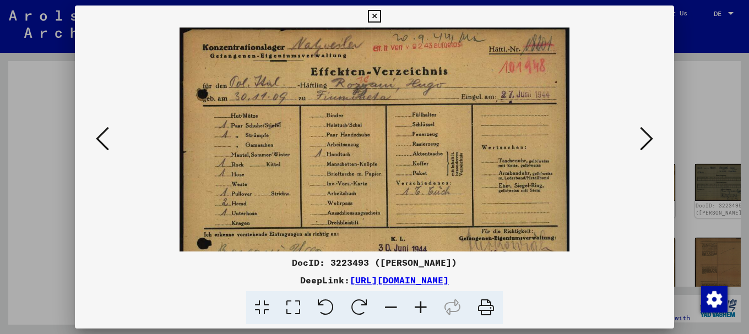
click at [420, 303] on icon at bounding box center [421, 308] width 30 height 34
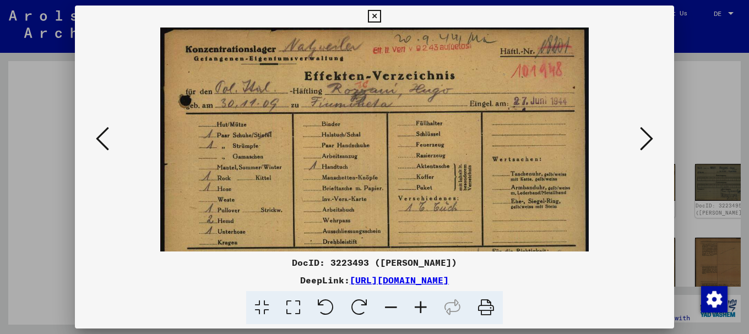
click at [420, 303] on icon at bounding box center [421, 308] width 30 height 34
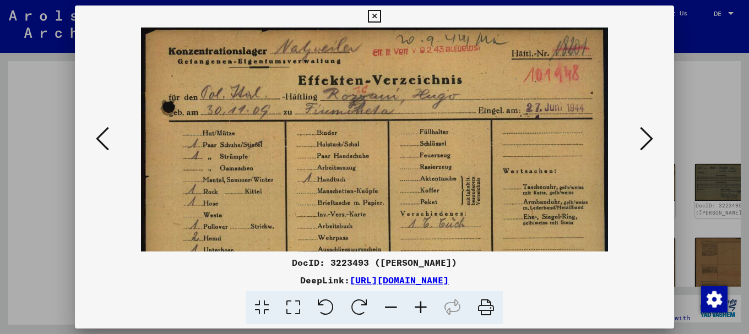
click at [420, 303] on icon at bounding box center [421, 308] width 30 height 34
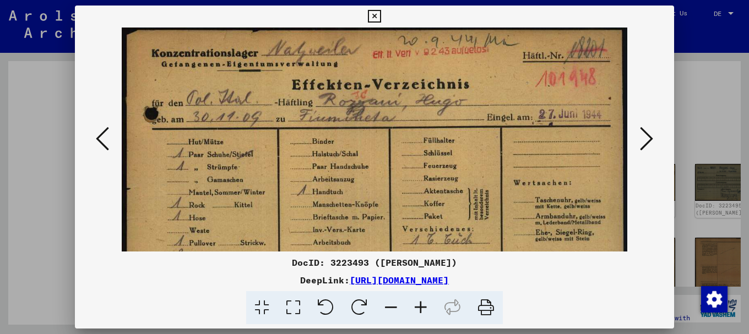
click at [420, 303] on icon at bounding box center [421, 308] width 30 height 34
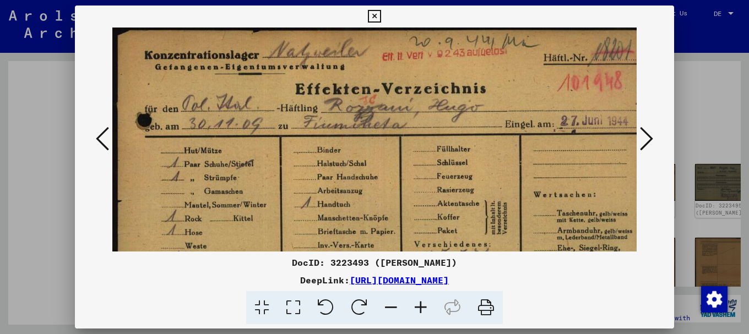
click at [420, 303] on icon at bounding box center [421, 308] width 30 height 34
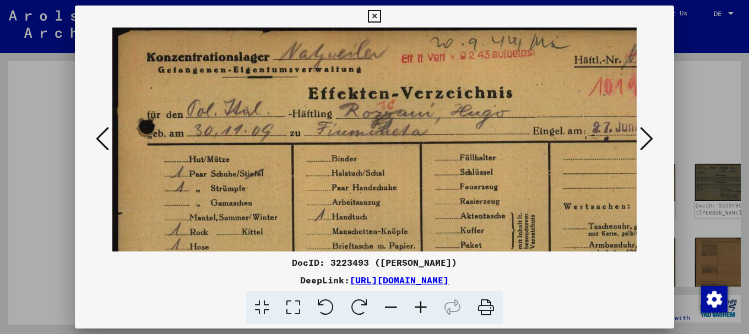
click at [420, 303] on icon at bounding box center [421, 308] width 30 height 34
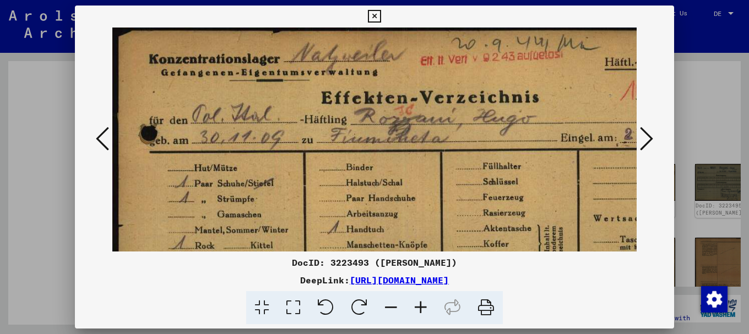
click at [420, 303] on icon at bounding box center [421, 308] width 30 height 34
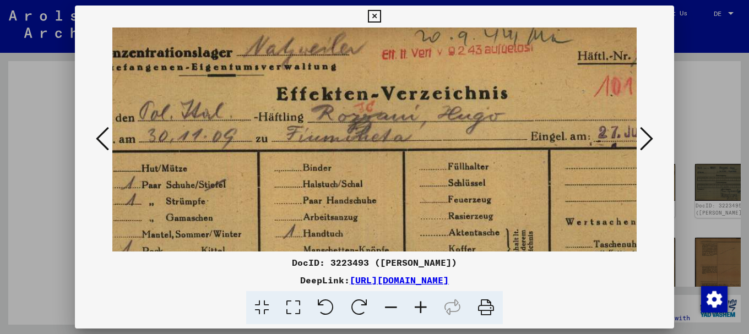
drag, startPoint x: 505, startPoint y: 197, endPoint x: 444, endPoint y: 186, distance: 62.1
click at [444, 186] on img at bounding box center [384, 255] width 659 height 472
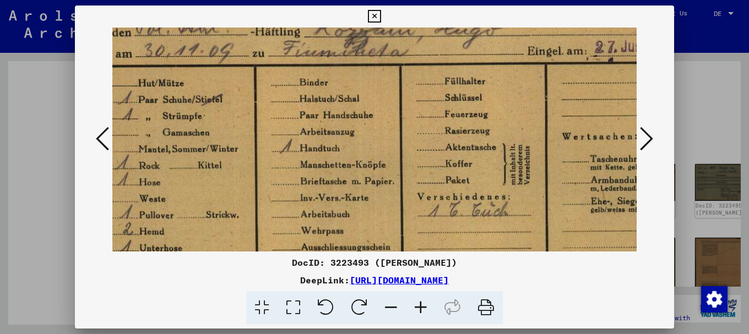
drag, startPoint x: 469, startPoint y: 225, endPoint x: 473, endPoint y: 139, distance: 86.5
click at [471, 143] on img at bounding box center [380, 170] width 659 height 472
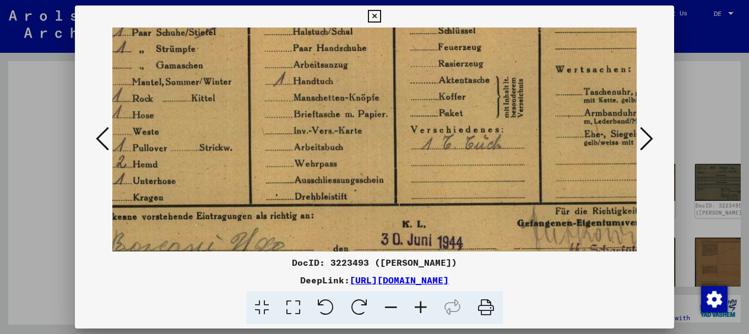
drag, startPoint x: 497, startPoint y: 196, endPoint x: 487, endPoint y: 121, distance: 76.1
click at [487, 129] on img at bounding box center [374, 102] width 659 height 472
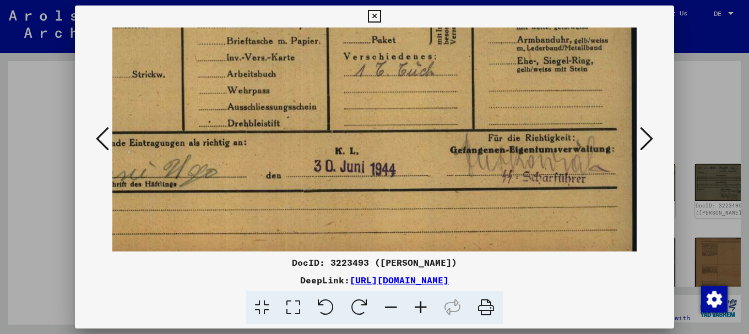
drag, startPoint x: 486, startPoint y: 183, endPoint x: 418, endPoint y: 137, distance: 81.2
click at [422, 137] on img at bounding box center [306, 30] width 659 height 472
click at [650, 137] on icon at bounding box center [646, 139] width 13 height 26
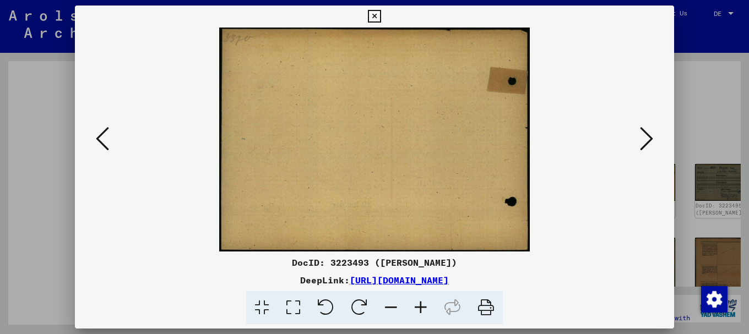
click at [650, 137] on icon at bounding box center [646, 139] width 13 height 26
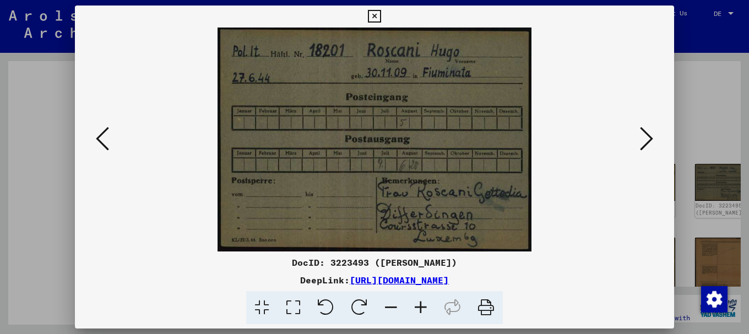
click at [650, 137] on icon at bounding box center [646, 139] width 13 height 26
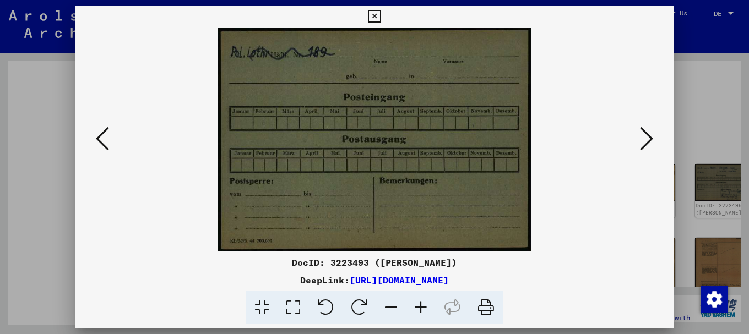
click at [650, 137] on icon at bounding box center [646, 139] width 13 height 26
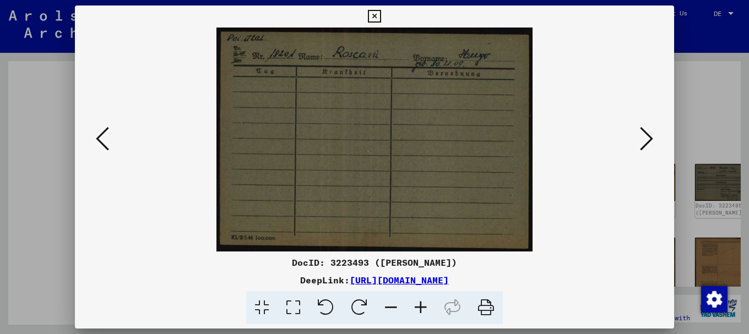
click at [650, 137] on icon at bounding box center [646, 139] width 13 height 26
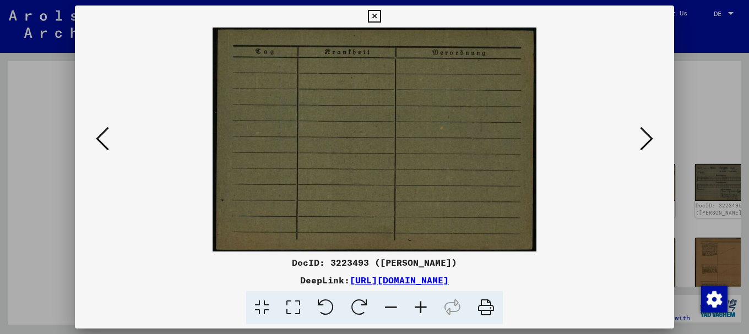
click at [650, 137] on icon at bounding box center [646, 139] width 13 height 26
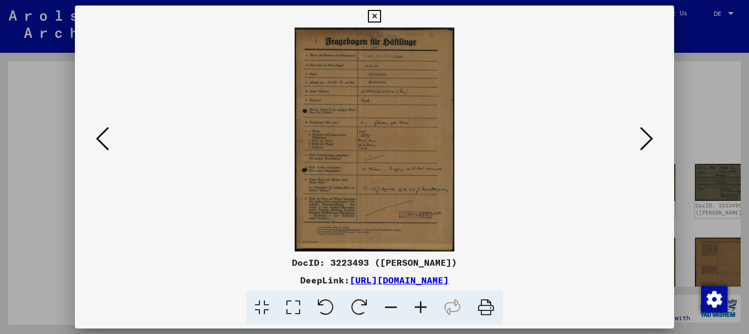
click at [650, 137] on icon at bounding box center [646, 139] width 13 height 26
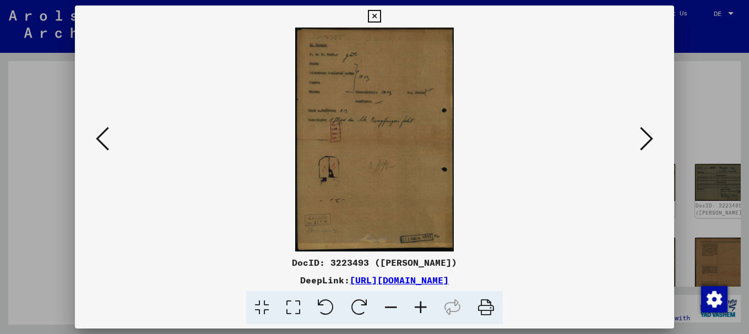
click at [650, 137] on icon at bounding box center [646, 139] width 13 height 26
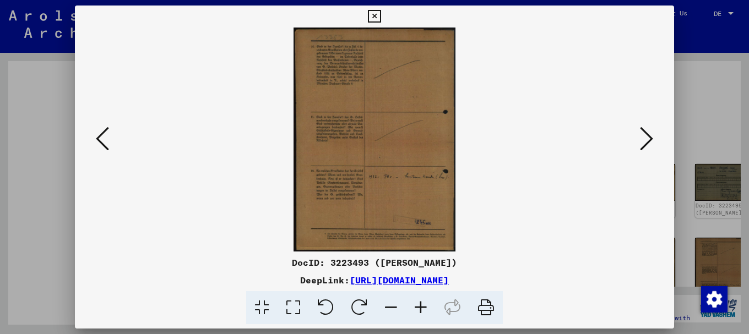
click at [650, 137] on icon at bounding box center [646, 139] width 13 height 26
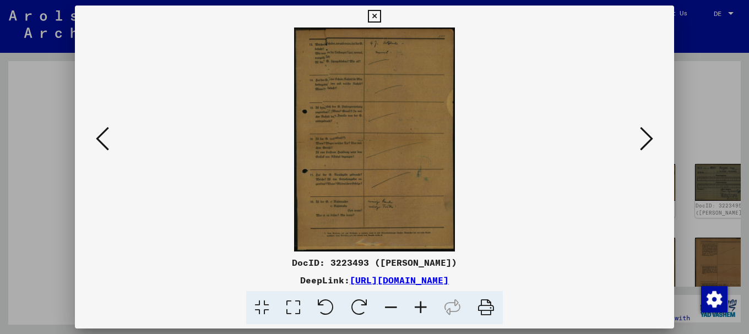
click at [711, 116] on div at bounding box center [374, 167] width 749 height 334
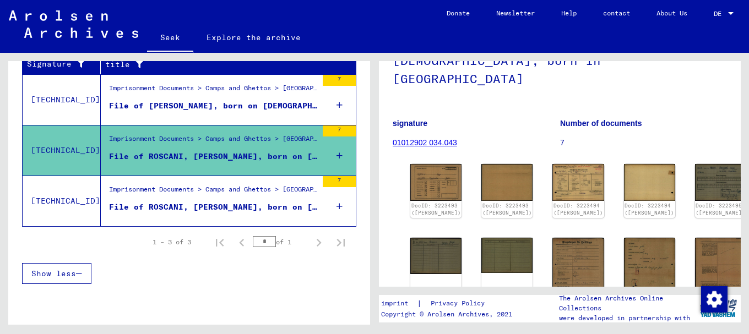
scroll to position [186, 0]
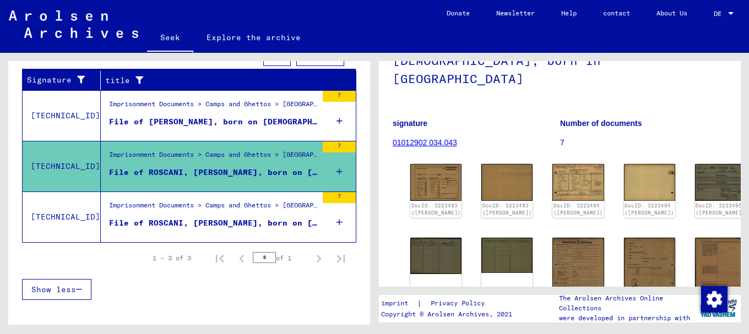
click at [159, 220] on font "File of ROSCANI, [PERSON_NAME], born on [DEMOGRAPHIC_DATA], born in [GEOGRAPHIC…" at bounding box center [319, 223] width 421 height 10
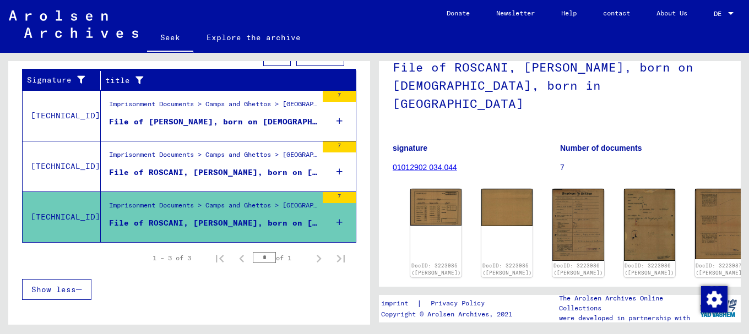
scroll to position [46, 0]
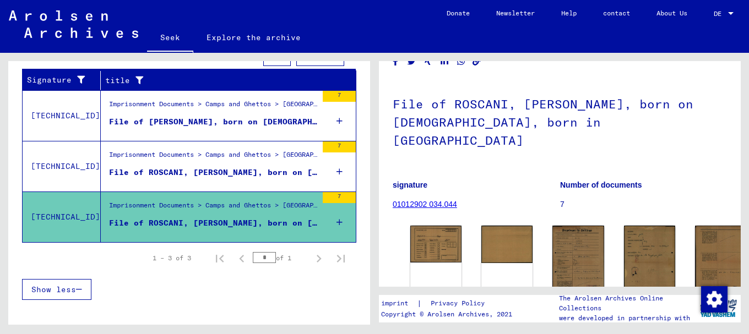
click at [154, 119] on font "File of [PERSON_NAME], born on [DEMOGRAPHIC_DATA], born in [GEOGRAPHIC_DATA]" at bounding box center [297, 122] width 377 height 10
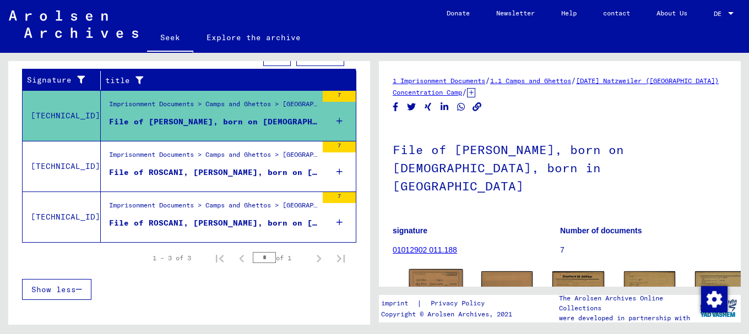
click at [424, 269] on img at bounding box center [436, 288] width 54 height 39
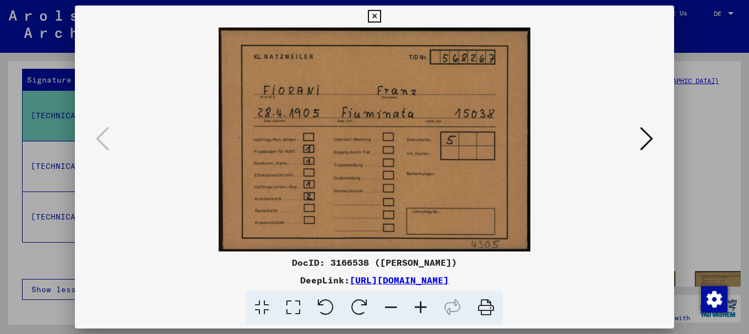
click at [649, 137] on icon at bounding box center [646, 139] width 13 height 26
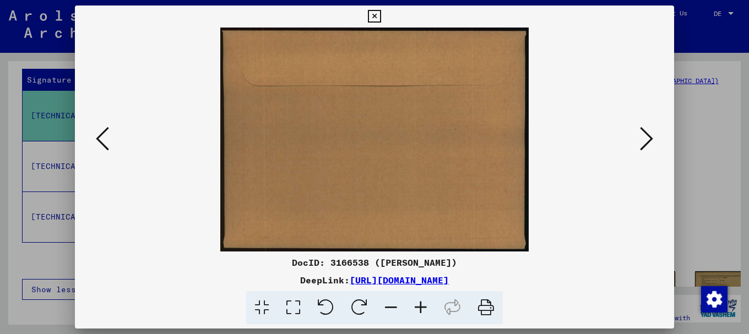
click at [649, 137] on icon at bounding box center [646, 139] width 13 height 26
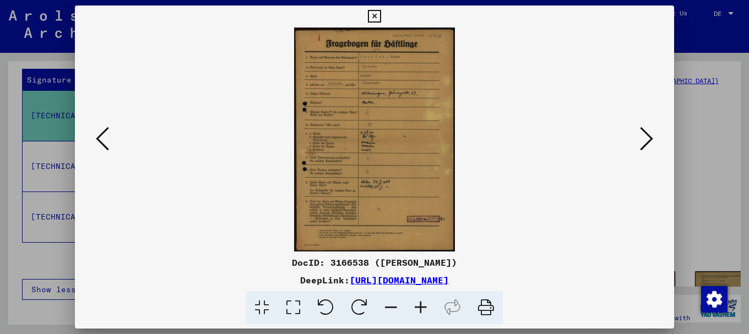
click at [418, 307] on icon at bounding box center [421, 308] width 30 height 34
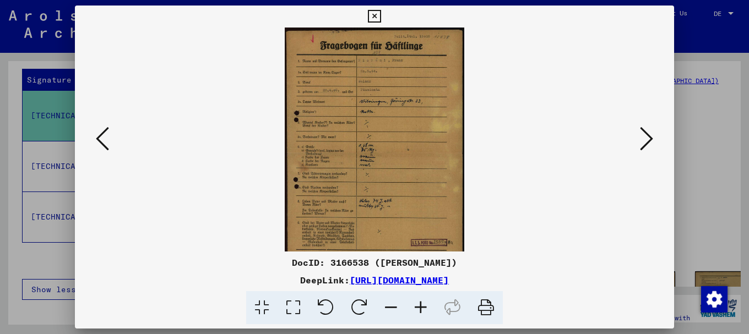
click at [418, 307] on icon at bounding box center [421, 308] width 30 height 34
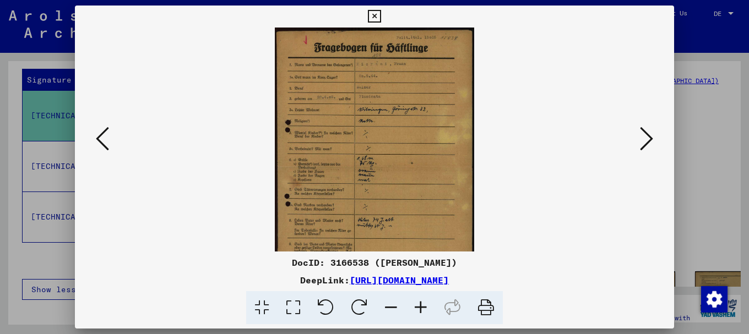
click at [418, 307] on icon at bounding box center [421, 308] width 30 height 34
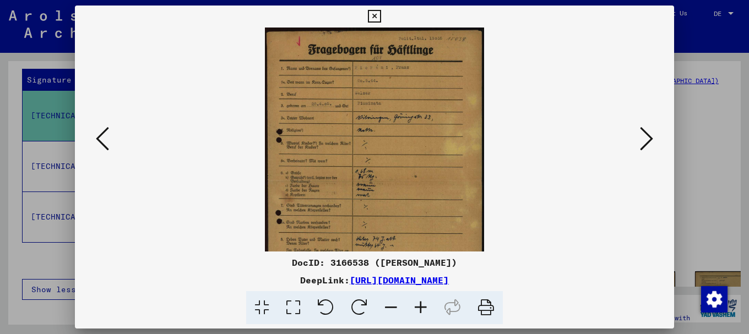
click at [418, 307] on icon at bounding box center [421, 308] width 30 height 34
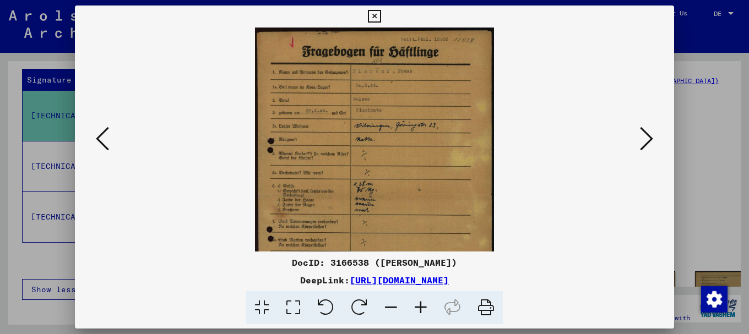
click at [418, 307] on icon at bounding box center [421, 308] width 30 height 34
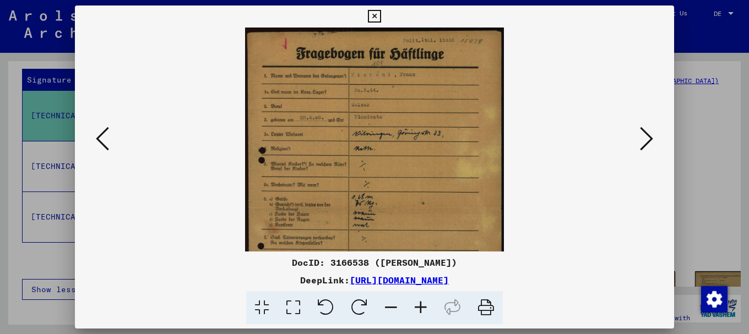
click at [418, 307] on icon at bounding box center [421, 308] width 30 height 34
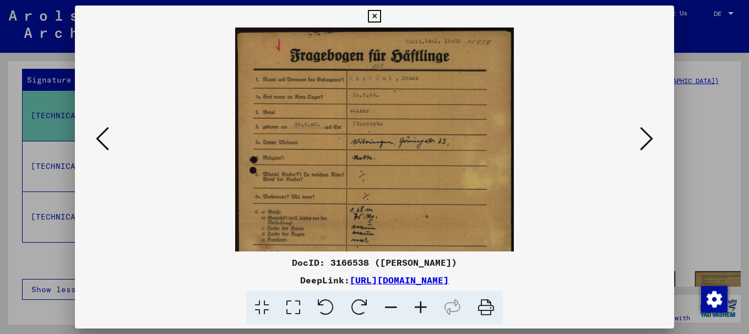
click at [418, 307] on icon at bounding box center [421, 308] width 30 height 34
click at [417, 307] on icon at bounding box center [421, 308] width 30 height 34
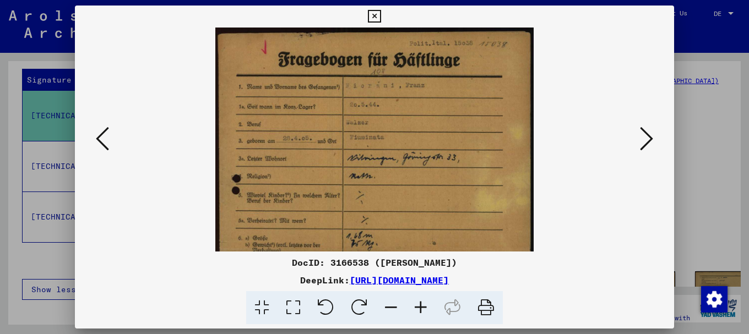
click at [417, 307] on icon at bounding box center [421, 308] width 30 height 34
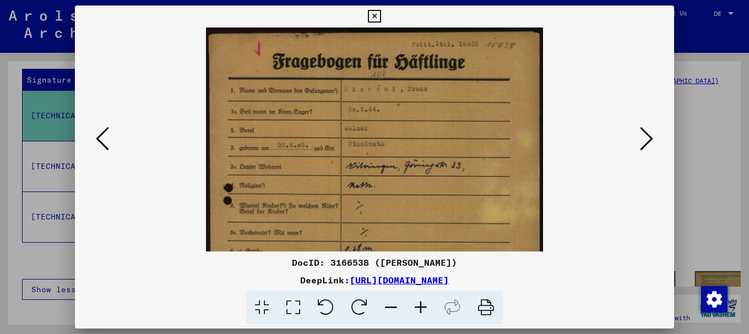
click at [417, 307] on icon at bounding box center [421, 308] width 30 height 34
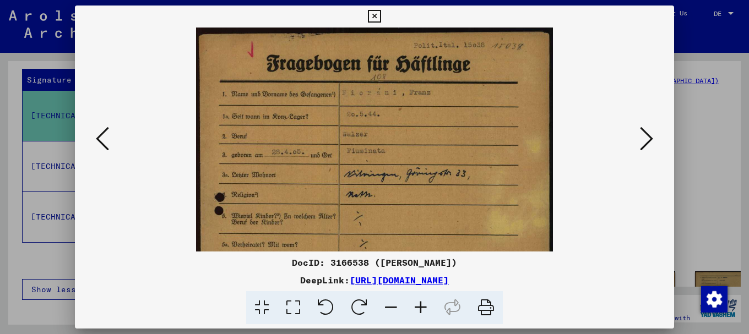
click at [417, 307] on icon at bounding box center [421, 308] width 30 height 34
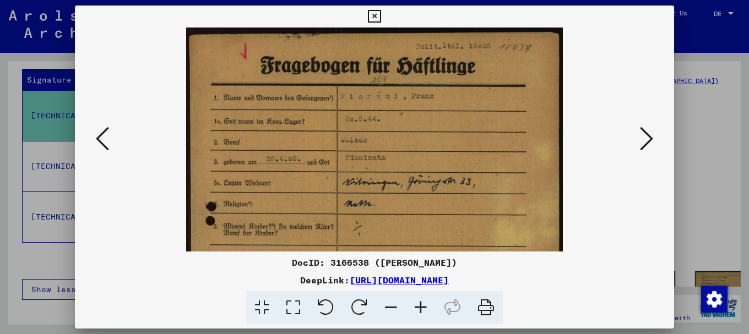
click at [417, 307] on icon at bounding box center [421, 308] width 30 height 34
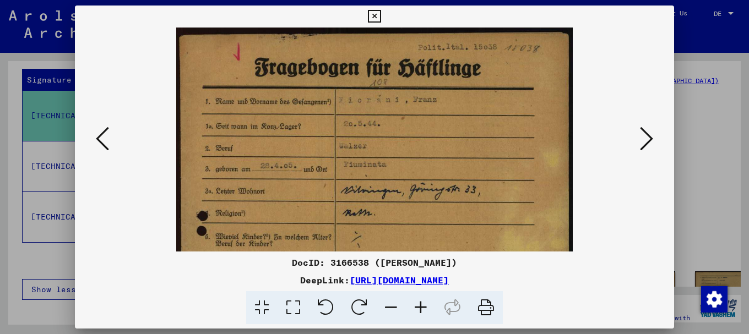
click at [417, 307] on icon at bounding box center [421, 308] width 30 height 34
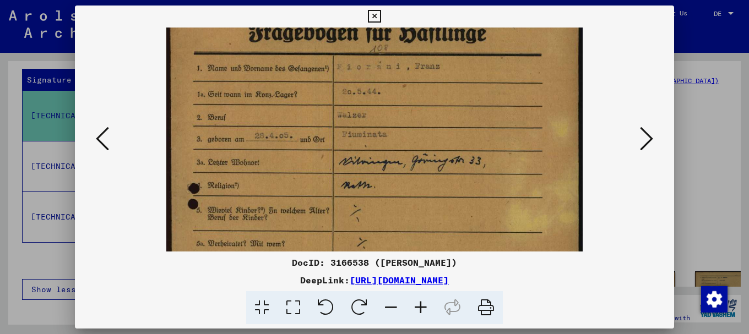
drag, startPoint x: 404, startPoint y: 202, endPoint x: 401, endPoint y: 142, distance: 59.5
click at [403, 142] on img at bounding box center [374, 282] width 416 height 582
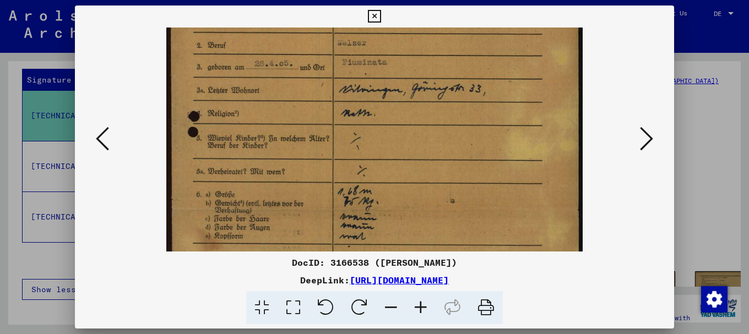
click at [409, 130] on img at bounding box center [374, 210] width 416 height 582
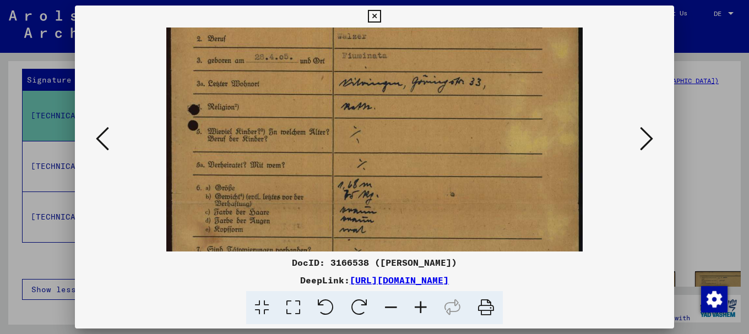
drag, startPoint x: 410, startPoint y: 155, endPoint x: 415, endPoint y: 110, distance: 44.9
click at [415, 113] on img at bounding box center [374, 203] width 416 height 582
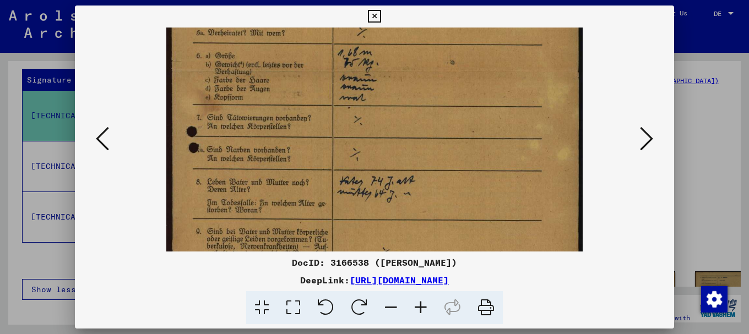
drag, startPoint x: 419, startPoint y: 109, endPoint x: 419, endPoint y: 92, distance: 17.1
click at [419, 94] on img at bounding box center [374, 71] width 416 height 582
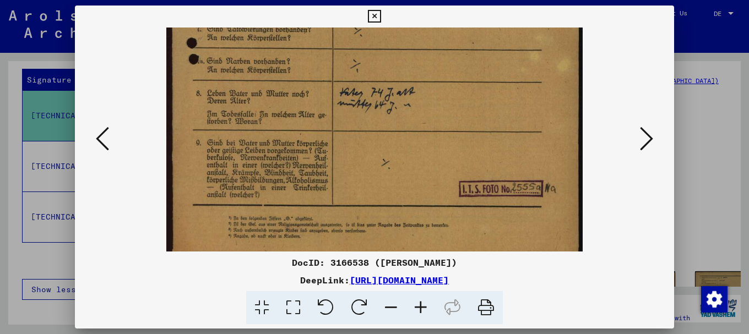
drag, startPoint x: 424, startPoint y: 164, endPoint x: 431, endPoint y: 70, distance: 93.3
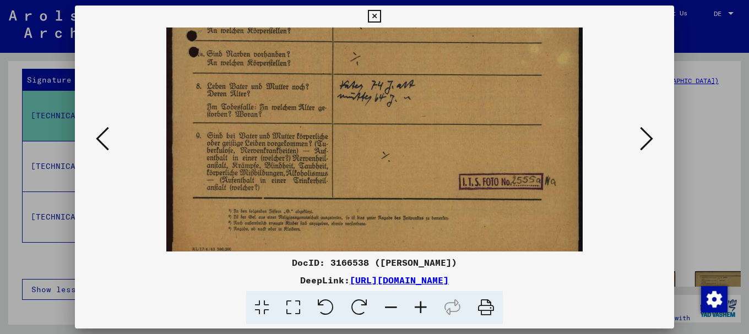
click at [650, 137] on icon at bounding box center [646, 139] width 13 height 26
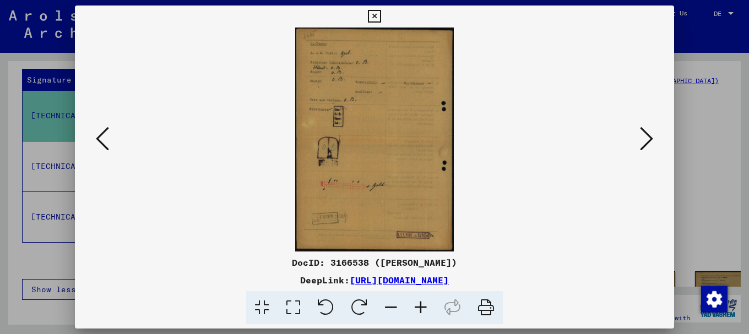
click at [420, 308] on icon at bounding box center [421, 308] width 30 height 34
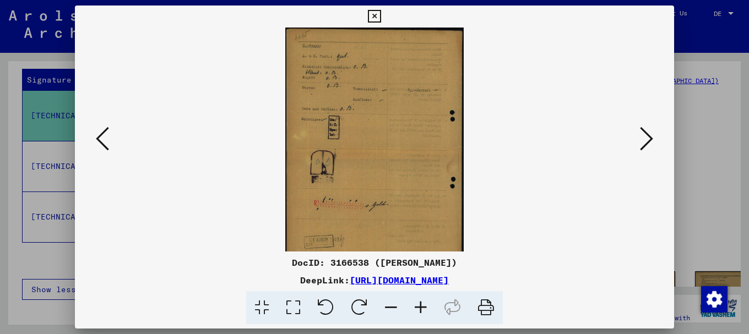
click at [420, 308] on icon at bounding box center [421, 308] width 30 height 34
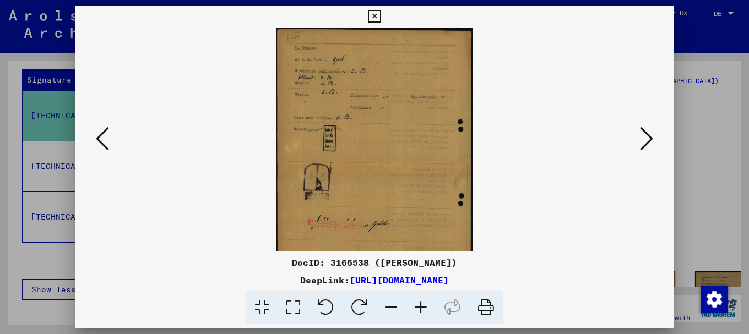
click at [420, 308] on icon at bounding box center [421, 308] width 30 height 34
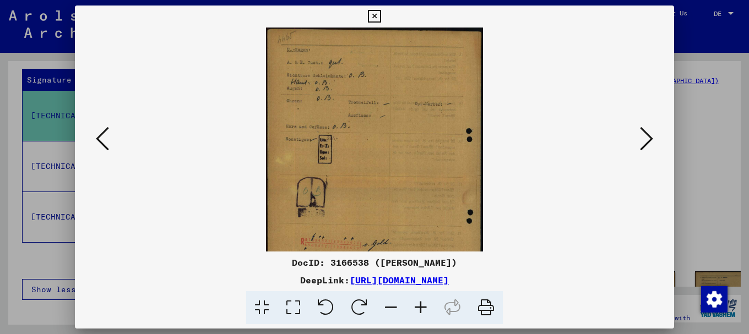
click at [420, 308] on icon at bounding box center [421, 308] width 30 height 34
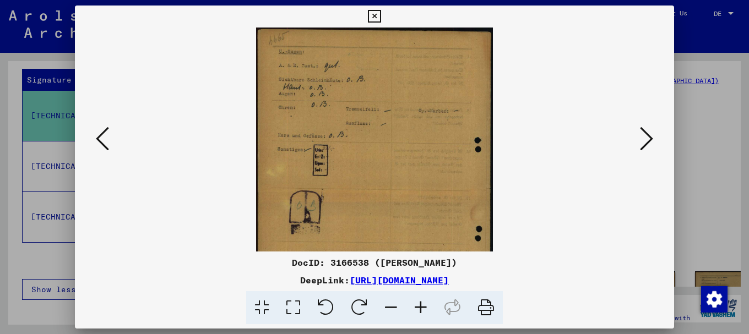
click at [420, 308] on icon at bounding box center [421, 308] width 30 height 34
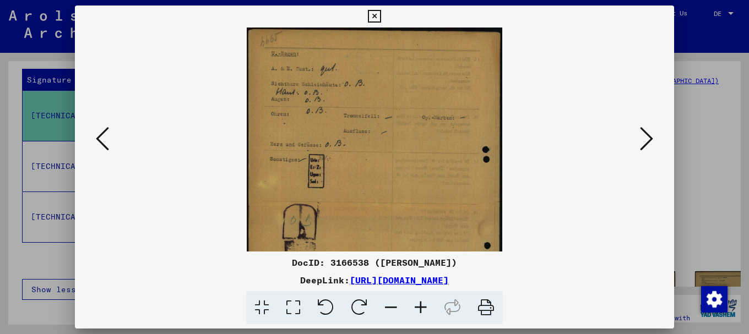
click at [420, 308] on icon at bounding box center [421, 308] width 30 height 34
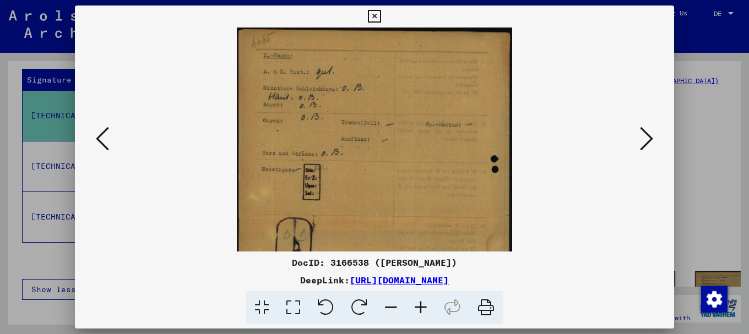
click at [420, 308] on icon at bounding box center [421, 308] width 30 height 34
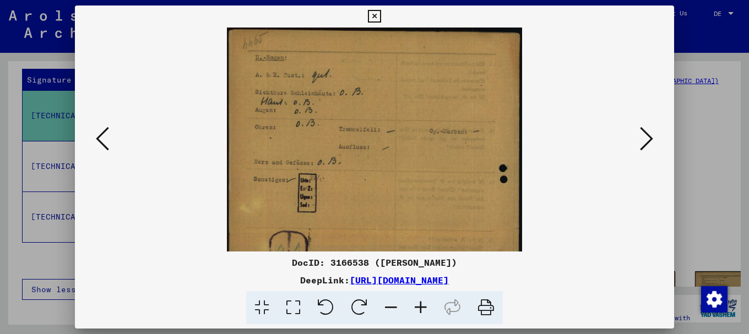
click at [420, 308] on icon at bounding box center [421, 308] width 30 height 34
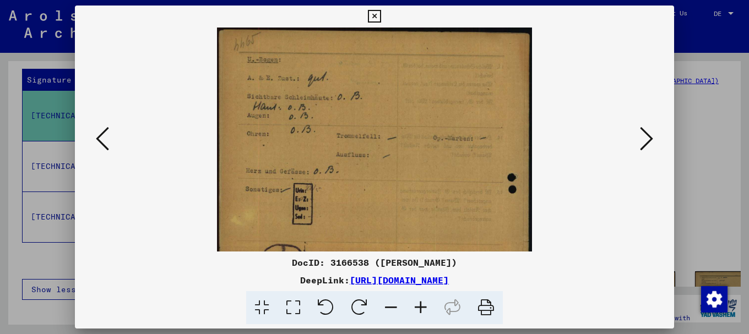
click at [420, 308] on icon at bounding box center [421, 308] width 30 height 34
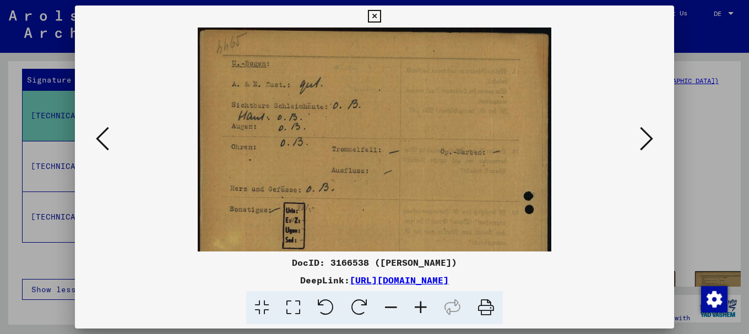
click at [420, 308] on icon at bounding box center [421, 308] width 30 height 34
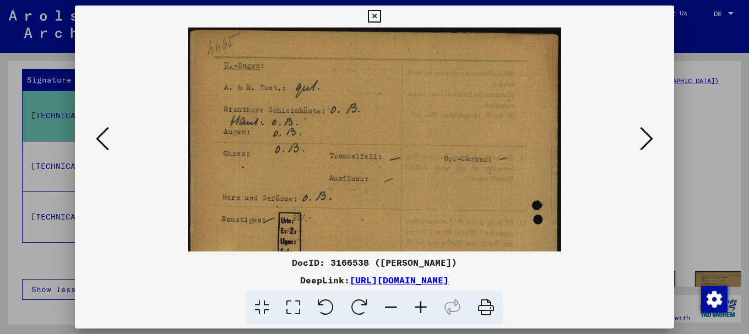
click at [649, 137] on icon at bounding box center [646, 139] width 13 height 26
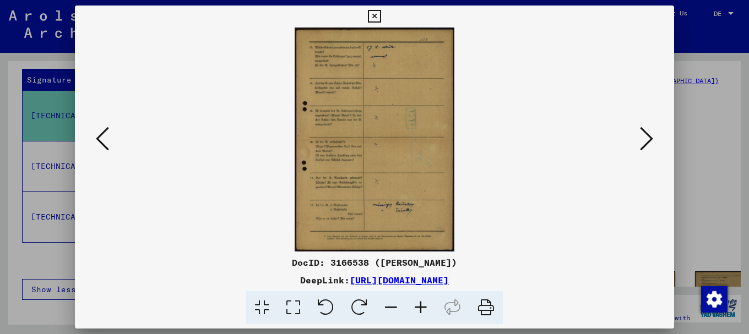
click at [649, 137] on icon at bounding box center [646, 139] width 13 height 26
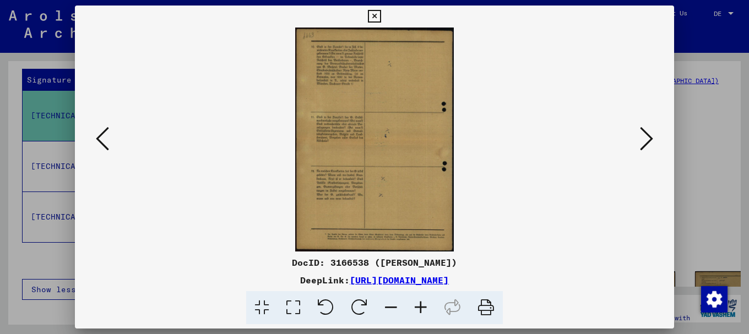
click at [712, 112] on div at bounding box center [374, 167] width 749 height 334
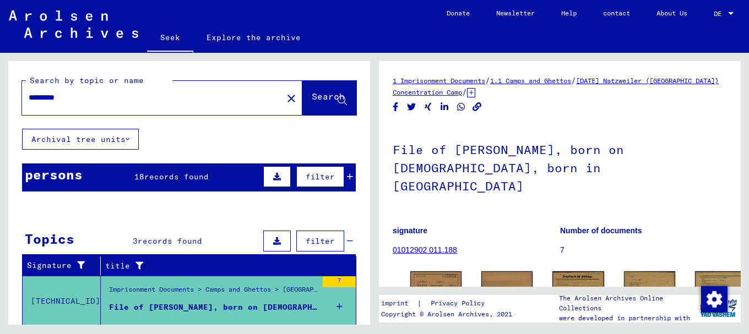
drag, startPoint x: 77, startPoint y: 100, endPoint x: 0, endPoint y: 104, distance: 77.2
click at [0, 104] on div "Search by topic or name ********* close Search Archival tree units persons 18 r…" at bounding box center [187, 189] width 374 height 272
type input "**********"
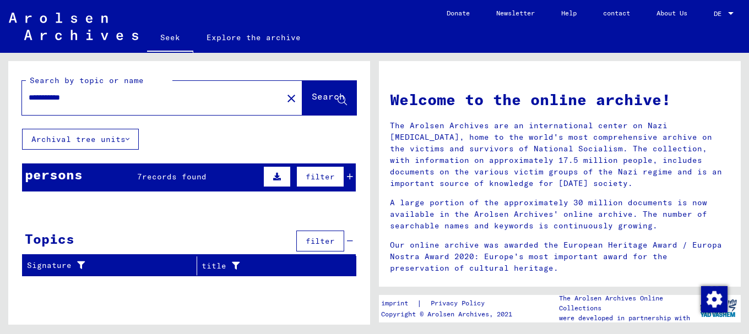
click at [77, 173] on font "persons" at bounding box center [54, 174] width 58 height 17
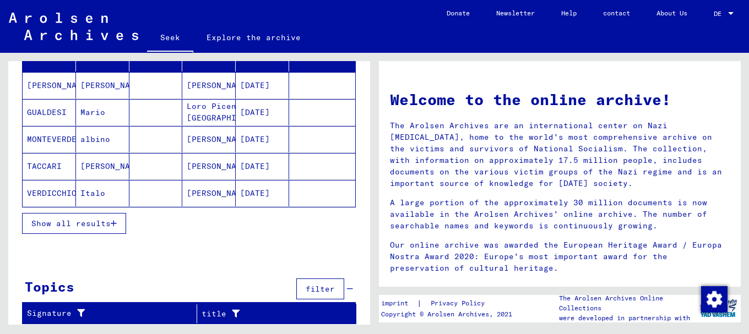
scroll to position [77, 0]
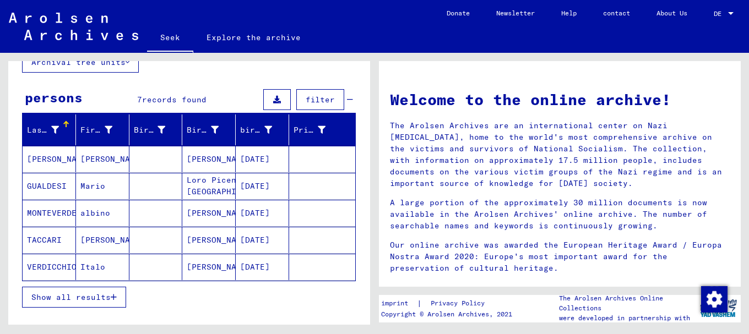
click at [61, 182] on font "GUALDESI" at bounding box center [47, 186] width 40 height 10
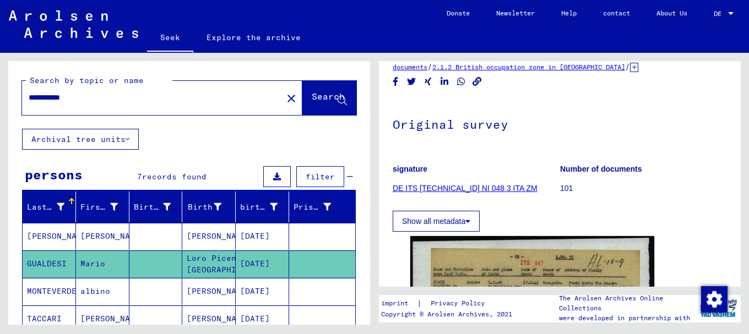
drag, startPoint x: 98, startPoint y: 97, endPoint x: 18, endPoint y: 95, distance: 79.9
click at [18, 95] on div "**********" at bounding box center [189, 95] width 362 height 68
type input "**********"
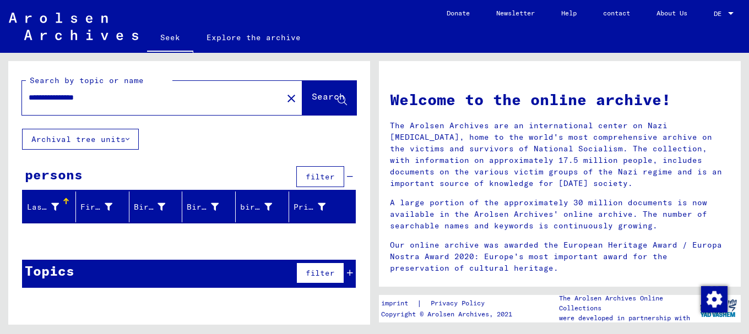
drag, startPoint x: 88, startPoint y: 96, endPoint x: 0, endPoint y: 90, distance: 88.3
click at [0, 90] on div "**********" at bounding box center [187, 189] width 374 height 272
type input "**********"
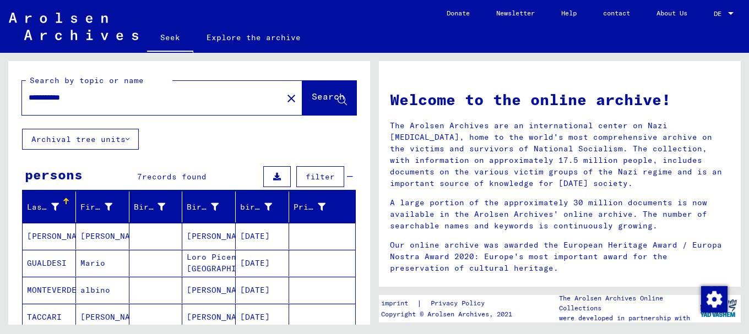
drag, startPoint x: 86, startPoint y: 92, endPoint x: 9, endPoint y: 92, distance: 77.1
click at [9, 92] on div "**********" at bounding box center [189, 95] width 362 height 68
type input "**********"
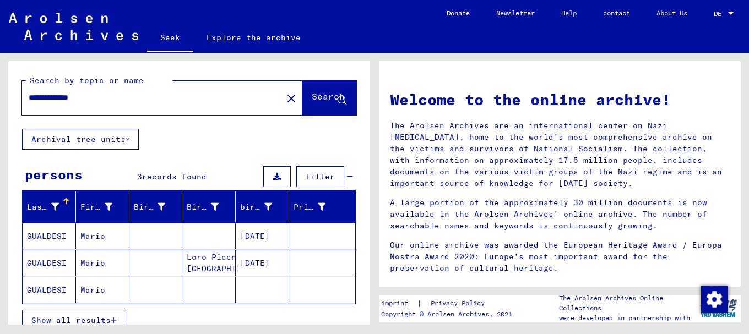
click at [41, 232] on font "GUALDESI" at bounding box center [47, 236] width 40 height 10
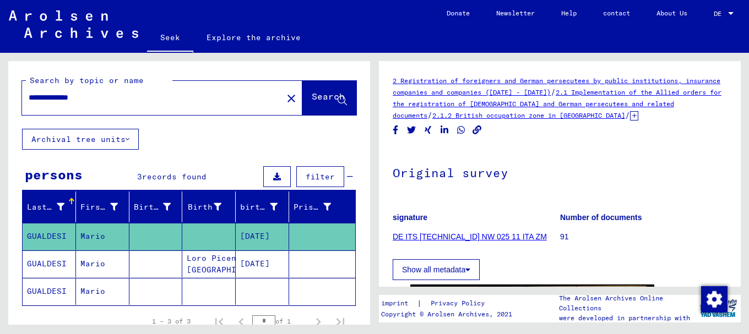
scroll to position [243, 0]
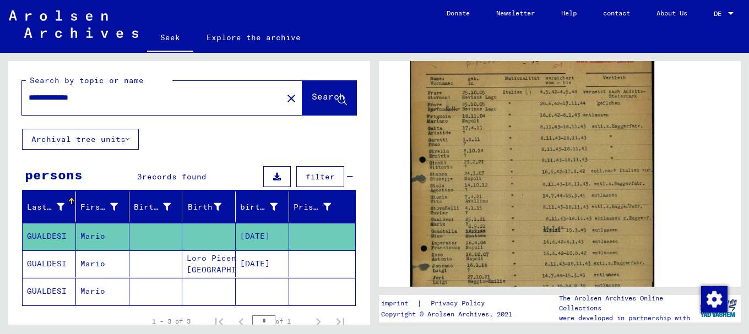
click at [94, 262] on font "Mario" at bounding box center [92, 264] width 25 height 10
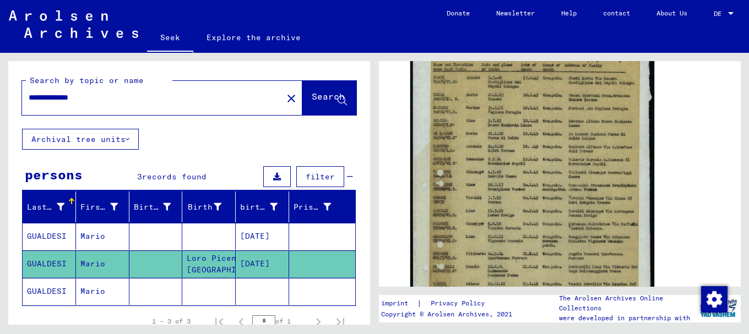
scroll to position [260, 0]
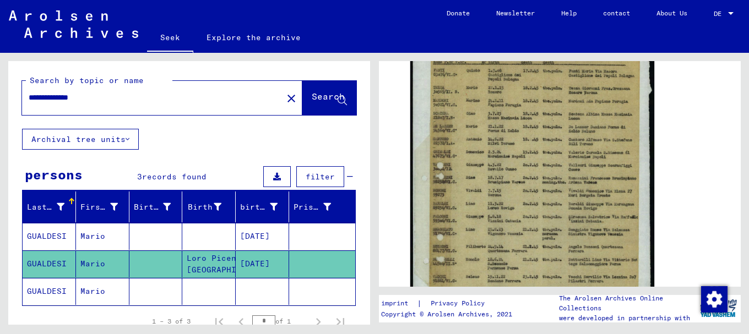
click at [82, 297] on font "Mario" at bounding box center [92, 292] width 25 height 12
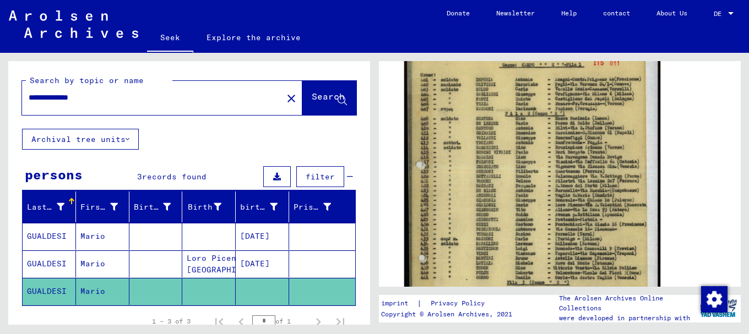
scroll to position [248, 0]
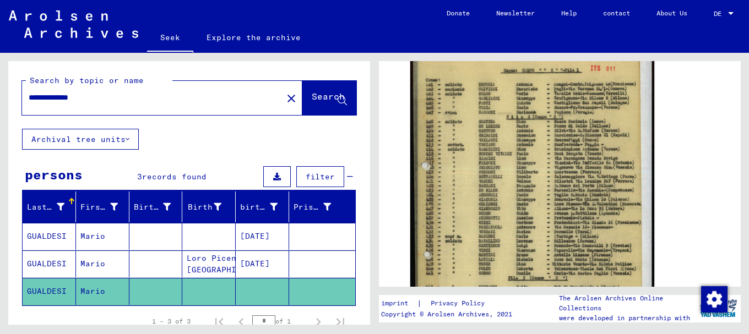
click at [217, 189] on div "persons 3 records found filter" at bounding box center [189, 178] width 334 height 28
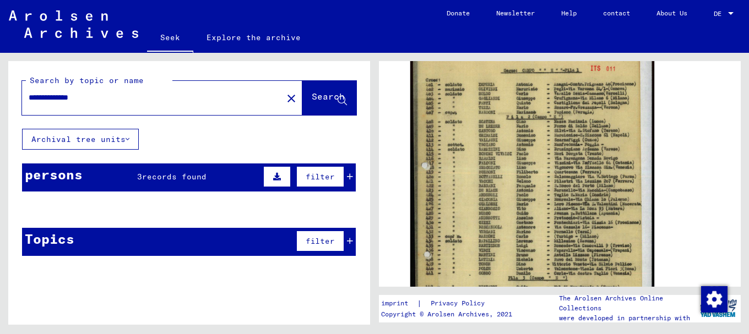
click at [142, 179] on font "records found" at bounding box center [174, 177] width 64 height 10
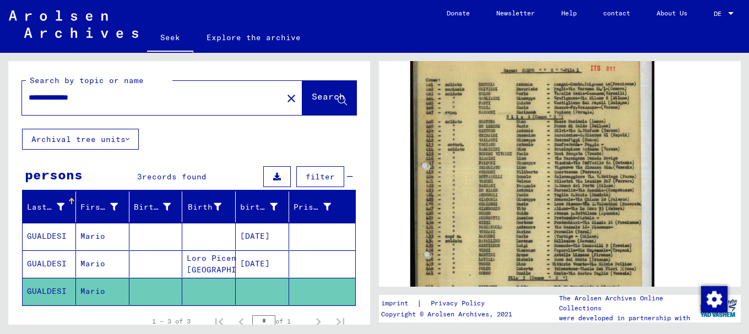
drag, startPoint x: 102, startPoint y: 95, endPoint x: 0, endPoint y: 97, distance: 101.9
click at [0, 97] on div "**********" at bounding box center [187, 189] width 374 height 272
type input "**********"
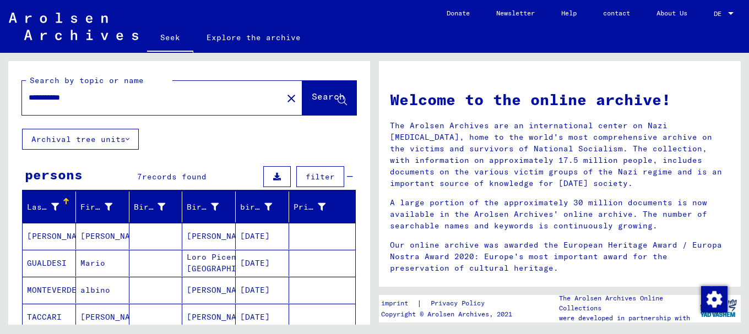
drag, startPoint x: 83, startPoint y: 97, endPoint x: 0, endPoint y: 102, distance: 83.3
click at [0, 102] on div "**********" at bounding box center [187, 189] width 374 height 272
type input "**********"
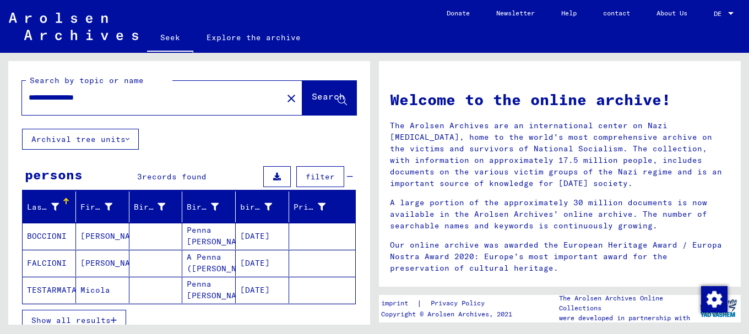
click at [53, 288] on font "TESTARMATA" at bounding box center [52, 290] width 50 height 10
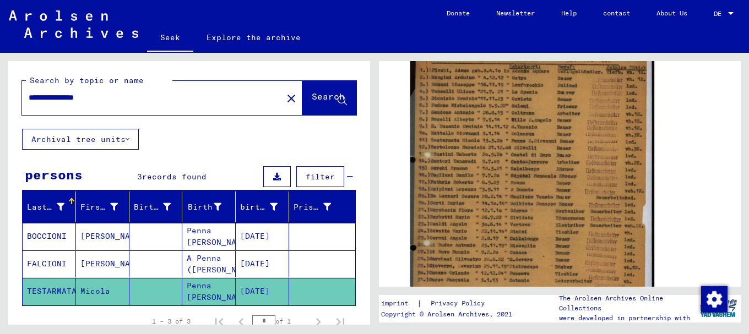
scroll to position [224, 0]
click at [49, 260] on font "FALCIONI" at bounding box center [47, 264] width 40 height 10
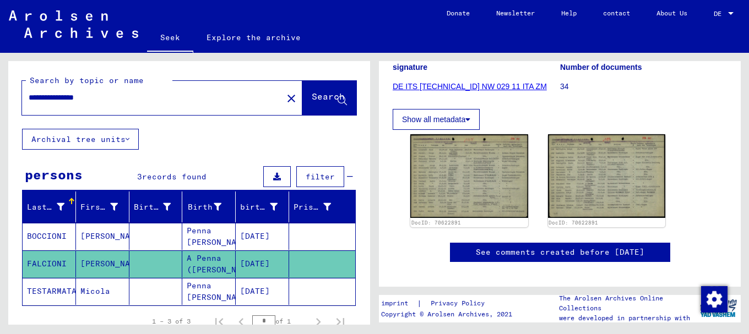
scroll to position [147, 0]
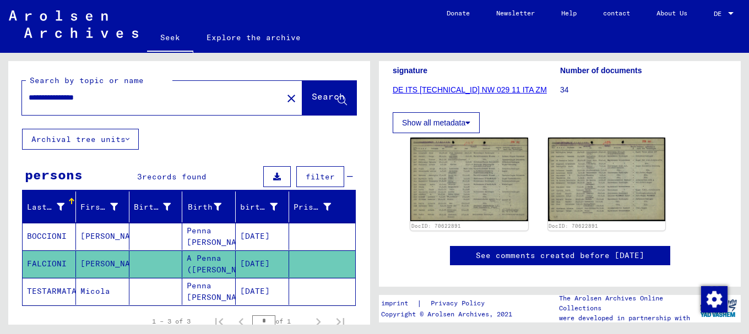
click at [53, 231] on font "BOCCIONI" at bounding box center [47, 237] width 40 height 12
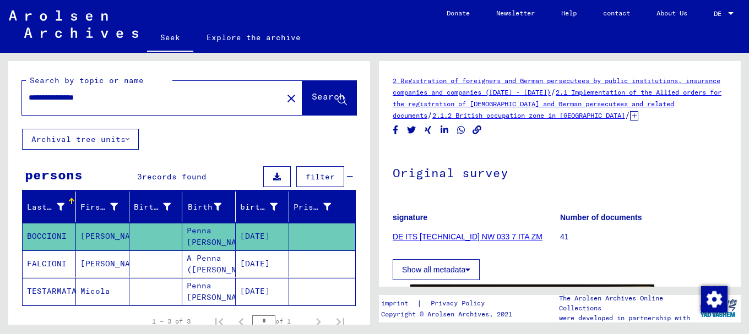
drag, startPoint x: 111, startPoint y: 96, endPoint x: 0, endPoint y: 96, distance: 111.2
click at [0, 96] on div "**********" at bounding box center [187, 189] width 374 height 272
type input "********"
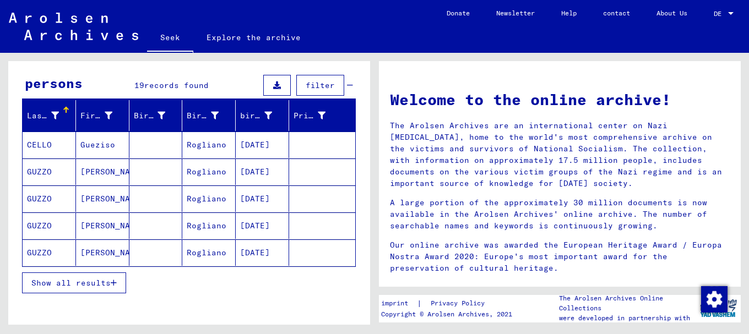
scroll to position [100, 0]
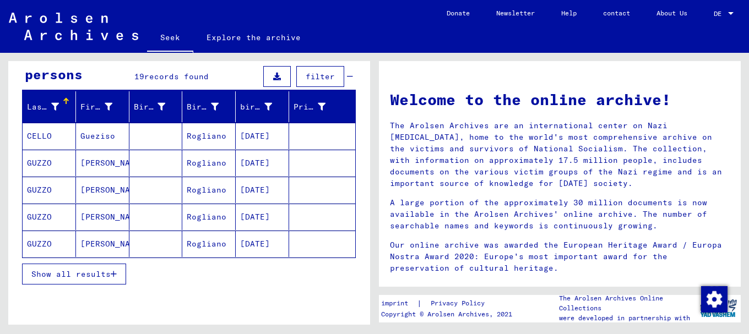
click at [58, 271] on font "Show all results" at bounding box center [70, 274] width 79 height 10
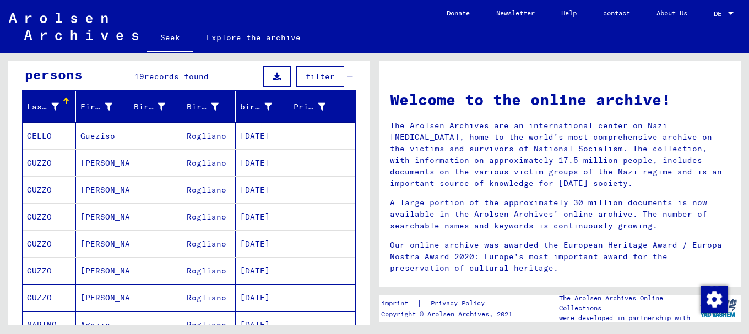
click at [35, 133] on font "CELLO" at bounding box center [39, 136] width 25 height 10
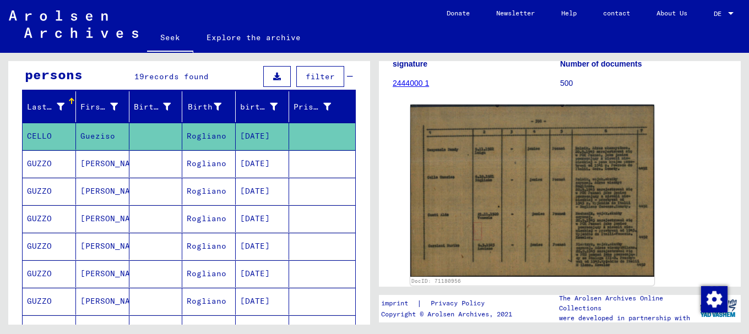
scroll to position [155, 0]
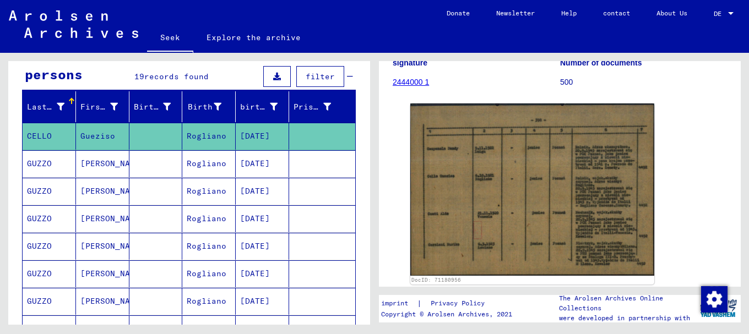
click at [42, 167] on font "GUZZO" at bounding box center [39, 164] width 25 height 10
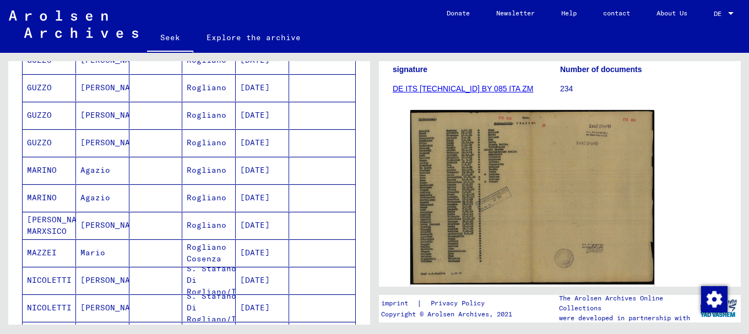
scroll to position [261, 0]
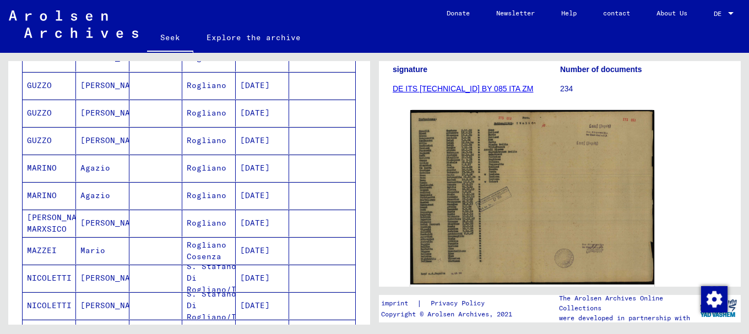
click at [38, 168] on font "MARINO" at bounding box center [42, 168] width 30 height 10
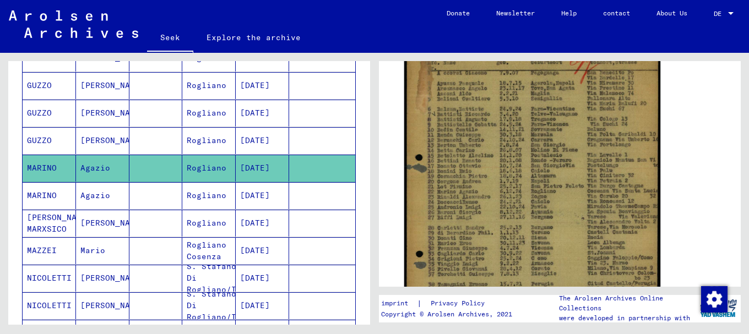
scroll to position [222, 0]
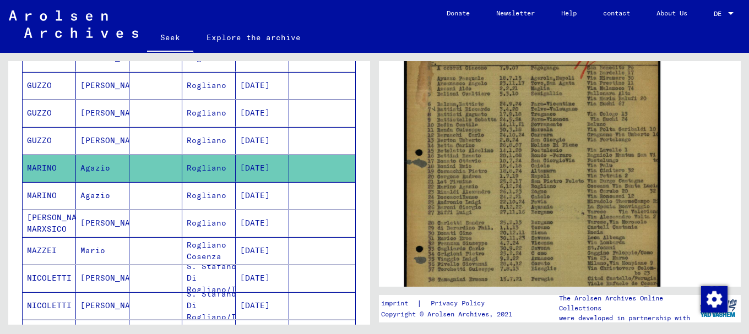
click at [477, 218] on img at bounding box center [532, 204] width 256 height 354
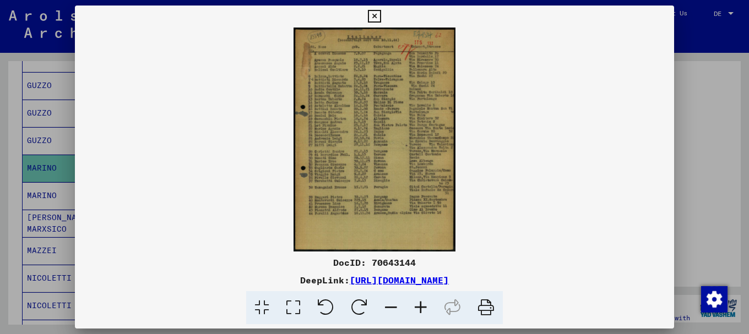
click at [423, 305] on icon at bounding box center [421, 308] width 30 height 34
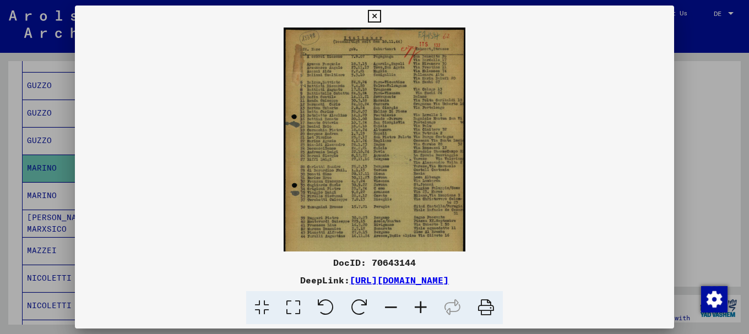
click at [423, 305] on icon at bounding box center [421, 308] width 30 height 34
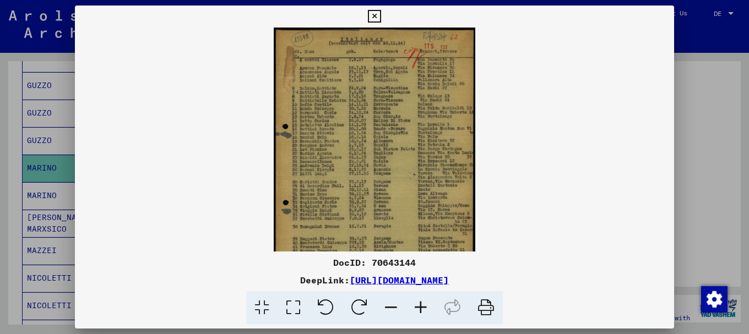
click at [423, 305] on icon at bounding box center [421, 308] width 30 height 34
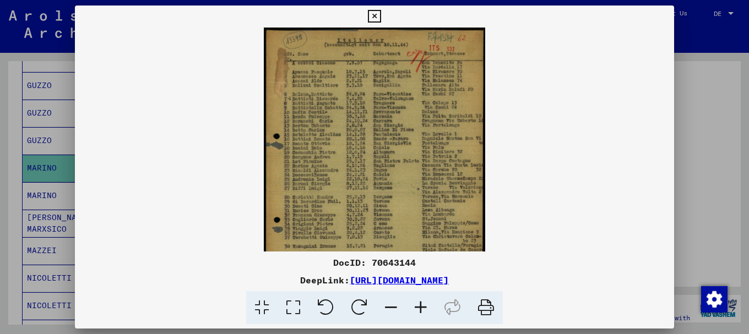
click at [423, 305] on icon at bounding box center [421, 308] width 30 height 34
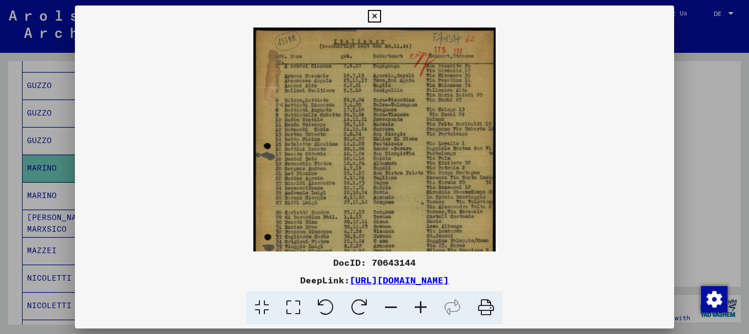
click at [423, 305] on icon at bounding box center [421, 308] width 30 height 34
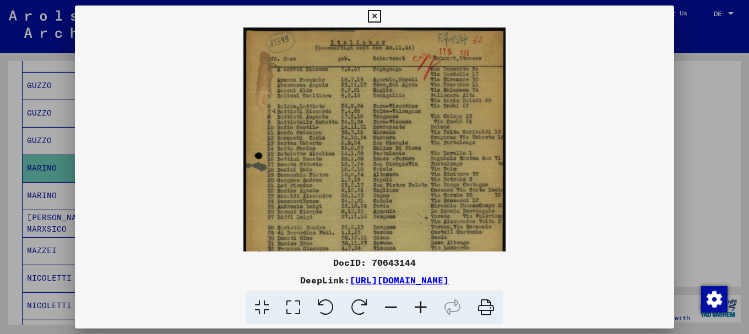
click at [423, 305] on icon at bounding box center [421, 308] width 30 height 34
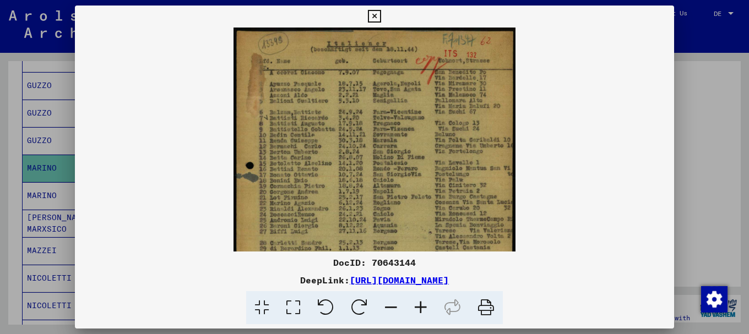
click at [423, 305] on icon at bounding box center [421, 308] width 30 height 34
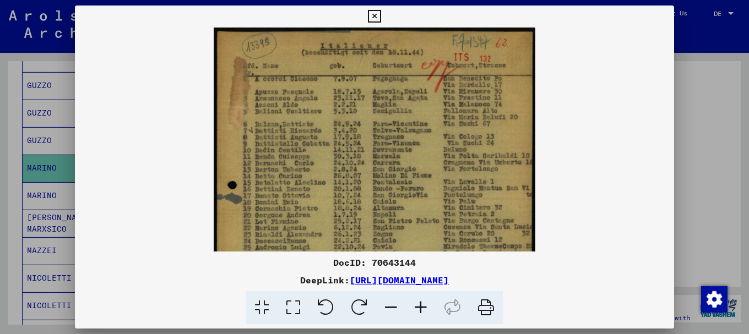
click at [423, 305] on icon at bounding box center [421, 308] width 30 height 34
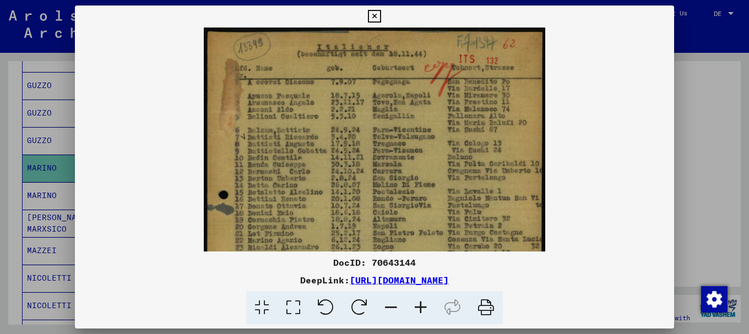
click at [423, 305] on icon at bounding box center [421, 308] width 30 height 34
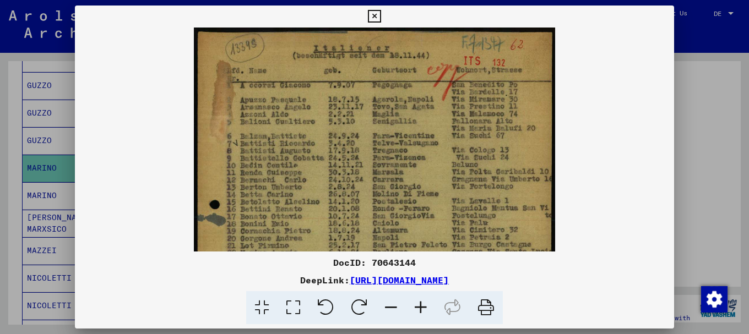
click at [423, 305] on icon at bounding box center [421, 308] width 30 height 34
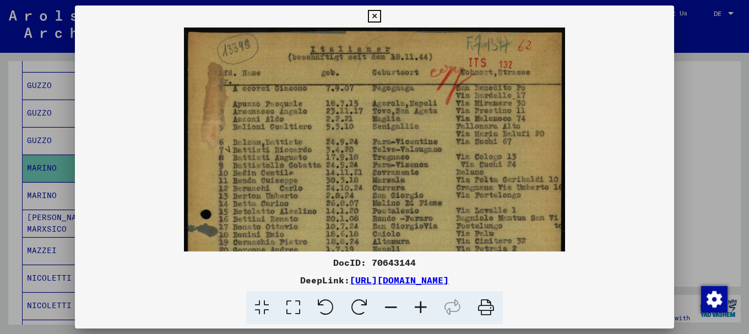
click at [423, 305] on icon at bounding box center [421, 308] width 30 height 34
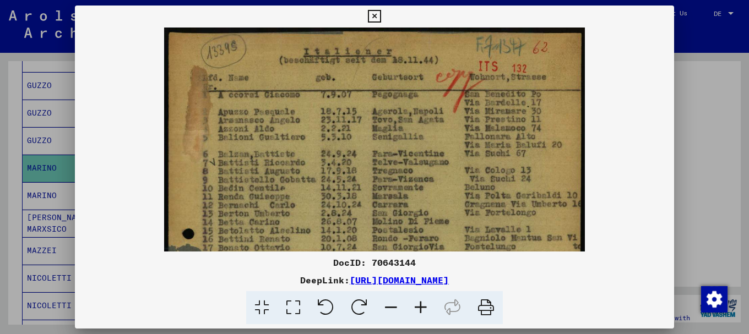
click at [423, 305] on icon at bounding box center [421, 308] width 30 height 34
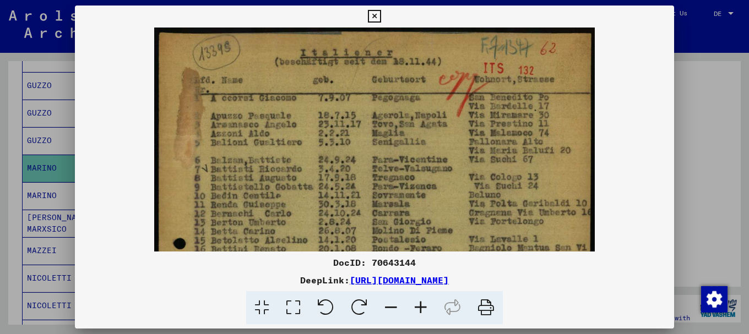
click at [423, 305] on icon at bounding box center [421, 308] width 30 height 34
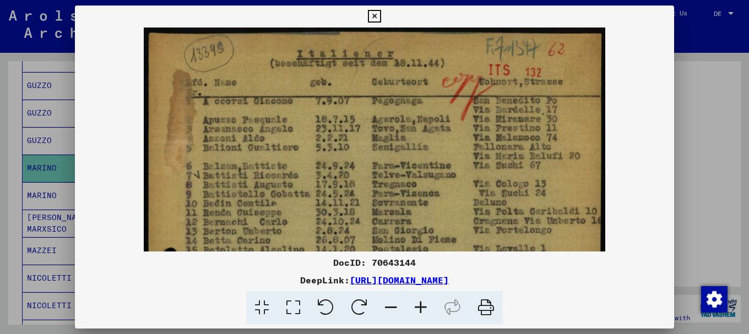
click at [423, 305] on icon at bounding box center [421, 308] width 30 height 34
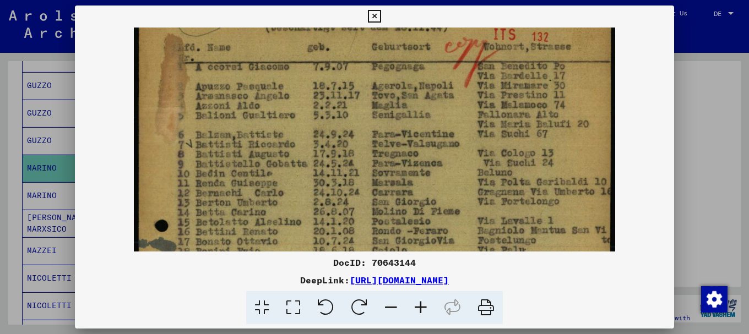
drag, startPoint x: 406, startPoint y: 167, endPoint x: 410, endPoint y: 151, distance: 16.3
click at [410, 151] on img at bounding box center [374, 322] width 481 height 665
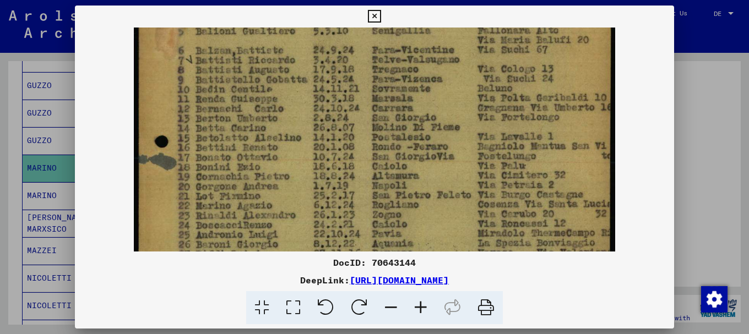
drag, startPoint x: 412, startPoint y: 175, endPoint x: 422, endPoint y: 87, distance: 88.1
click at [422, 89] on img at bounding box center [374, 238] width 481 height 665
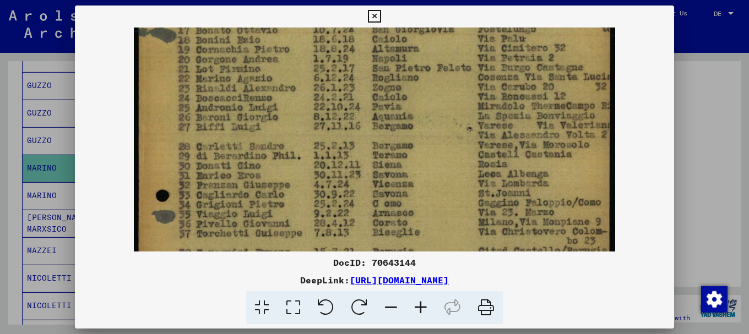
drag, startPoint x: 442, startPoint y: 168, endPoint x: 439, endPoint y: 59, distance: 109.6
click at [439, 59] on img at bounding box center [374, 111] width 481 height 665
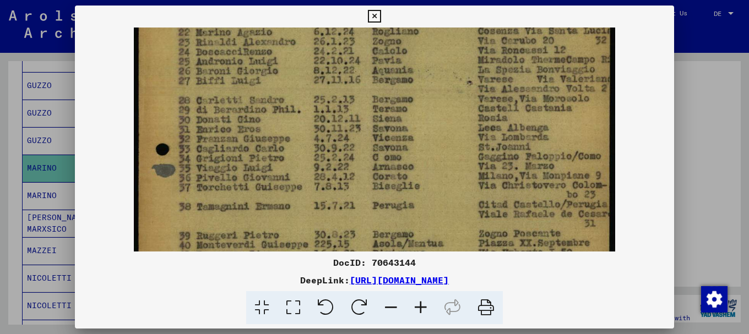
drag, startPoint x: 442, startPoint y: 157, endPoint x: 447, endPoint y: 80, distance: 77.8
click at [448, 80] on img at bounding box center [374, 64] width 481 height 665
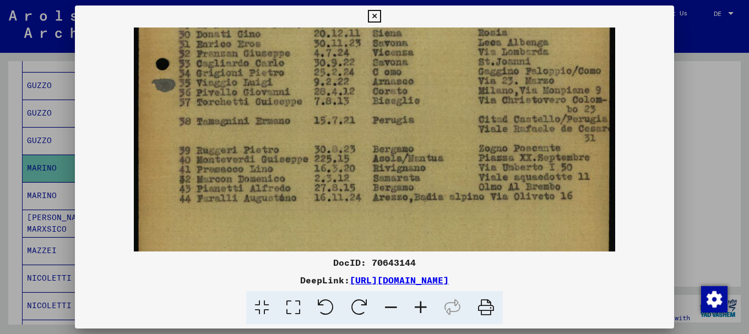
drag, startPoint x: 450, startPoint y: 151, endPoint x: 448, endPoint y: 62, distance: 89.2
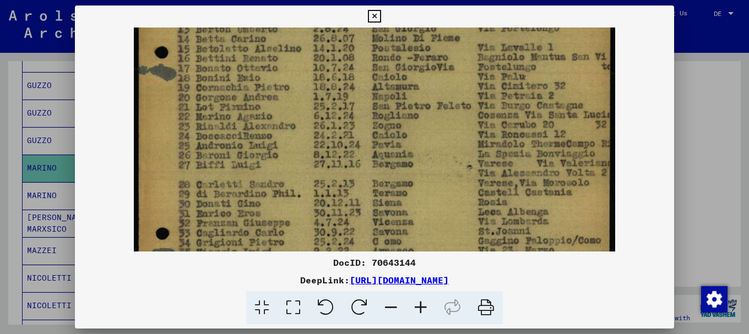
drag, startPoint x: 421, startPoint y: 70, endPoint x: 423, endPoint y: 282, distance: 212.0
click at [423, 281] on div "DocID: 70643144 DeepLink: [URL][DOMAIN_NAME]" at bounding box center [374, 165] width 599 height 319
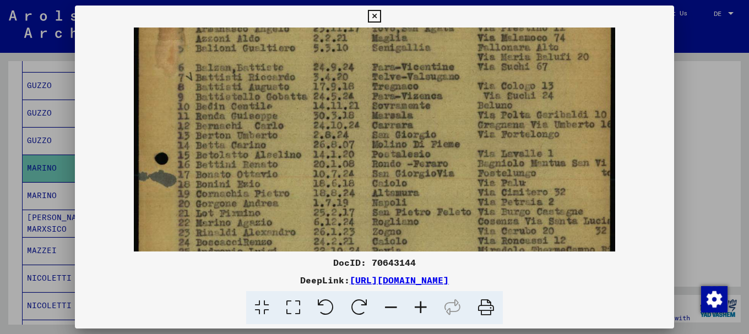
scroll to position [107, 0]
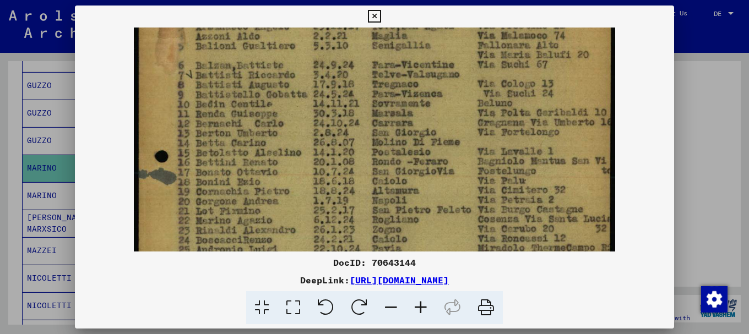
drag, startPoint x: 437, startPoint y: 95, endPoint x: 454, endPoint y: 198, distance: 104.3
click at [454, 198] on img at bounding box center [374, 253] width 481 height 665
drag, startPoint x: 735, startPoint y: 170, endPoint x: 676, endPoint y: 184, distance: 60.6
click at [736, 188] on div at bounding box center [374, 167] width 749 height 334
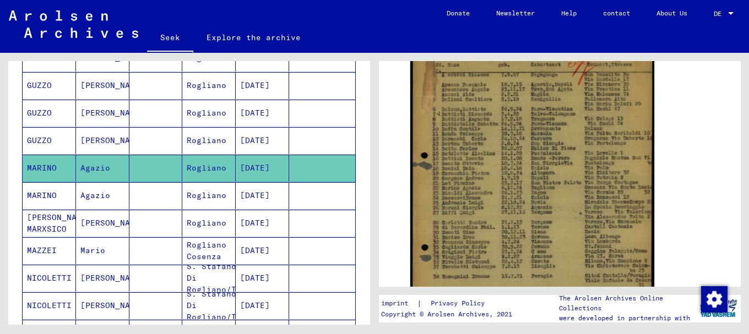
click at [55, 191] on font "MARINO" at bounding box center [42, 195] width 30 height 10
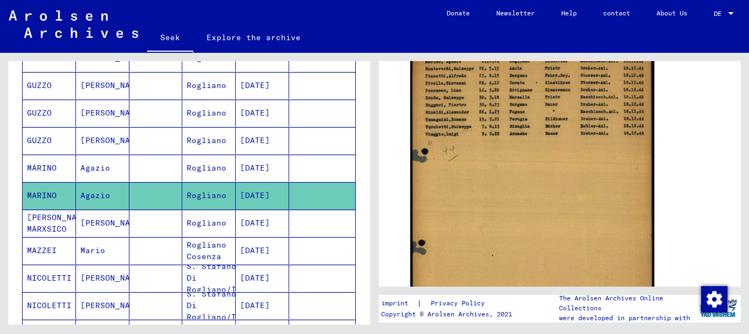
scroll to position [184, 0]
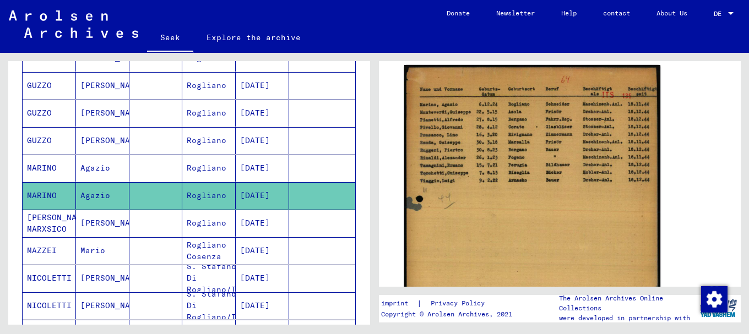
click at [500, 162] on img at bounding box center [532, 245] width 256 height 360
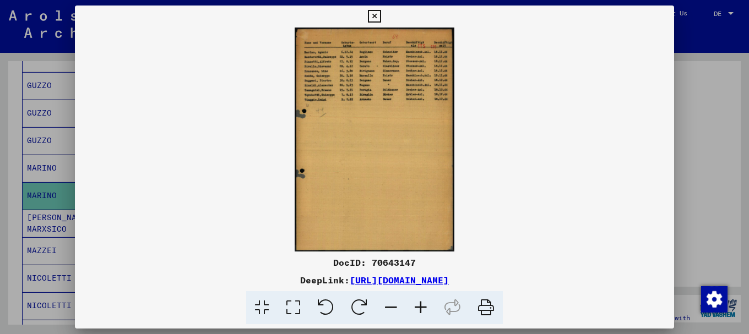
click at [424, 304] on icon at bounding box center [421, 308] width 30 height 34
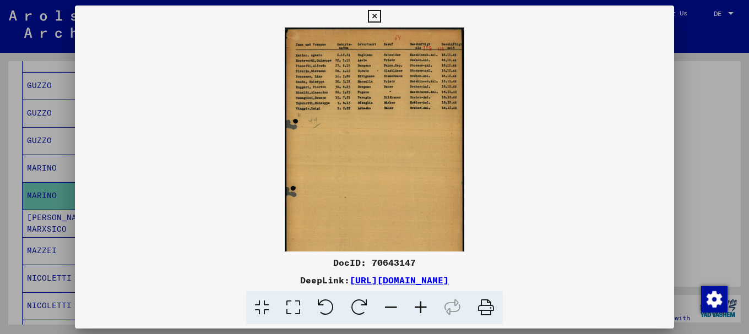
click at [424, 304] on icon at bounding box center [421, 308] width 30 height 34
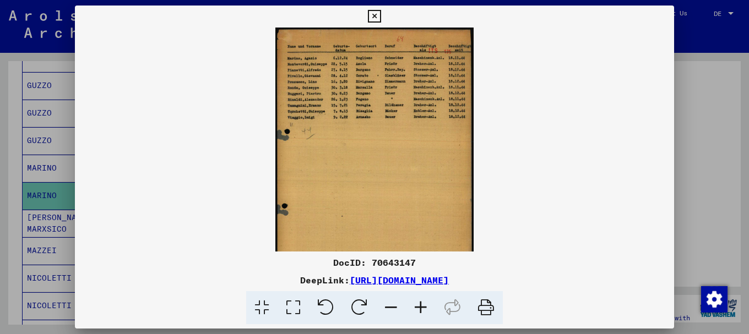
click at [424, 304] on icon at bounding box center [421, 308] width 30 height 34
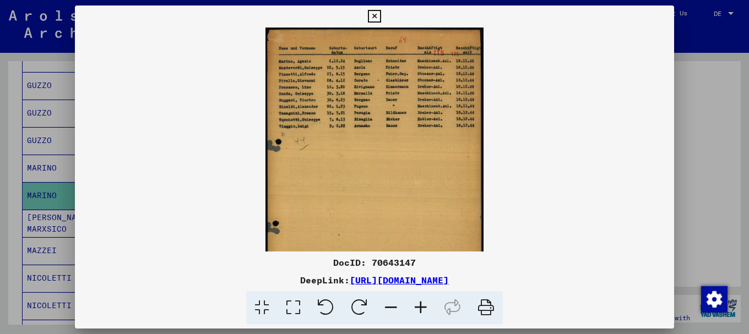
click at [424, 304] on icon at bounding box center [421, 308] width 30 height 34
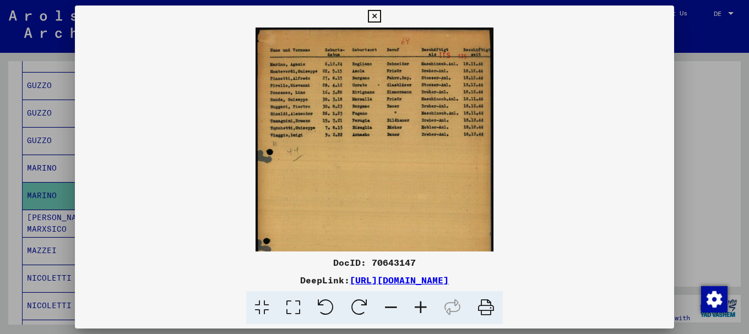
click at [424, 304] on icon at bounding box center [421, 308] width 30 height 34
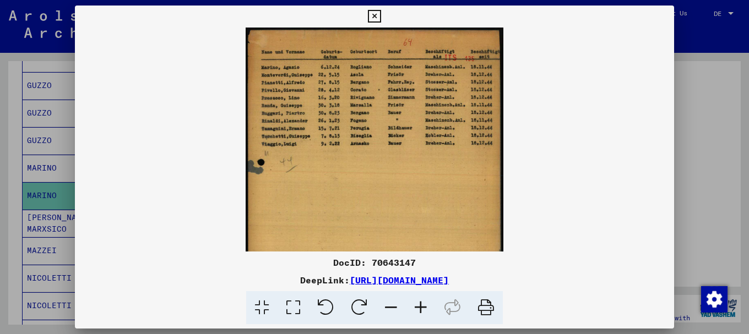
click at [421, 304] on icon at bounding box center [421, 308] width 30 height 34
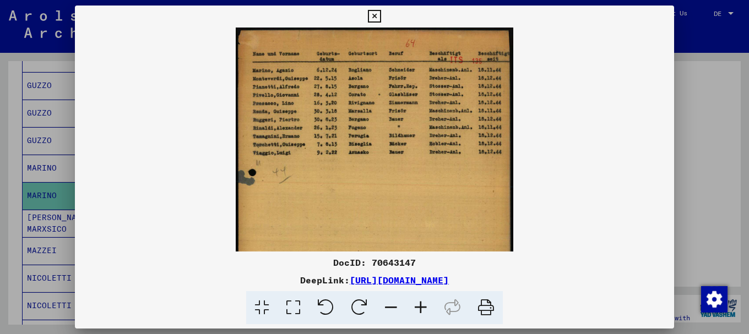
click at [421, 304] on icon at bounding box center [421, 308] width 30 height 34
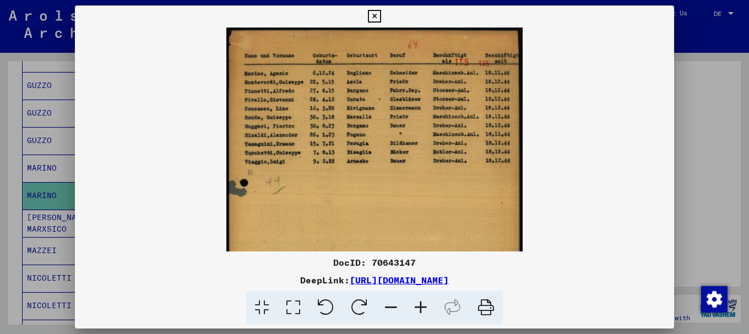
click at [421, 304] on icon at bounding box center [421, 308] width 30 height 34
click at [420, 304] on icon at bounding box center [421, 308] width 30 height 34
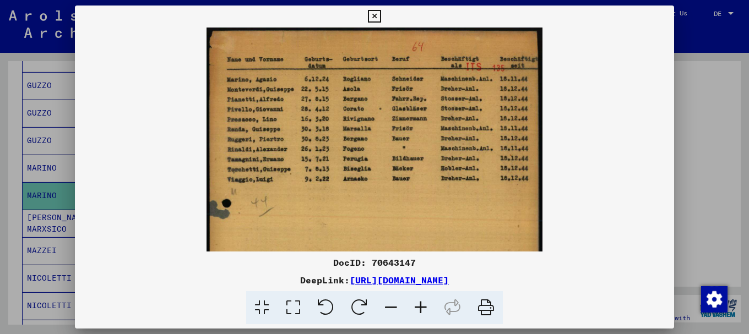
click at [420, 304] on icon at bounding box center [421, 308] width 30 height 34
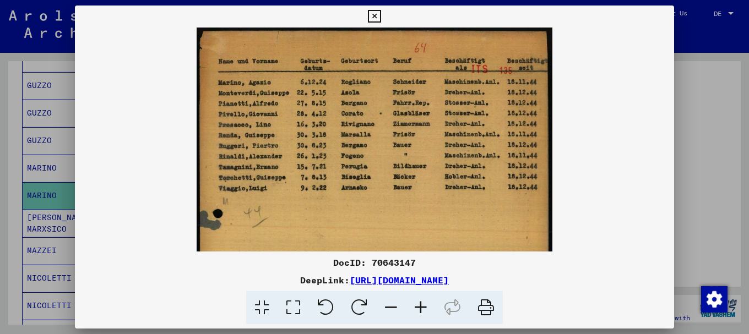
click at [418, 304] on icon at bounding box center [421, 308] width 30 height 34
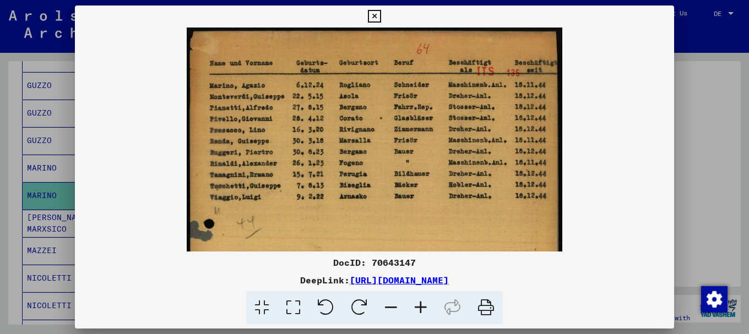
click at [418, 304] on icon at bounding box center [421, 308] width 30 height 34
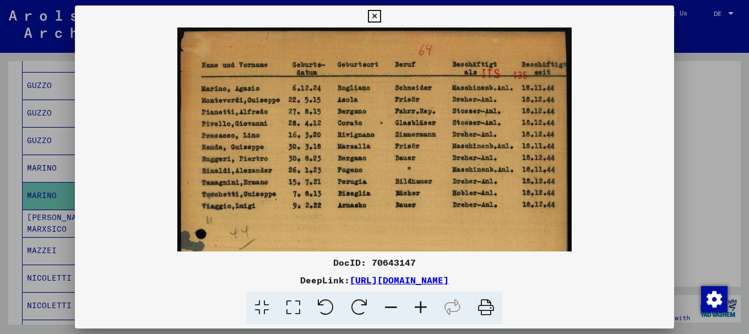
click at [418, 304] on icon at bounding box center [421, 308] width 30 height 34
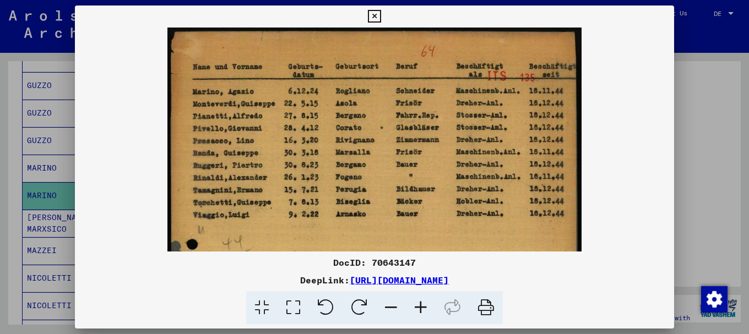
click at [418, 304] on icon at bounding box center [421, 308] width 30 height 34
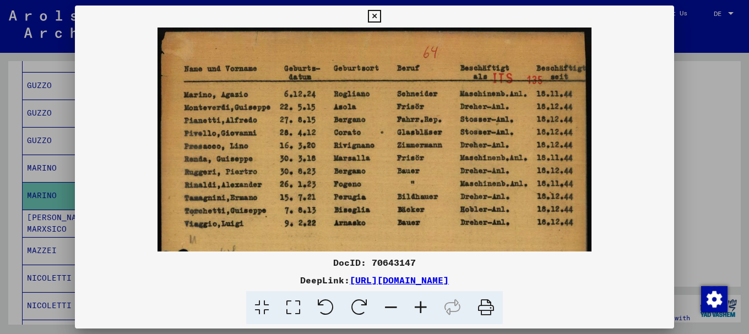
click at [418, 304] on icon at bounding box center [421, 308] width 30 height 34
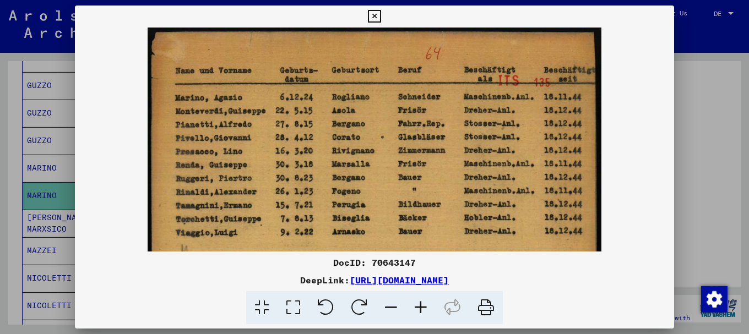
click at [418, 304] on icon at bounding box center [421, 308] width 30 height 34
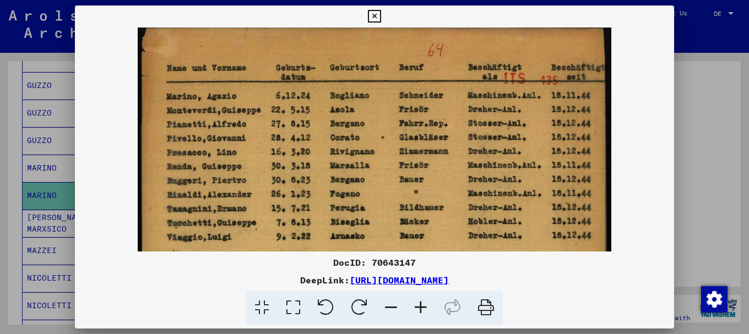
scroll to position [10, 0]
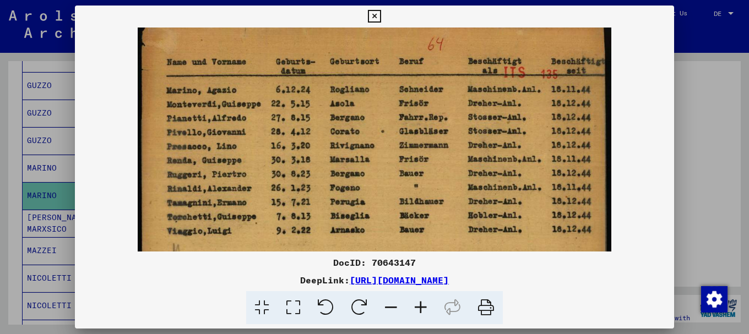
drag, startPoint x: 455, startPoint y: 153, endPoint x: 367, endPoint y: 142, distance: 88.2
click at [700, 148] on div at bounding box center [374, 167] width 749 height 334
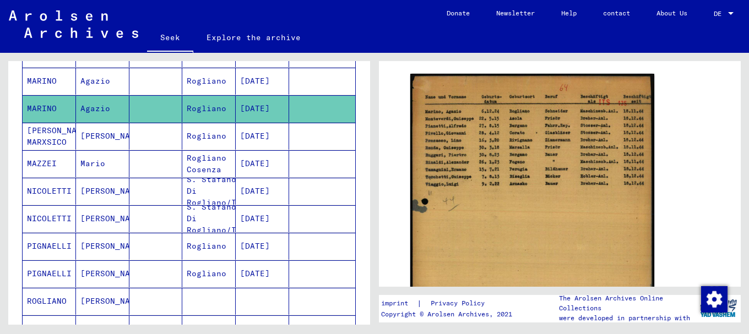
scroll to position [321, 0]
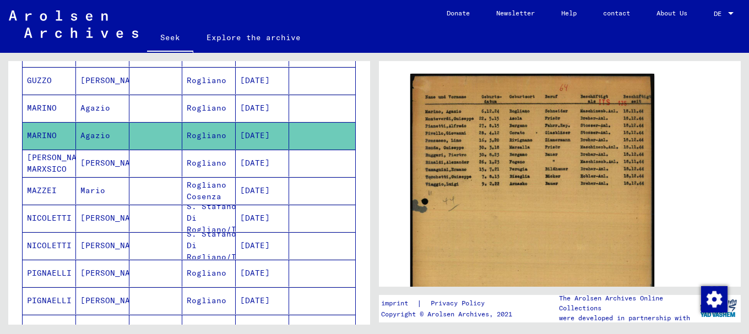
click at [40, 216] on font "NICOLETTI" at bounding box center [49, 218] width 45 height 10
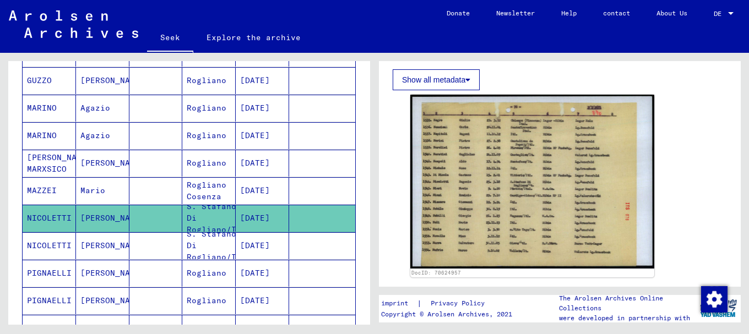
scroll to position [211, 0]
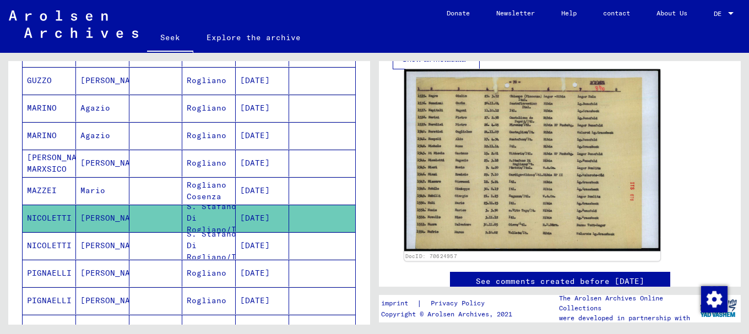
click at [464, 165] on img at bounding box center [532, 160] width 256 height 182
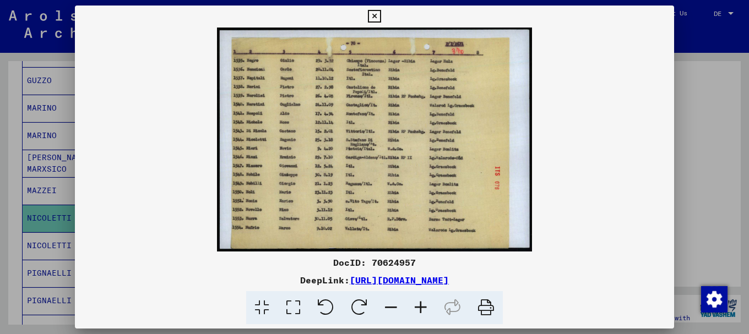
click at [420, 305] on icon at bounding box center [421, 308] width 30 height 34
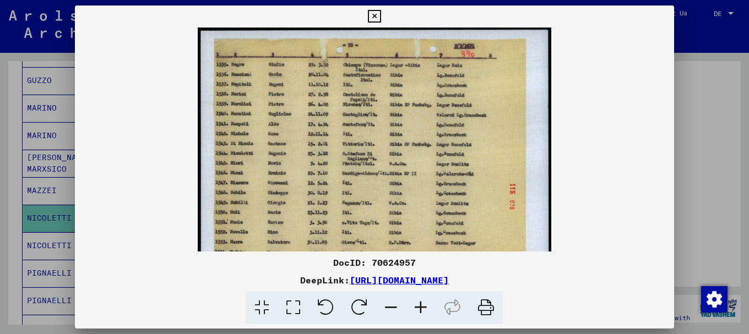
click at [420, 305] on icon at bounding box center [421, 308] width 30 height 34
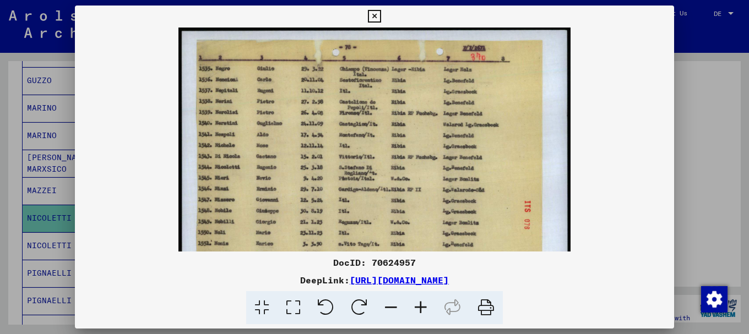
click at [420, 305] on icon at bounding box center [421, 308] width 30 height 34
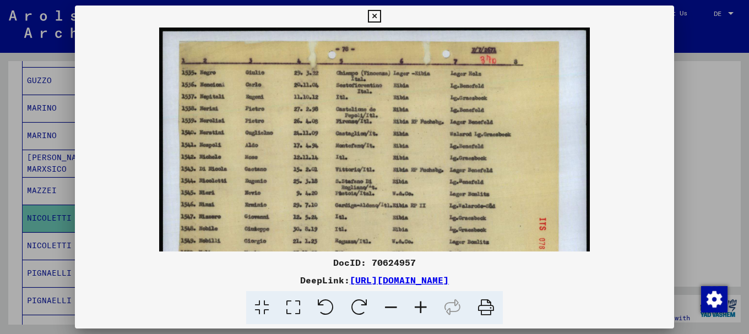
click at [420, 305] on icon at bounding box center [421, 308] width 30 height 34
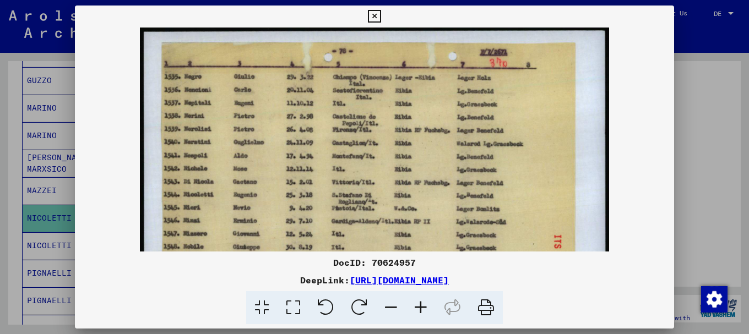
click at [420, 305] on icon at bounding box center [421, 308] width 30 height 34
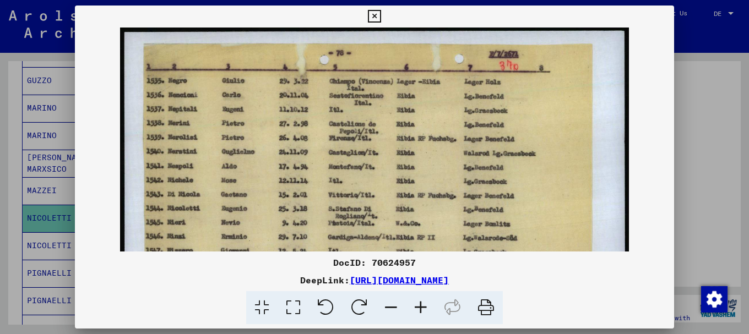
click at [420, 305] on icon at bounding box center [421, 308] width 30 height 34
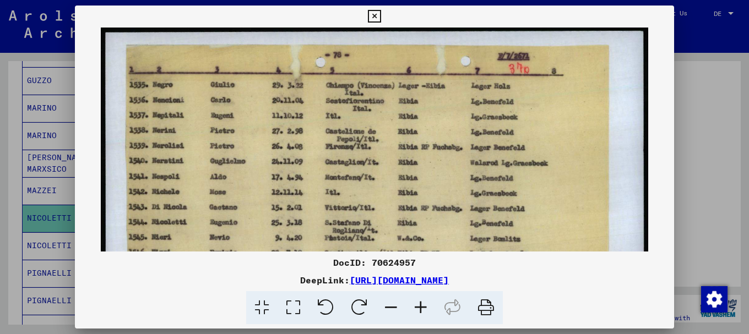
click at [420, 304] on icon at bounding box center [421, 308] width 30 height 34
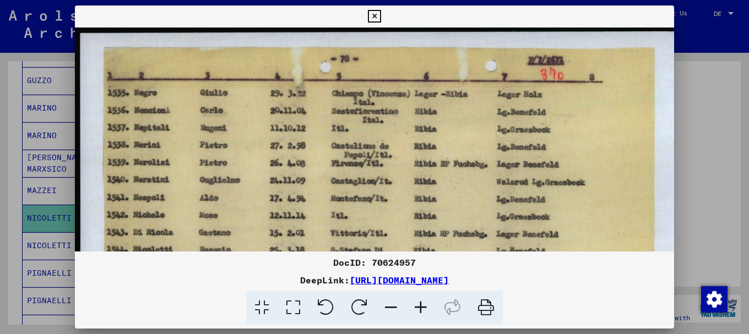
click at [420, 304] on icon at bounding box center [421, 308] width 30 height 34
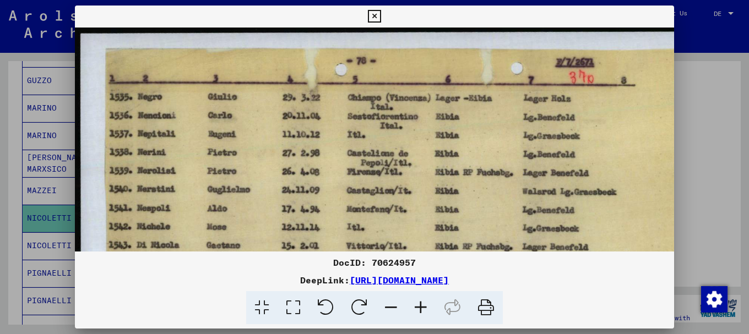
click at [420, 304] on icon at bounding box center [421, 308] width 30 height 34
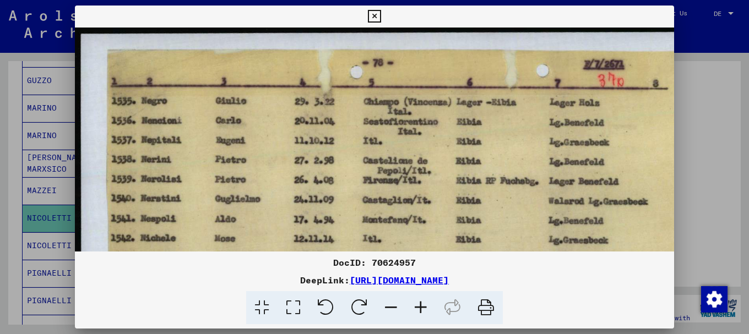
click at [420, 304] on icon at bounding box center [421, 308] width 30 height 34
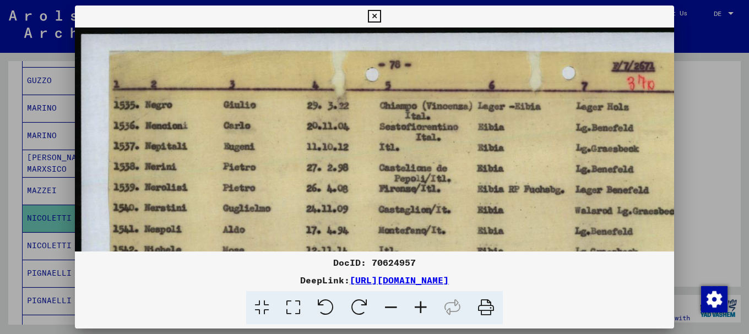
click at [420, 304] on icon at bounding box center [421, 308] width 30 height 34
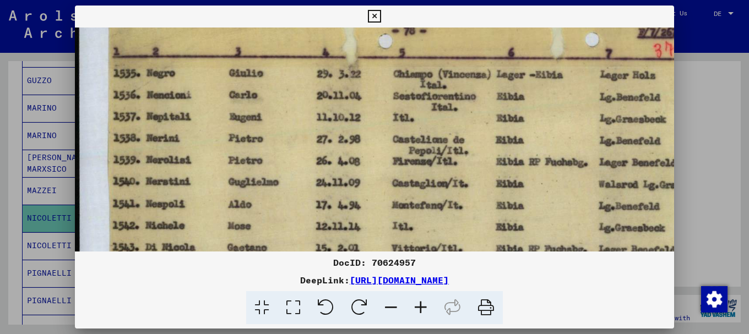
scroll to position [37, 2]
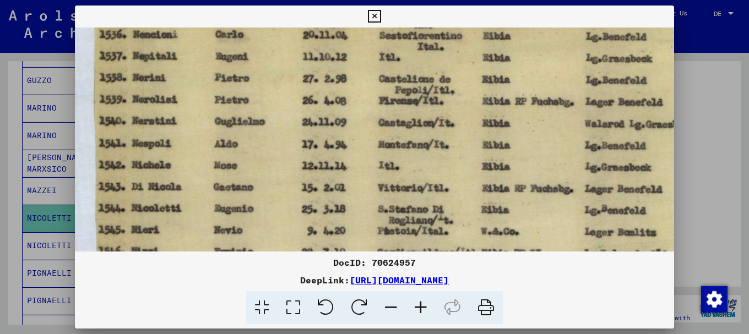
drag, startPoint x: 428, startPoint y: 173, endPoint x: 409, endPoint y: 91, distance: 84.9
click at [412, 77] on img at bounding box center [448, 208] width 779 height 554
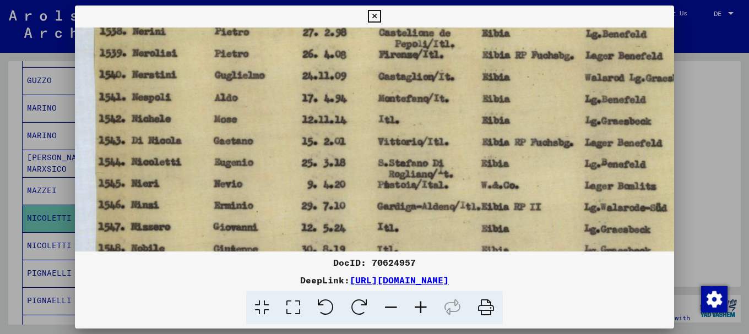
drag, startPoint x: 427, startPoint y: 162, endPoint x: 427, endPoint y: 116, distance: 46.2
click at [427, 116] on img at bounding box center [448, 162] width 779 height 554
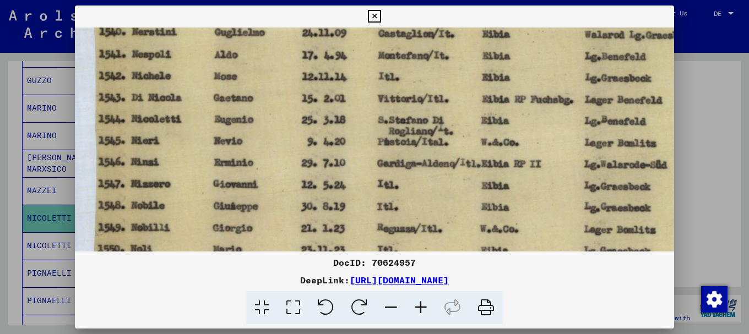
drag, startPoint x: 432, startPoint y: 155, endPoint x: 429, endPoint y: 112, distance: 43.0
click at [432, 106] on img at bounding box center [448, 119] width 779 height 554
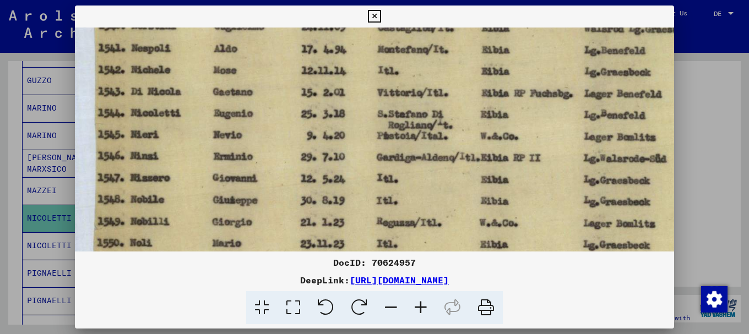
click at [698, 99] on div at bounding box center [374, 167] width 749 height 334
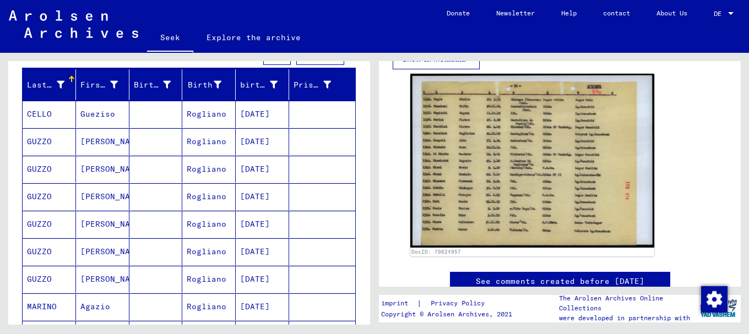
scroll to position [0, 0]
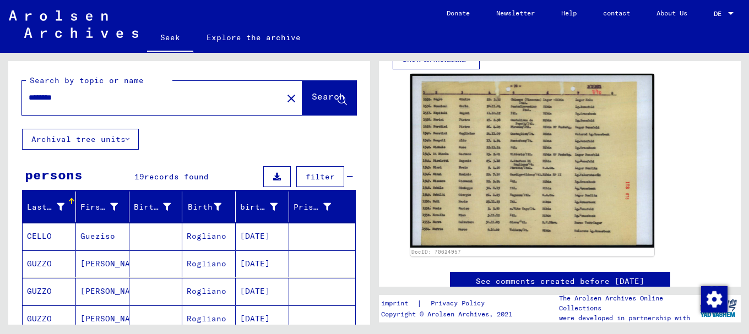
drag, startPoint x: 75, startPoint y: 94, endPoint x: 22, endPoint y: 97, distance: 53.5
click at [22, 97] on div "********" at bounding box center [149, 97] width 254 height 25
type input "**********"
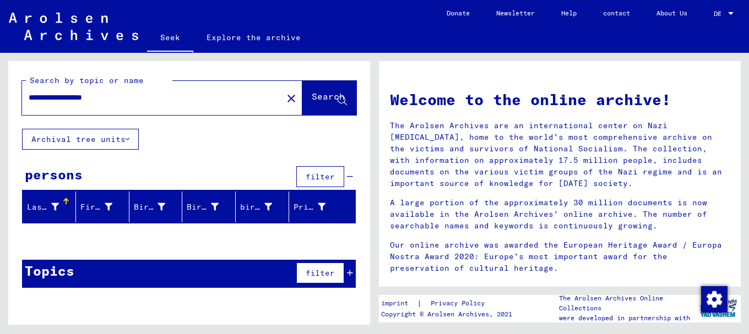
drag, startPoint x: 130, startPoint y: 97, endPoint x: 0, endPoint y: 92, distance: 130.0
click at [0, 92] on div "**********" at bounding box center [187, 189] width 374 height 272
type input "**********"
drag, startPoint x: 88, startPoint y: 101, endPoint x: 0, endPoint y: 112, distance: 88.2
click at [0, 112] on div "**********" at bounding box center [187, 189] width 374 height 272
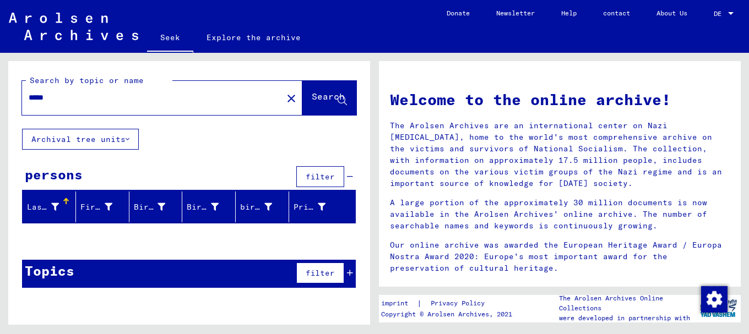
type input "*****"
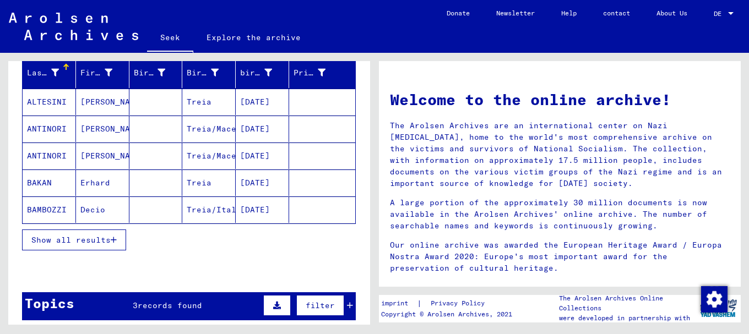
scroll to position [141, 0]
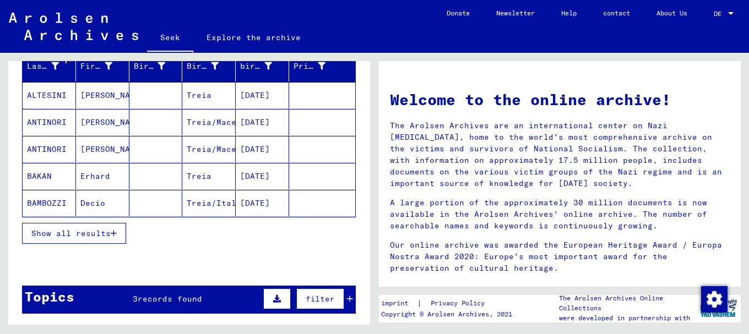
click at [92, 232] on font "Show all results" at bounding box center [70, 233] width 79 height 10
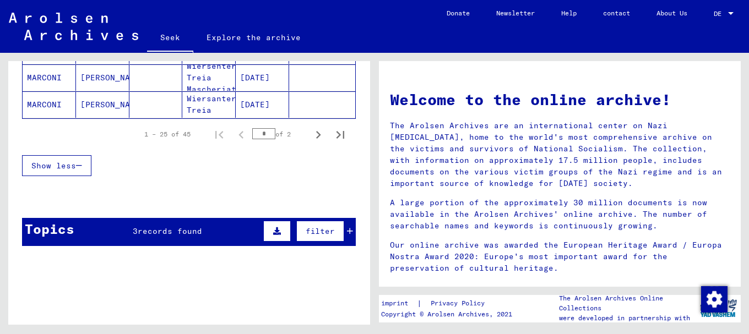
scroll to position [792, 0]
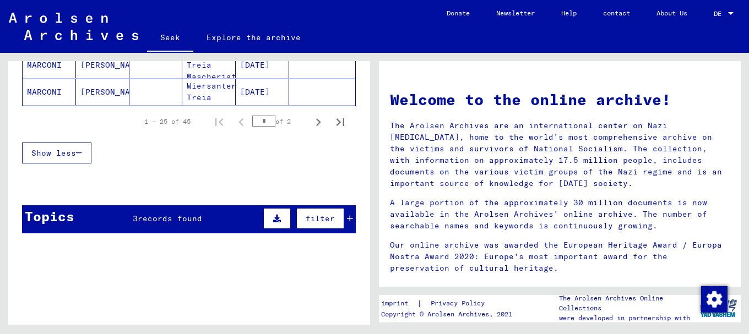
click at [151, 218] on font "records found" at bounding box center [170, 219] width 64 height 10
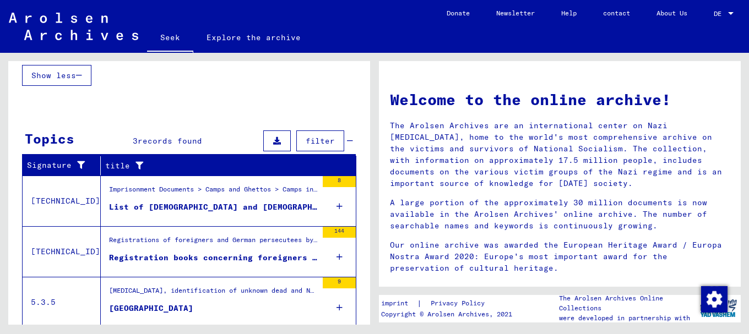
scroll to position [905, 0]
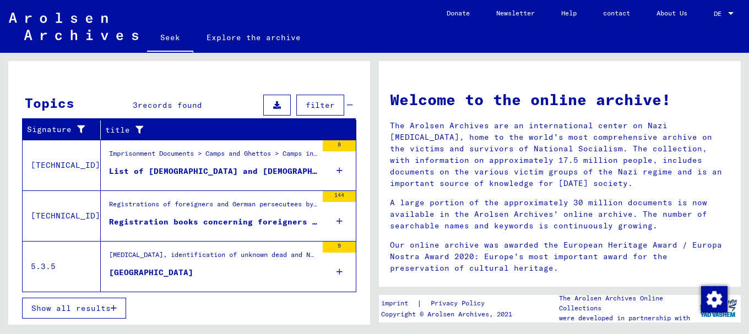
click at [179, 167] on font "List of [DEMOGRAPHIC_DATA] and [DEMOGRAPHIC_DATA] interned in [GEOGRAPHIC_DATA]…" at bounding box center [632, 171] width 1046 height 10
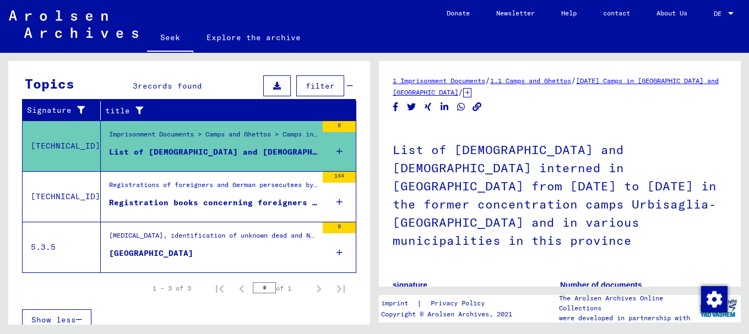
scroll to position [141, 0]
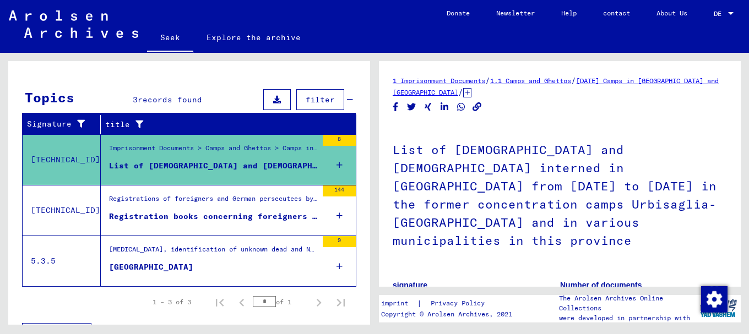
click at [194, 215] on font "Registration books concerning foreigners - 1) of the municipality of [GEOGRAPHI…" at bounding box center [634, 216] width 1050 height 10
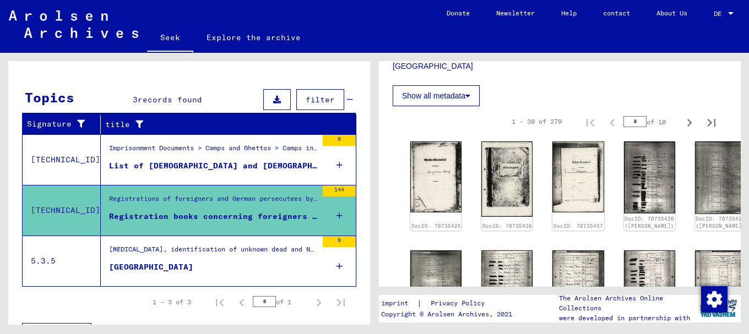
scroll to position [440, 0]
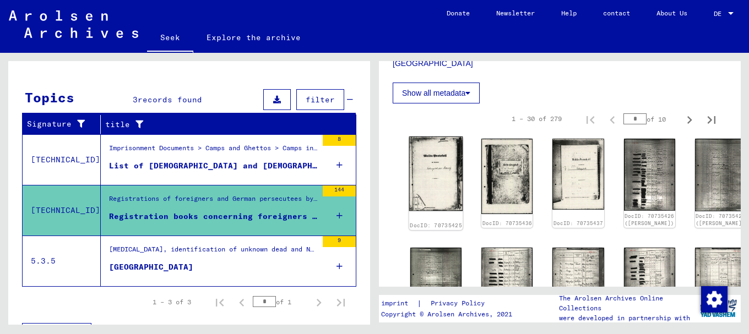
click at [431, 165] on img at bounding box center [436, 174] width 54 height 74
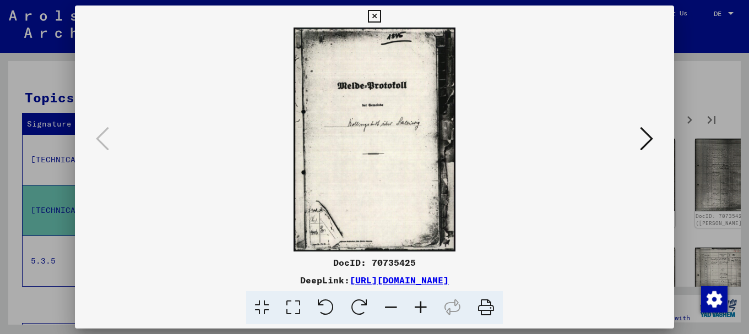
click at [648, 136] on icon at bounding box center [646, 139] width 13 height 26
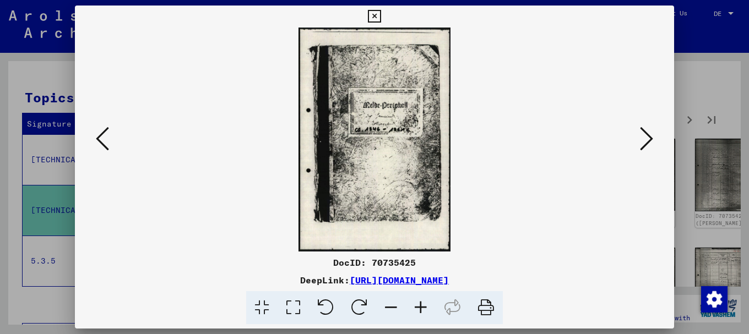
click at [648, 136] on icon at bounding box center [646, 139] width 13 height 26
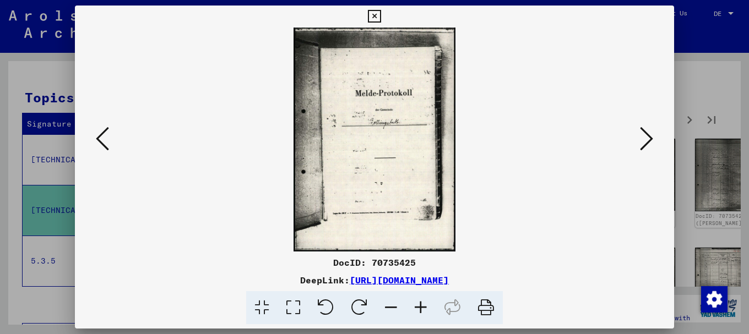
click at [648, 136] on icon at bounding box center [646, 139] width 13 height 26
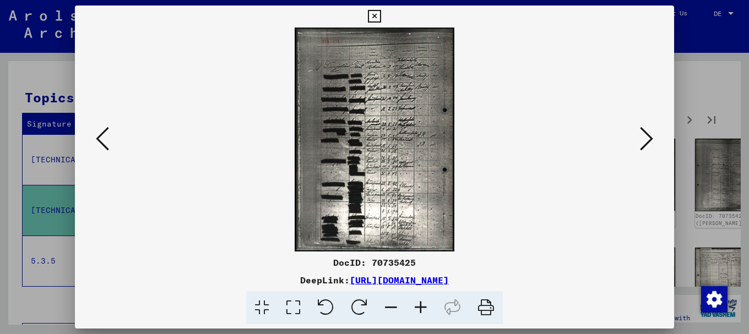
click at [648, 136] on icon at bounding box center [646, 139] width 13 height 26
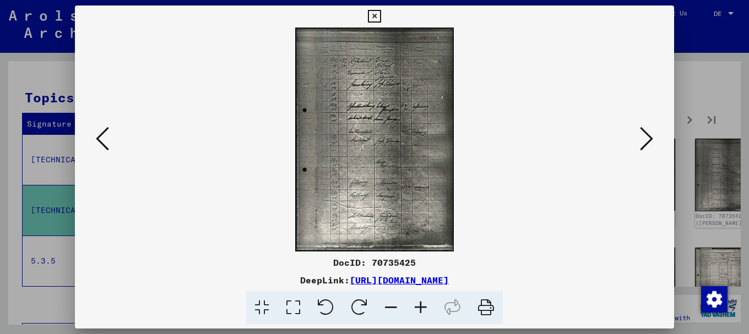
click at [648, 136] on icon at bounding box center [646, 139] width 13 height 26
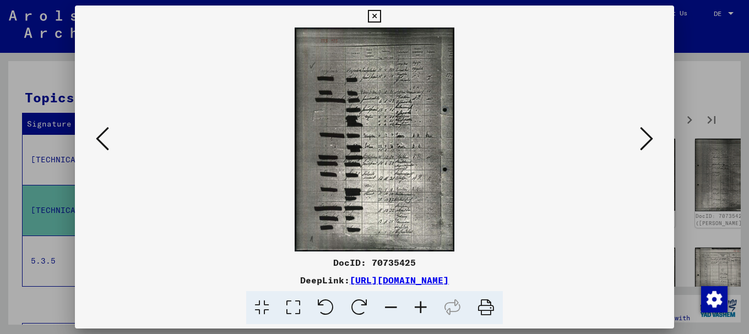
click at [648, 136] on icon at bounding box center [646, 139] width 13 height 26
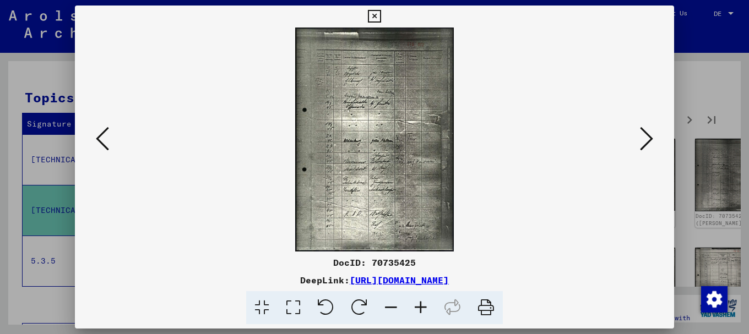
click at [715, 92] on div at bounding box center [374, 167] width 749 height 334
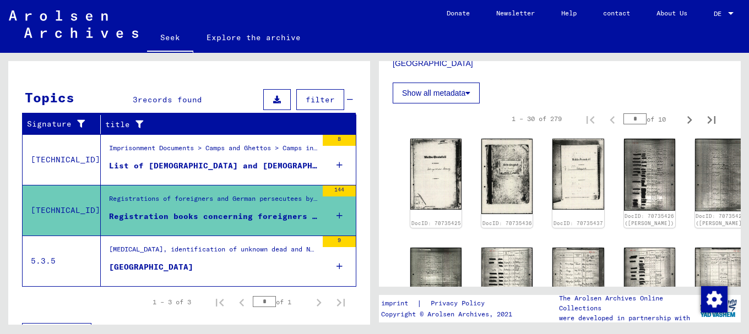
click at [165, 267] on font "[GEOGRAPHIC_DATA]" at bounding box center [151, 267] width 84 height 10
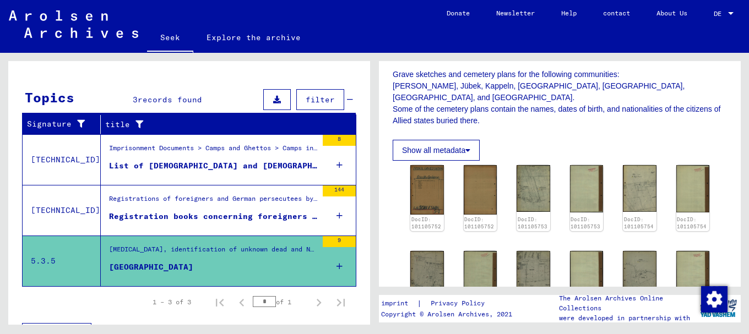
scroll to position [232, 0]
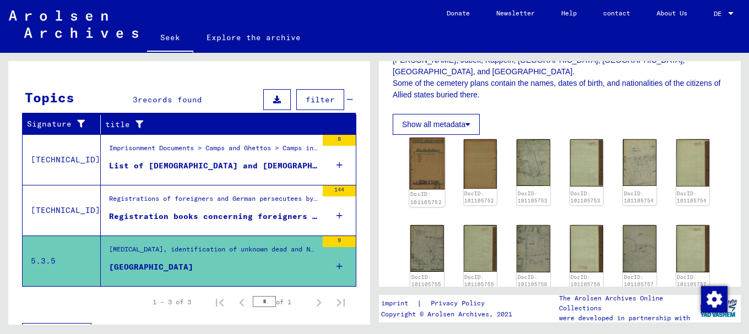
click at [431, 155] on img at bounding box center [426, 164] width 35 height 52
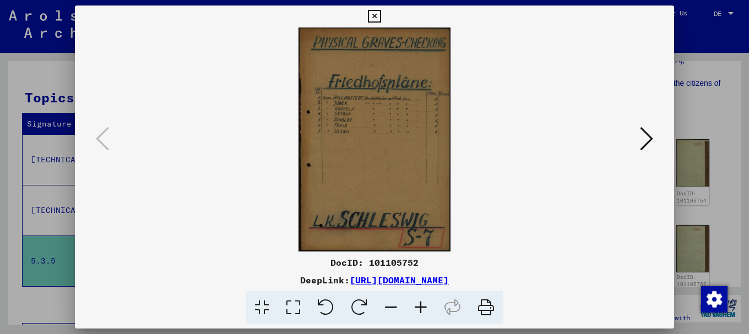
click at [419, 306] on icon at bounding box center [421, 308] width 30 height 34
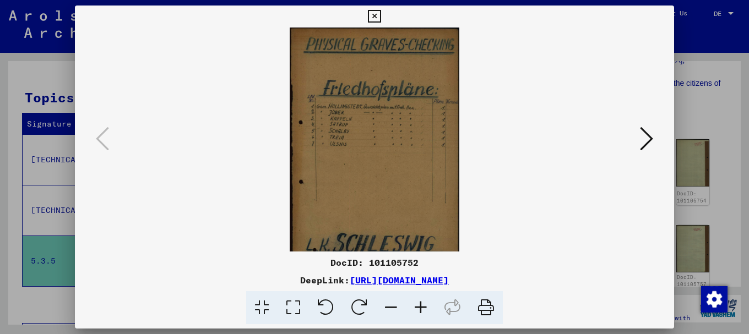
click at [419, 306] on icon at bounding box center [421, 308] width 30 height 34
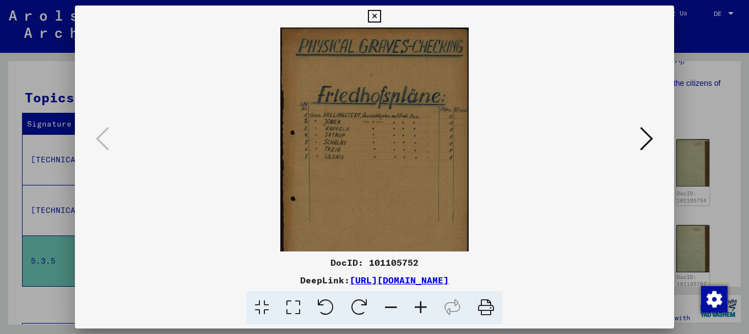
click at [419, 306] on icon at bounding box center [421, 308] width 30 height 34
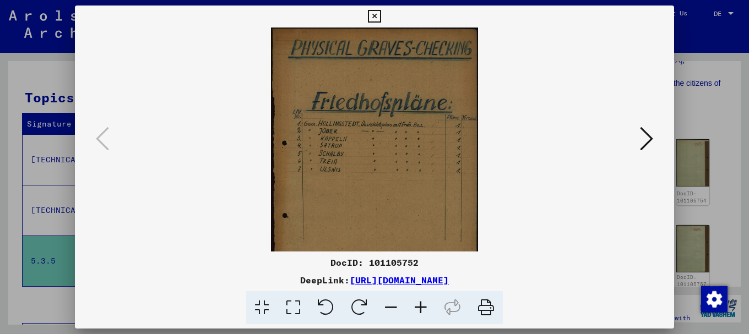
click at [419, 306] on icon at bounding box center [421, 308] width 30 height 34
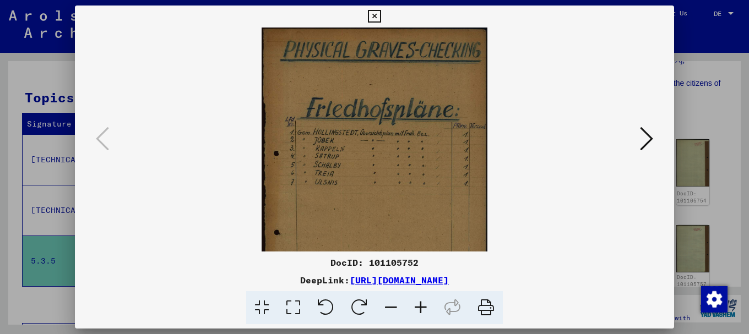
click at [419, 306] on icon at bounding box center [421, 308] width 30 height 34
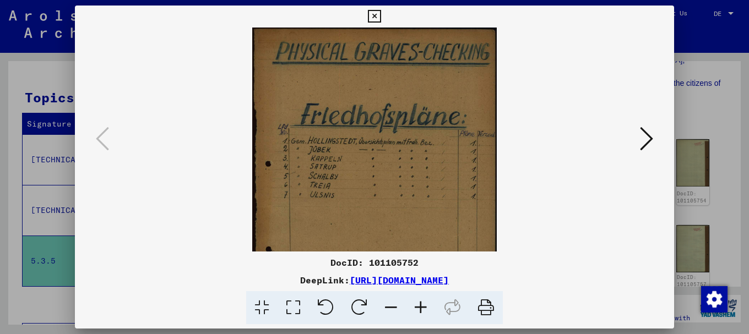
click at [419, 306] on icon at bounding box center [421, 308] width 30 height 34
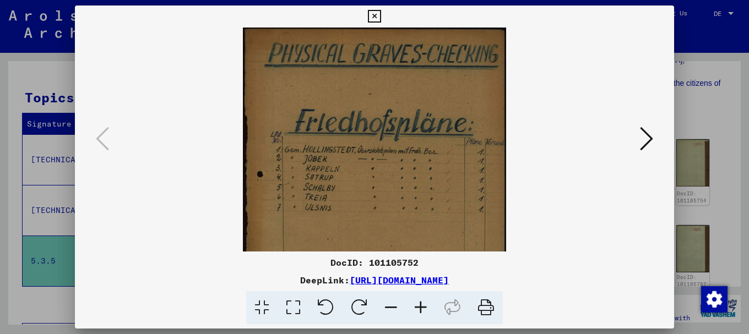
click at [419, 306] on icon at bounding box center [421, 308] width 30 height 34
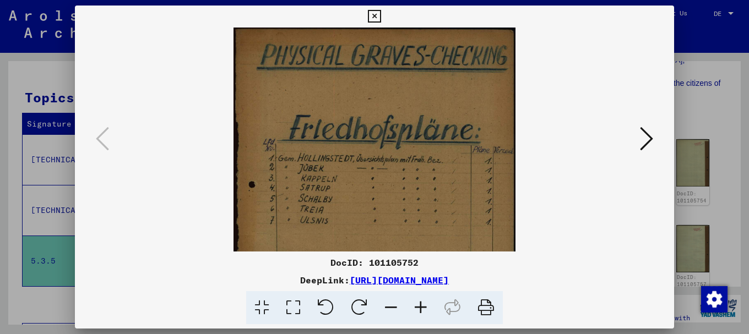
click at [649, 137] on icon at bounding box center [646, 139] width 13 height 26
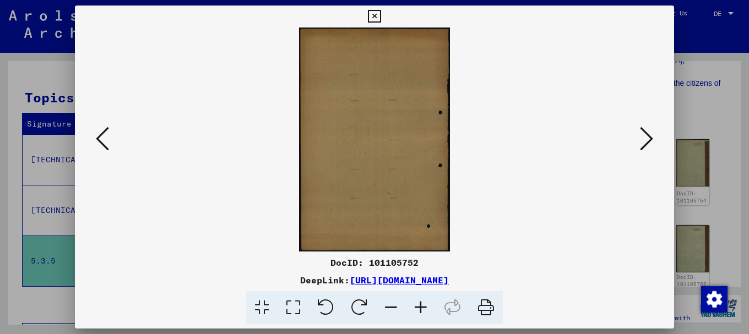
click at [649, 137] on icon at bounding box center [646, 139] width 13 height 26
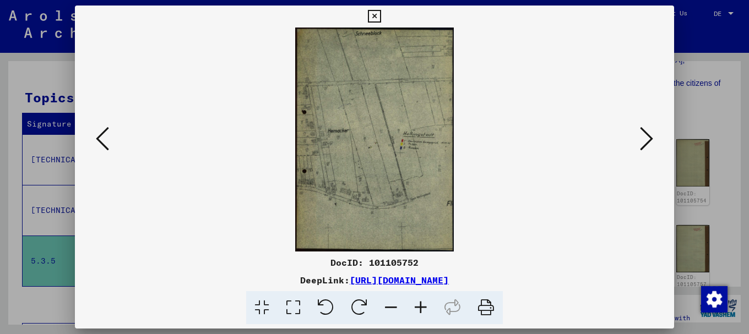
click at [418, 307] on icon at bounding box center [421, 308] width 30 height 34
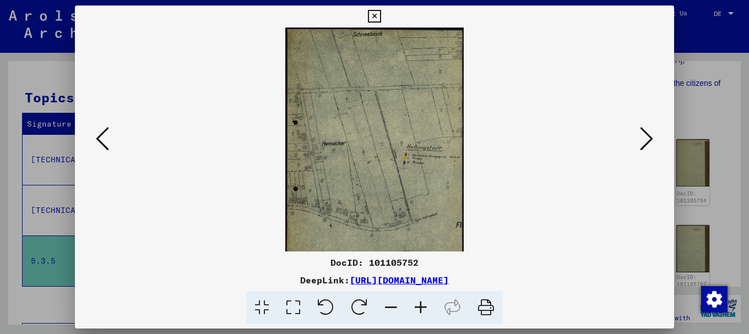
click at [418, 307] on icon at bounding box center [421, 308] width 30 height 34
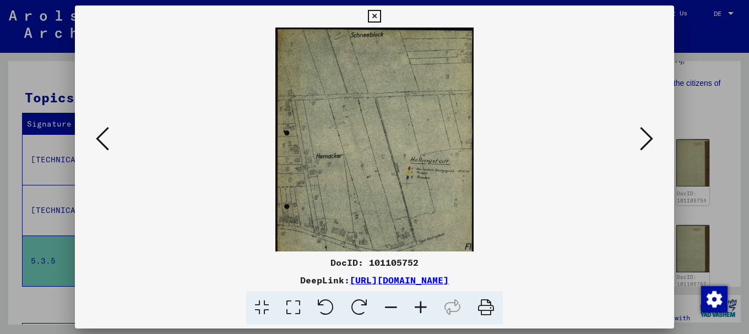
click at [418, 307] on icon at bounding box center [421, 308] width 30 height 34
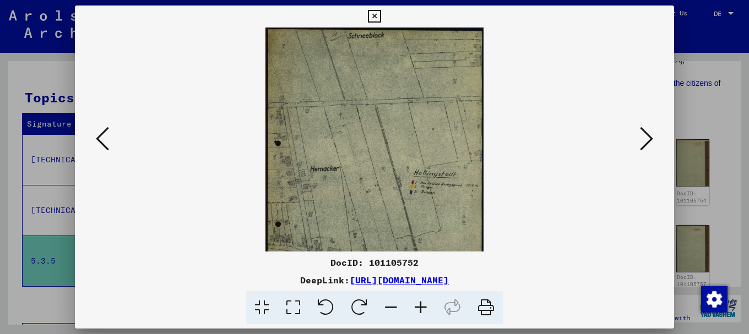
click at [418, 307] on icon at bounding box center [421, 308] width 30 height 34
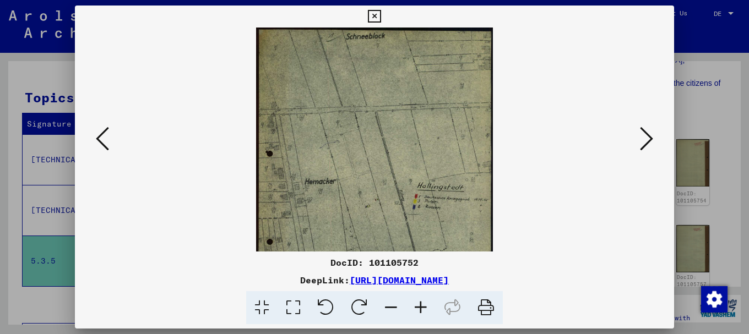
click at [418, 307] on icon at bounding box center [421, 308] width 30 height 34
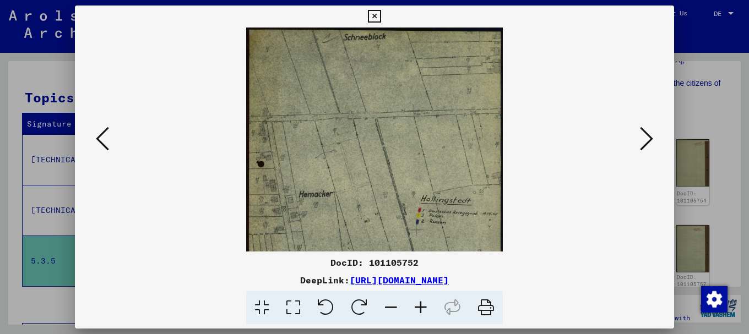
click at [418, 307] on icon at bounding box center [421, 308] width 30 height 34
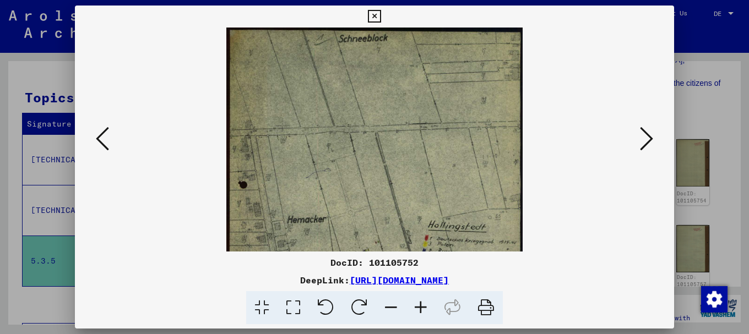
click at [418, 307] on icon at bounding box center [421, 308] width 30 height 34
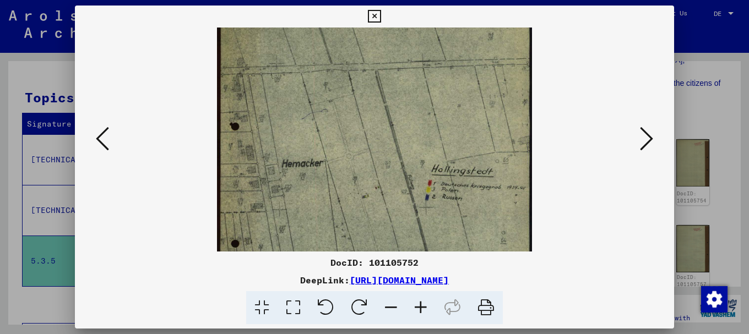
drag, startPoint x: 398, startPoint y: 198, endPoint x: 386, endPoint y: 109, distance: 89.5
click at [387, 119] on img at bounding box center [374, 181] width 315 height 444
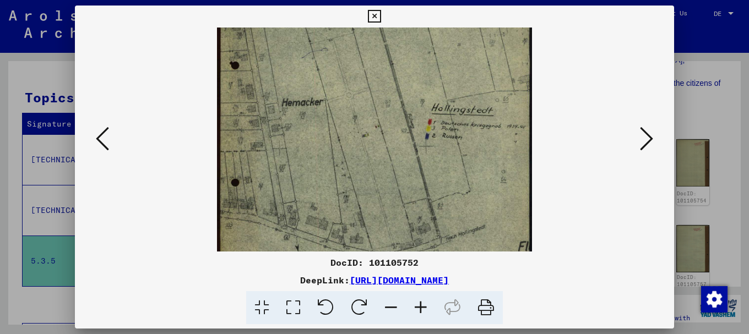
scroll to position [137, 0]
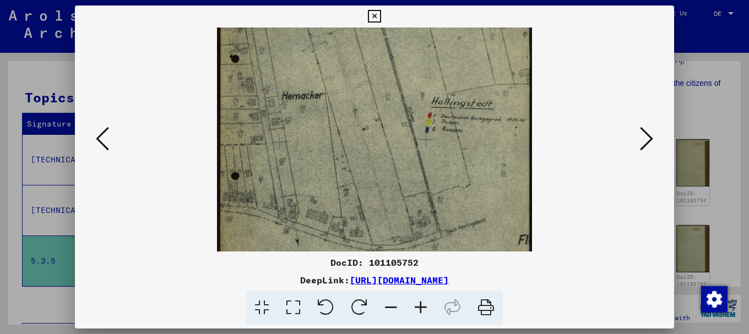
drag, startPoint x: 435, startPoint y: 171, endPoint x: 366, endPoint y: 127, distance: 82.6
click at [366, 127] on img at bounding box center [374, 113] width 315 height 444
click at [651, 136] on icon at bounding box center [646, 139] width 13 height 26
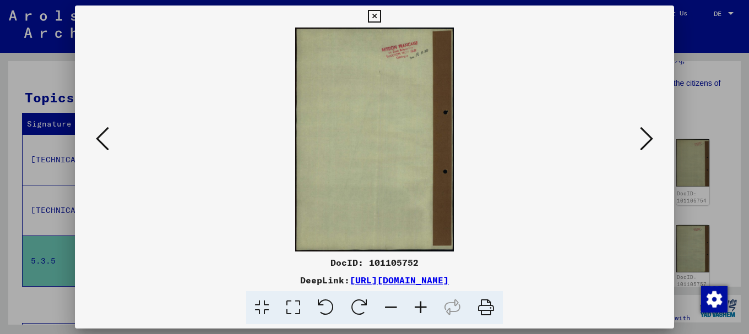
click at [651, 136] on icon at bounding box center [646, 139] width 13 height 26
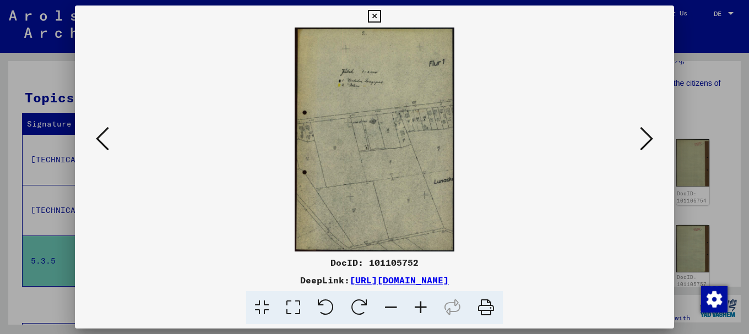
click at [651, 136] on icon at bounding box center [646, 139] width 13 height 26
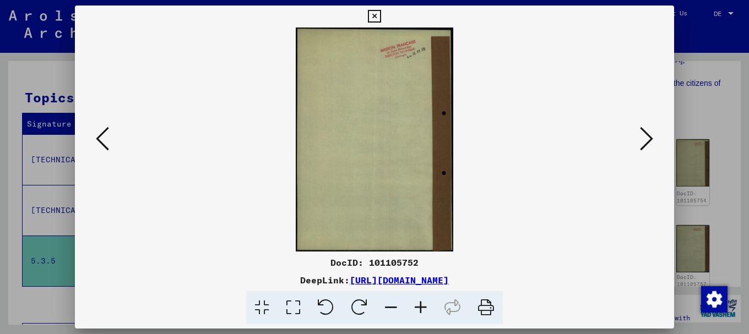
click at [651, 136] on icon at bounding box center [646, 139] width 13 height 26
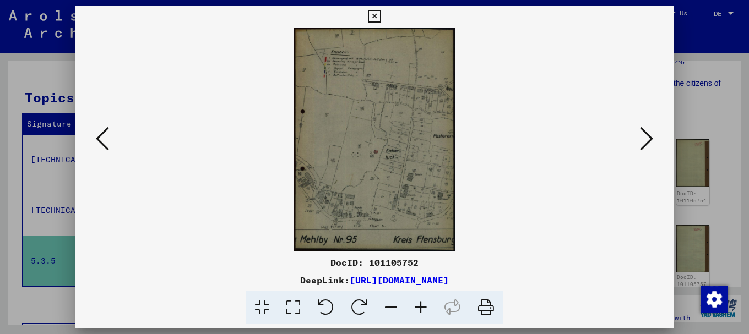
click at [651, 136] on icon at bounding box center [646, 139] width 13 height 26
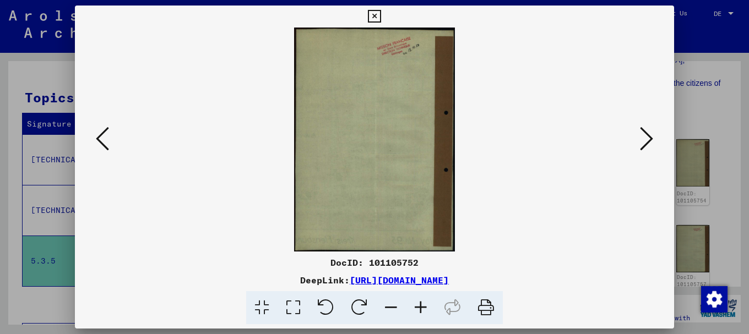
click at [651, 136] on icon at bounding box center [646, 139] width 13 height 26
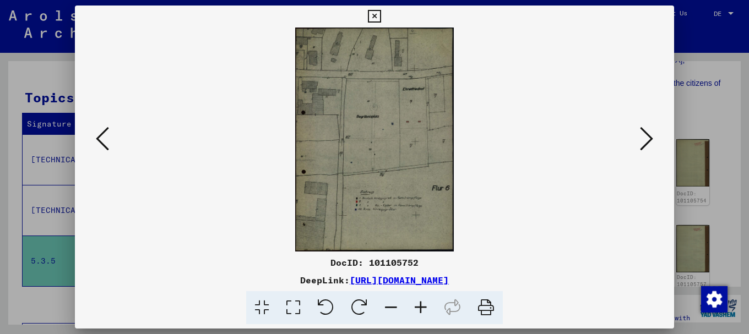
click at [651, 136] on icon at bounding box center [646, 139] width 13 height 26
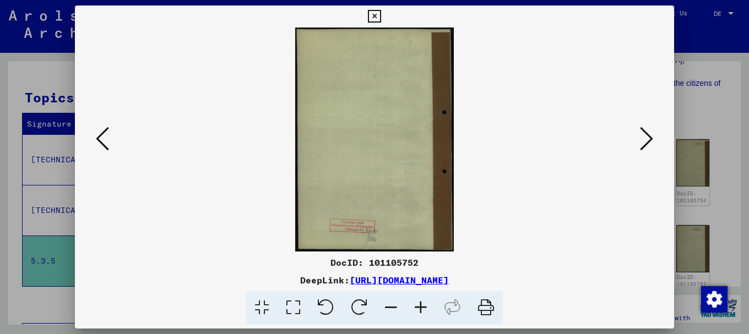
click at [651, 136] on icon at bounding box center [646, 139] width 13 height 26
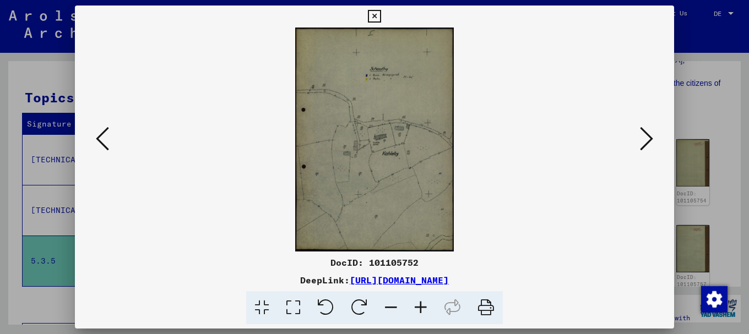
click at [651, 136] on icon at bounding box center [646, 139] width 13 height 26
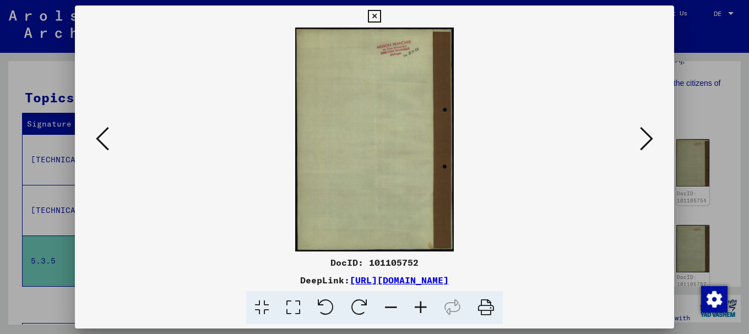
click at [651, 136] on icon at bounding box center [646, 139] width 13 height 26
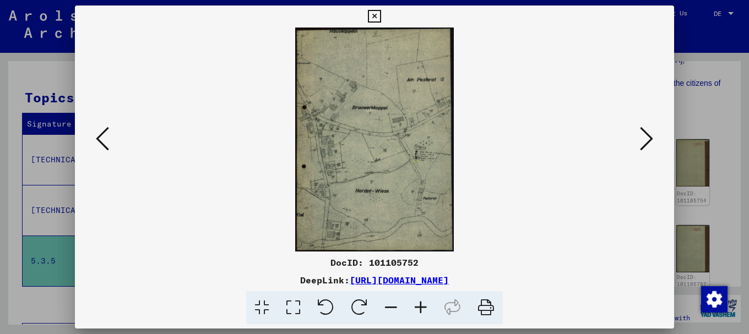
click at [651, 136] on icon at bounding box center [646, 139] width 13 height 26
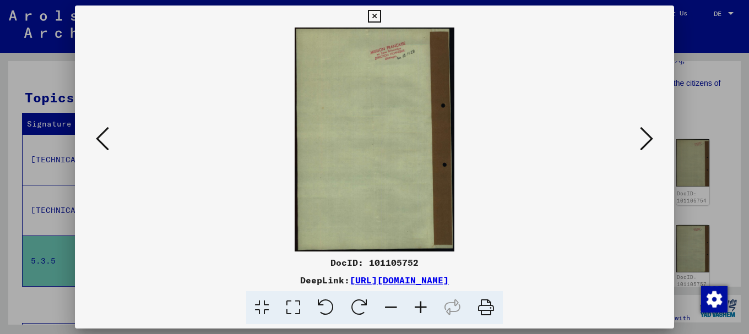
click at [651, 136] on icon at bounding box center [646, 139] width 13 height 26
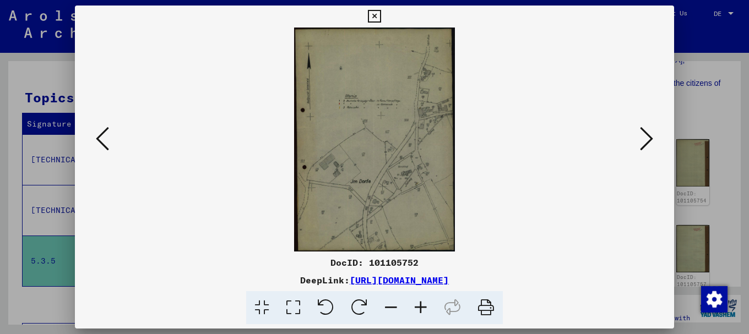
click at [651, 136] on icon at bounding box center [646, 139] width 13 height 26
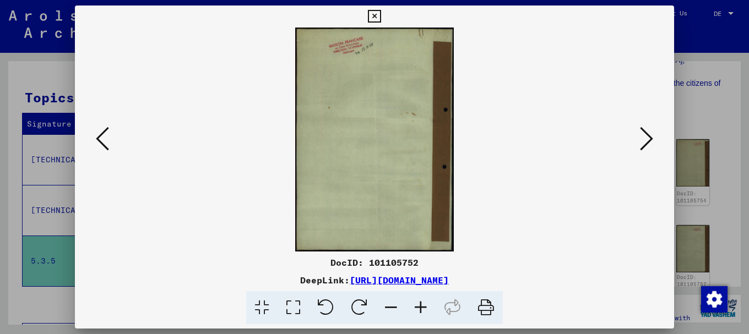
click at [651, 136] on icon at bounding box center [646, 139] width 13 height 26
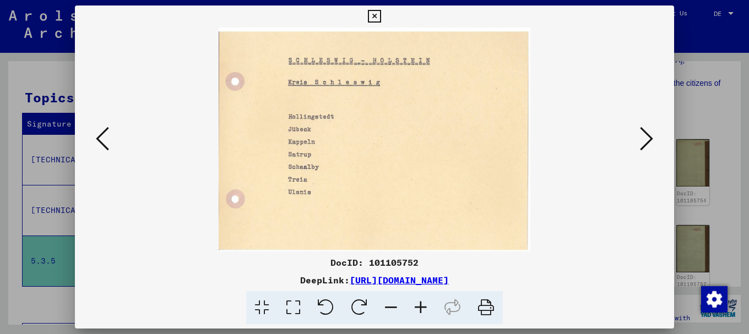
click at [651, 136] on icon at bounding box center [646, 139] width 13 height 26
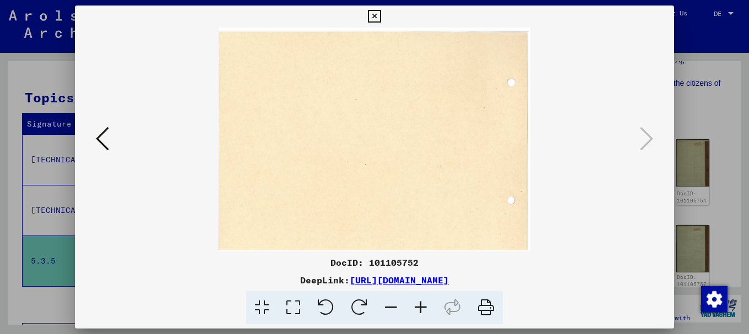
click at [700, 122] on div at bounding box center [374, 167] width 749 height 334
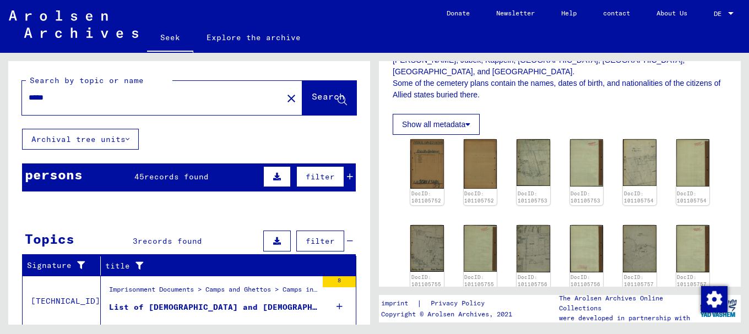
click at [144, 176] on font "records found" at bounding box center [176, 177] width 64 height 10
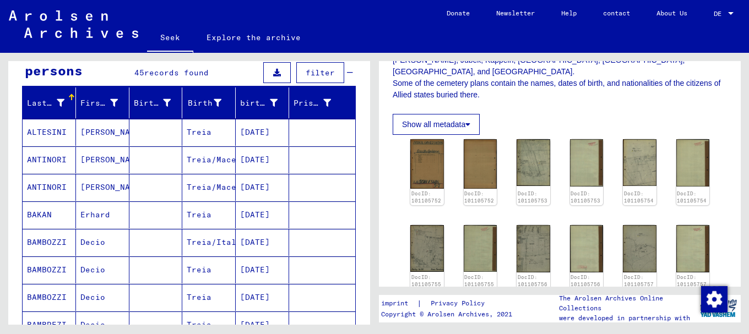
scroll to position [130, 0]
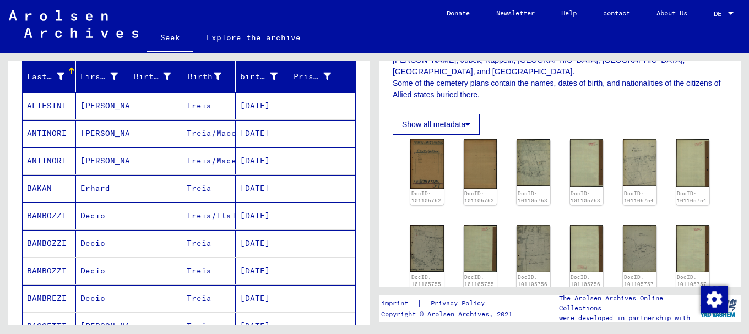
click at [52, 105] on font "ALTESINI" at bounding box center [47, 106] width 40 height 10
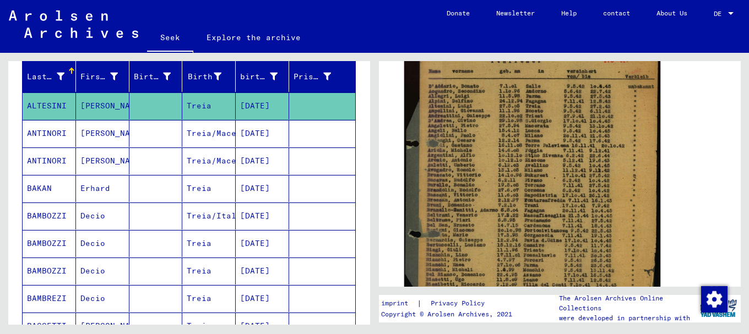
scroll to position [259, 0]
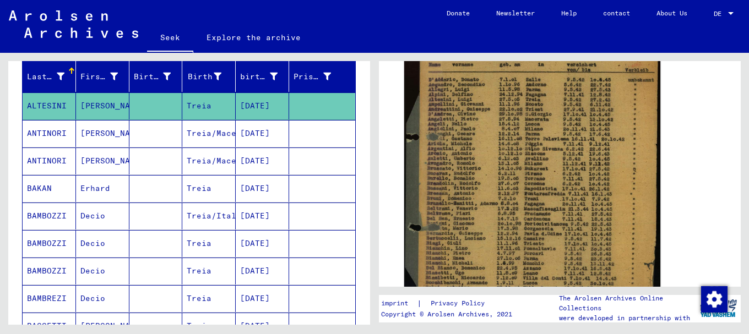
click at [500, 208] on img at bounding box center [532, 187] width 256 height 339
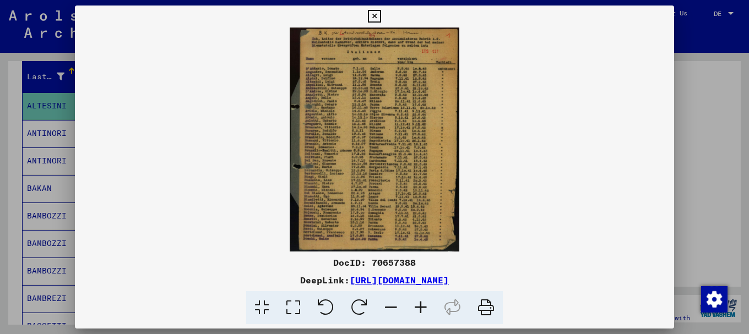
click at [418, 306] on icon at bounding box center [421, 308] width 30 height 34
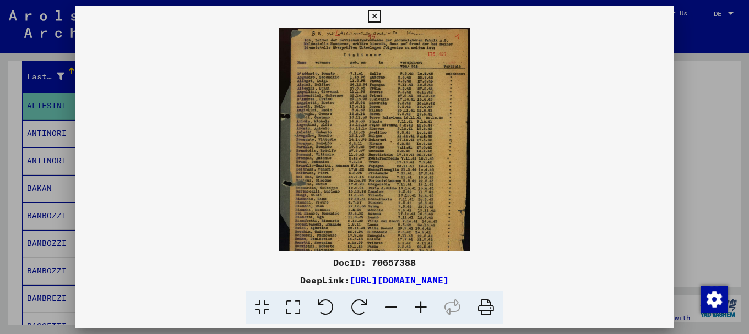
click at [418, 306] on icon at bounding box center [421, 308] width 30 height 34
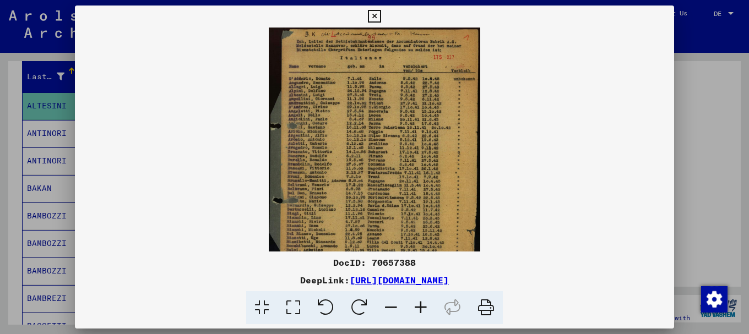
click at [418, 306] on icon at bounding box center [421, 308] width 30 height 34
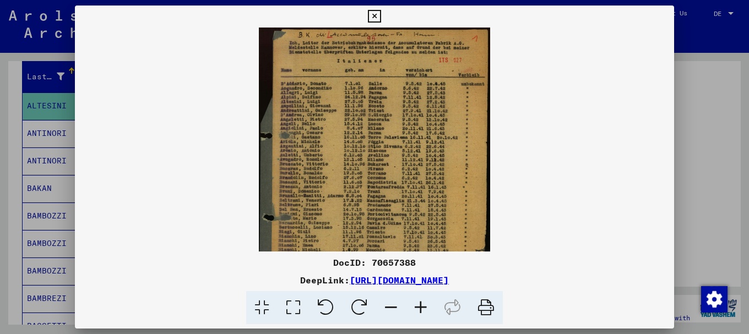
click at [418, 306] on icon at bounding box center [421, 308] width 30 height 34
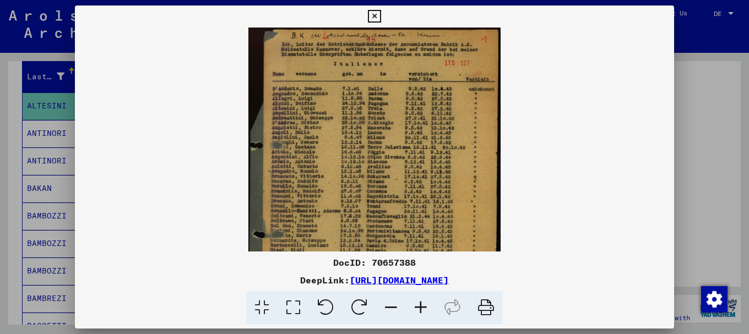
click at [418, 306] on icon at bounding box center [421, 308] width 30 height 34
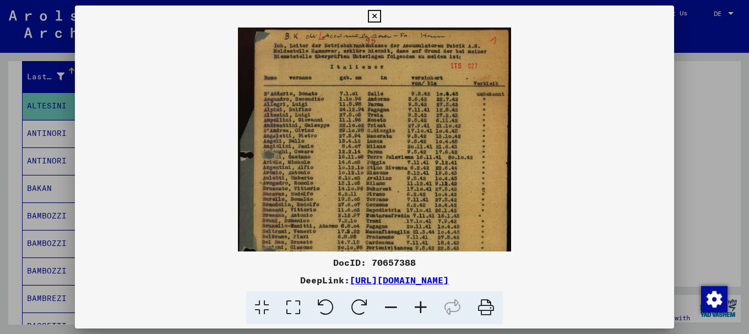
click at [418, 306] on icon at bounding box center [421, 308] width 30 height 34
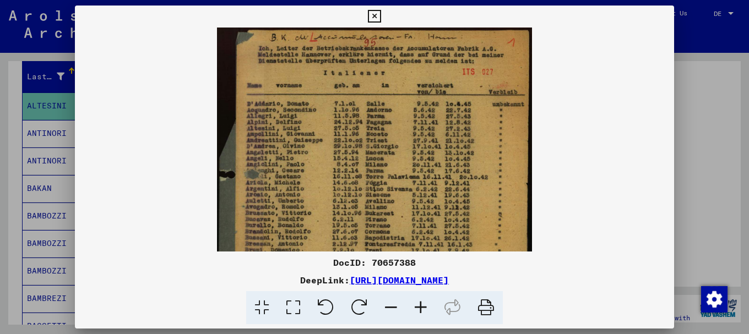
click at [418, 306] on icon at bounding box center [421, 308] width 30 height 34
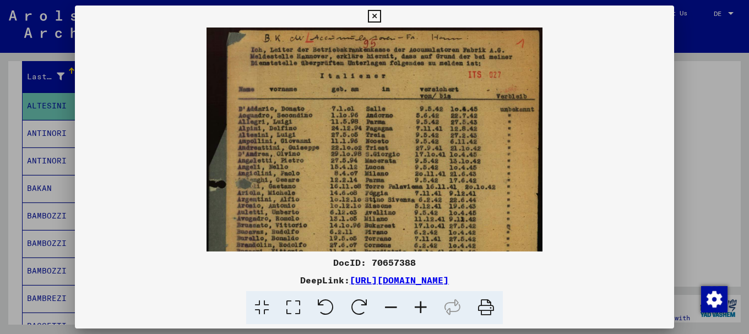
click at [418, 306] on icon at bounding box center [421, 308] width 30 height 34
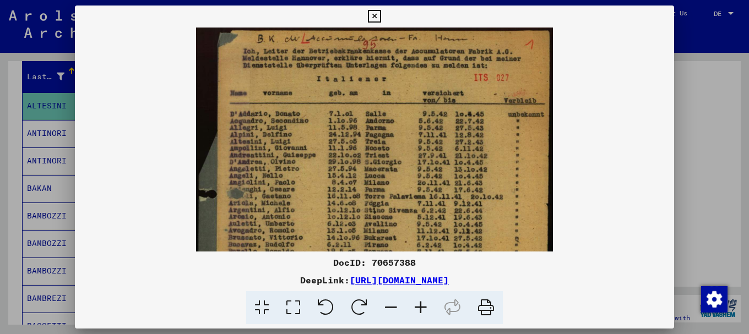
click at [418, 306] on icon at bounding box center [421, 308] width 30 height 34
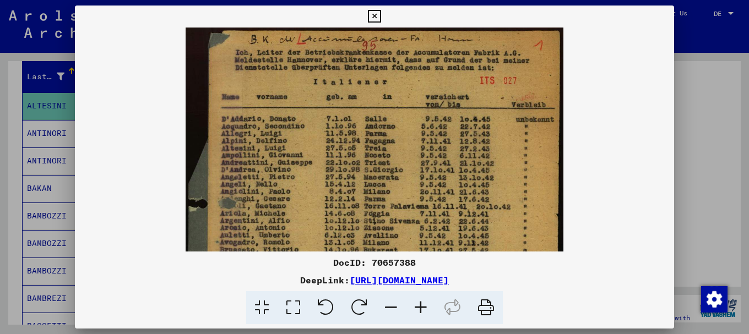
click at [418, 306] on icon at bounding box center [421, 308] width 30 height 34
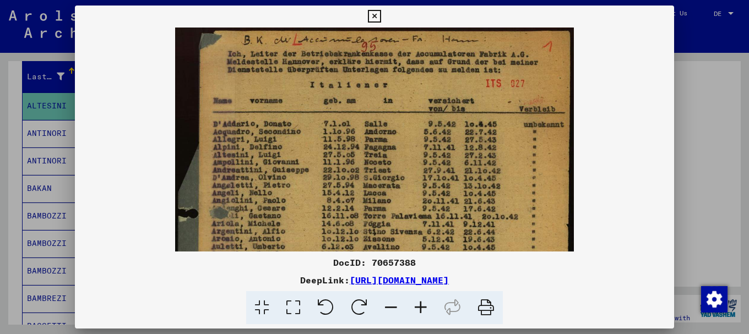
click at [418, 306] on icon at bounding box center [421, 308] width 30 height 34
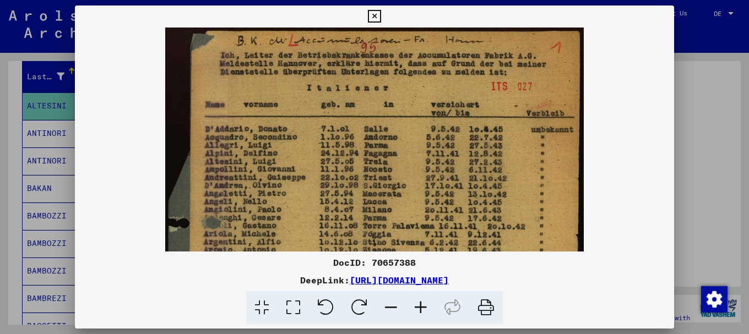
click at [418, 306] on icon at bounding box center [421, 308] width 30 height 34
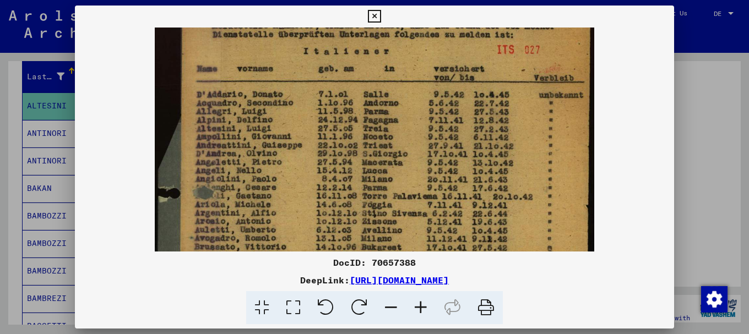
scroll to position [61, 0]
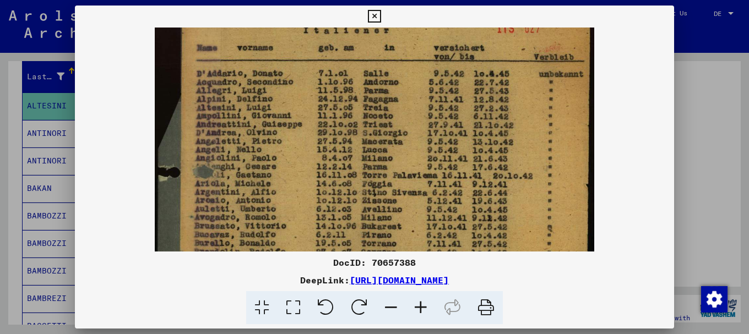
drag, startPoint x: 349, startPoint y: 192, endPoint x: 388, endPoint y: 139, distance: 65.0
click at [388, 139] on img at bounding box center [375, 258] width 440 height 582
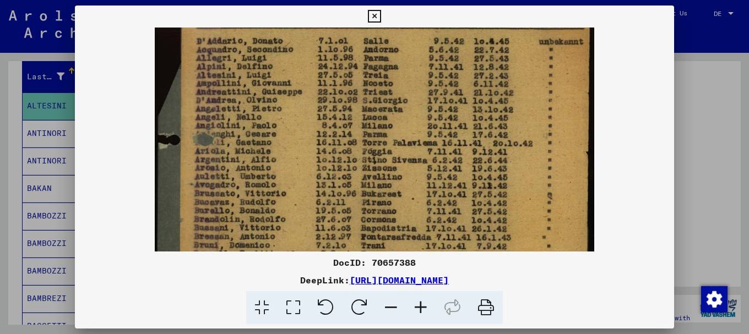
drag, startPoint x: 390, startPoint y: 208, endPoint x: 395, endPoint y: 177, distance: 31.3
click at [396, 167] on img at bounding box center [375, 225] width 440 height 582
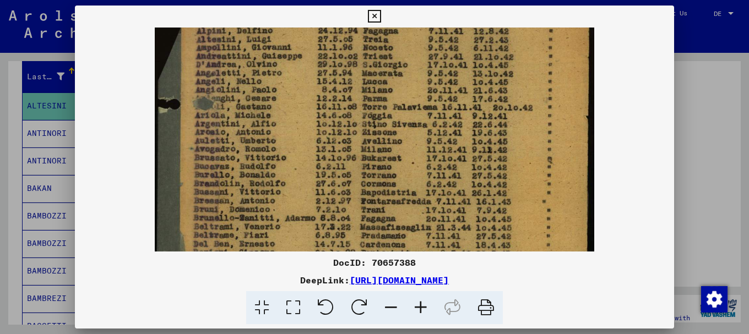
drag, startPoint x: 398, startPoint y: 181, endPoint x: 399, endPoint y: 159, distance: 22.6
click at [398, 165] on img at bounding box center [375, 190] width 440 height 582
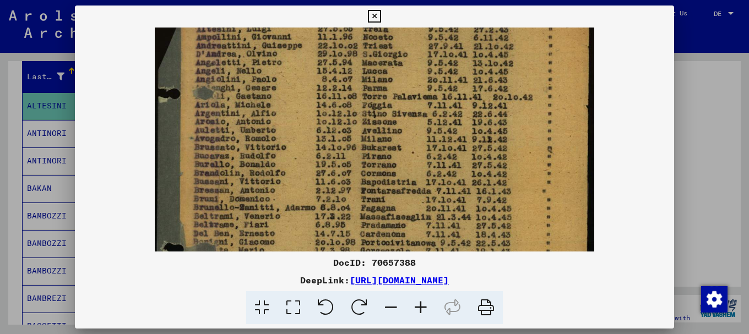
click at [699, 88] on div at bounding box center [374, 167] width 749 height 334
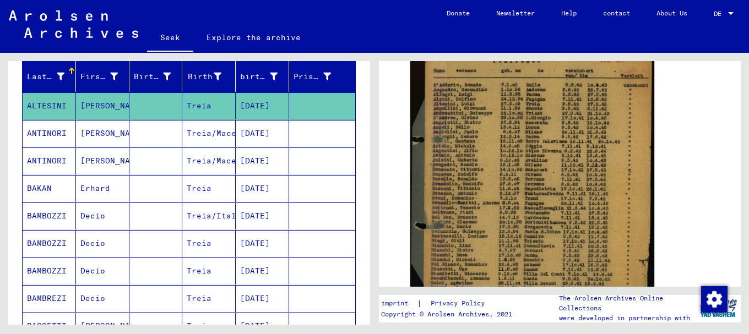
click at [58, 135] on font "ANTINORI" at bounding box center [47, 133] width 40 height 10
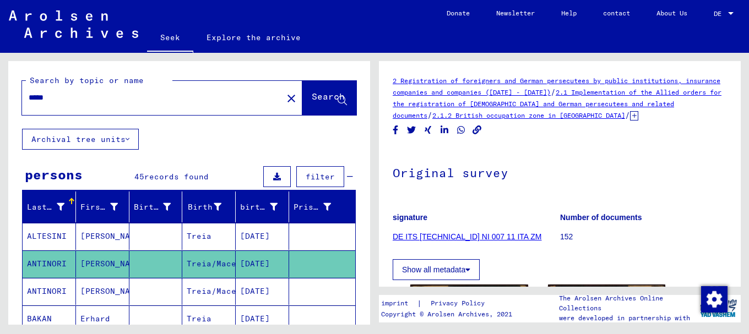
drag, startPoint x: 59, startPoint y: 100, endPoint x: 0, endPoint y: 103, distance: 59.5
click at [0, 103] on div "Search by topic or name ***** close Search Archival tree units persons 45 recor…" at bounding box center [187, 189] width 374 height 272
type input "**********"
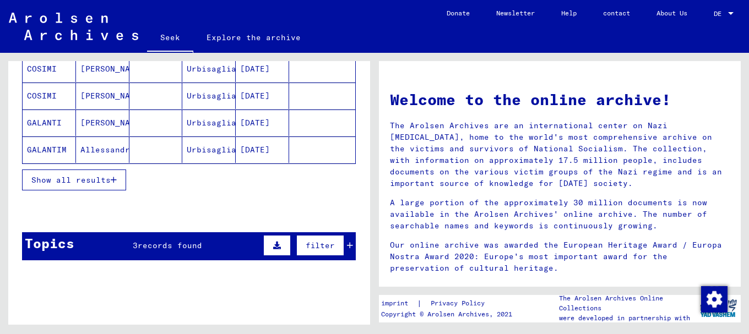
scroll to position [197, 0]
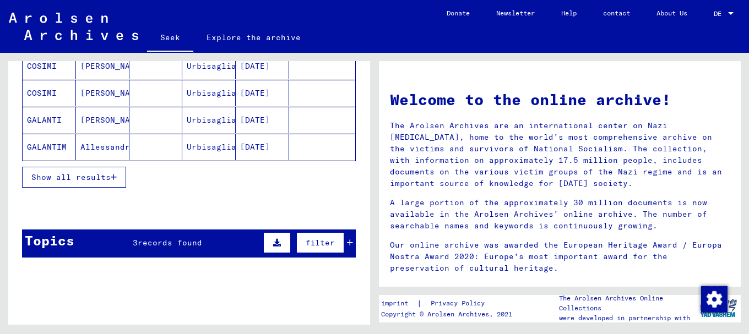
click at [156, 242] on font "records found" at bounding box center [170, 243] width 64 height 10
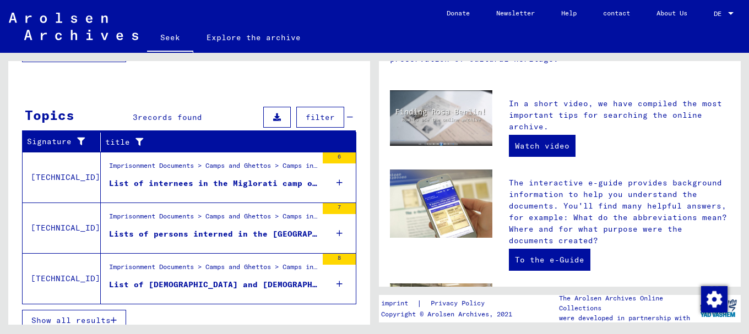
scroll to position [325, 0]
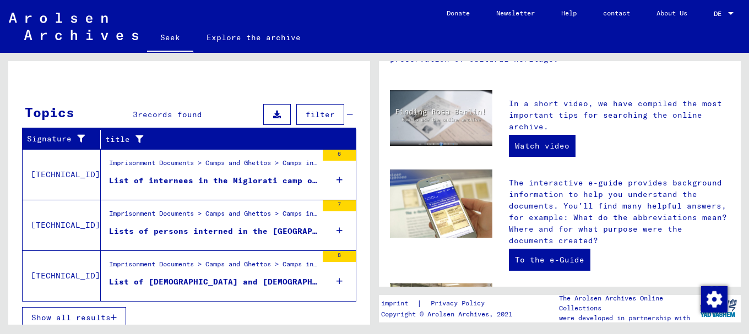
click at [158, 181] on font "List of internees in the Miglorati camp of [GEOGRAPHIC_DATA], as well as an acc…" at bounding box center [344, 181] width 471 height 10
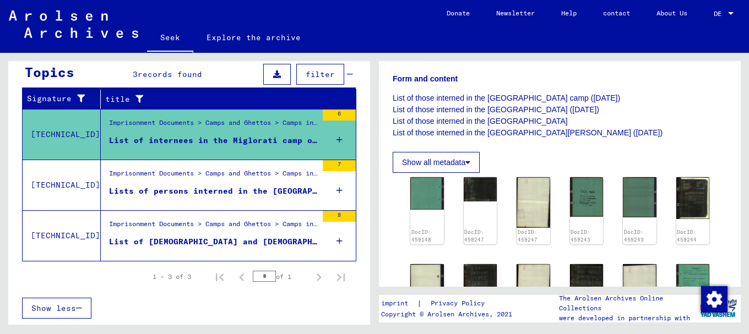
scroll to position [190, 0]
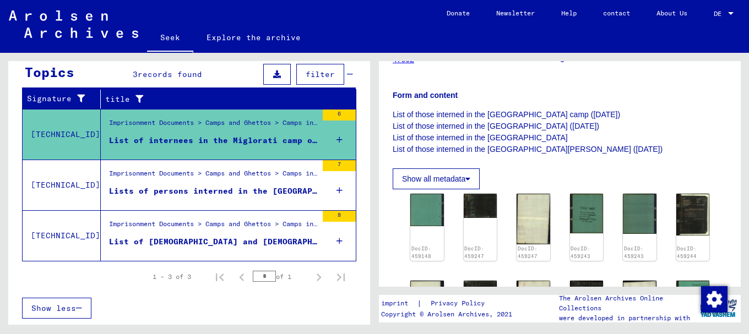
click at [192, 189] on font "Lists of persons interned in the [GEOGRAPHIC_DATA], the [GEOGRAPHIC_DATA], the …" at bounding box center [443, 191] width 669 height 10
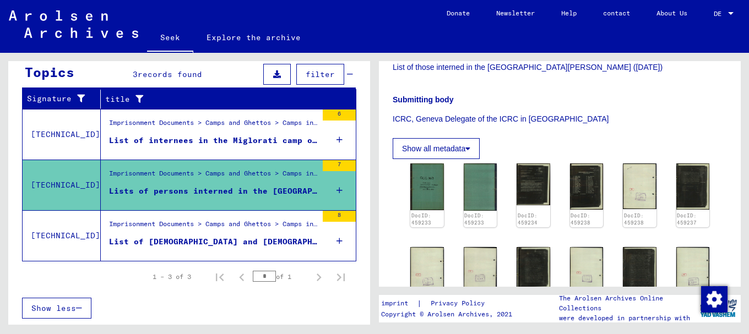
scroll to position [320, 0]
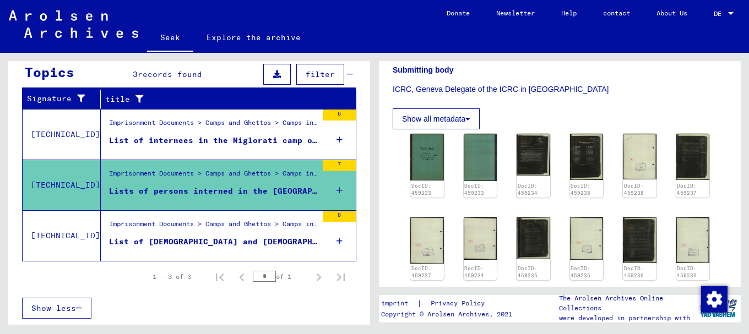
click at [162, 243] on font "List of [DEMOGRAPHIC_DATA] and [DEMOGRAPHIC_DATA] interned in [GEOGRAPHIC_DATA]…" at bounding box center [632, 242] width 1046 height 10
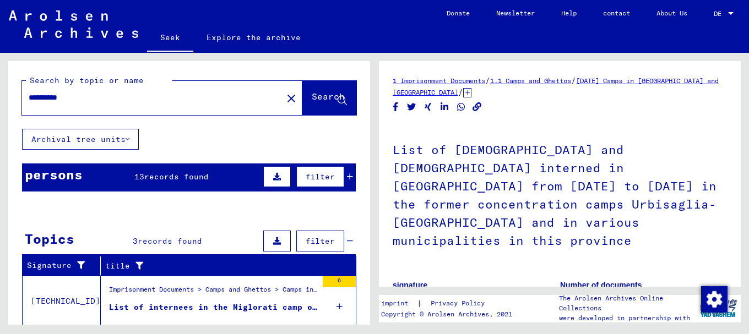
click at [153, 176] on font "records found" at bounding box center [176, 177] width 64 height 10
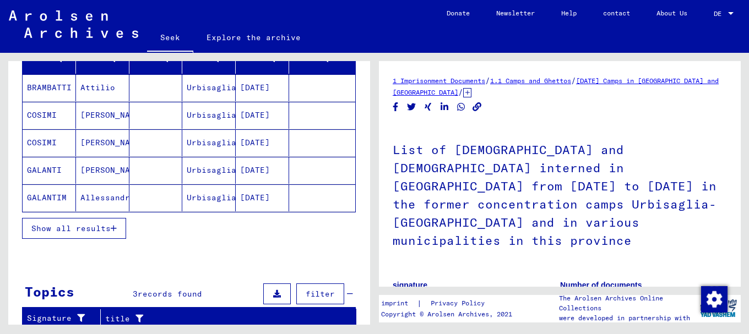
scroll to position [150, 0]
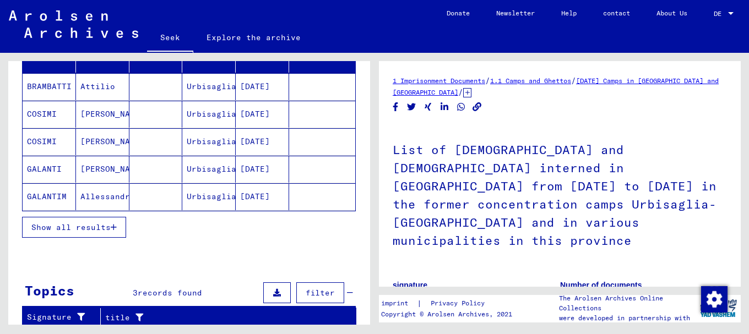
click at [91, 224] on font "Show all results" at bounding box center [70, 227] width 79 height 10
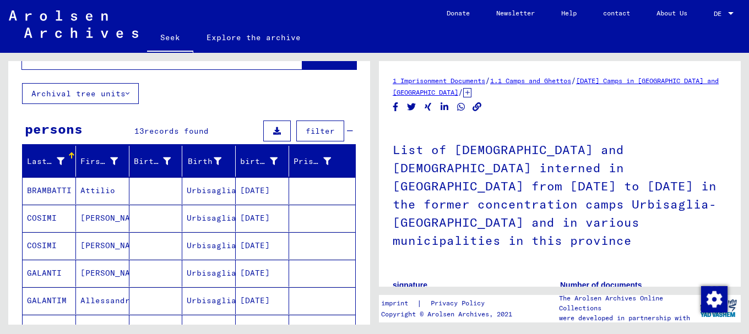
scroll to position [0, 0]
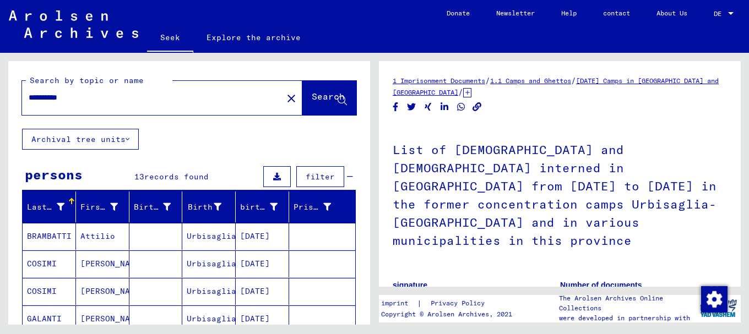
drag, startPoint x: 83, startPoint y: 97, endPoint x: 0, endPoint y: 97, distance: 82.6
click at [0, 97] on div "**********" at bounding box center [187, 189] width 374 height 272
type input "******"
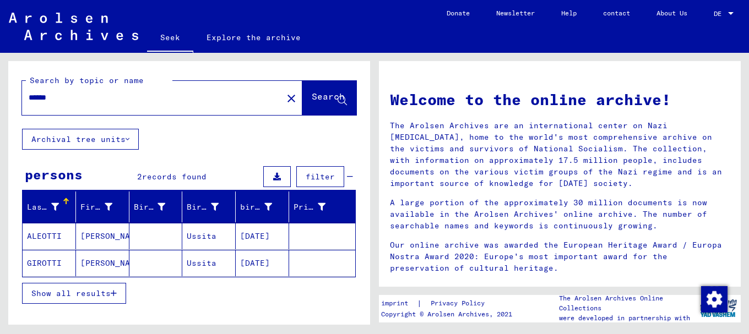
scroll to position [61, 0]
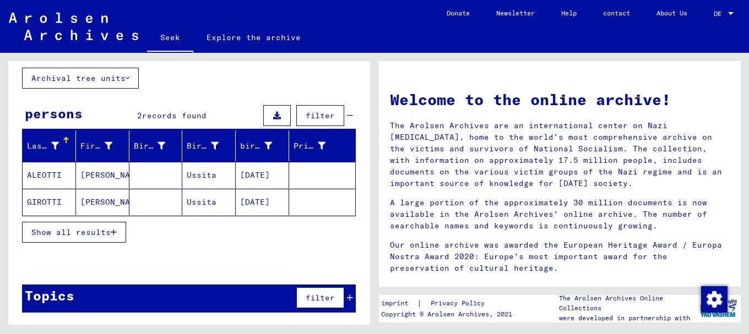
click at [52, 176] on font "ALEOTTI" at bounding box center [44, 175] width 35 height 10
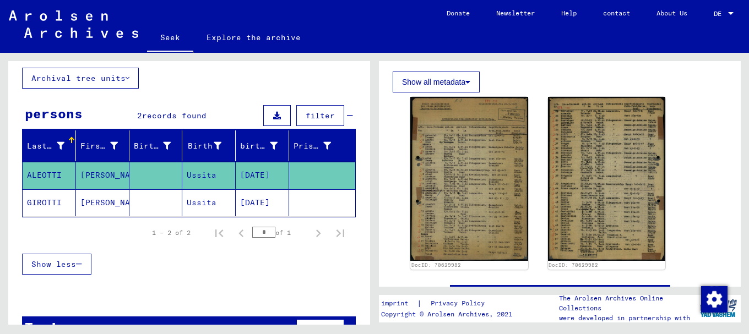
scroll to position [192, 0]
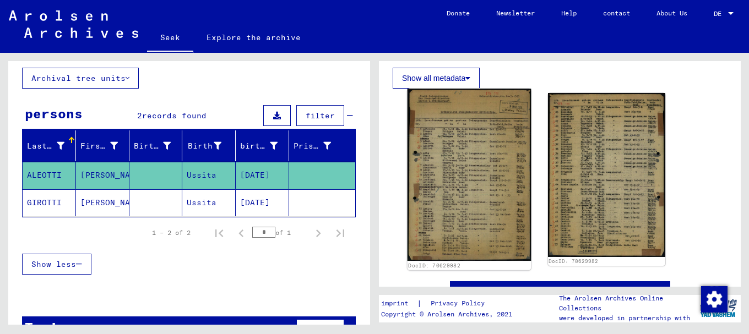
click at [469, 203] on img at bounding box center [468, 175] width 123 height 172
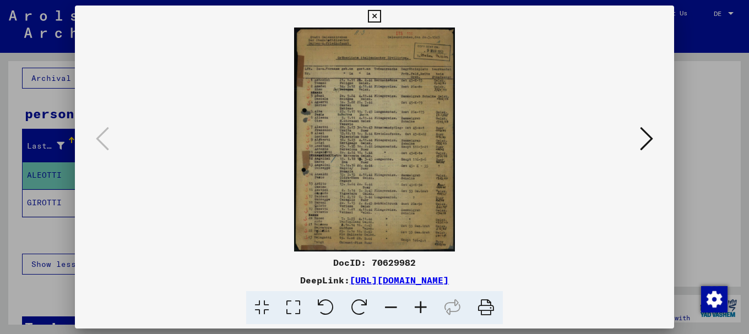
click at [420, 303] on icon at bounding box center [421, 308] width 30 height 34
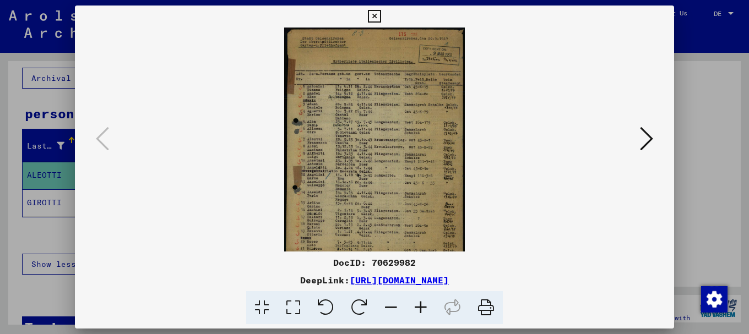
click at [420, 303] on icon at bounding box center [421, 308] width 30 height 34
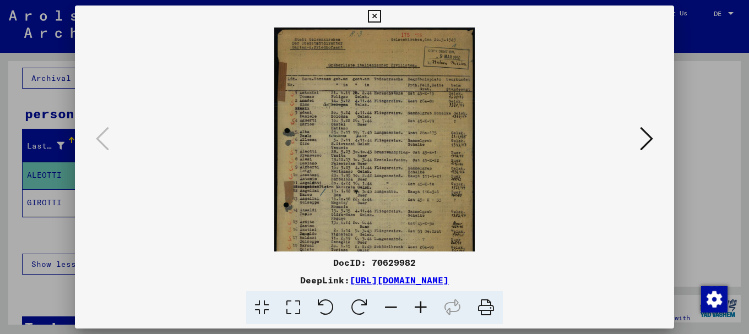
click at [420, 303] on icon at bounding box center [421, 308] width 30 height 34
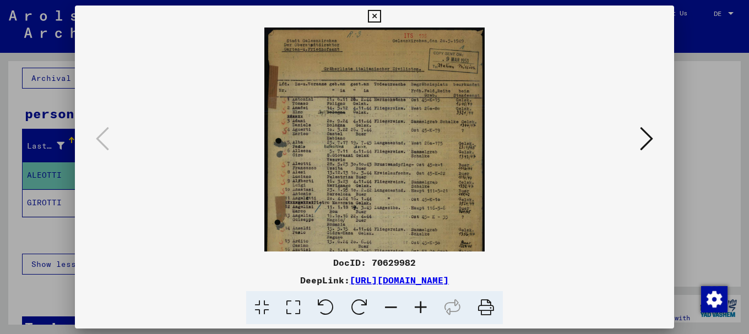
click at [420, 303] on icon at bounding box center [421, 308] width 30 height 34
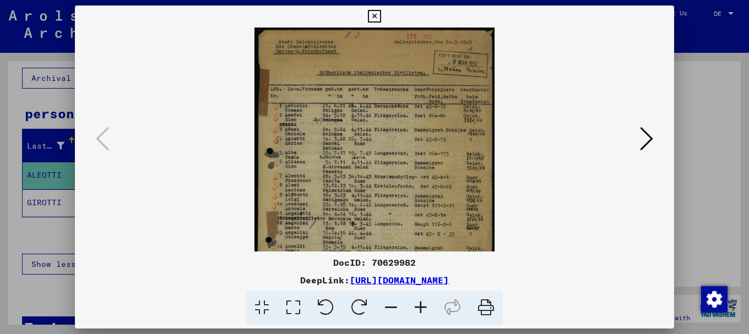
click at [420, 303] on icon at bounding box center [421, 308] width 30 height 34
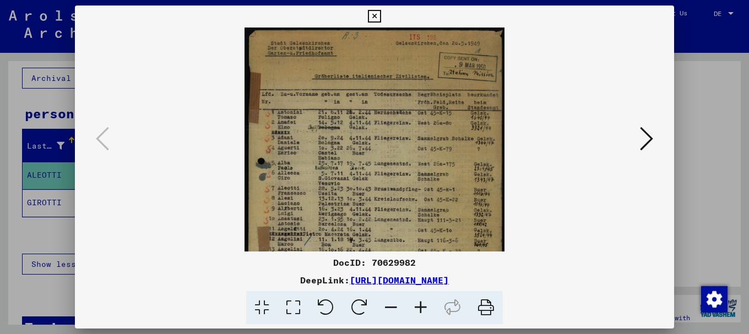
click at [420, 303] on icon at bounding box center [421, 308] width 30 height 34
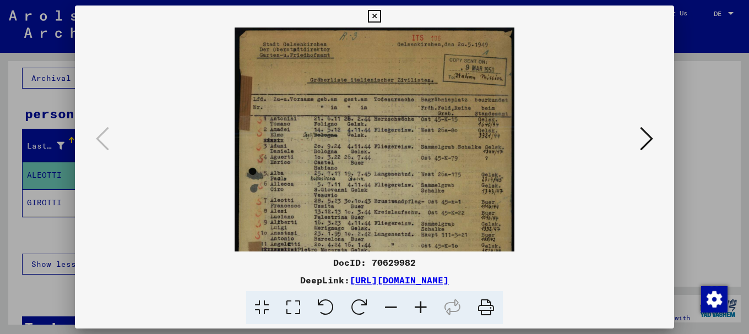
click at [420, 303] on icon at bounding box center [421, 308] width 30 height 34
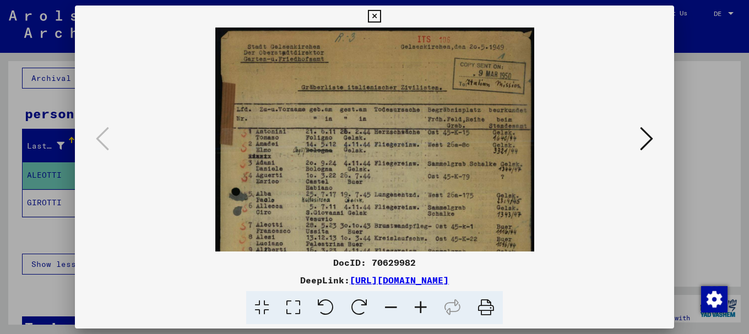
click at [420, 303] on icon at bounding box center [421, 308] width 30 height 34
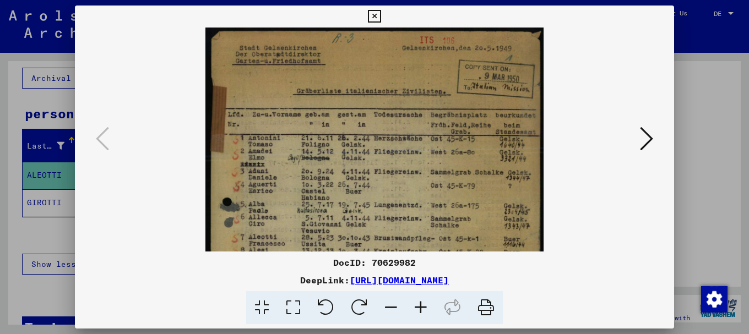
click at [420, 303] on icon at bounding box center [421, 308] width 30 height 34
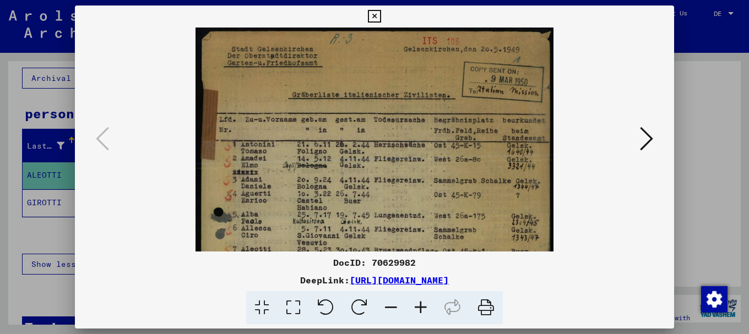
click at [420, 303] on icon at bounding box center [421, 308] width 30 height 34
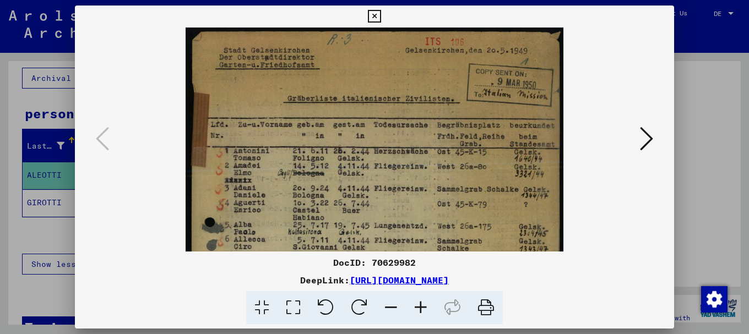
click at [420, 303] on icon at bounding box center [421, 308] width 30 height 34
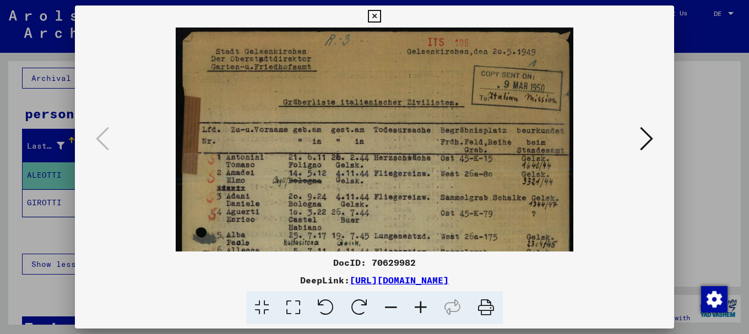
click at [420, 303] on icon at bounding box center [421, 308] width 30 height 34
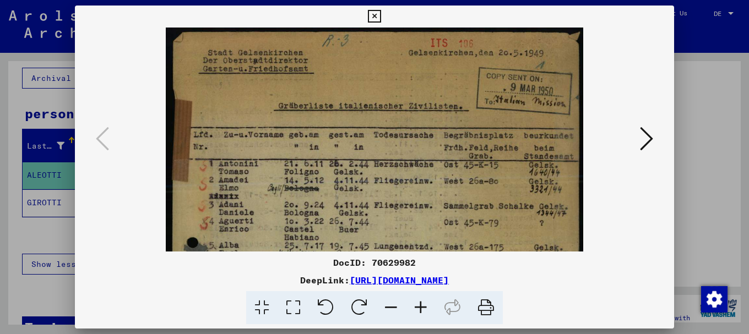
click at [420, 303] on icon at bounding box center [421, 308] width 30 height 34
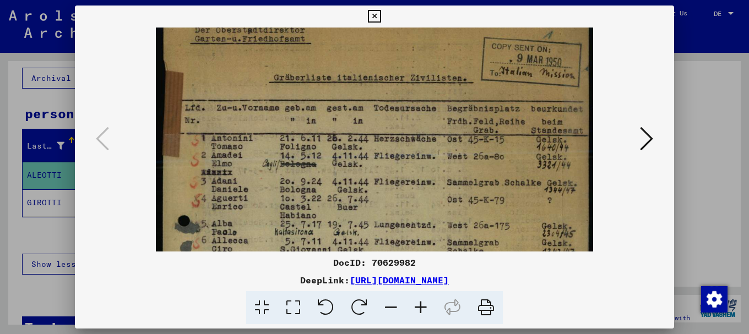
drag, startPoint x: 298, startPoint y: 219, endPoint x: 319, endPoint y: 168, distance: 55.3
click at [319, 168] on img at bounding box center [374, 300] width 437 height 609
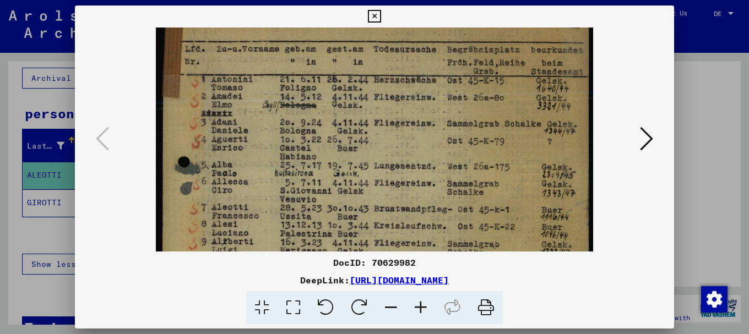
drag, startPoint x: 366, startPoint y: 180, endPoint x: 373, endPoint y: 144, distance: 36.4
click at [372, 149] on img at bounding box center [374, 241] width 437 height 609
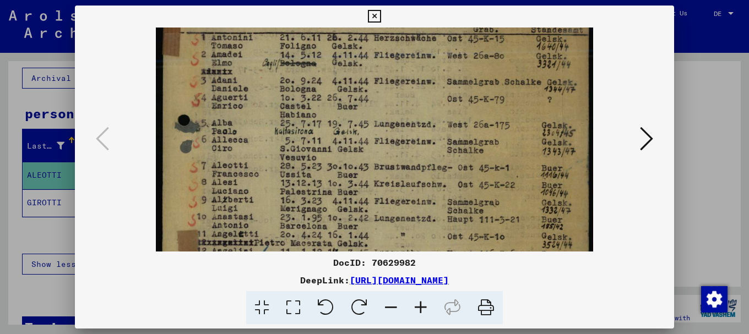
drag, startPoint x: 392, startPoint y: 186, endPoint x: 394, endPoint y: 148, distance: 38.0
click at [394, 150] on img at bounding box center [374, 199] width 437 height 609
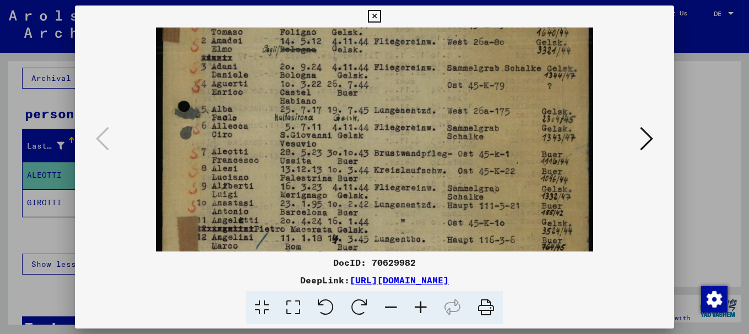
scroll to position [148, 0]
drag, startPoint x: 497, startPoint y: 168, endPoint x: 445, endPoint y: 163, distance: 51.5
click at [432, 160] on img at bounding box center [374, 183] width 437 height 609
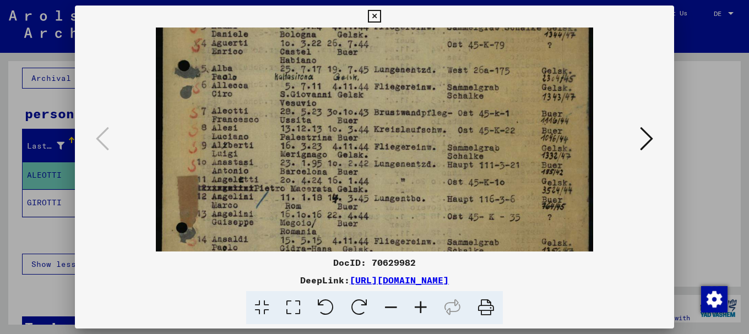
drag, startPoint x: 487, startPoint y: 190, endPoint x: 494, endPoint y: 119, distance: 70.8
click at [493, 124] on img at bounding box center [374, 144] width 437 height 609
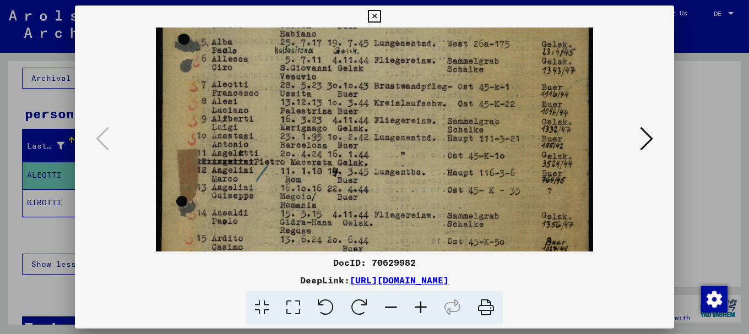
click at [691, 117] on div at bounding box center [374, 167] width 749 height 334
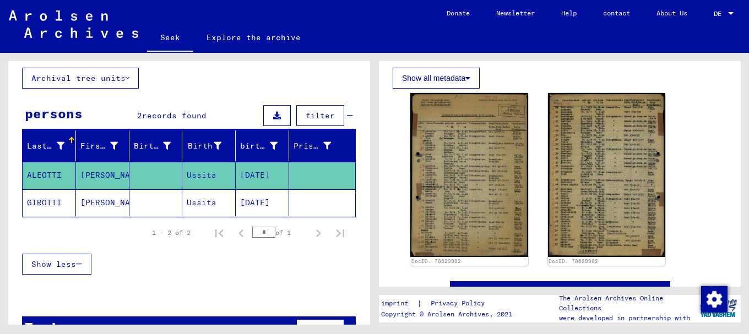
click at [46, 200] on font "GIROTTI" at bounding box center [44, 203] width 35 height 10
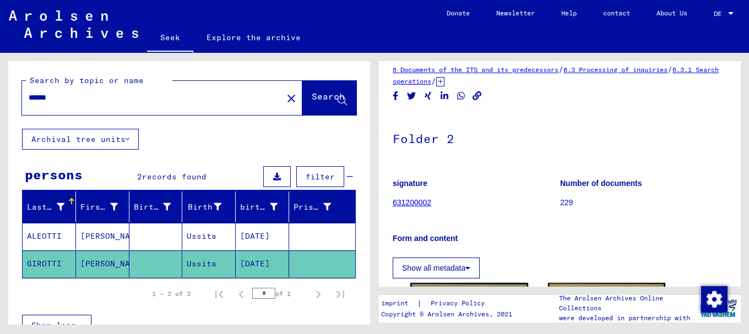
drag, startPoint x: 60, startPoint y: 95, endPoint x: 0, endPoint y: 95, distance: 60.0
click at [0, 95] on div "Search by topic or name ****** close Search Archival tree units persons 2 recor…" at bounding box center [187, 189] width 374 height 272
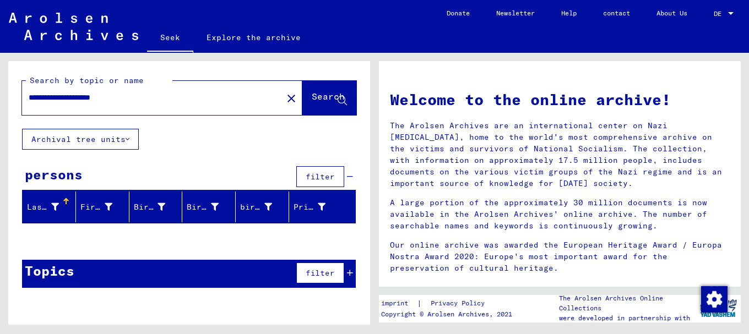
click at [115, 97] on input "**********" at bounding box center [149, 98] width 241 height 12
click at [317, 92] on font "Search" at bounding box center [328, 96] width 33 height 11
click at [43, 95] on input "**********" at bounding box center [149, 98] width 241 height 12
type input "**********"
drag, startPoint x: 134, startPoint y: 97, endPoint x: 0, endPoint y: 98, distance: 134.3
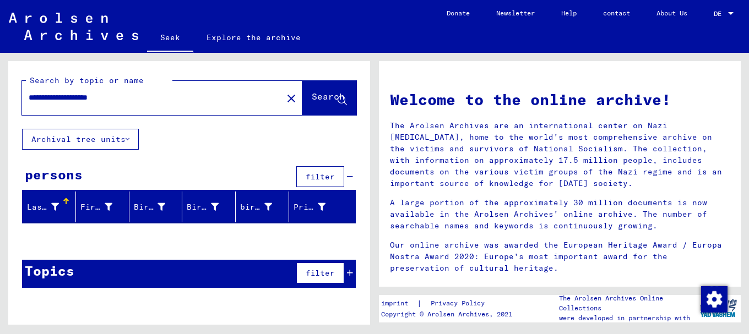
click at [0, 98] on div "**********" at bounding box center [187, 189] width 374 height 272
type input "*******"
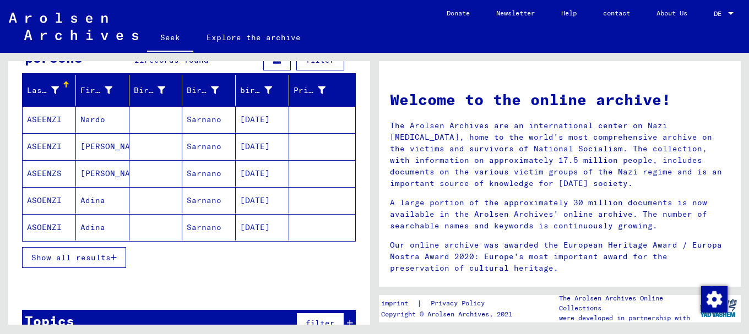
scroll to position [119, 0]
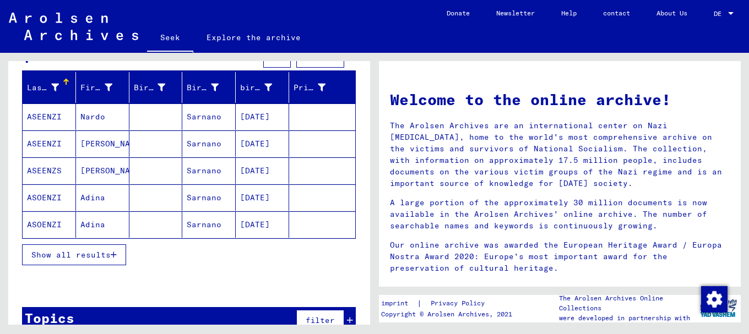
click at [65, 249] on button "Show all results" at bounding box center [74, 254] width 104 height 21
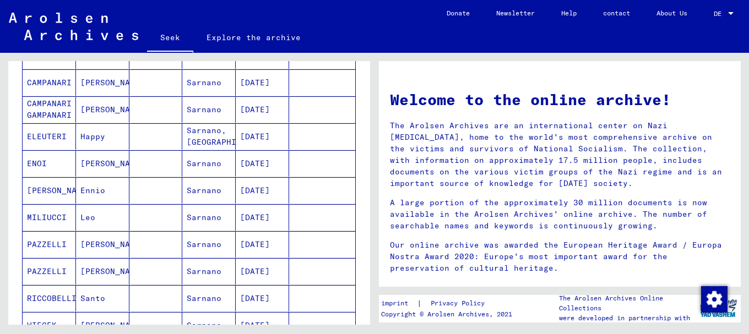
scroll to position [405, 0]
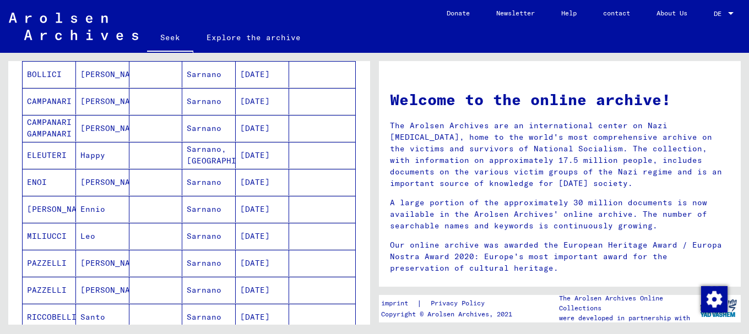
click at [51, 262] on font "PAZZELLI" at bounding box center [47, 263] width 40 height 10
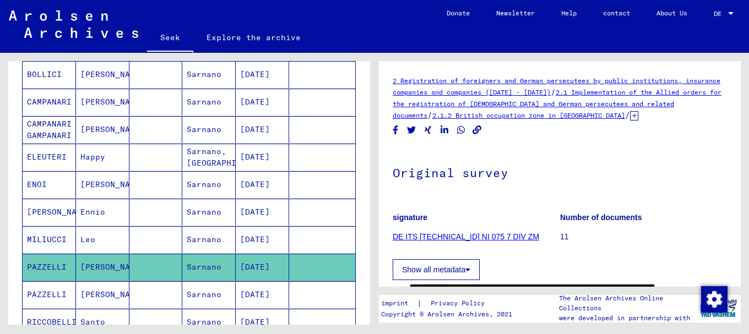
scroll to position [263, 0]
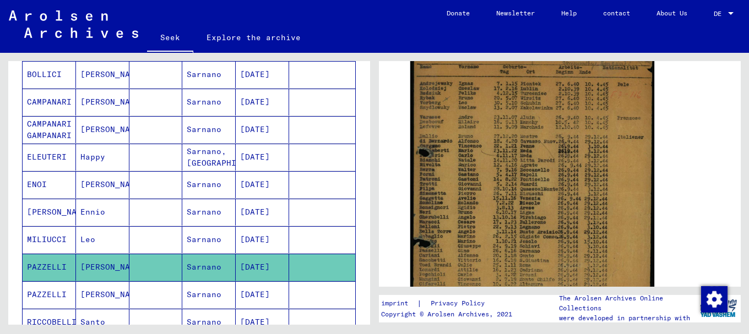
click at [53, 235] on font "MILIUCCI" at bounding box center [47, 240] width 40 height 10
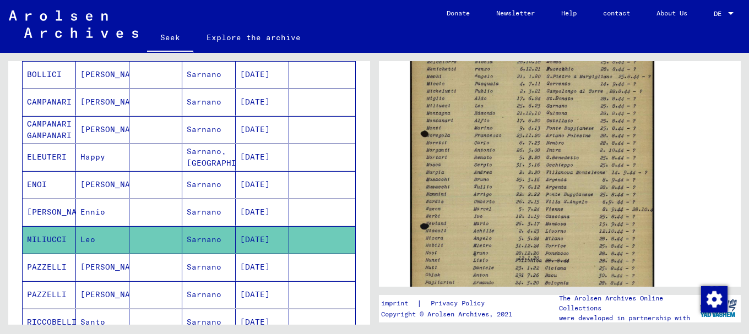
scroll to position [262, 0]
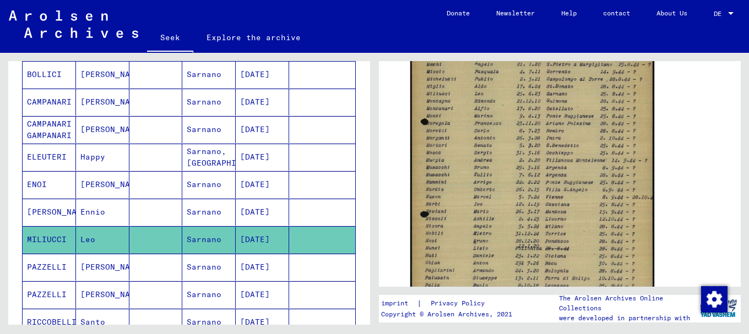
click at [56, 209] on font "[PERSON_NAME]" at bounding box center [59, 212] width 64 height 10
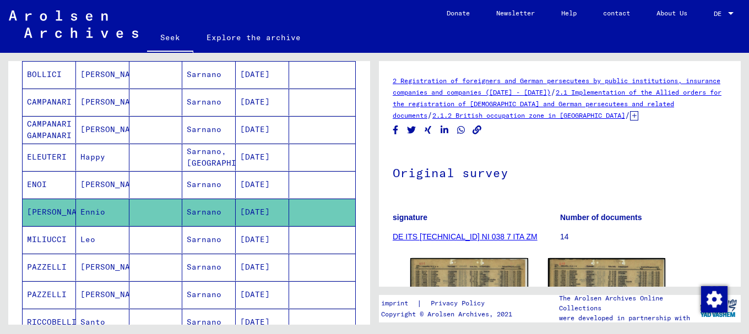
scroll to position [102, 0]
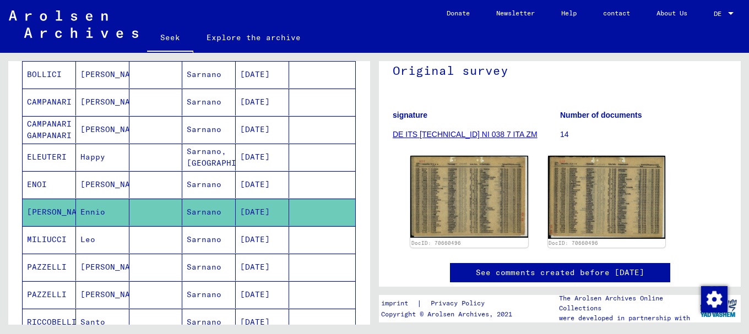
click at [53, 183] on mat-cell "ENOI" at bounding box center [49, 184] width 53 height 27
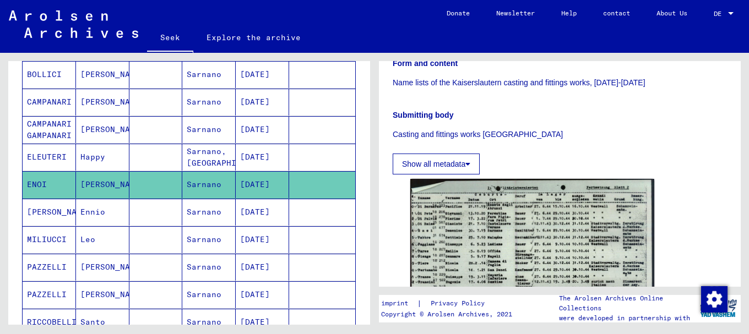
scroll to position [290, 0]
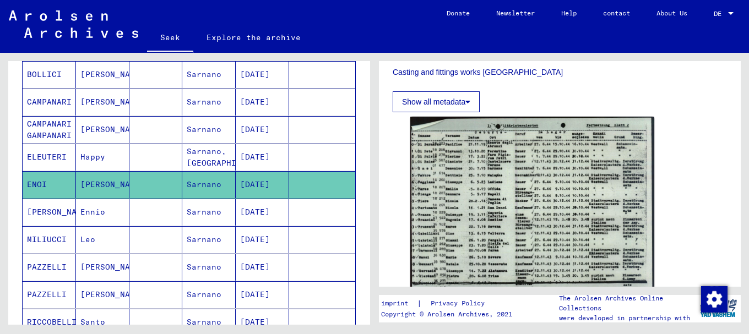
click at [50, 127] on font "CAMPANARI GAMPANARI" at bounding box center [49, 129] width 45 height 21
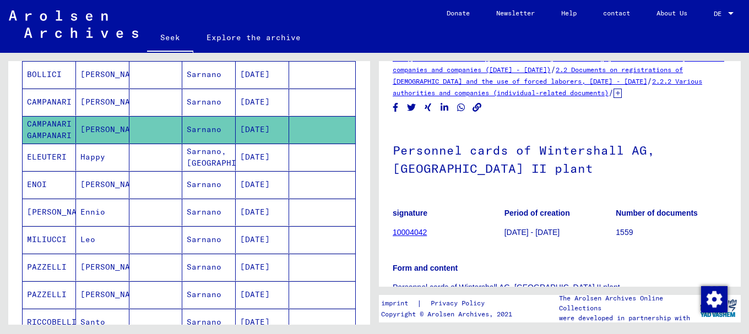
scroll to position [6, 0]
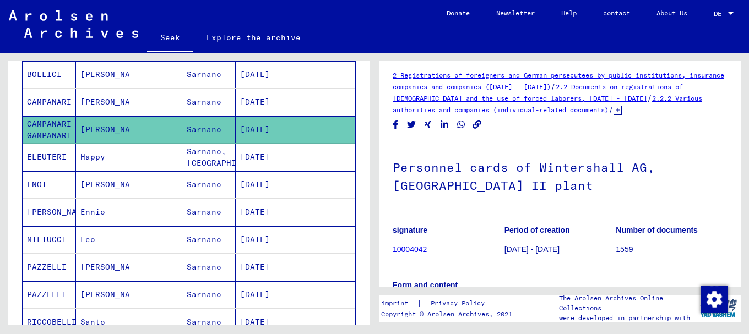
click at [66, 99] on font "CAMPANARI" at bounding box center [49, 102] width 45 height 10
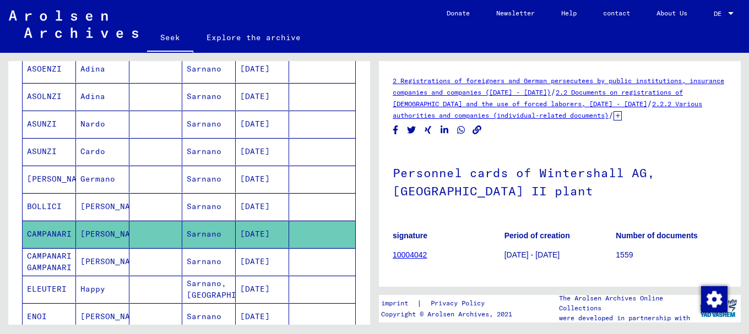
scroll to position [268, 0]
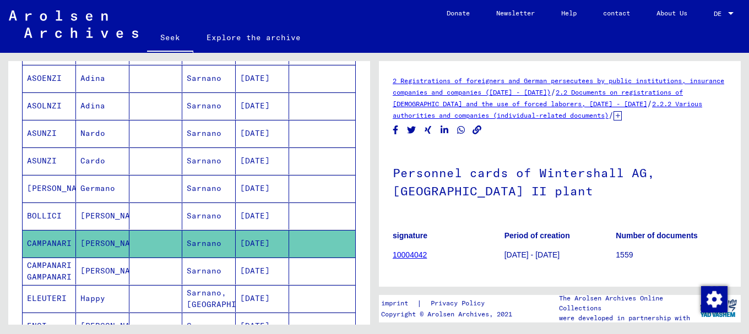
click at [53, 215] on font "BOLLICI" at bounding box center [44, 216] width 35 height 10
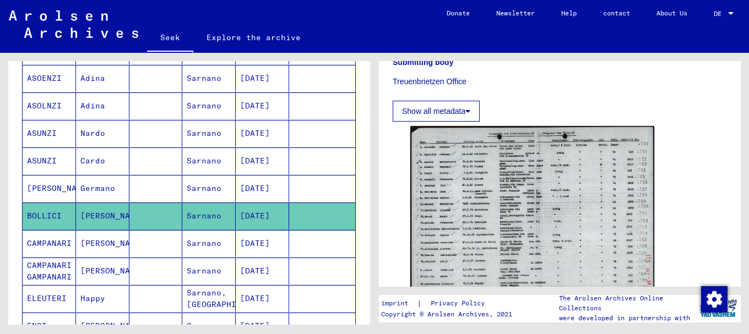
scroll to position [184, 0]
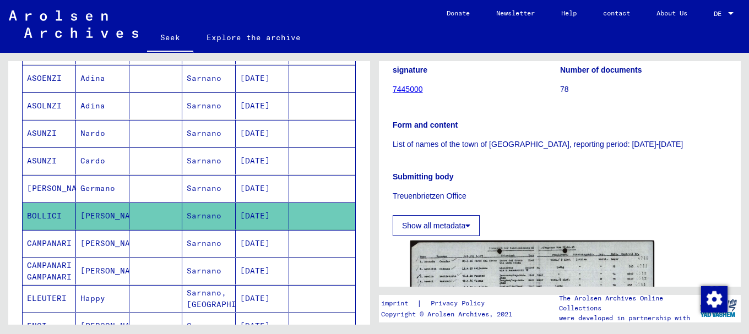
click at [59, 188] on font "[PERSON_NAME]" at bounding box center [59, 188] width 64 height 10
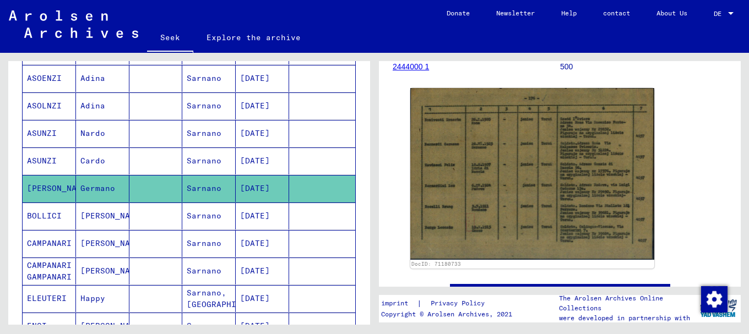
scroll to position [171, 0]
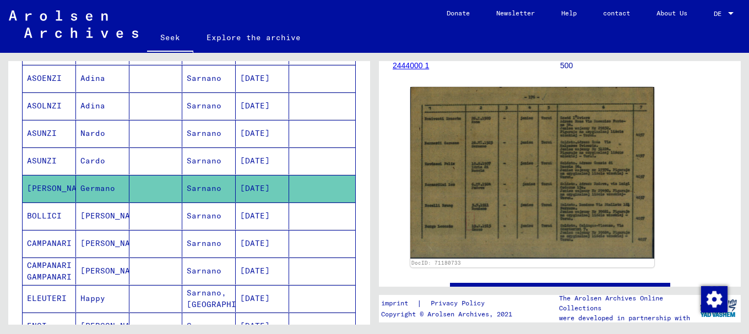
click at [43, 156] on font "ASUNZI" at bounding box center [42, 161] width 30 height 10
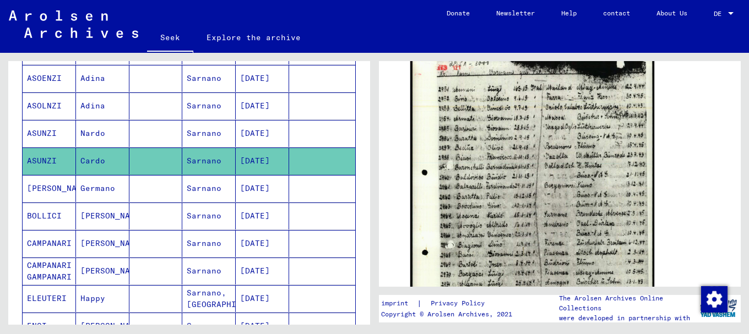
scroll to position [237, 0]
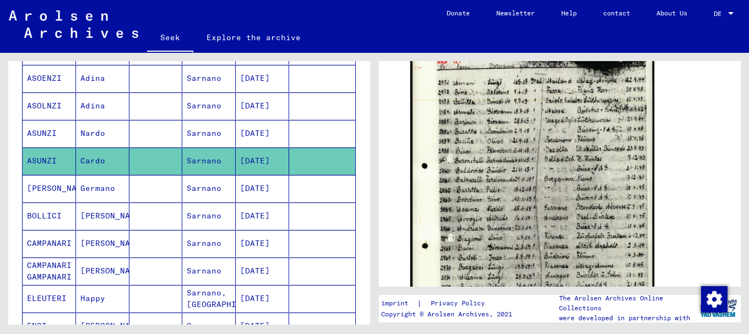
click at [42, 135] on font "ASUNZI" at bounding box center [42, 133] width 30 height 10
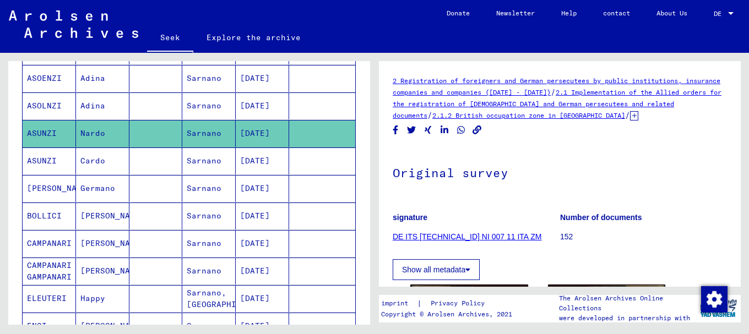
scroll to position [180, 0]
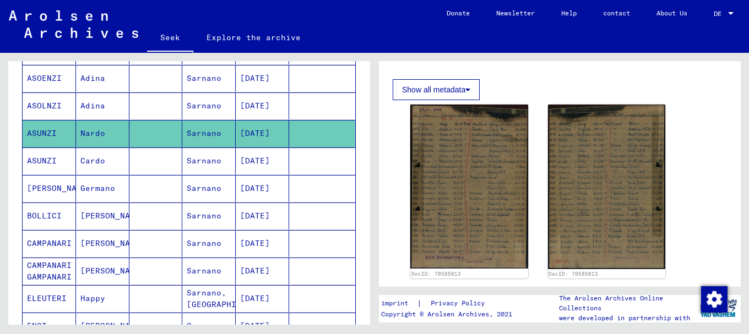
click at [51, 104] on font "ASOLNZI" at bounding box center [44, 106] width 35 height 10
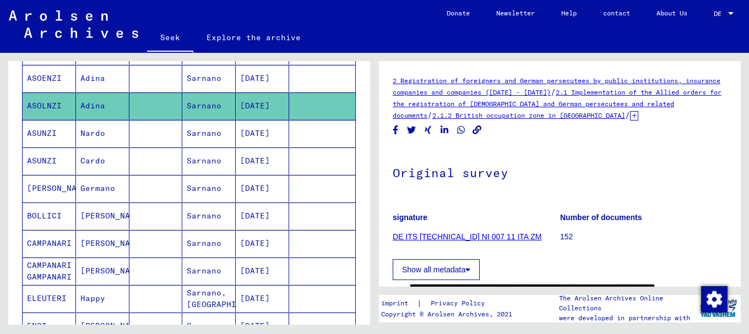
scroll to position [216, 0]
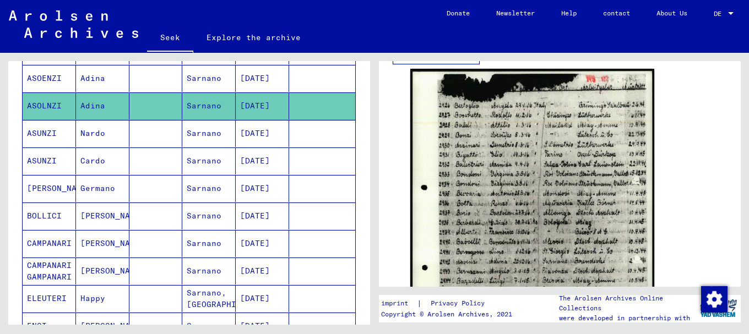
click at [39, 77] on font "ASOENZI" at bounding box center [44, 78] width 35 height 10
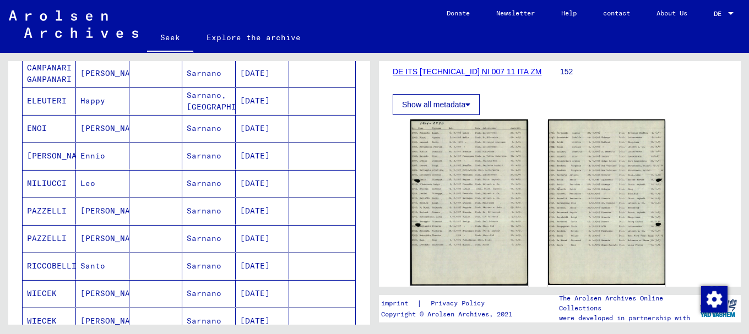
scroll to position [497, 0]
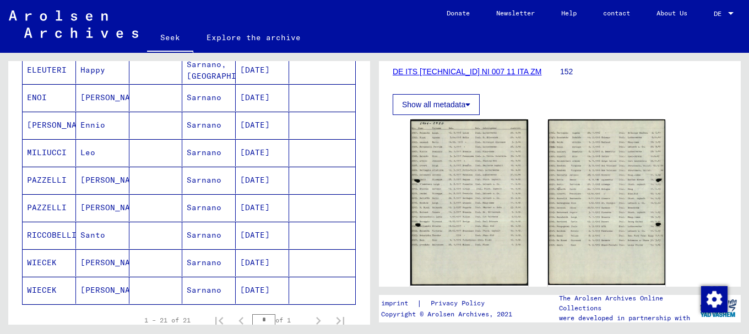
click at [57, 205] on font "PAZZELLI" at bounding box center [47, 208] width 40 height 10
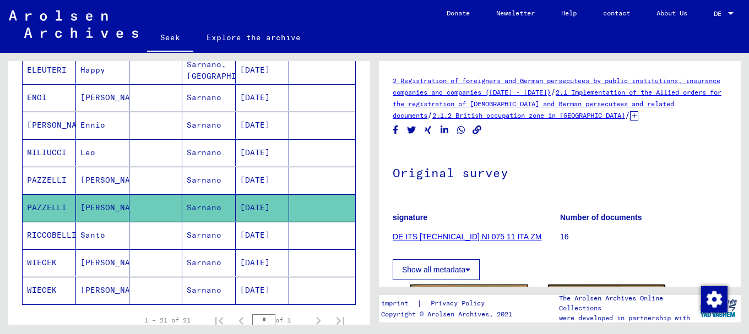
drag, startPoint x: 740, startPoint y: 127, endPoint x: 730, endPoint y: 202, distance: 75.6
click at [730, 202] on div "2 Registration of foreigners and German persecutees by public institutions, ins…" at bounding box center [562, 189] width 374 height 272
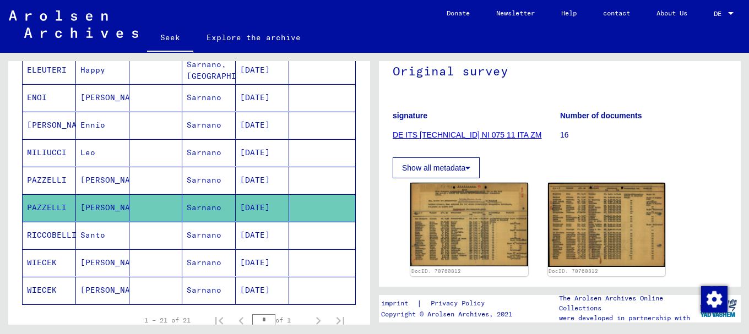
scroll to position [153, 0]
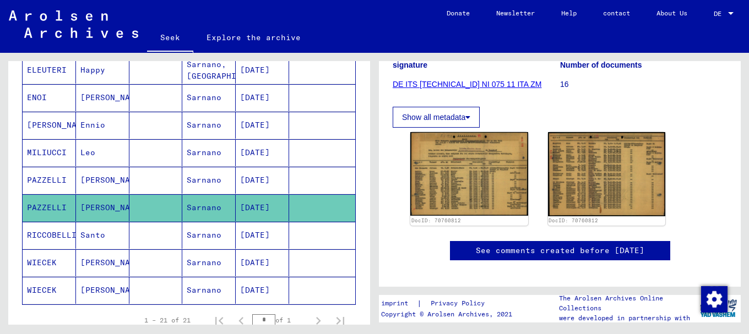
click at [64, 234] on font "RICCOBELLI" at bounding box center [52, 235] width 50 height 10
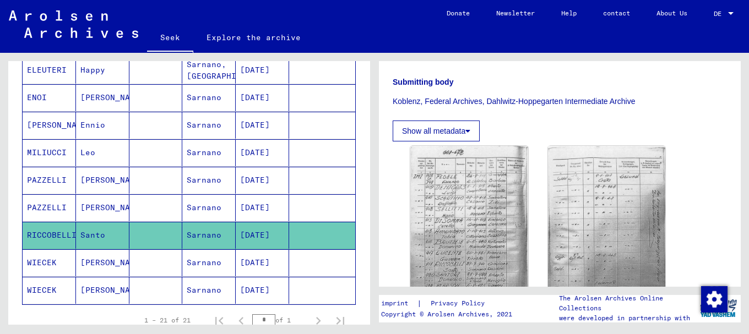
scroll to position [262, 0]
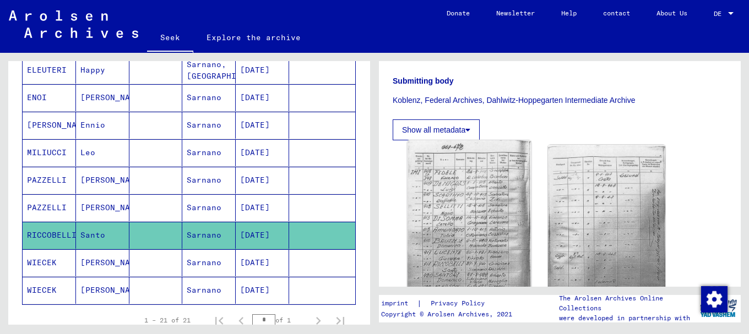
click at [450, 218] on img at bounding box center [468, 226] width 123 height 173
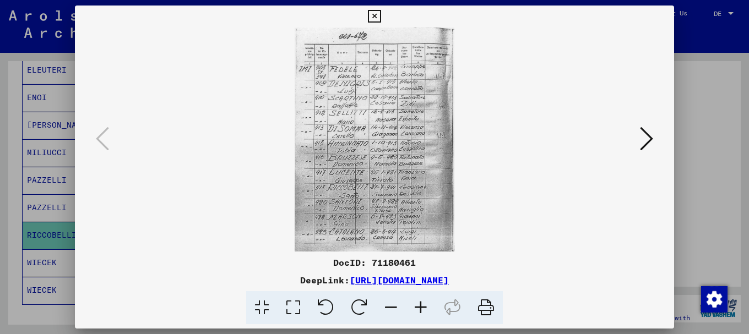
click at [420, 301] on icon at bounding box center [421, 308] width 30 height 34
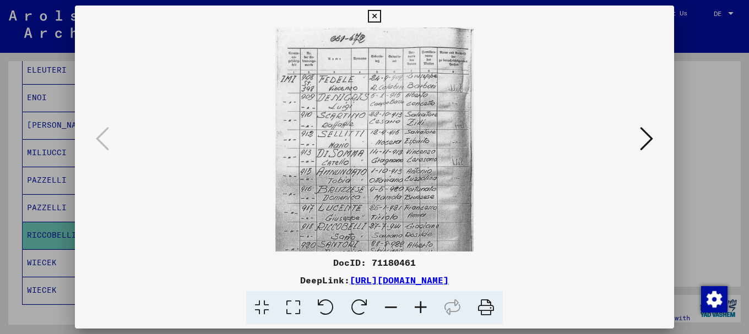
click at [420, 301] on icon at bounding box center [421, 308] width 30 height 34
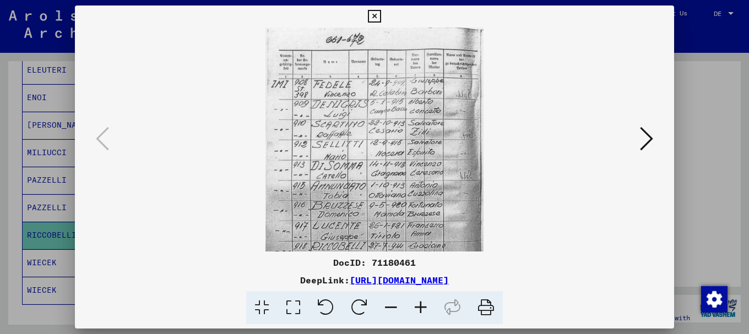
click at [420, 301] on icon at bounding box center [421, 308] width 30 height 34
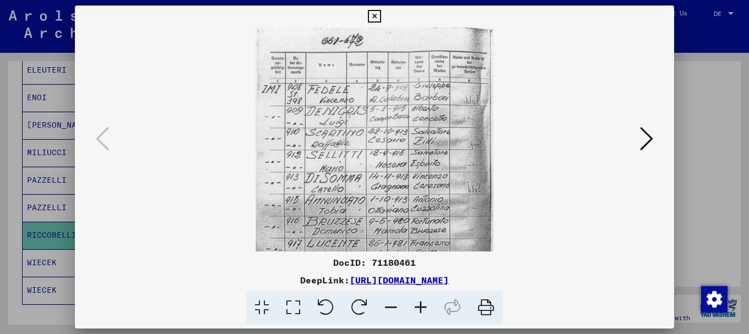
click at [420, 301] on icon at bounding box center [421, 308] width 30 height 34
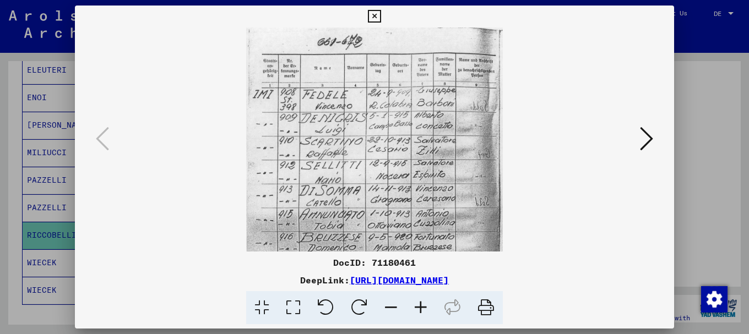
click at [419, 301] on icon at bounding box center [421, 308] width 30 height 34
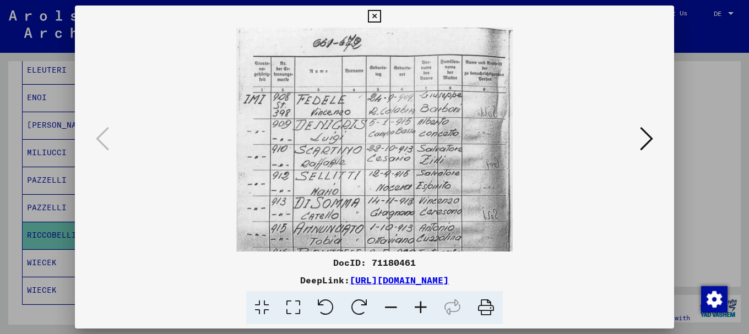
click at [419, 301] on icon at bounding box center [421, 308] width 30 height 34
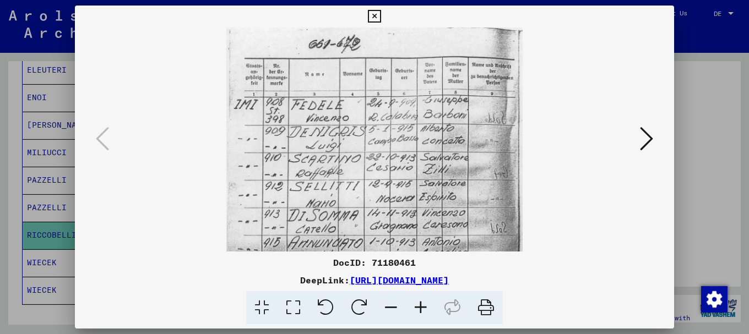
click at [419, 301] on icon at bounding box center [421, 308] width 30 height 34
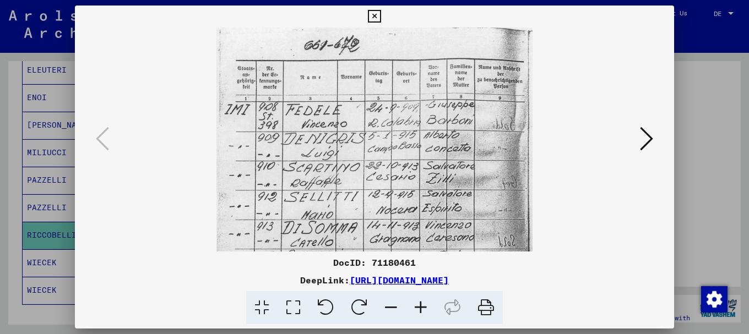
click at [418, 301] on icon at bounding box center [421, 308] width 30 height 34
click at [417, 301] on icon at bounding box center [421, 308] width 30 height 34
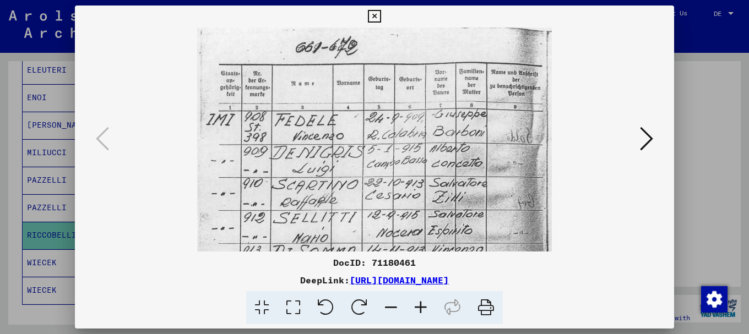
click at [416, 301] on icon at bounding box center [421, 308] width 30 height 34
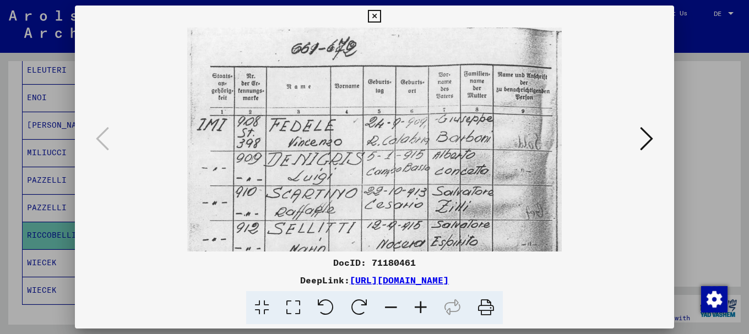
click at [416, 301] on icon at bounding box center [421, 308] width 30 height 34
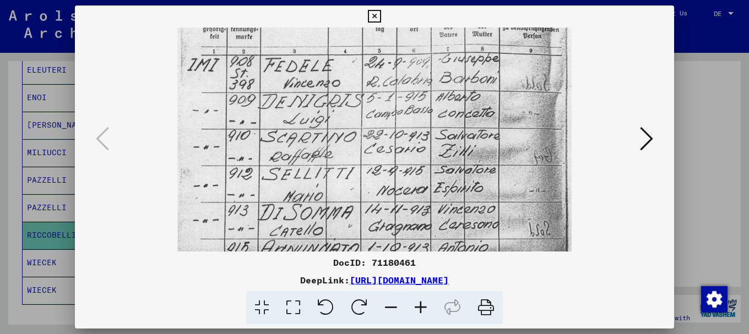
drag, startPoint x: 367, startPoint y: 199, endPoint x: 356, endPoint y: 124, distance: 76.3
click at [356, 124] on img at bounding box center [374, 240] width 394 height 554
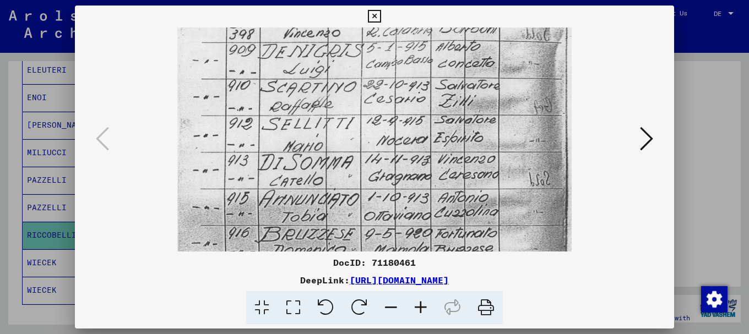
drag, startPoint x: 356, startPoint y: 160, endPoint x: 359, endPoint y: 110, distance: 50.7
click at [360, 112] on img at bounding box center [374, 189] width 394 height 554
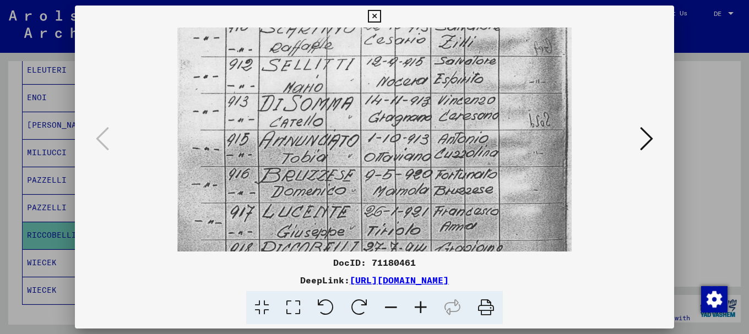
drag, startPoint x: 358, startPoint y: 161, endPoint x: 361, endPoint y: 97, distance: 63.9
click at [361, 104] on img at bounding box center [374, 131] width 394 height 554
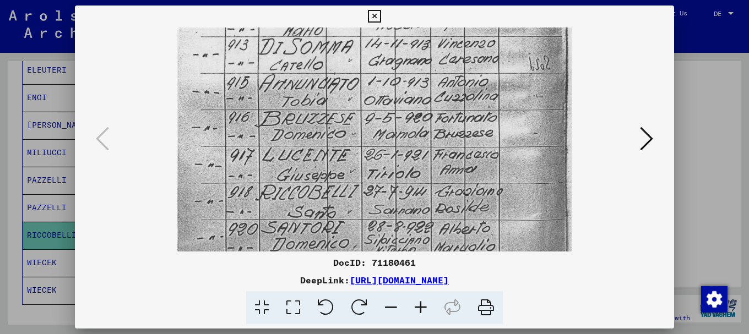
drag, startPoint x: 368, startPoint y: 135, endPoint x: 371, endPoint y: 95, distance: 40.3
click at [371, 97] on img at bounding box center [374, 73] width 394 height 554
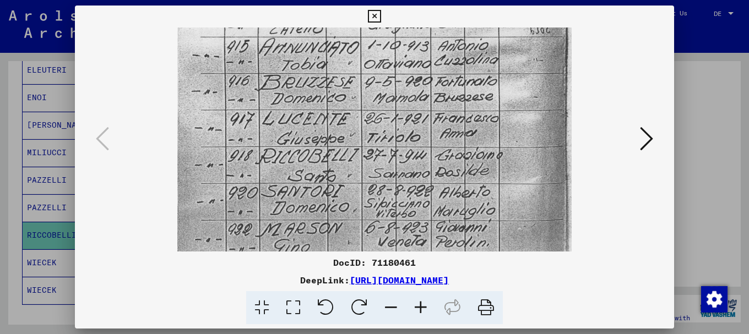
drag, startPoint x: 378, startPoint y: 163, endPoint x: 377, endPoint y: 119, distance: 44.0
click at [377, 119] on img at bounding box center [374, 38] width 394 height 554
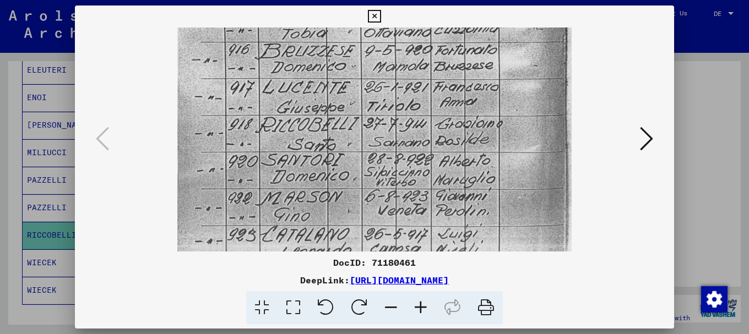
drag, startPoint x: 372, startPoint y: 117, endPoint x: 374, endPoint y: 99, distance: 18.2
click at [374, 99] on img at bounding box center [374, 6] width 394 height 554
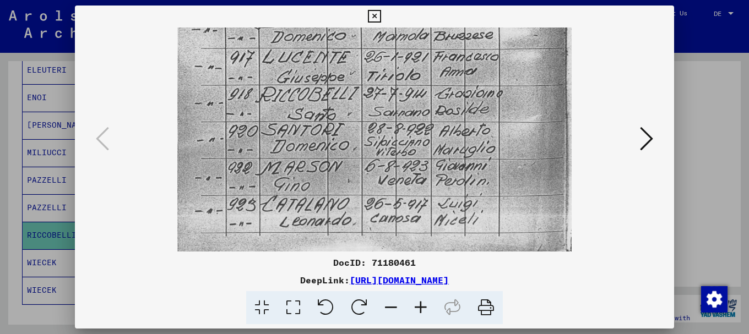
scroll to position [330, 0]
drag, startPoint x: 344, startPoint y: 129, endPoint x: 333, endPoint y: 128, distance: 11.6
click at [650, 137] on icon at bounding box center [646, 139] width 13 height 26
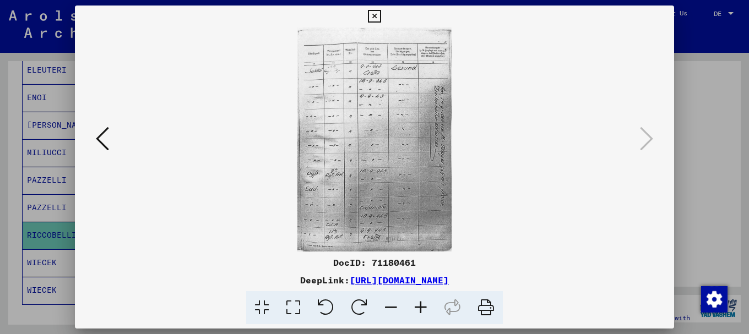
click at [420, 304] on icon at bounding box center [421, 308] width 30 height 34
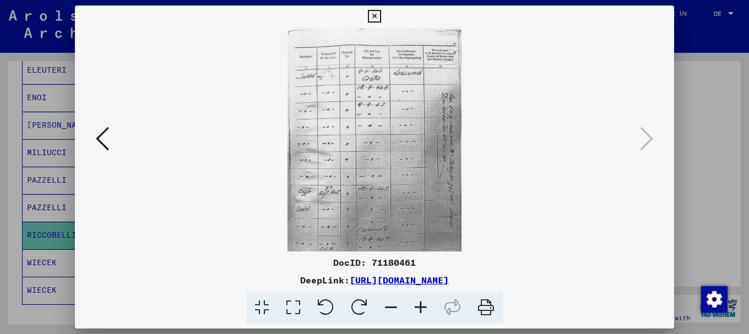
click at [420, 304] on icon at bounding box center [421, 308] width 30 height 34
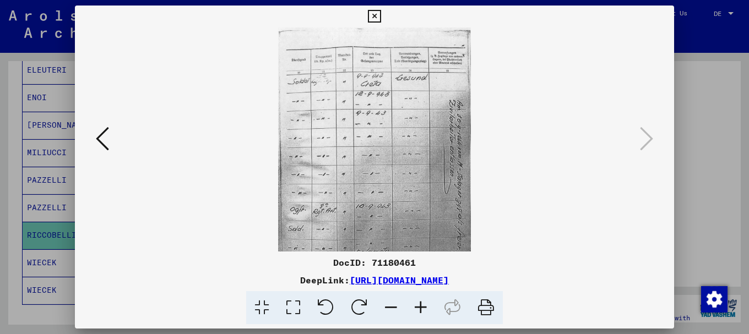
click at [420, 304] on icon at bounding box center [421, 308] width 30 height 34
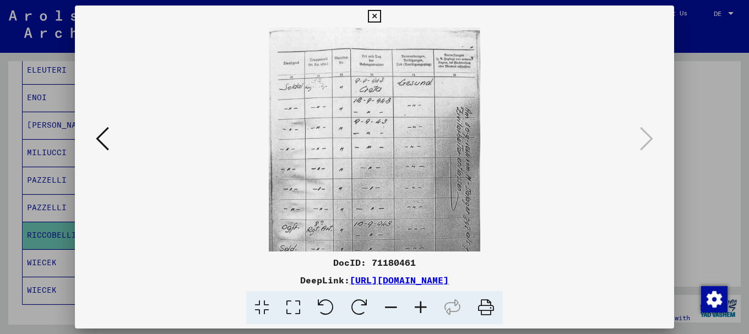
click at [420, 304] on icon at bounding box center [421, 308] width 30 height 34
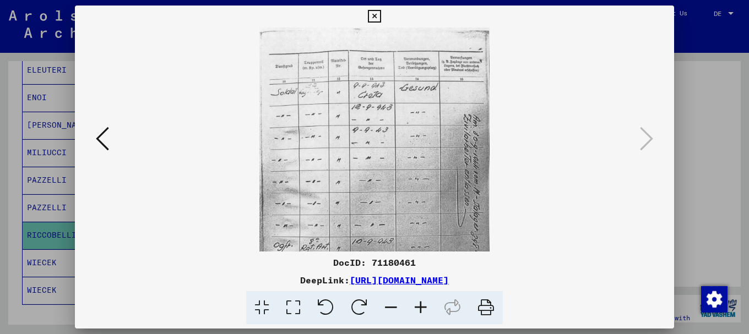
click at [420, 304] on icon at bounding box center [421, 308] width 30 height 34
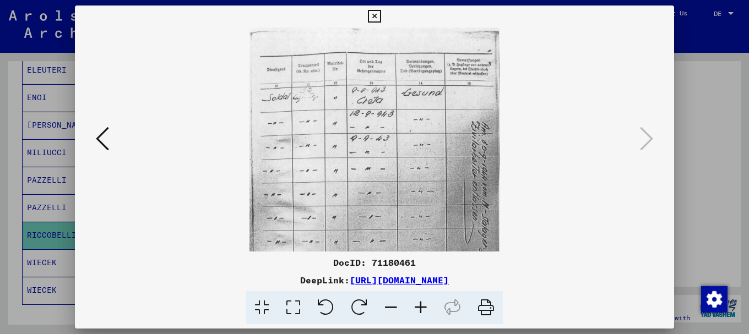
click at [420, 304] on icon at bounding box center [421, 308] width 30 height 34
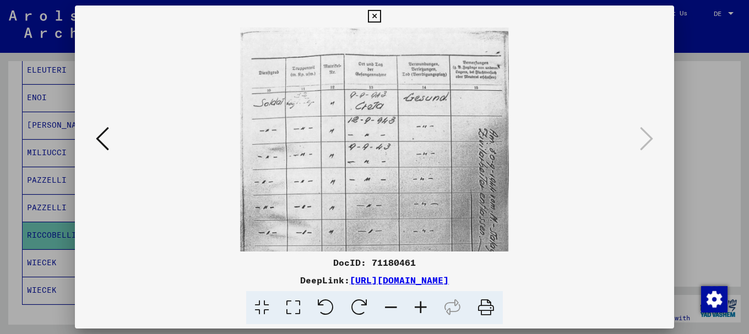
click at [420, 304] on icon at bounding box center [421, 308] width 30 height 34
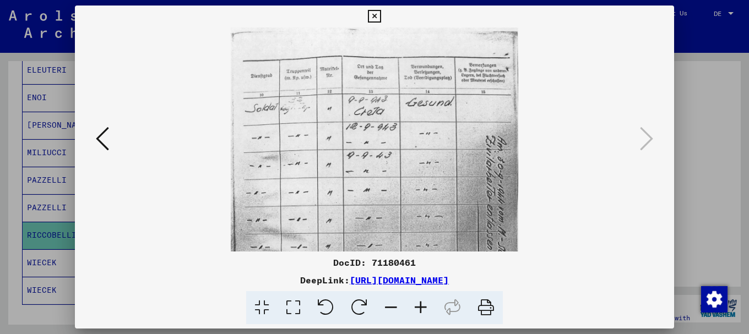
click at [418, 304] on icon at bounding box center [421, 308] width 30 height 34
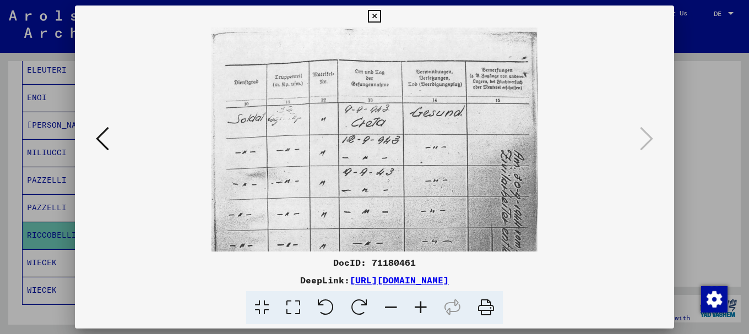
click at [418, 304] on icon at bounding box center [421, 308] width 30 height 34
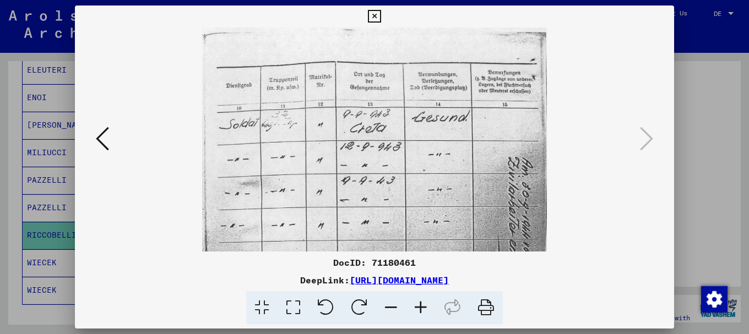
click at [418, 304] on icon at bounding box center [421, 308] width 30 height 34
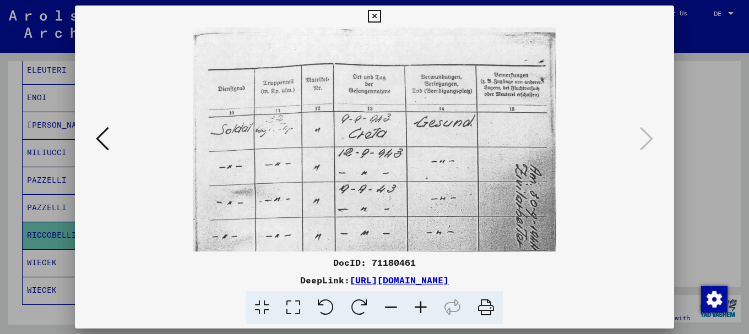
click at [417, 304] on icon at bounding box center [421, 308] width 30 height 34
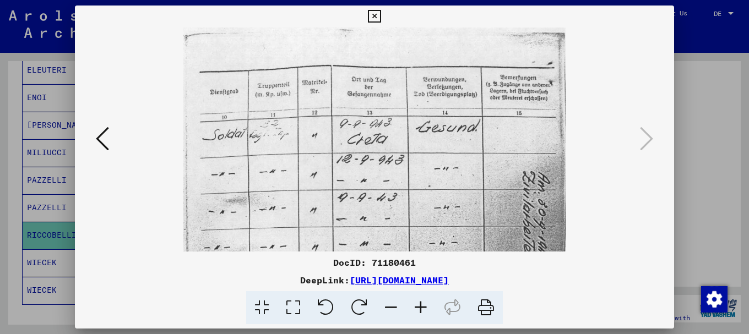
click at [417, 304] on icon at bounding box center [421, 308] width 30 height 34
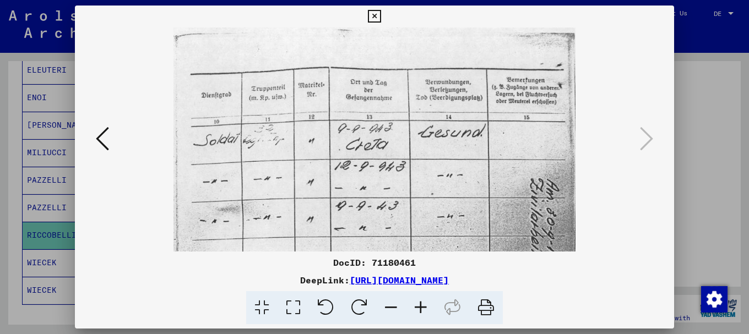
click at [417, 304] on icon at bounding box center [421, 308] width 30 height 34
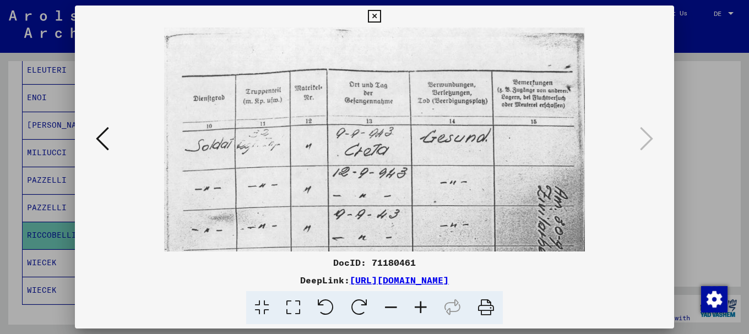
click at [416, 304] on icon at bounding box center [421, 308] width 30 height 34
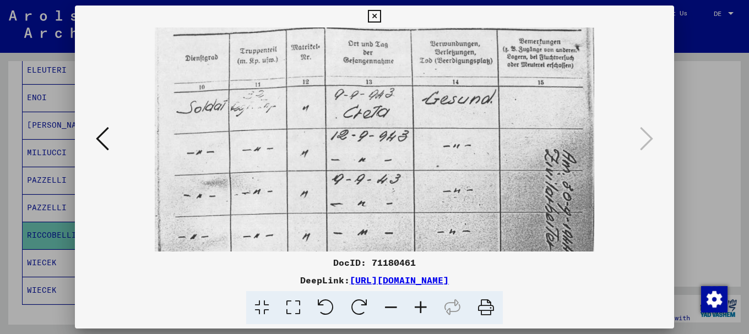
drag, startPoint x: 409, startPoint y: 184, endPoint x: 396, endPoint y: 100, distance: 85.1
click at [398, 106] on img at bounding box center [374, 302] width 439 height 637
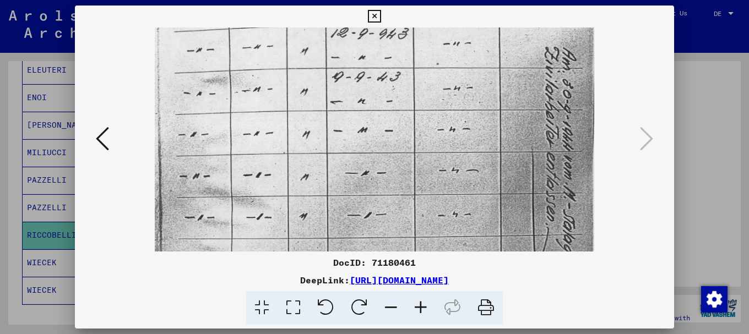
drag, startPoint x: 482, startPoint y: 133, endPoint x: 442, endPoint y: 64, distance: 79.7
click at [443, 64] on img at bounding box center [374, 200] width 439 height 637
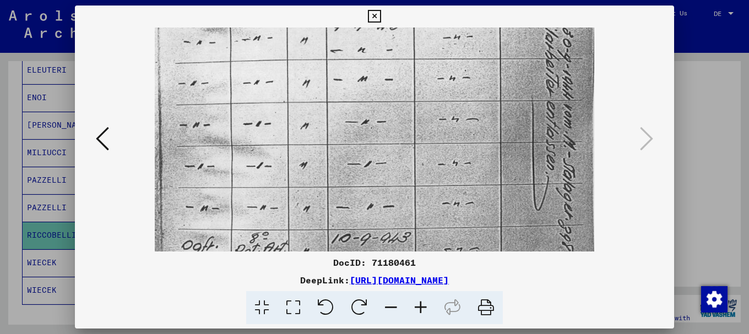
drag, startPoint x: 471, startPoint y: 148, endPoint x: 472, endPoint y: 74, distance: 73.8
click at [475, 79] on img at bounding box center [374, 148] width 439 height 637
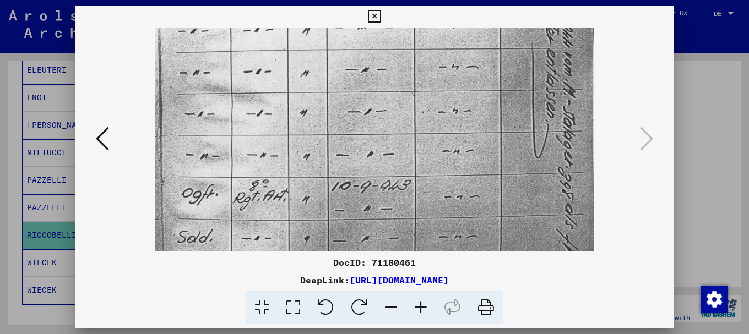
drag, startPoint x: 384, startPoint y: 168, endPoint x: 379, endPoint y: 117, distance: 52.0
click at [383, 122] on img at bounding box center [374, 96] width 439 height 637
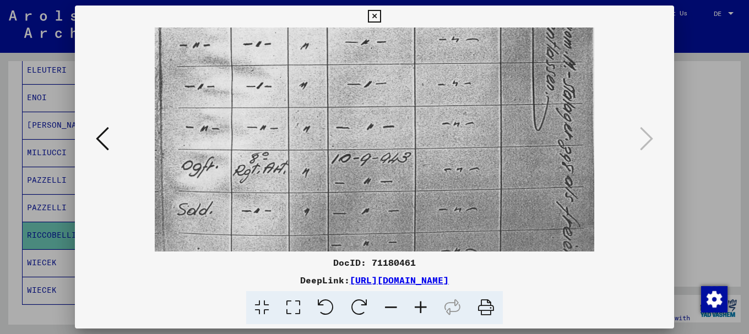
scroll to position [334, 0]
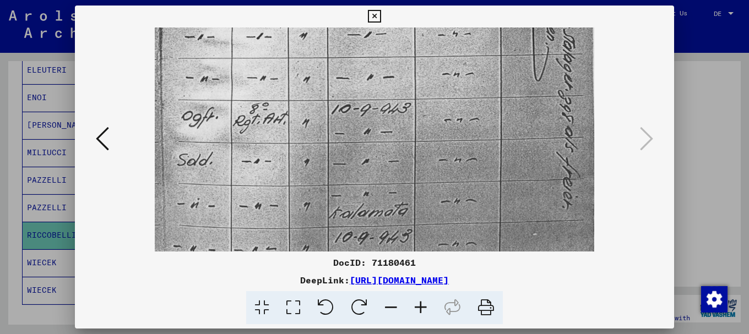
drag, startPoint x: 352, startPoint y: 175, endPoint x: 355, endPoint y: 139, distance: 35.9
click at [355, 143] on img at bounding box center [374, 18] width 439 height 637
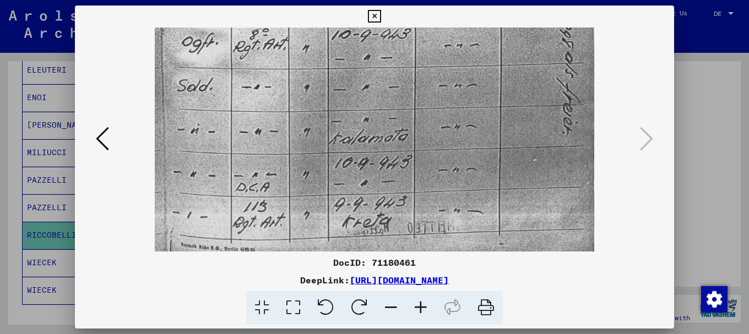
drag, startPoint x: 367, startPoint y: 174, endPoint x: 390, endPoint y: 75, distance: 101.8
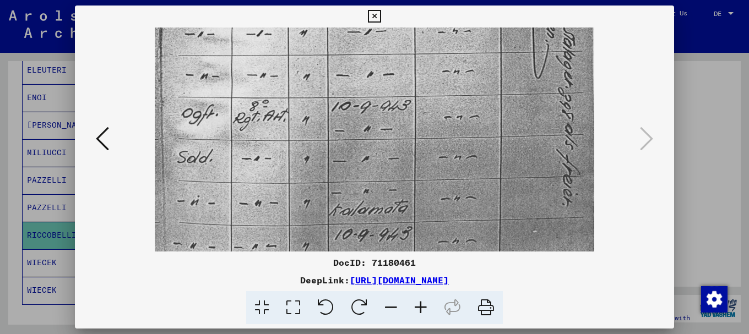
drag, startPoint x: 334, startPoint y: 66, endPoint x: 339, endPoint y: 177, distance: 111.3
click at [339, 177] on img at bounding box center [374, 16] width 439 height 637
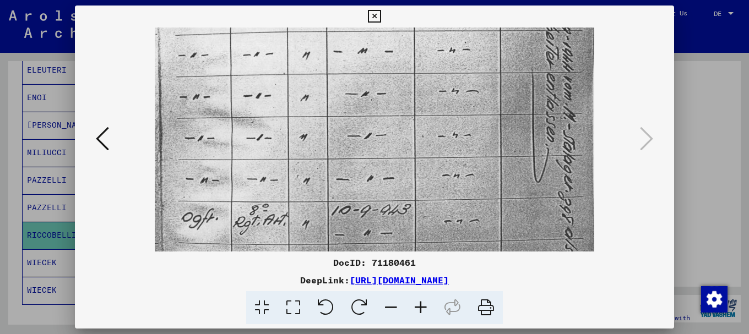
drag, startPoint x: 328, startPoint y: 129, endPoint x: 227, endPoint y: 202, distance: 125.0
click at [337, 219] on img at bounding box center [374, 120] width 439 height 637
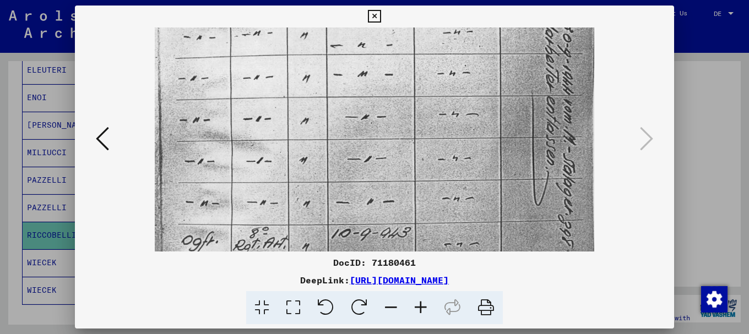
click at [97, 138] on icon at bounding box center [102, 139] width 13 height 26
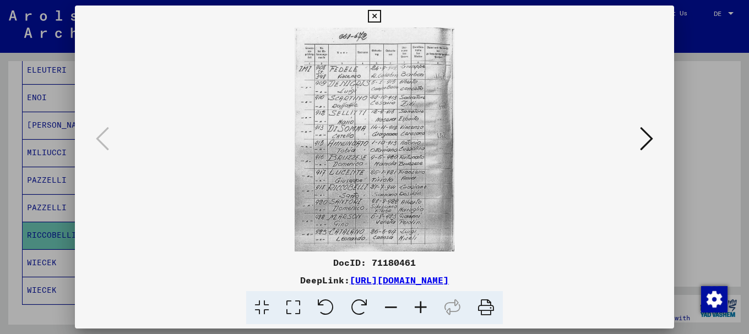
click at [707, 86] on div at bounding box center [374, 167] width 749 height 334
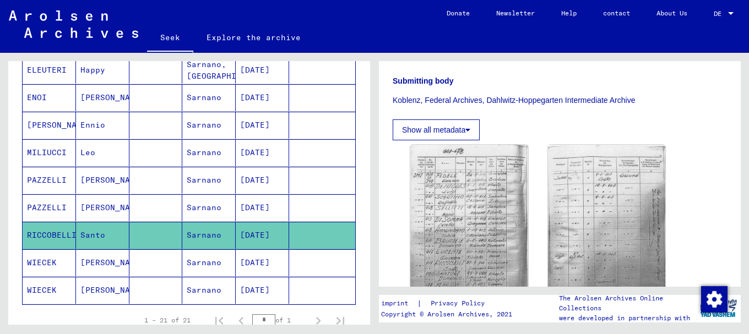
click at [51, 205] on font "PAZZELLI" at bounding box center [47, 208] width 40 height 10
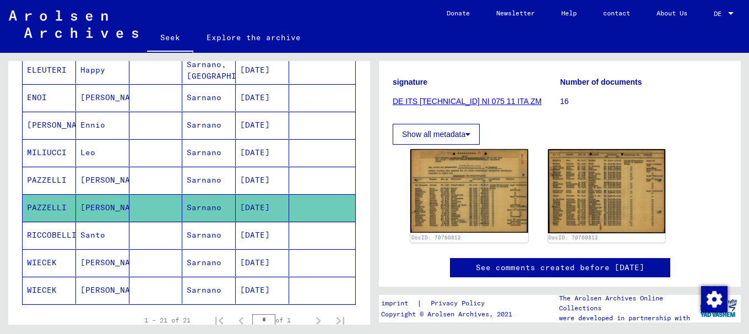
scroll to position [140, 0]
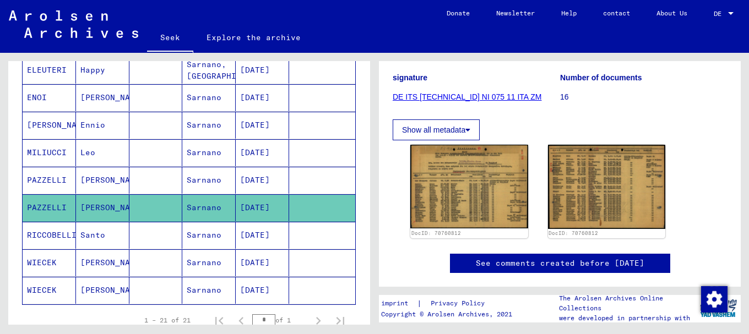
click at [65, 176] on font "PAZZELLI" at bounding box center [47, 180] width 40 height 10
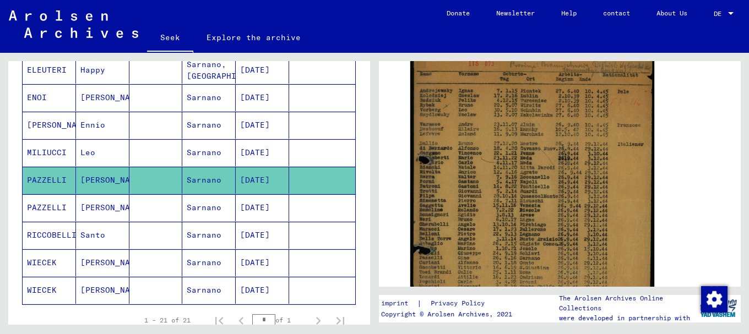
scroll to position [257, 0]
click at [55, 121] on font "[PERSON_NAME]" at bounding box center [59, 125] width 64 height 10
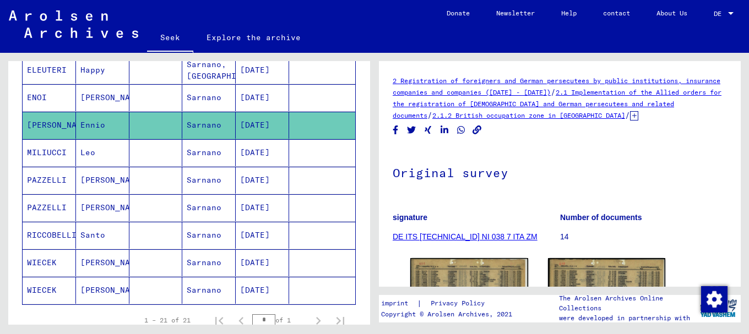
scroll to position [95, 0]
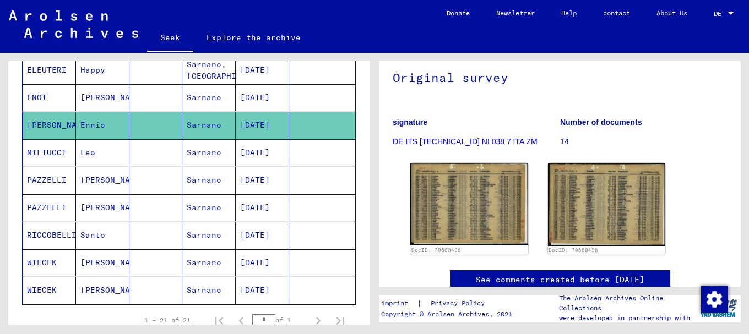
click at [44, 94] on font "ENOI" at bounding box center [37, 97] width 20 height 10
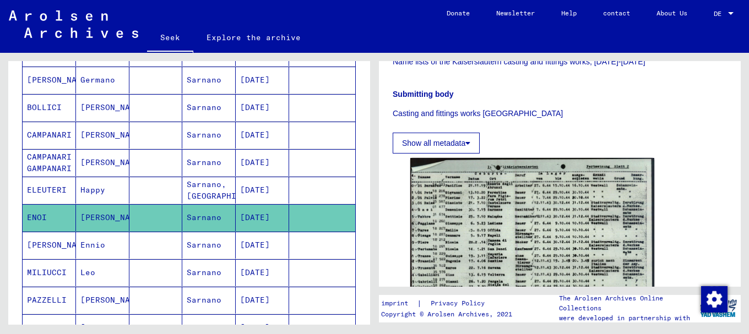
scroll to position [334, 0]
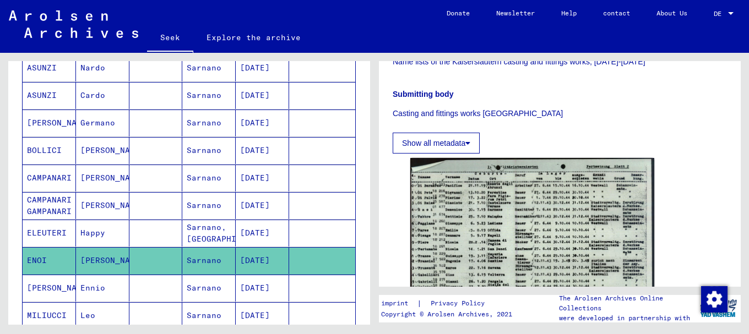
click at [53, 122] on font "[PERSON_NAME]" at bounding box center [59, 123] width 64 height 10
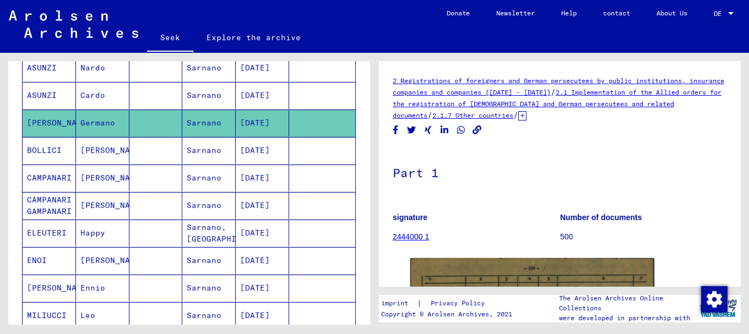
click at [46, 93] on font "ASUNZI" at bounding box center [42, 95] width 30 height 10
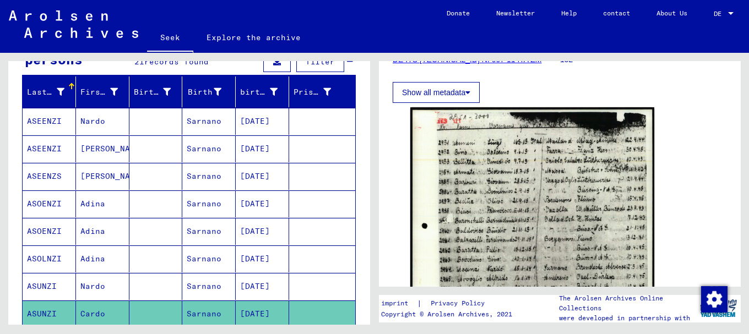
scroll to position [68, 0]
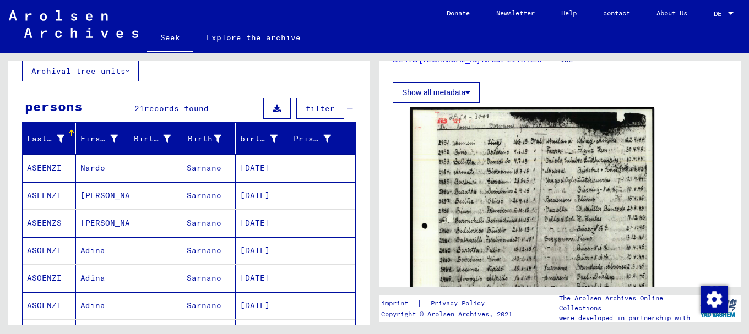
click at [50, 222] on font "ASEENZS" at bounding box center [44, 223] width 35 height 10
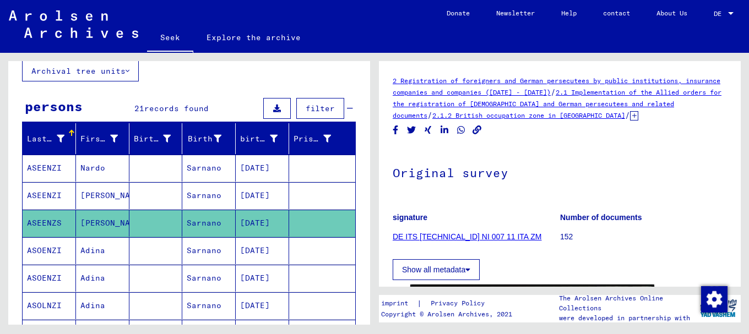
scroll to position [228, 0]
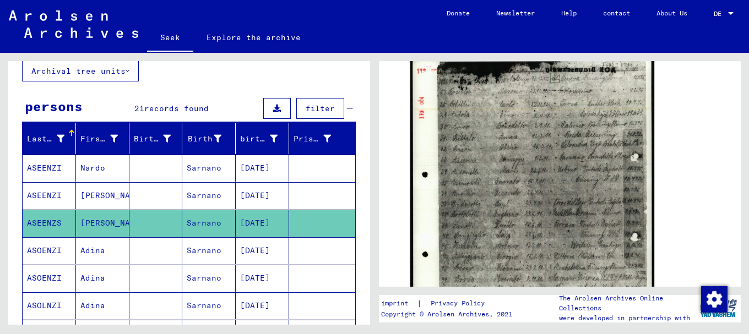
click at [48, 187] on mat-cell "ASEENZI" at bounding box center [49, 195] width 53 height 27
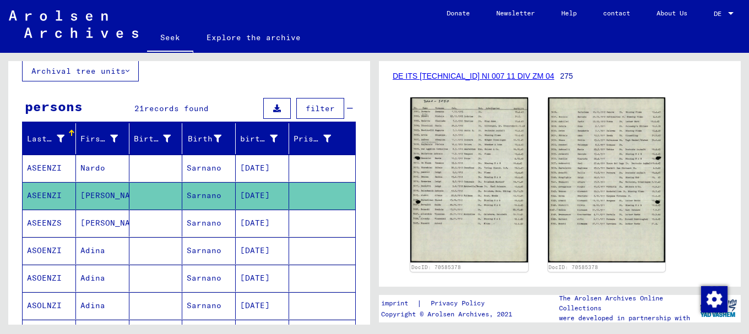
scroll to position [162, 0]
click at [41, 254] on font "ASOENZI" at bounding box center [44, 251] width 35 height 10
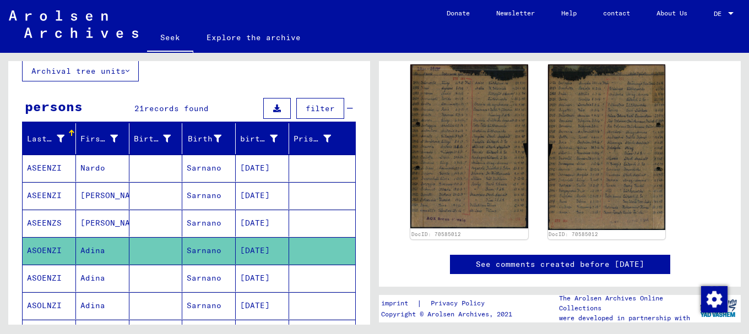
scroll to position [237, 0]
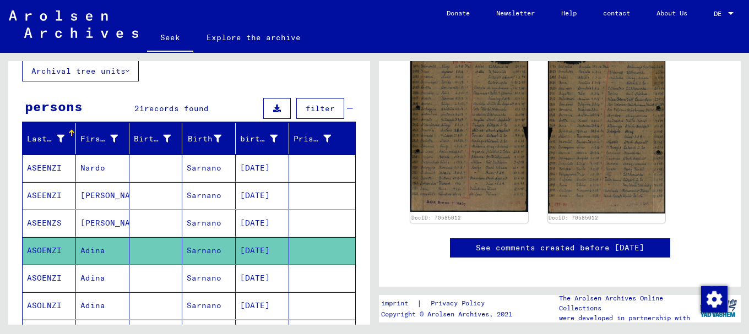
click at [49, 276] on icon at bounding box center [46, 290] width 28 height 44
click at [89, 277] on font "Adina" at bounding box center [92, 278] width 25 height 10
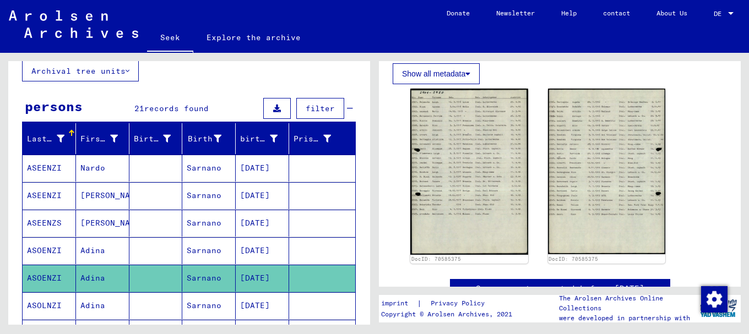
scroll to position [204, 0]
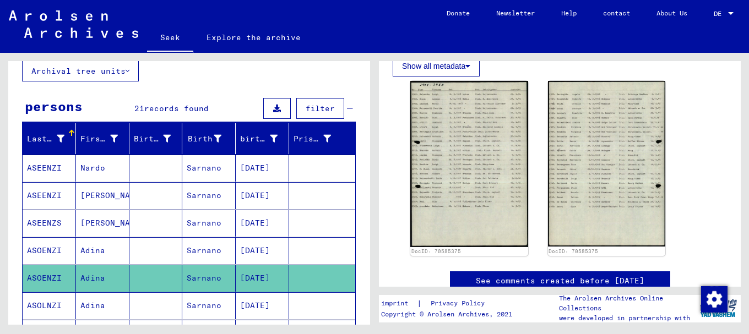
click at [107, 309] on mat-cell "Adina" at bounding box center [102, 305] width 53 height 27
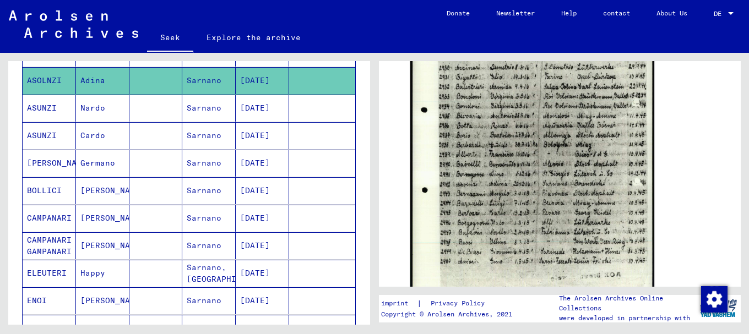
scroll to position [295, 0]
